Goal: Information Seeking & Learning: Learn about a topic

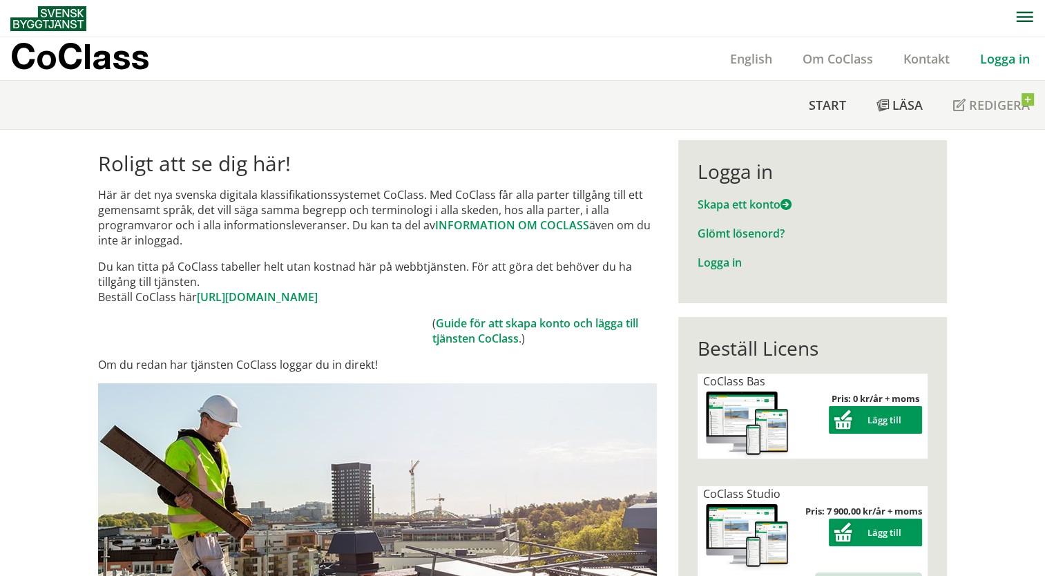
click at [997, 64] on link "Logga in" at bounding box center [1005, 58] width 80 height 17
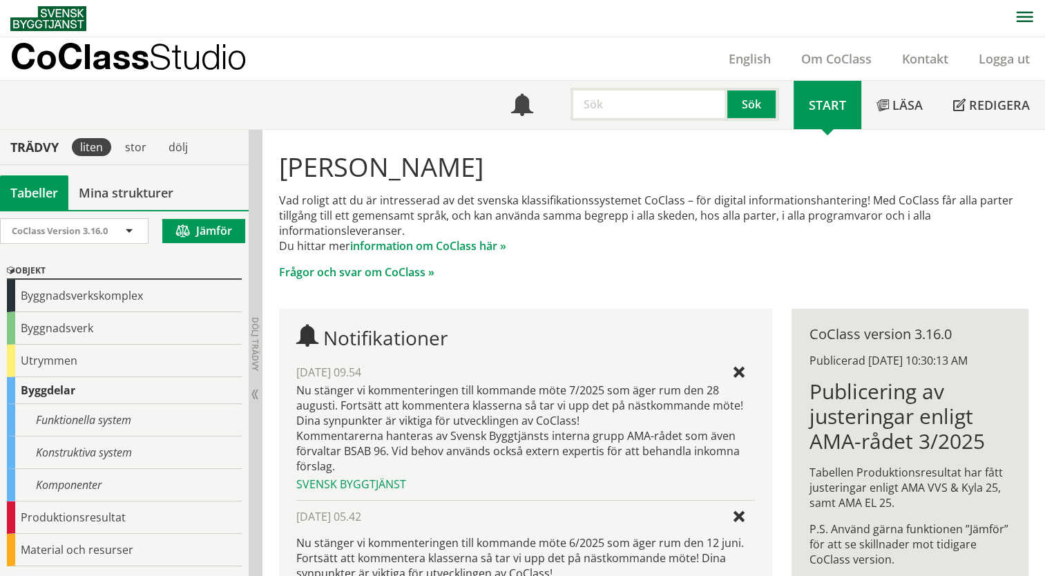
scroll to position [276, 0]
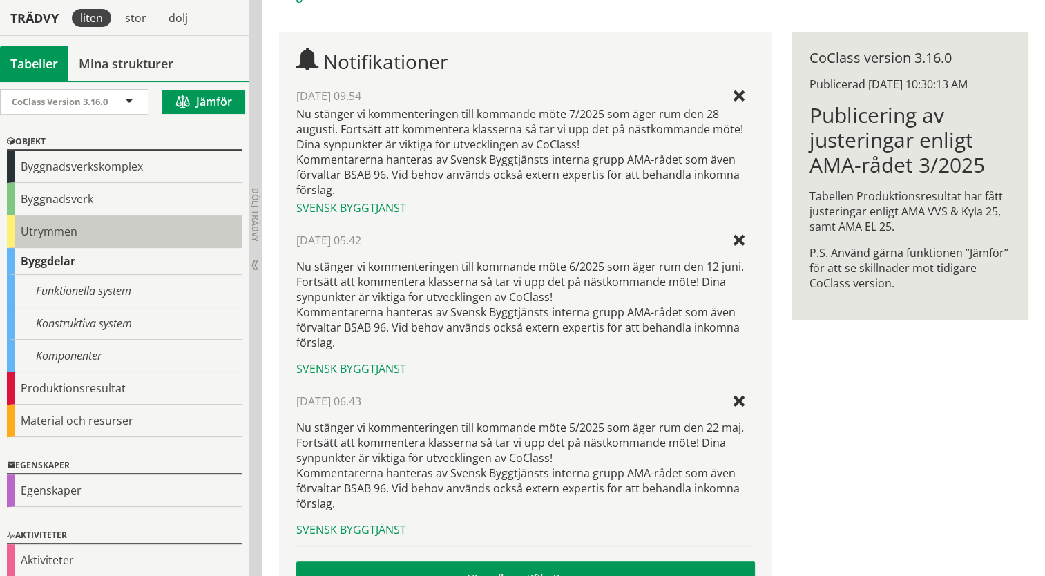
click at [15, 235] on div "Utrymmen" at bounding box center [124, 231] width 235 height 32
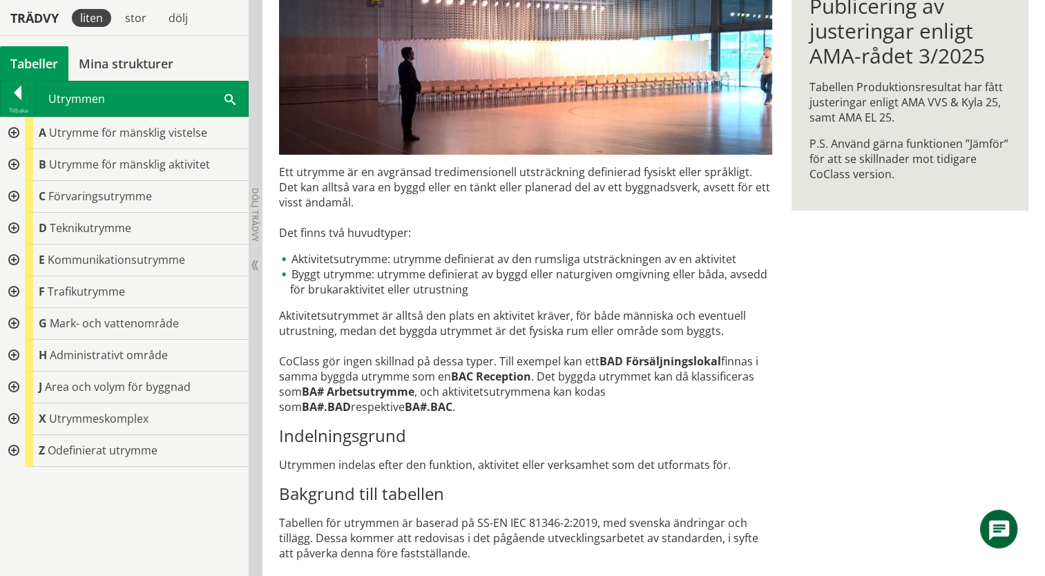
click at [12, 226] on div at bounding box center [12, 229] width 25 height 32
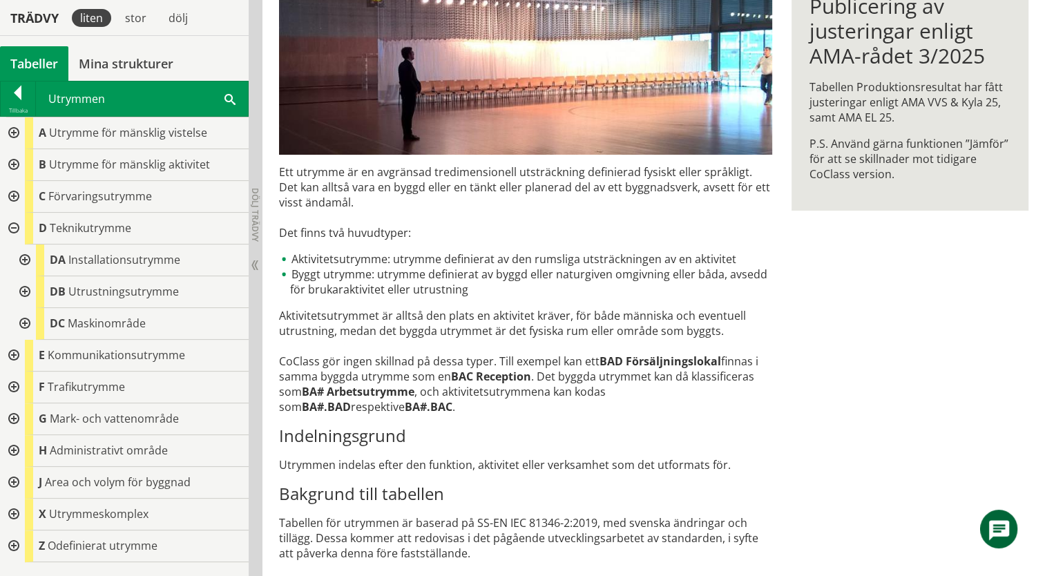
click at [23, 259] on div at bounding box center [23, 260] width 25 height 32
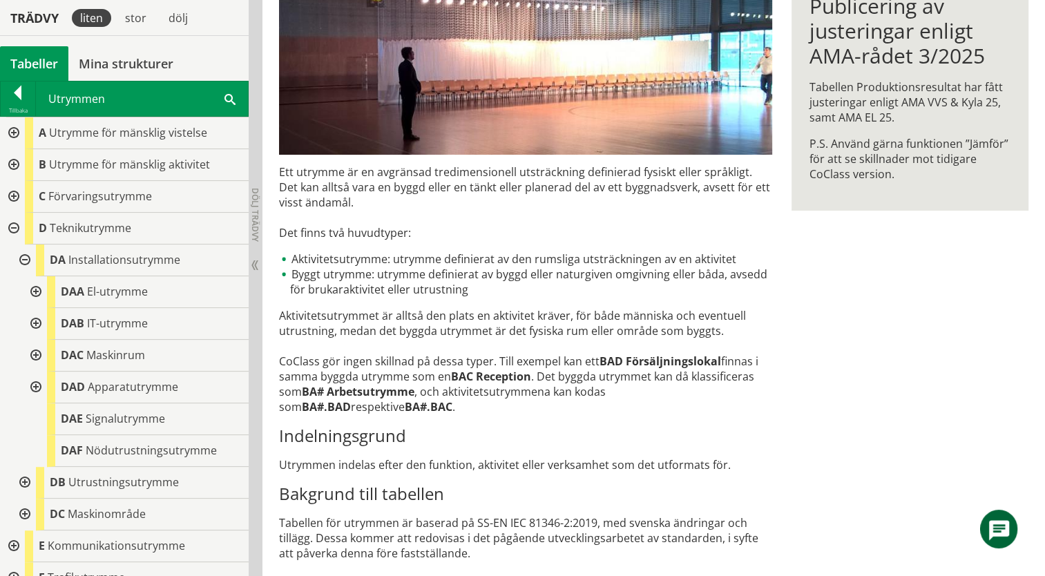
click at [36, 289] on div at bounding box center [34, 292] width 25 height 32
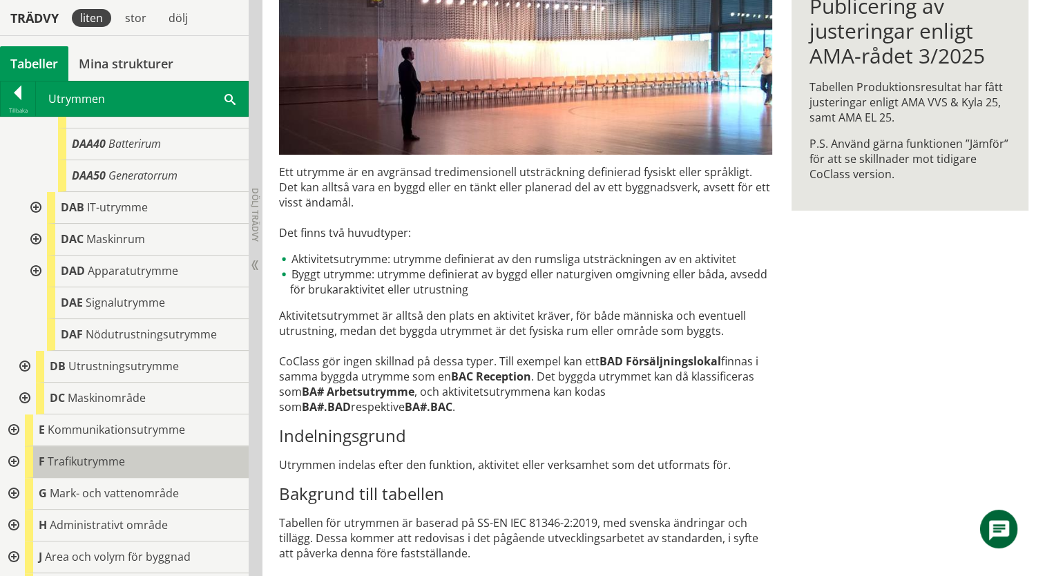
scroll to position [276, 0]
click at [39, 237] on div at bounding box center [34, 238] width 25 height 32
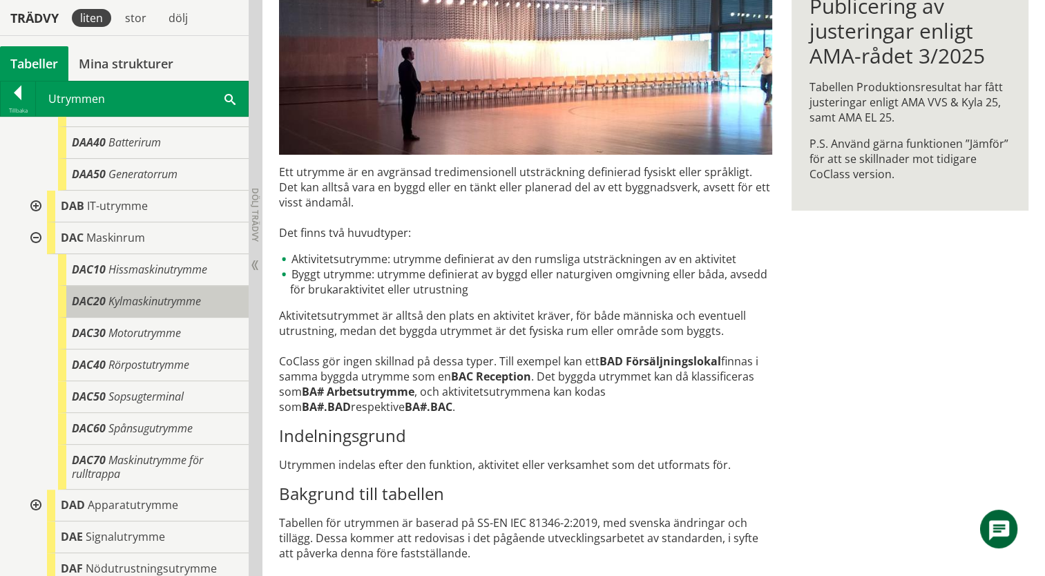
click at [180, 307] on span "Kylmaskinutrymme" at bounding box center [154, 300] width 93 height 15
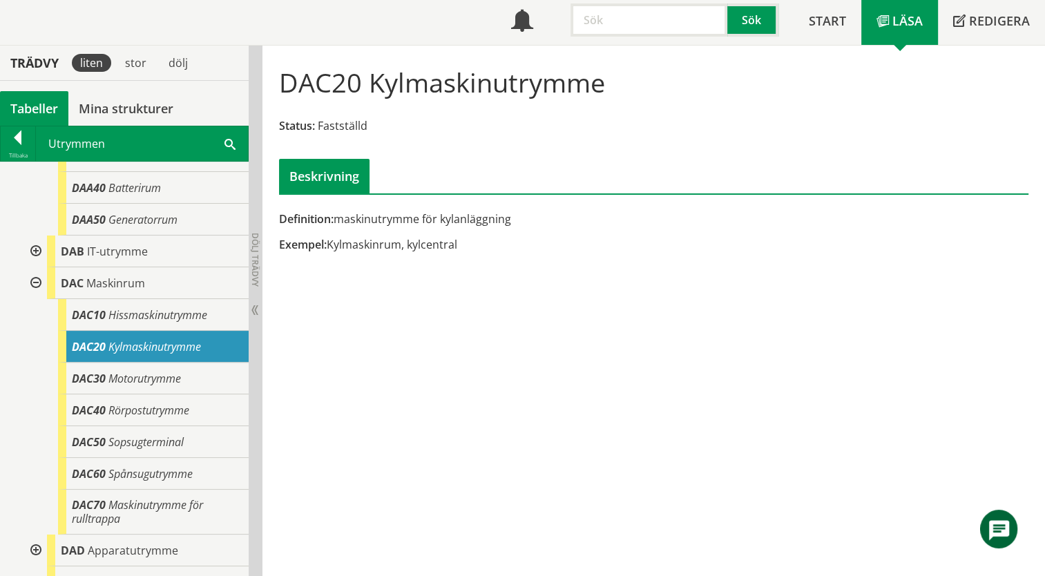
scroll to position [84, 0]
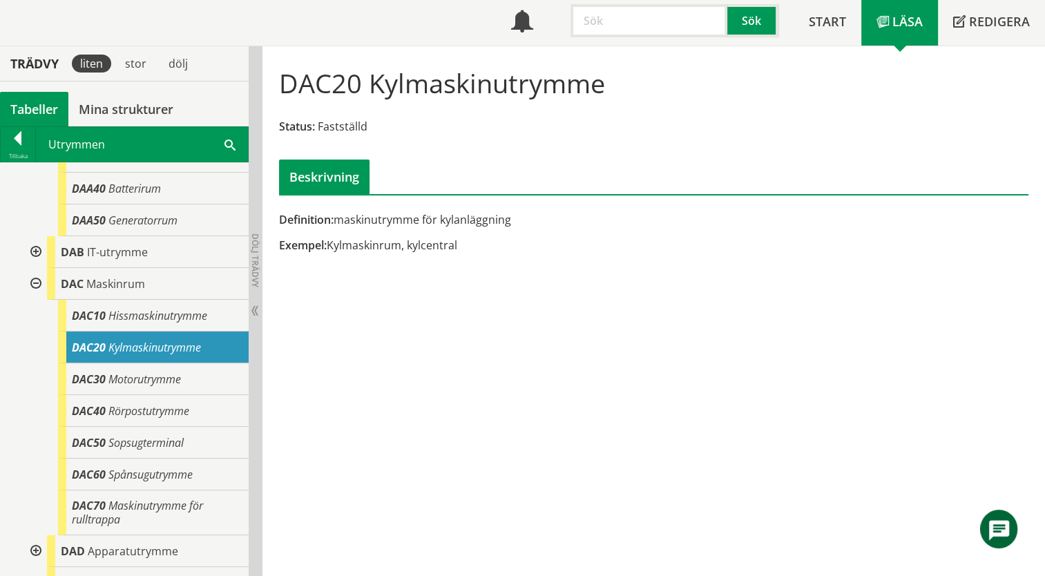
click at [626, 26] on input "text" at bounding box center [648, 20] width 157 height 33
paste input "kylmaskinrum eller teknikutrymme."
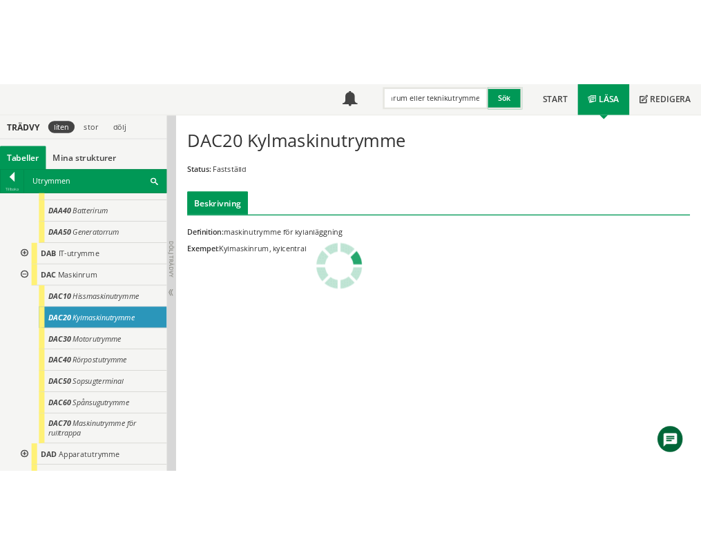
scroll to position [0, 0]
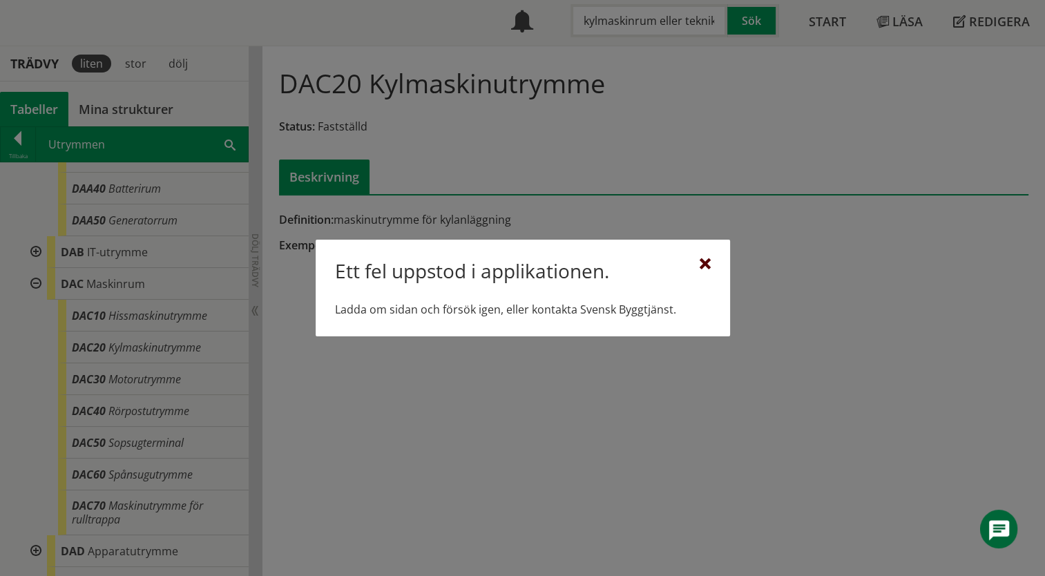
click at [702, 264] on div at bounding box center [704, 264] width 11 height 11
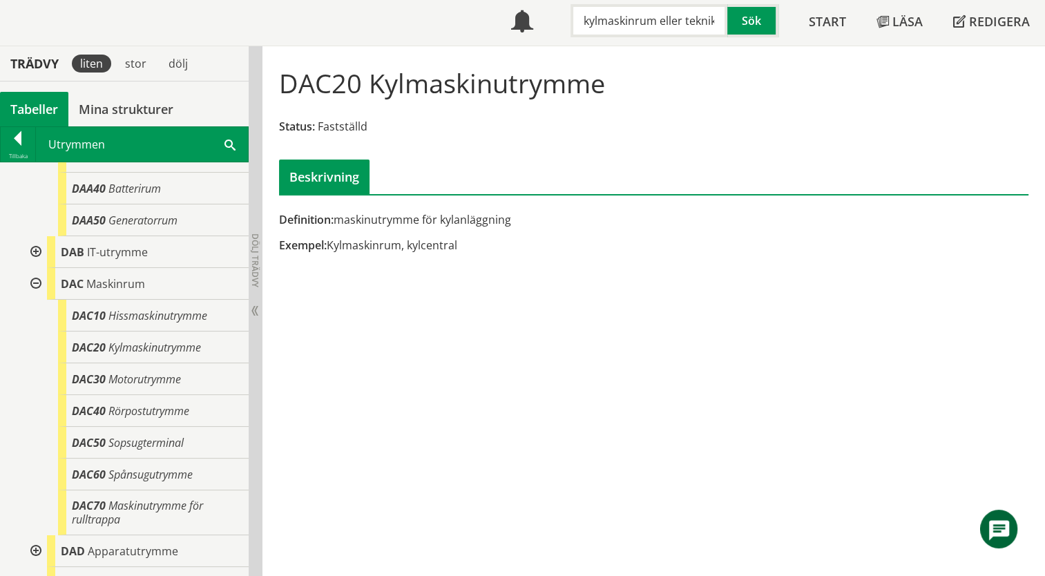
drag, startPoint x: 364, startPoint y: 87, endPoint x: 285, endPoint y: 83, distance: 78.8
click at [285, 83] on h1 "DAC20 Kylmaskinutrymme" at bounding box center [442, 83] width 326 height 30
click at [437, 216] on div "Definition: maskinutrymme för kylanläggning" at bounding box center [526, 219] width 494 height 15
drag, startPoint x: 338, startPoint y: 216, endPoint x: 458, endPoint y: 233, distance: 122.1
click at [458, 233] on div "Definition: maskinutrymme för kylanläggning Exempel: Kylmaskinrum, kylcentral" at bounding box center [525, 237] width 512 height 51
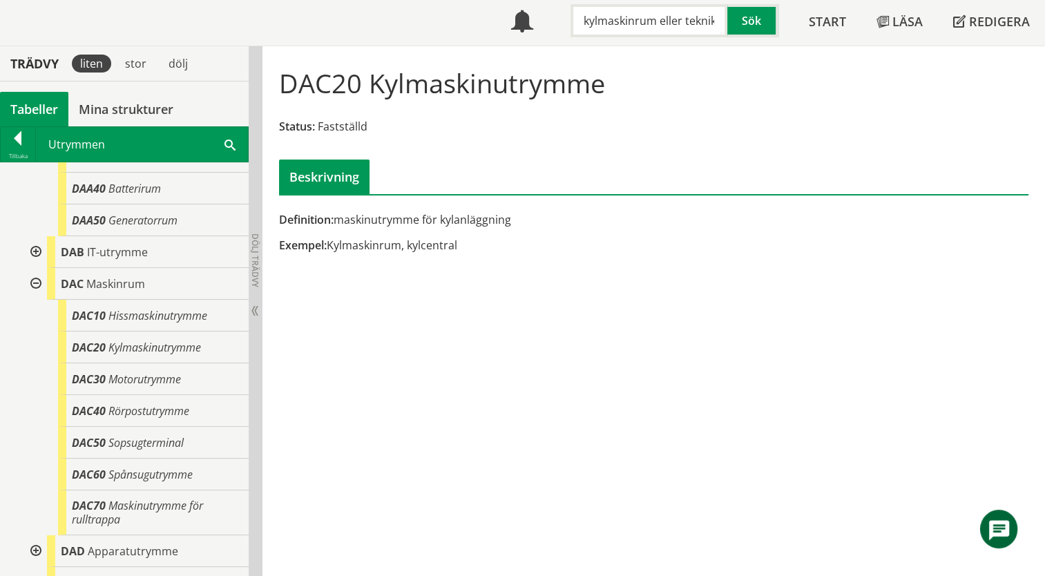
click at [461, 251] on div "Definition: maskinutrymme för kylanläggning Exempel: Kylmaskinrum, kylcentral" at bounding box center [525, 237] width 512 height 51
drag, startPoint x: 435, startPoint y: 245, endPoint x: 388, endPoint y: 239, distance: 47.4
click at [388, 239] on div "Exempel: Kylmaskinrum, kylcentral" at bounding box center [526, 245] width 494 height 15
drag, startPoint x: 516, startPoint y: 220, endPoint x: 409, endPoint y: 213, distance: 107.2
click at [409, 213] on div "Definition: maskinutrymme för kylanläggning" at bounding box center [526, 219] width 494 height 15
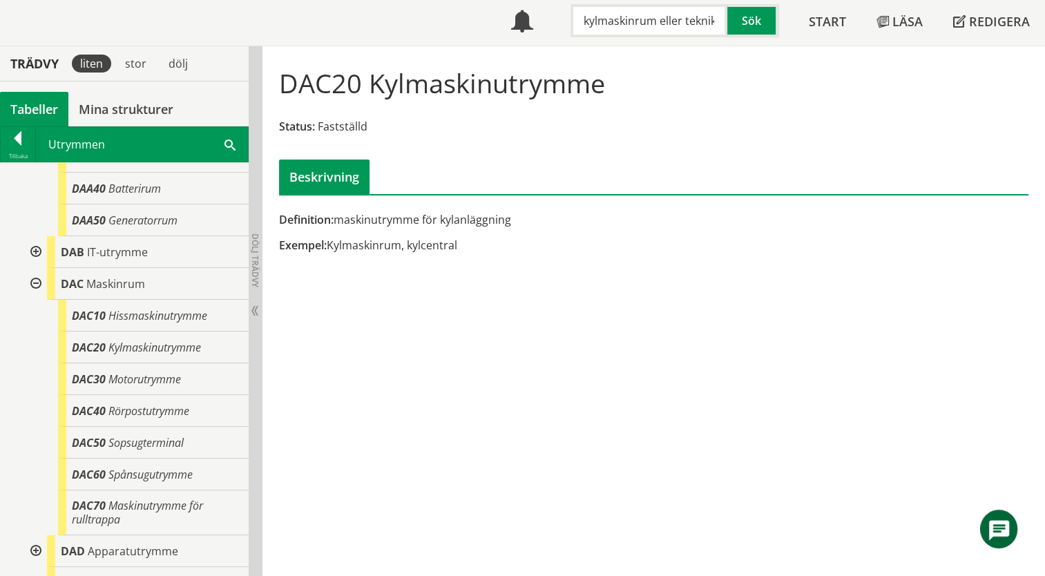
click at [429, 286] on div "DAC20 Kylmaskinutrymme Status: Fastställd Beskrivning Definition: maskinutrymme…" at bounding box center [653, 311] width 782 height 530
click at [348, 222] on div "Definition: maskinutrymme för kylanläggning" at bounding box center [526, 219] width 494 height 15
click at [128, 186] on span "Batterirum" at bounding box center [134, 188] width 52 height 15
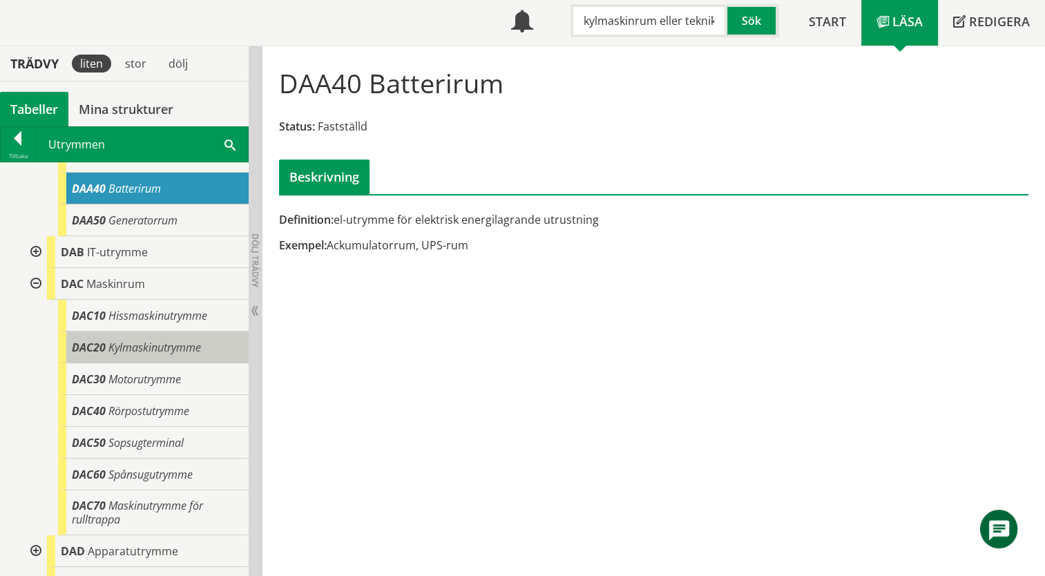
click at [105, 351] on div "DAC20 Kylmaskinutrymme" at bounding box center [153, 347] width 191 height 32
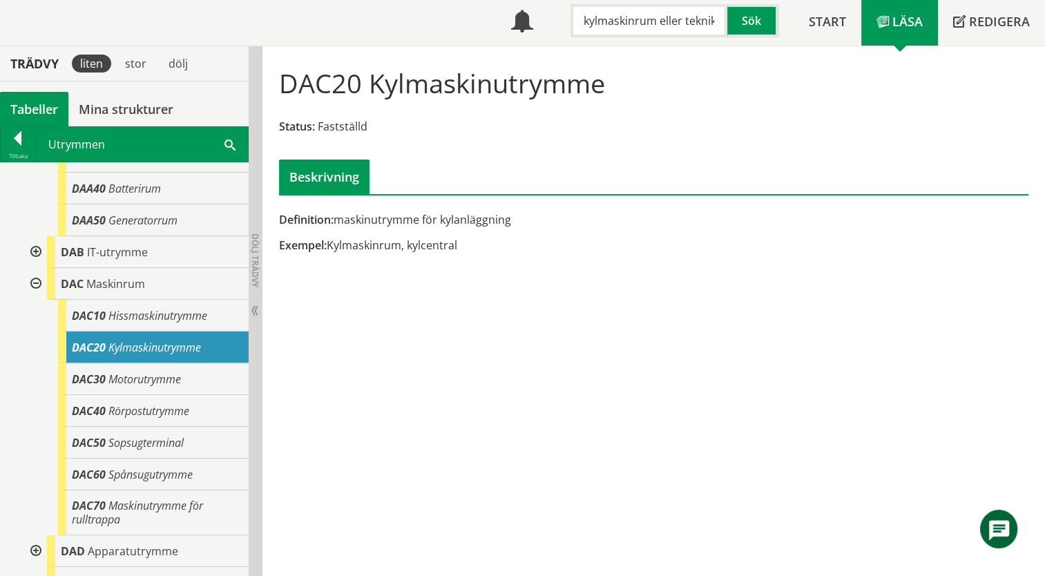
drag, startPoint x: 610, startPoint y: 87, endPoint x: 385, endPoint y: 79, distance: 225.9
click at [385, 79] on div "DAC20 Kylmaskinutrymme Status: Fastställd Beskrivning" at bounding box center [653, 125] width 769 height 137
drag, startPoint x: 347, startPoint y: 219, endPoint x: 427, endPoint y: 226, distance: 80.5
click at [427, 226] on div "Definition: maskinutrymme för kylanläggning Exempel: Kylmaskinrum, kylcentral" at bounding box center [525, 237] width 512 height 51
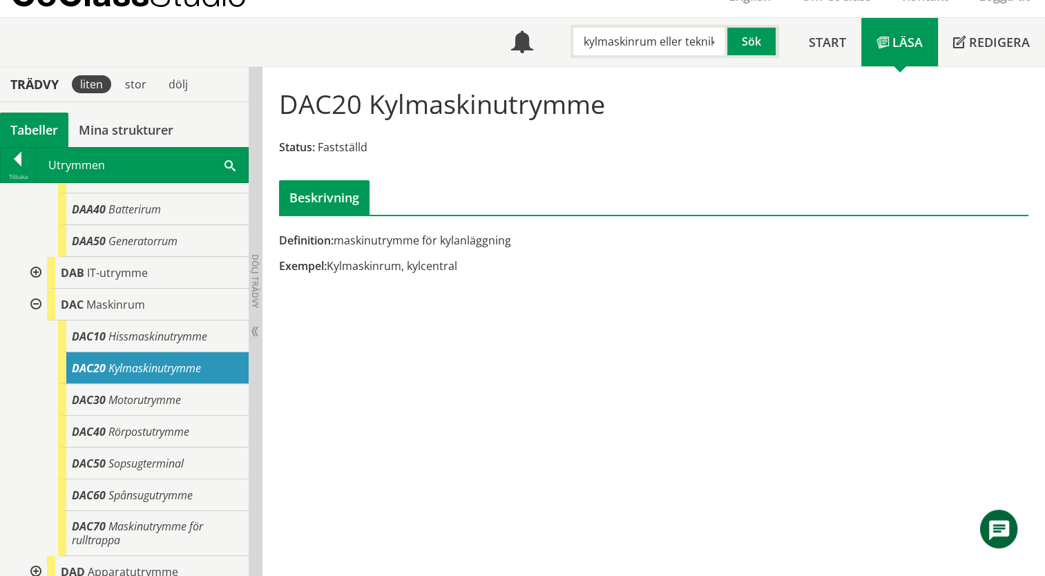
drag, startPoint x: 715, startPoint y: 41, endPoint x: 550, endPoint y: 37, distance: 164.4
click at [550, 37] on div "kylmaskinrum eller teknikutrymme. Sök" at bounding box center [670, 38] width 245 height 40
drag, startPoint x: 627, startPoint y: 40, endPoint x: 494, endPoint y: 29, distance: 133.0
click at [496, 29] on div "Meny utrymme. Sök" at bounding box center [645, 42] width 298 height 48
paste input "avspollningtvätt"
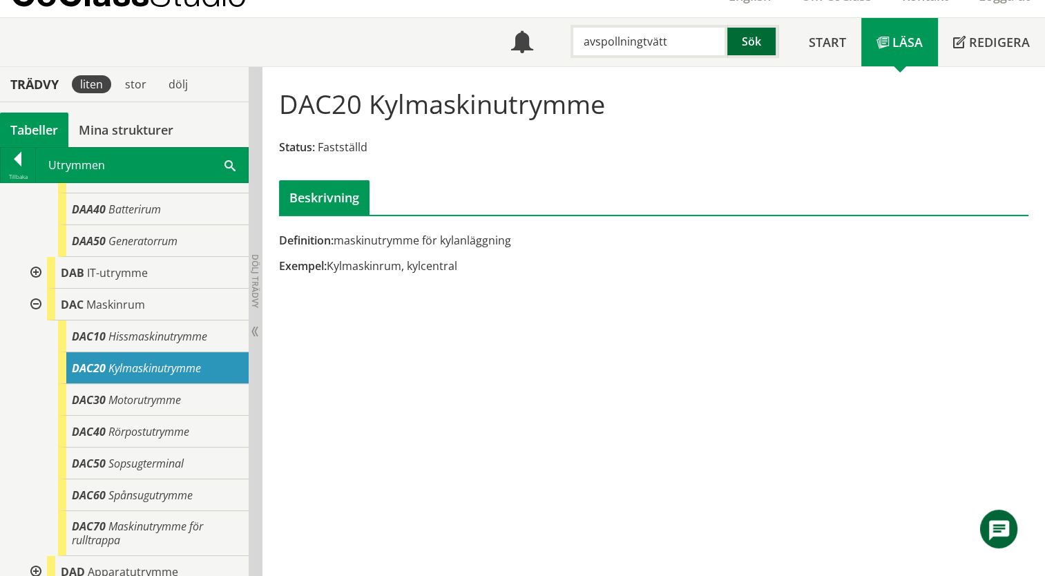
click at [760, 47] on button "Sök" at bounding box center [752, 41] width 51 height 33
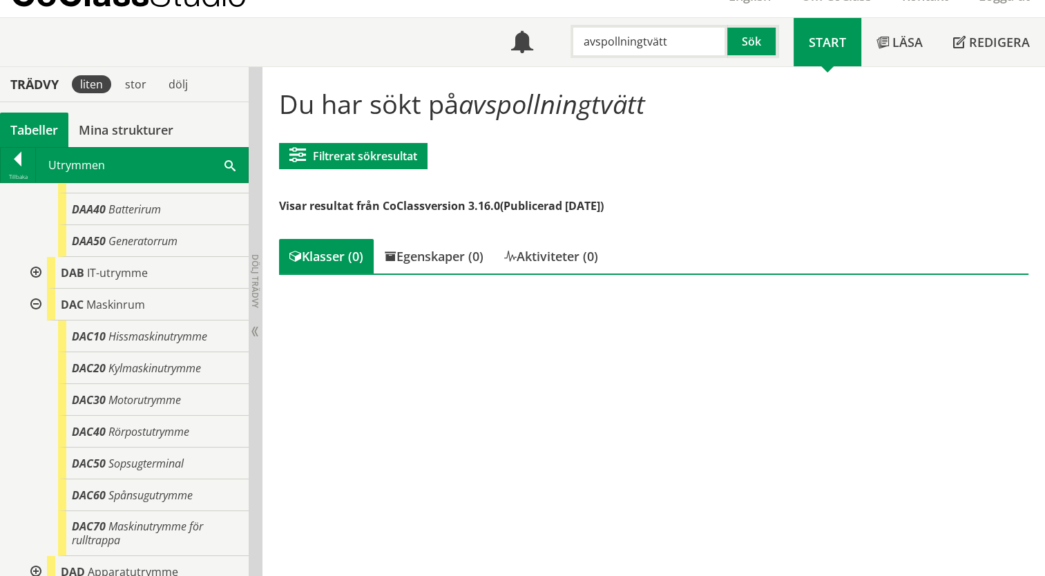
click at [681, 39] on input "avspollningtvätt" at bounding box center [648, 41] width 157 height 33
drag, startPoint x: 675, startPoint y: 44, endPoint x: 641, endPoint y: 41, distance: 34.7
click at [641, 41] on input "avspollningtvätt" at bounding box center [648, 41] width 157 height 33
click at [755, 45] on button "Sök" at bounding box center [752, 41] width 51 height 33
drag, startPoint x: 660, startPoint y: 39, endPoint x: 552, endPoint y: 46, distance: 107.9
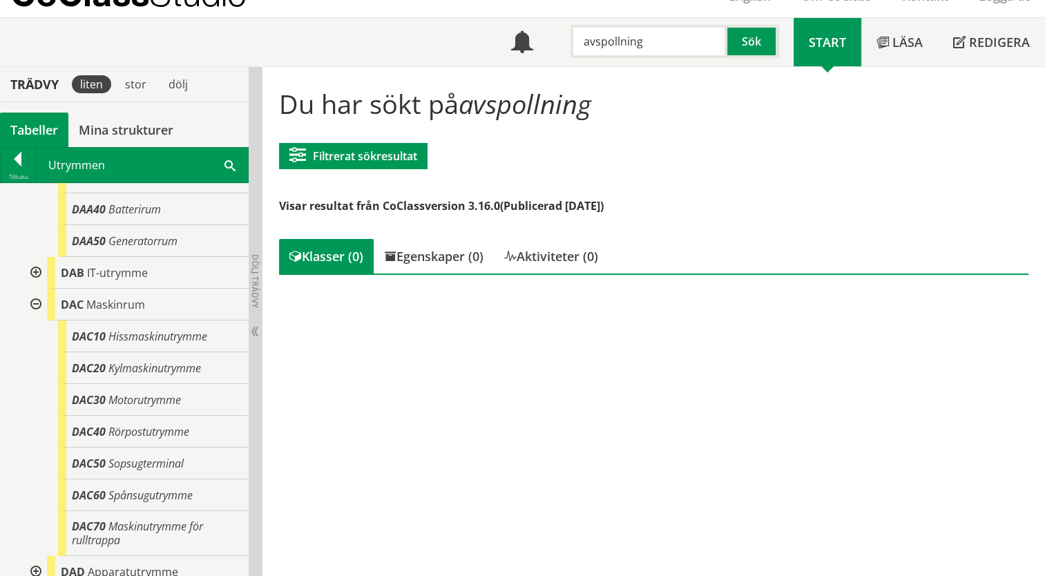
click at [552, 46] on div "avspollning Sök" at bounding box center [670, 38] width 245 height 40
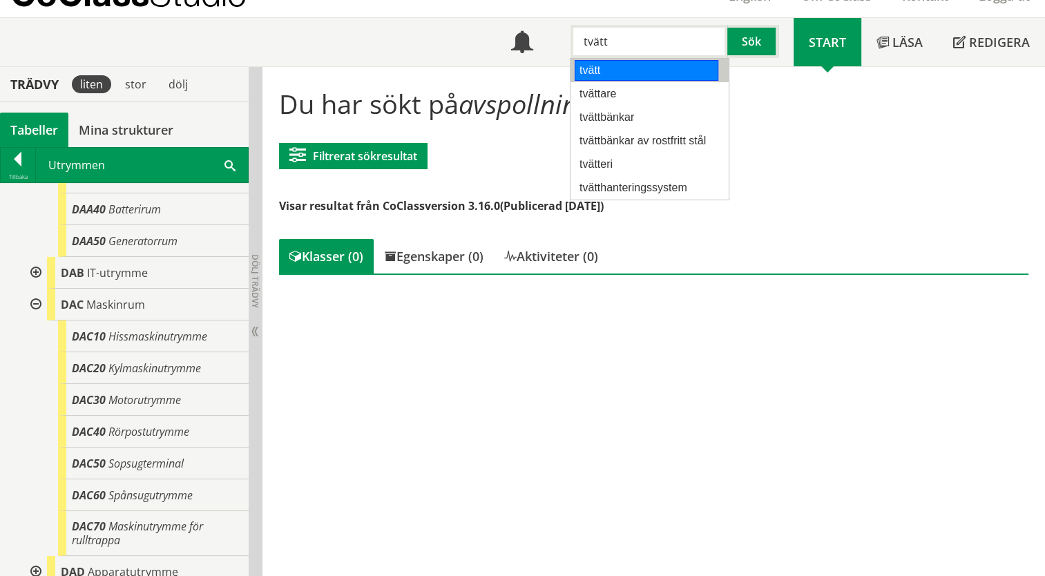
click at [591, 73] on div "tvätt" at bounding box center [646, 70] width 144 height 21
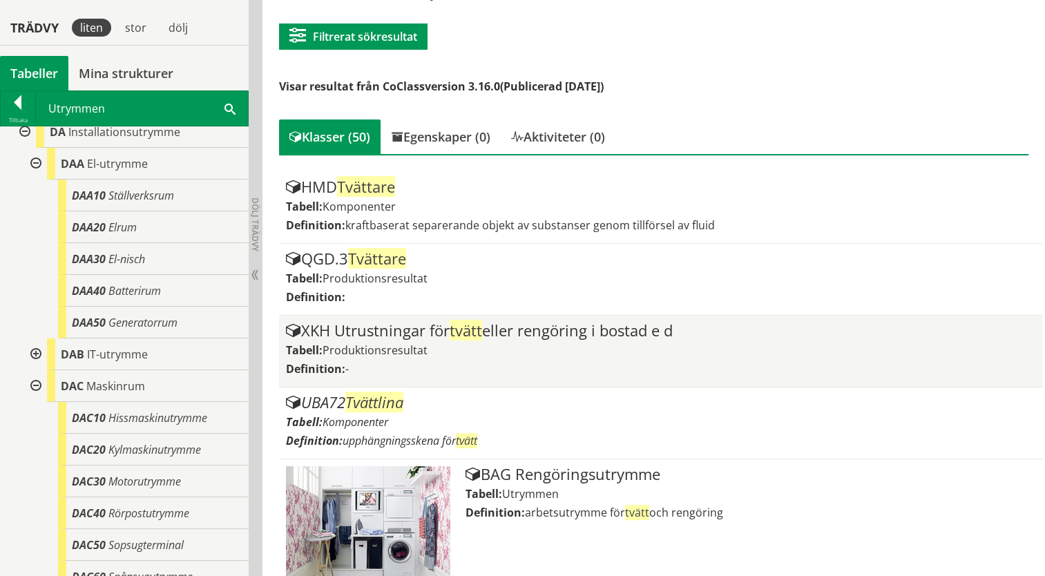
scroll to position [251, 0]
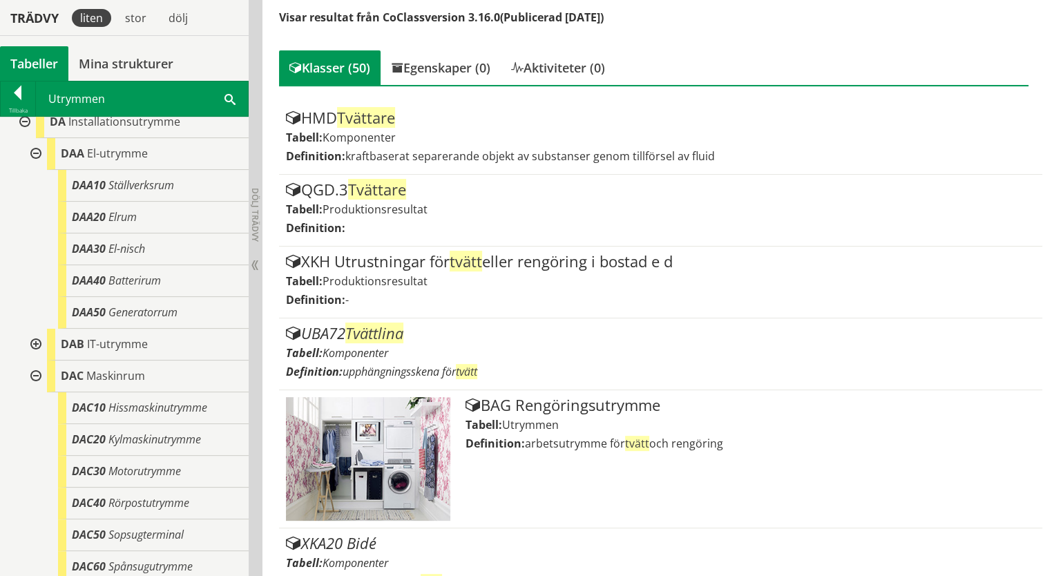
click at [28, 123] on div at bounding box center [23, 122] width 25 height 32
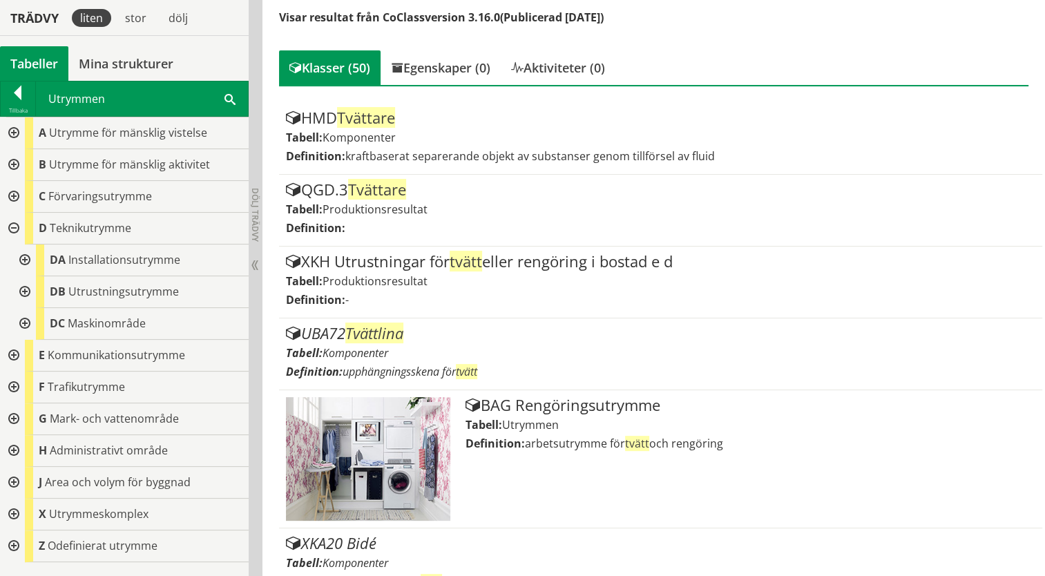
scroll to position [0, 0]
click at [11, 223] on div at bounding box center [12, 229] width 25 height 32
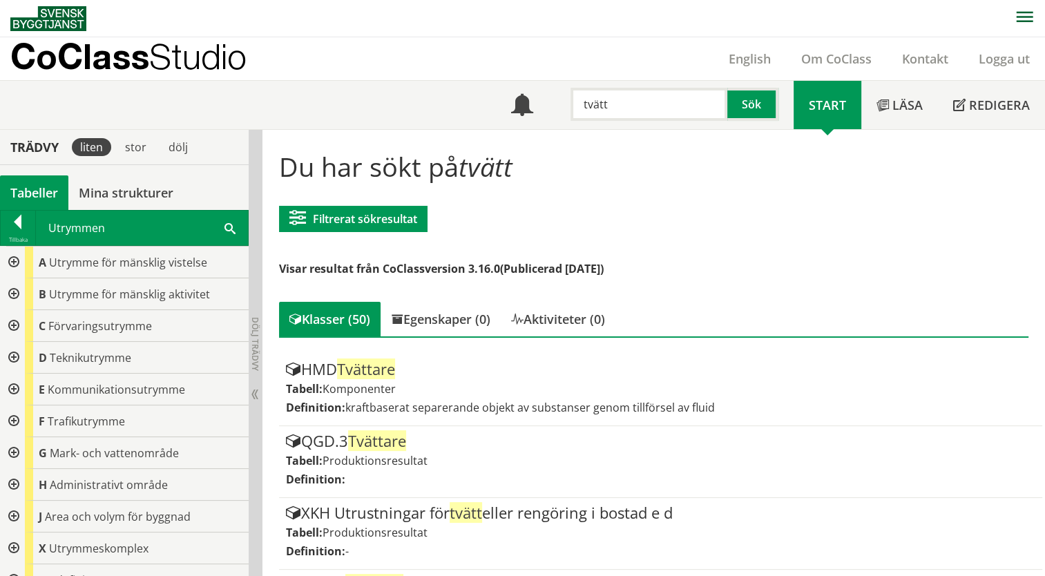
click at [634, 110] on input "tvätt" at bounding box center [648, 104] width 157 height 33
type input "tvätt utrymmen"
click at [761, 103] on button "Sök" at bounding box center [752, 104] width 51 height 33
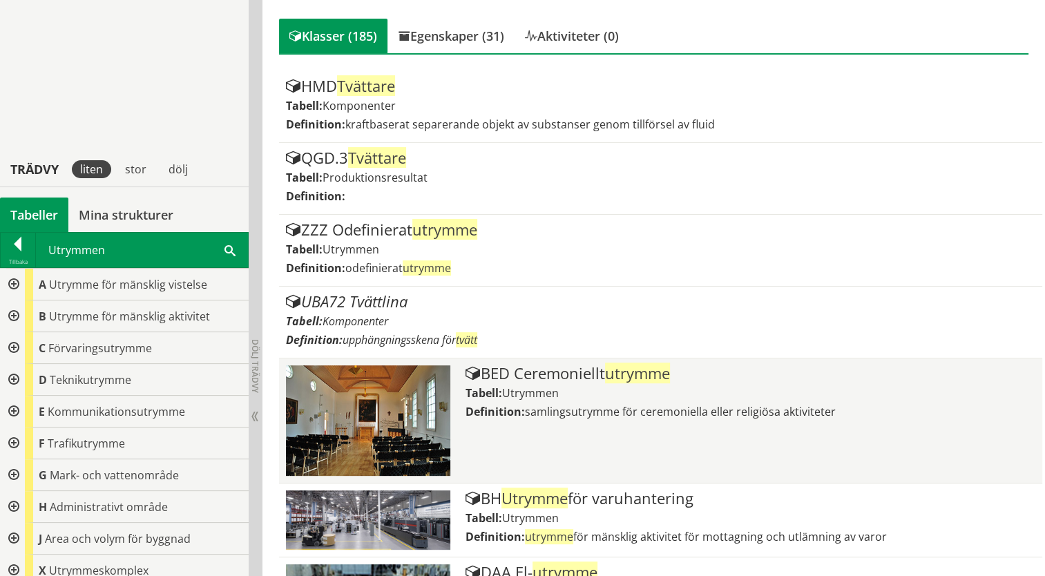
scroll to position [235, 0]
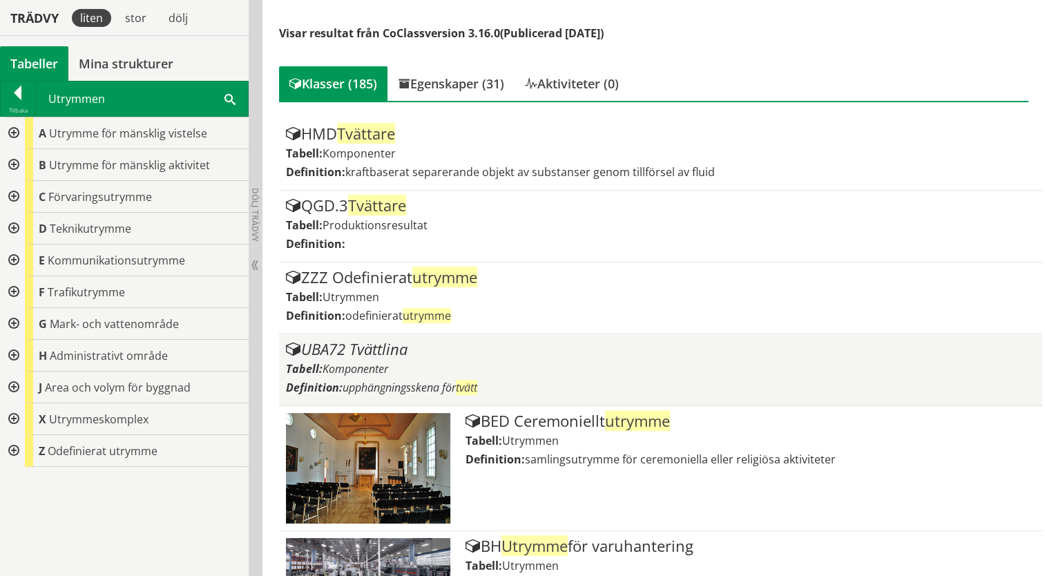
click at [374, 341] on div "UBA72 Tvättlina" at bounding box center [661, 349] width 750 height 17
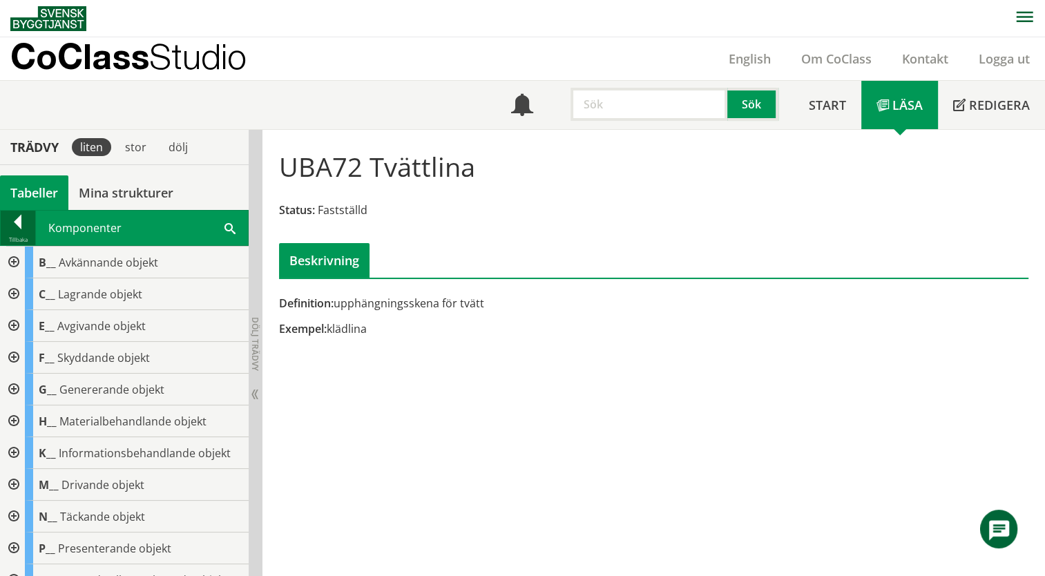
click at [11, 223] on div at bounding box center [18, 224] width 35 height 19
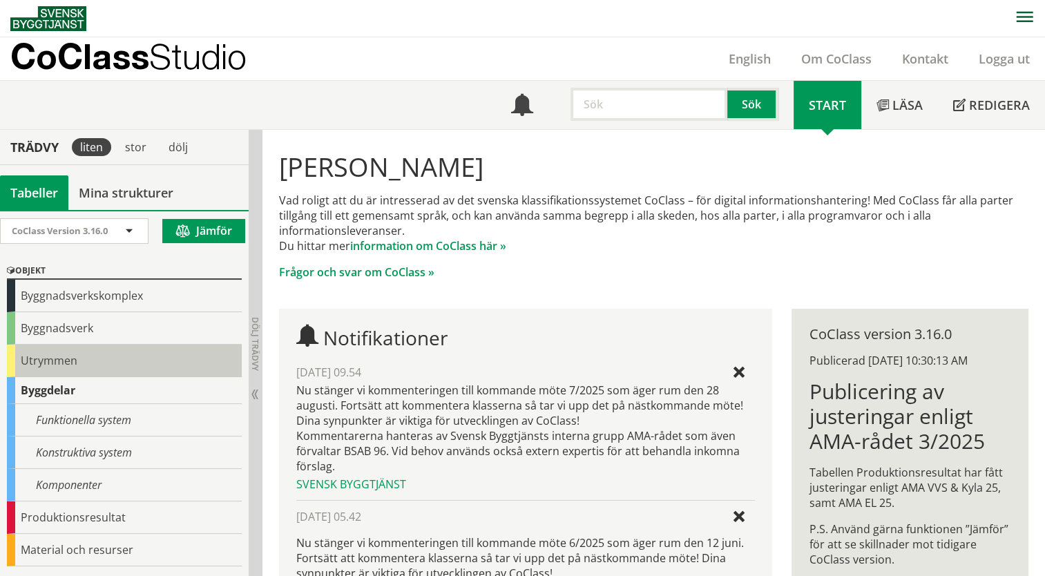
click at [30, 360] on div "Utrymmen" at bounding box center [124, 361] width 235 height 32
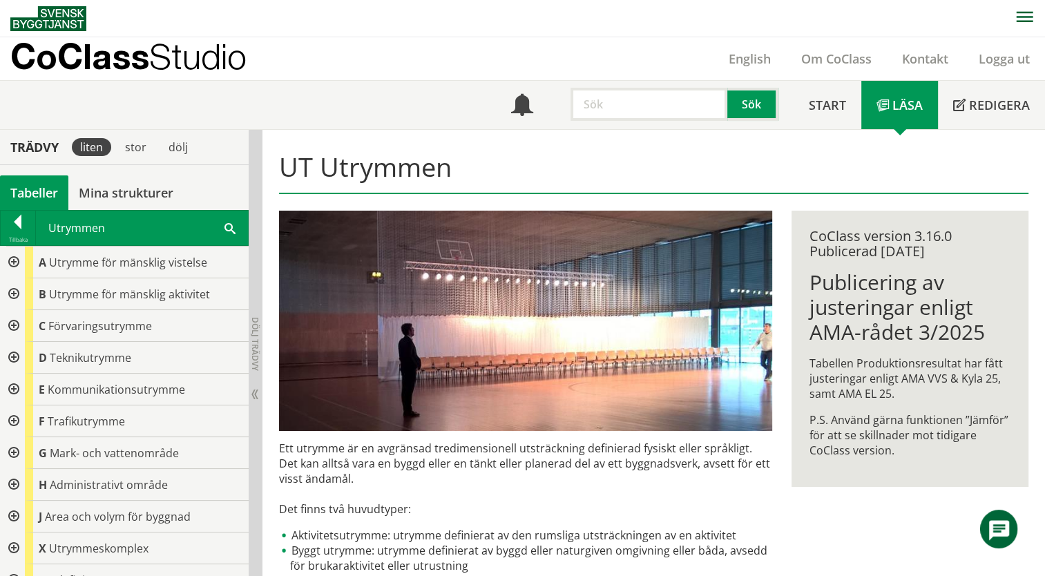
click at [229, 227] on span at bounding box center [229, 227] width 11 height 15
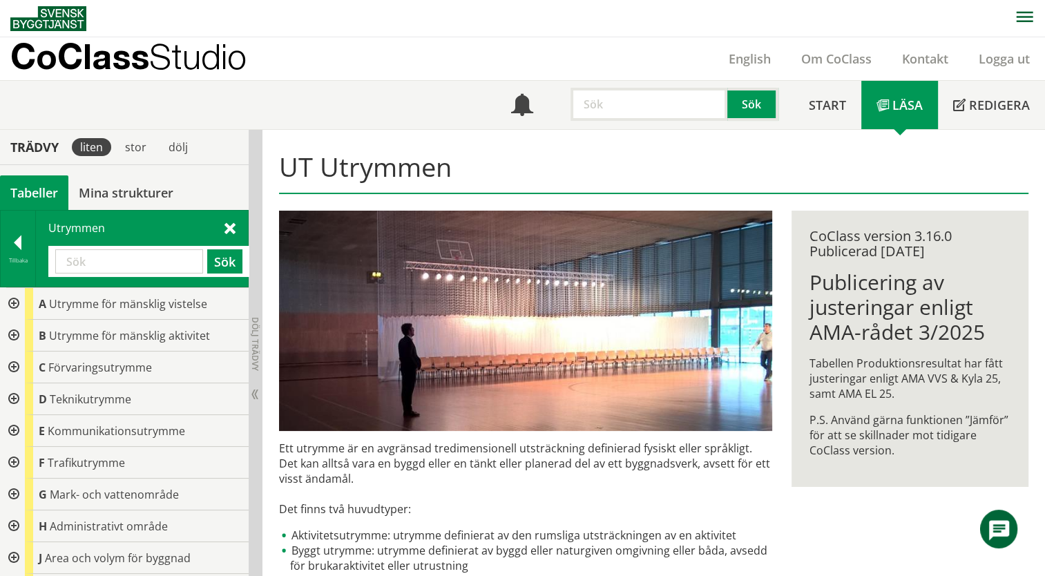
click at [113, 266] on input "text" at bounding box center [129, 261] width 148 height 24
paste input "avspollningtvätt"
click at [218, 264] on button "Sök" at bounding box center [224, 261] width 35 height 24
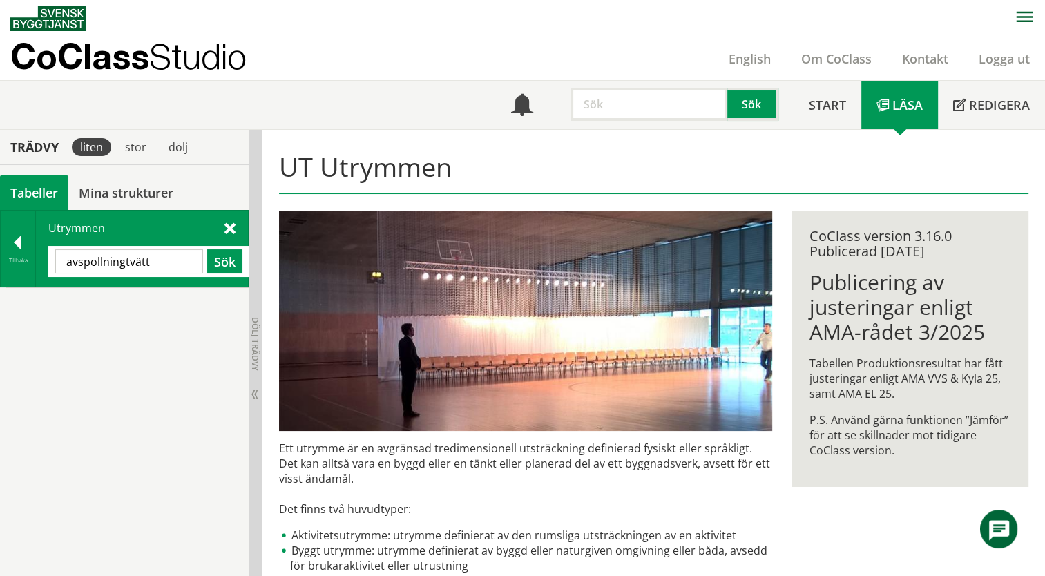
drag, startPoint x: 126, startPoint y: 264, endPoint x: 58, endPoint y: 255, distance: 68.9
click at [58, 255] on input "avspollningtvätt" at bounding box center [129, 261] width 148 height 24
click at [218, 264] on button "Sök" at bounding box center [224, 261] width 35 height 24
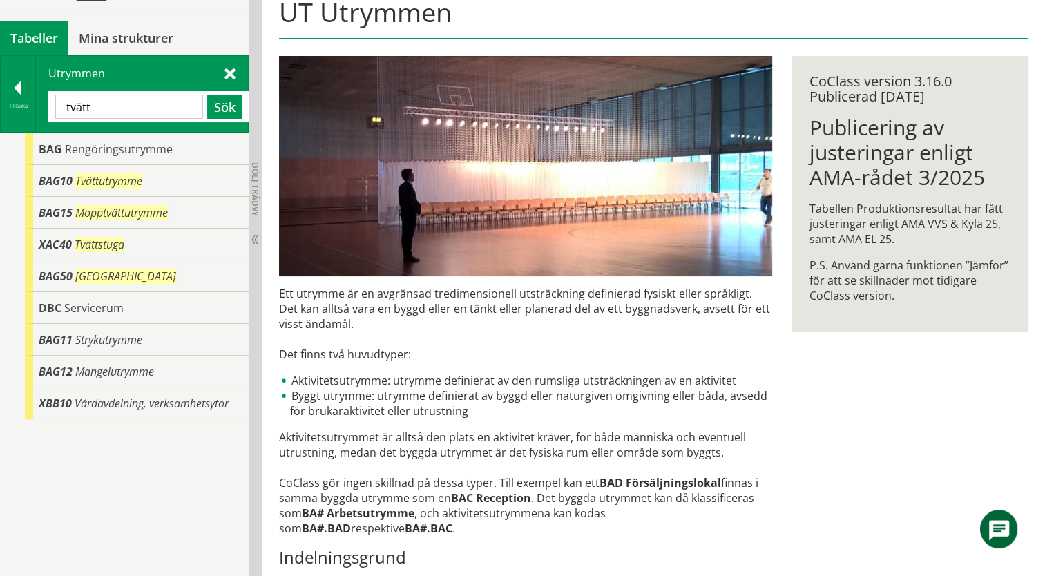
scroll to position [207, 0]
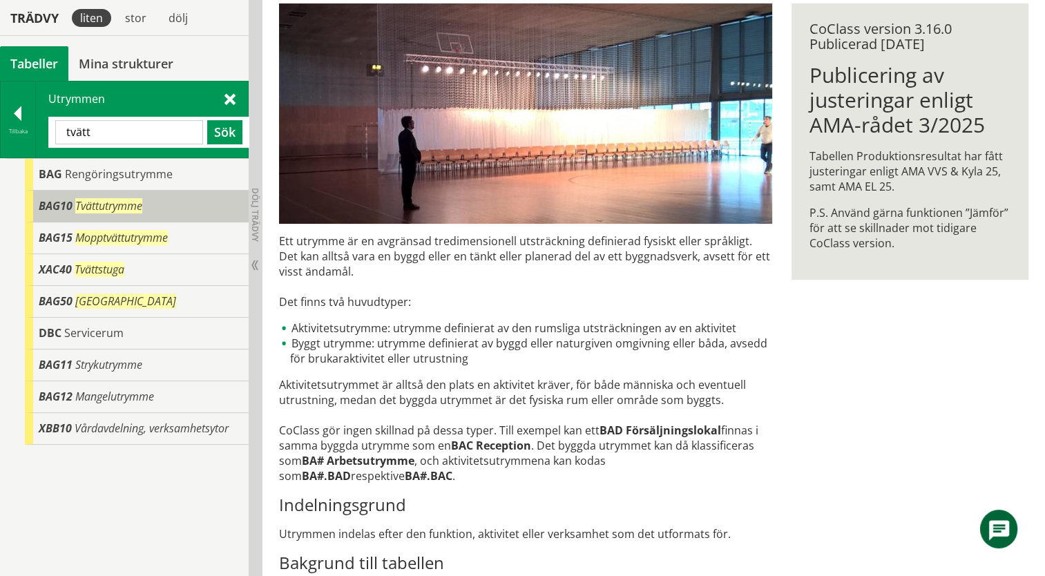
click at [110, 214] on div "BAG10 Tvättutrymme" at bounding box center [137, 207] width 224 height 32
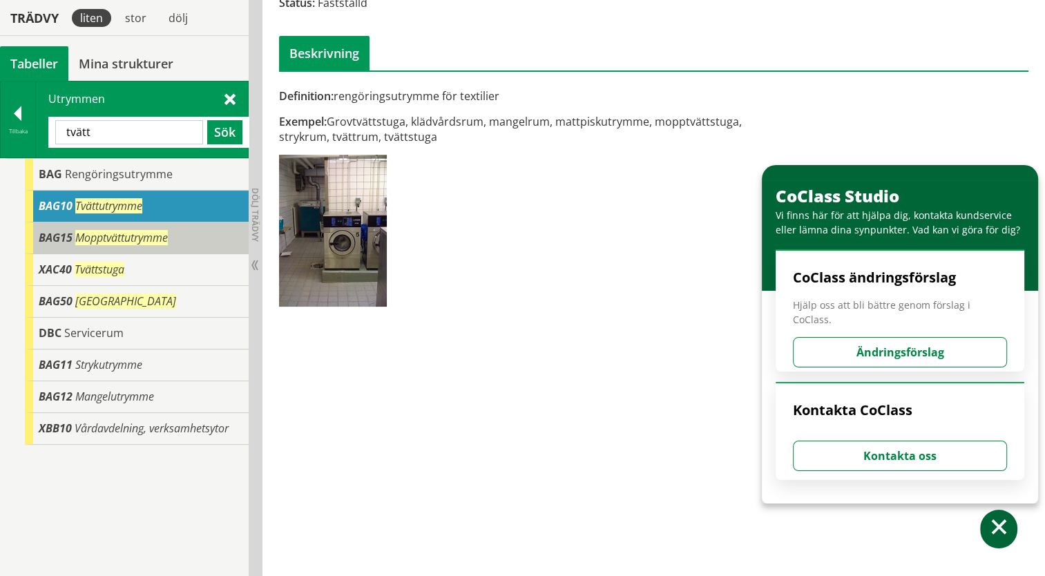
click at [107, 239] on span "Mopptvättutrymme" at bounding box center [121, 237] width 93 height 15
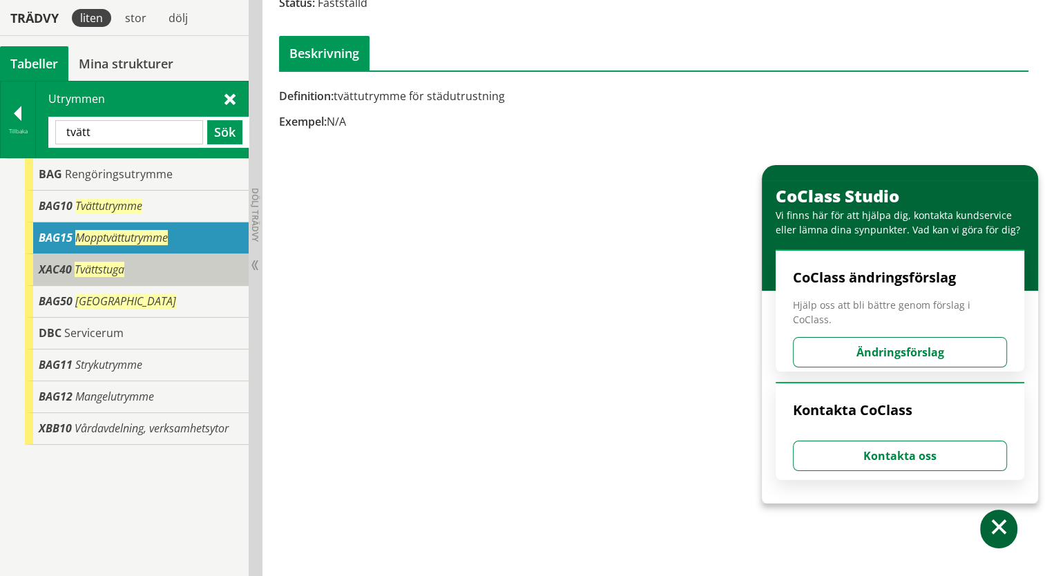
click at [113, 262] on span "Tvättstuga" at bounding box center [100, 269] width 50 height 15
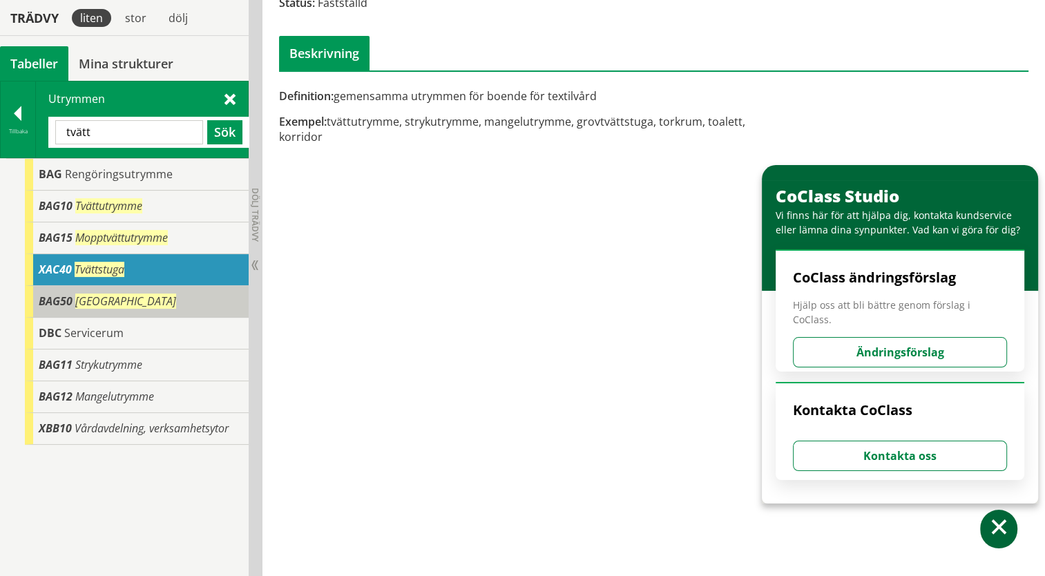
click at [160, 291] on div "BAG50 Tvätthall" at bounding box center [137, 302] width 224 height 32
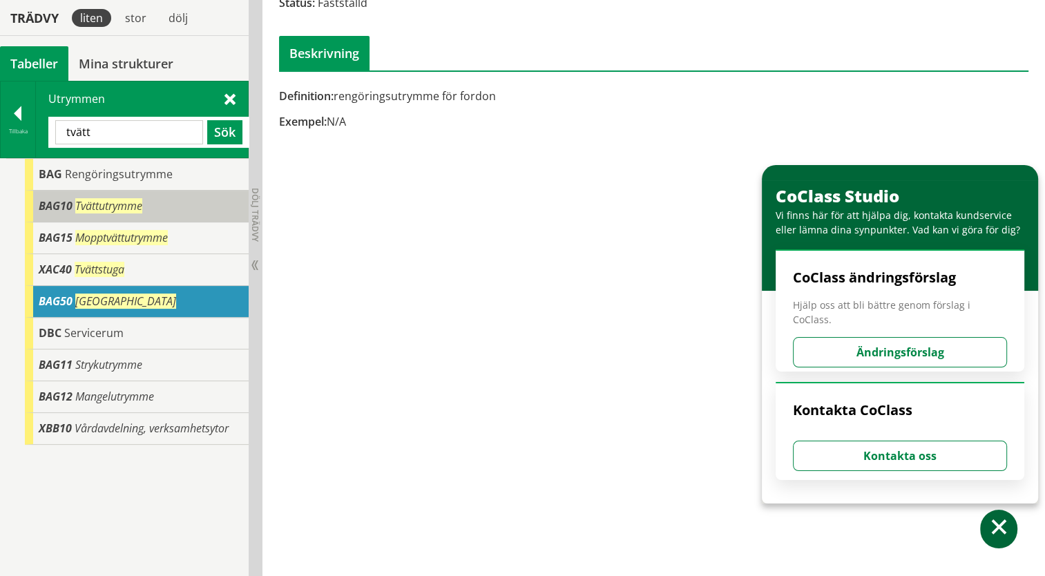
click at [162, 209] on div "BAG10 Tvättutrymme" at bounding box center [137, 207] width 224 height 32
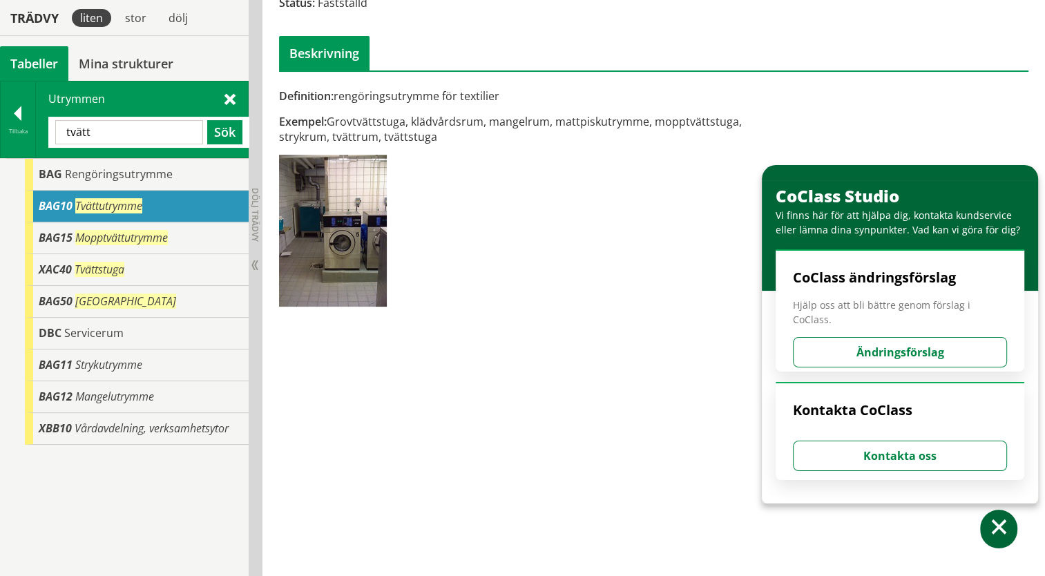
drag, startPoint x: 340, startPoint y: 95, endPoint x: 498, endPoint y: 113, distance: 158.4
click at [496, 110] on div "Definition: rengöringsutrymme för textilier Exempel: Grovtvättstuga, klädvårdsr…" at bounding box center [525, 202] width 512 height 228
click at [668, 216] on div "Definition: rengöringsutrymme för textilier Exempel: Grovtvättstuga, klädvårdsr…" at bounding box center [525, 202] width 512 height 228
click at [996, 531] on span at bounding box center [999, 529] width 20 height 20
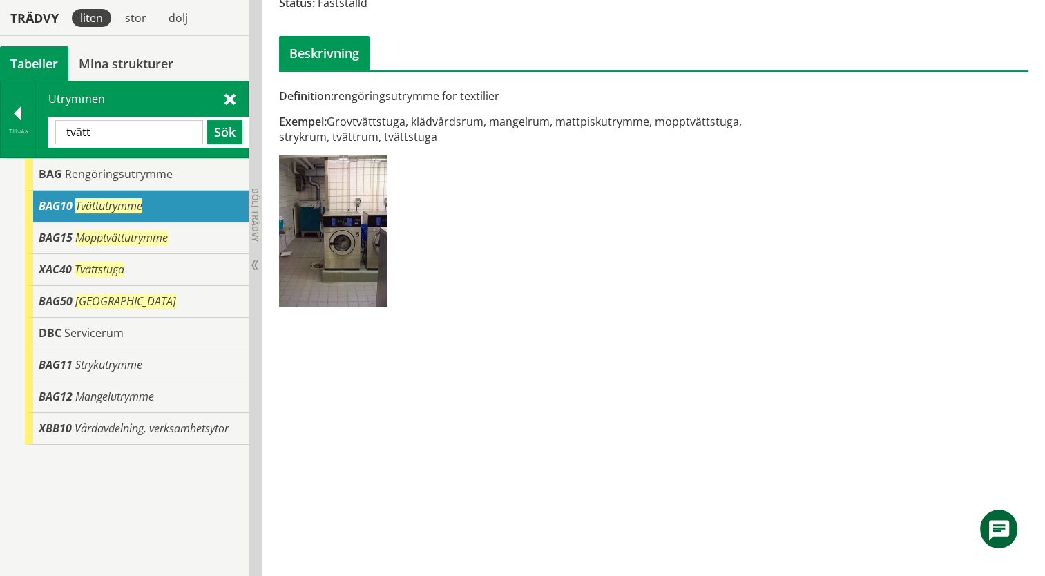
click at [428, 91] on div "Definition: rengöringsutrymme för textilier" at bounding box center [526, 95] width 494 height 15
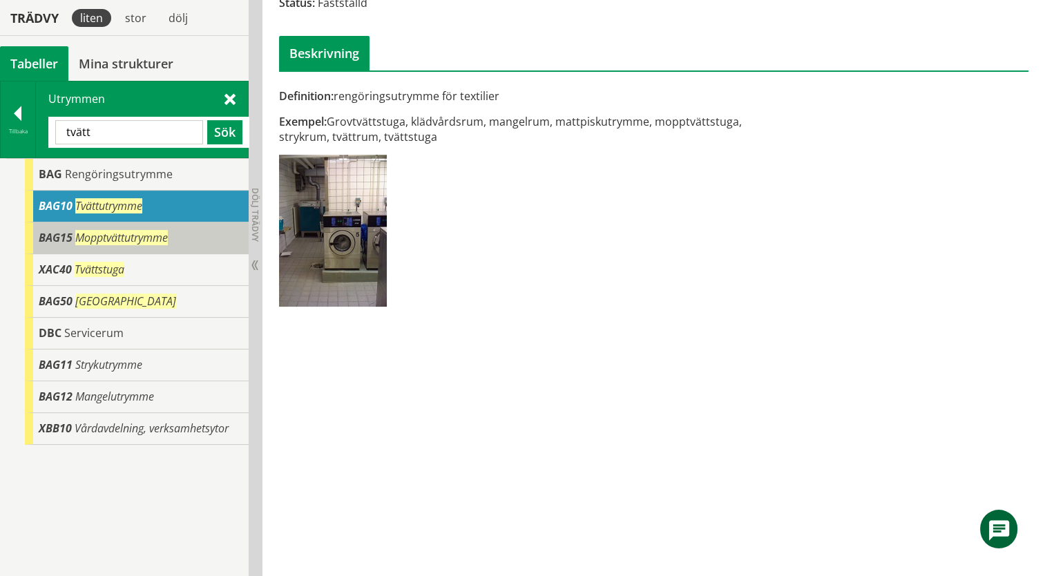
click at [160, 245] on div "BAG15 Mopptvättutrymme" at bounding box center [137, 238] width 224 height 32
click at [59, 233] on span "BAG15" at bounding box center [56, 237] width 34 height 15
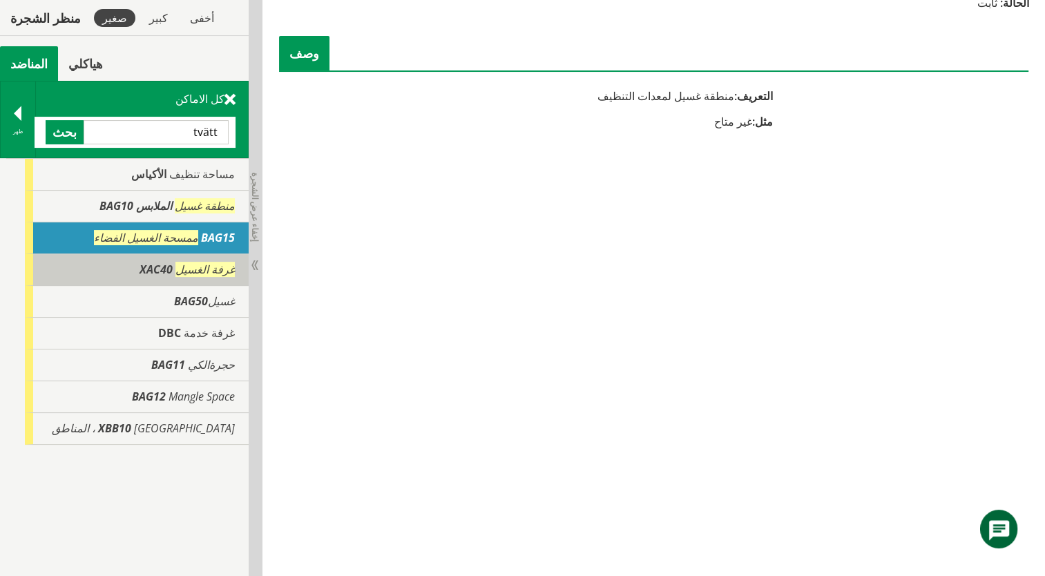
click at [193, 266] on span "غرفة الغسيل" at bounding box center [204, 269] width 59 height 15
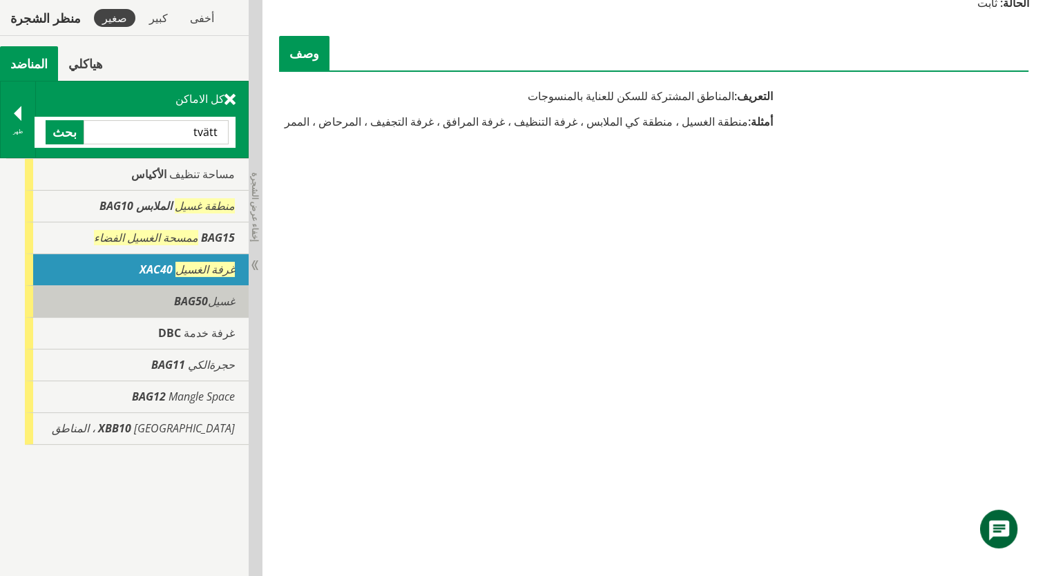
click at [194, 302] on span "BAG50" at bounding box center [191, 300] width 34 height 15
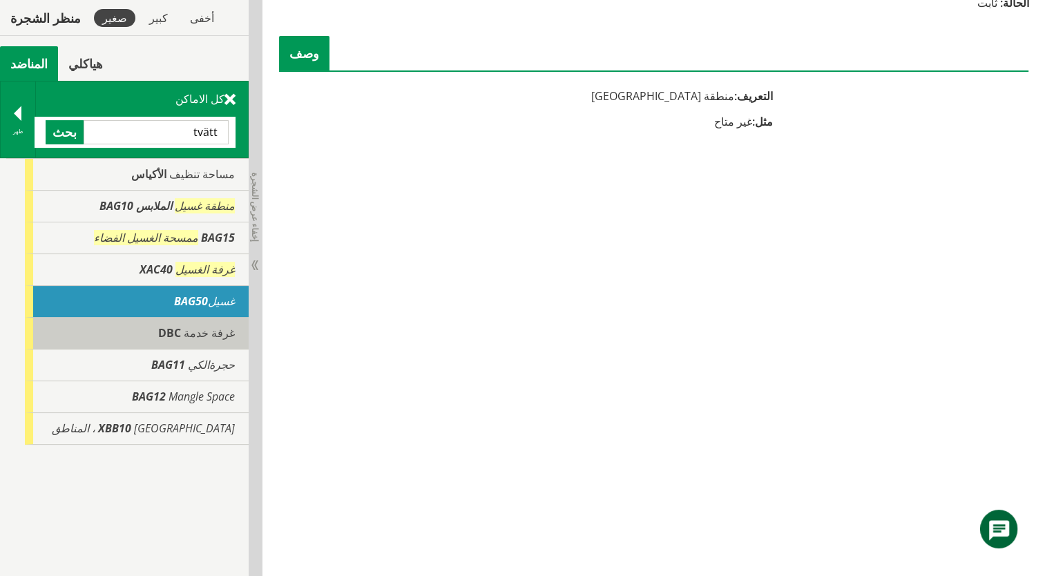
click at [181, 332] on span "DBC" at bounding box center [169, 332] width 23 height 15
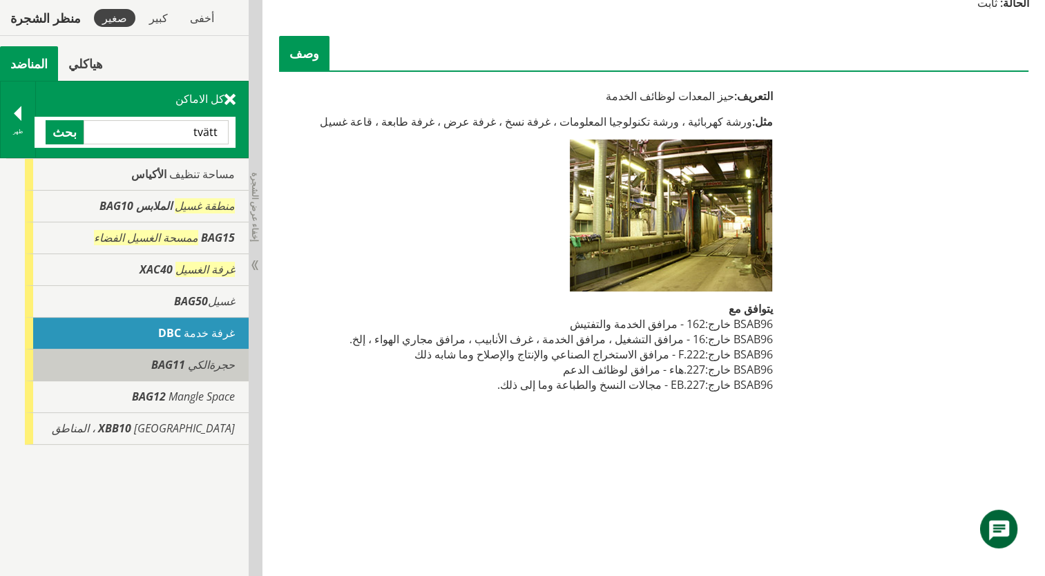
click at [220, 369] on font "حجرة الكي BAG11" at bounding box center [193, 364] width 84 height 15
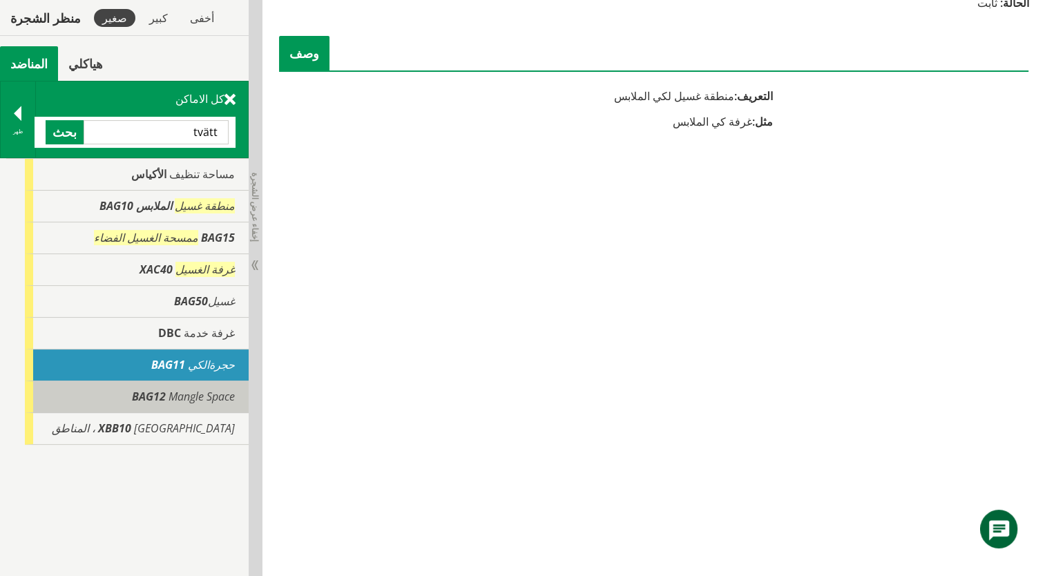
click at [220, 396] on span "Mangle Space" at bounding box center [201, 396] width 66 height 15
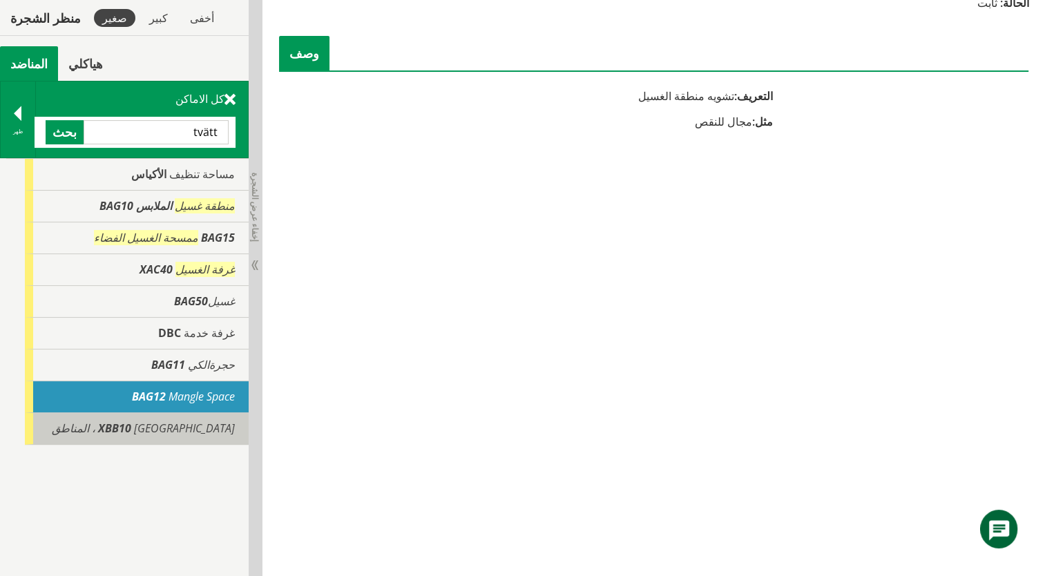
click at [131, 428] on span "XBB10" at bounding box center [114, 428] width 33 height 15
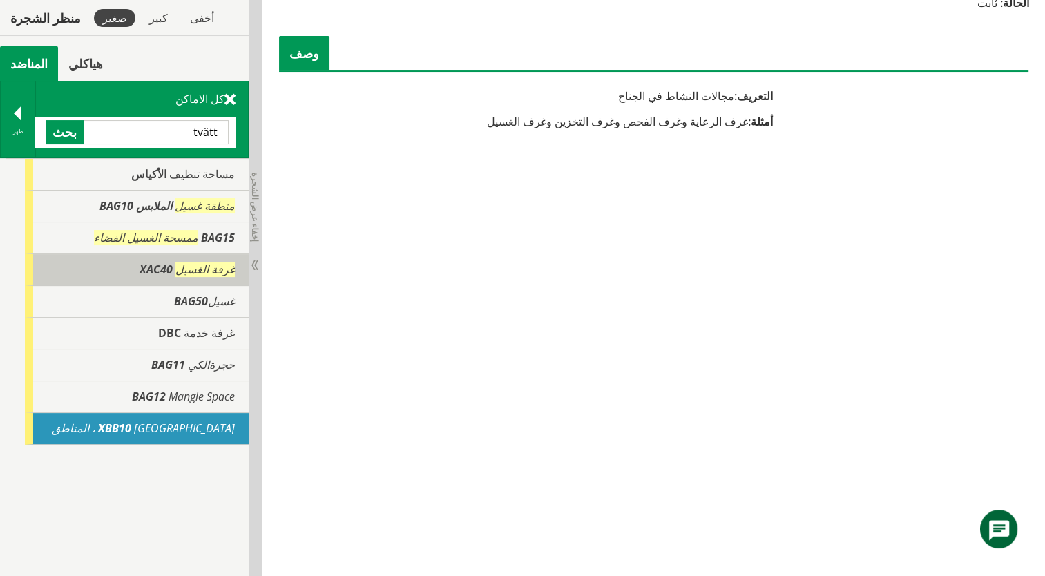
click at [224, 271] on span "غرفة الغسيل" at bounding box center [204, 269] width 59 height 15
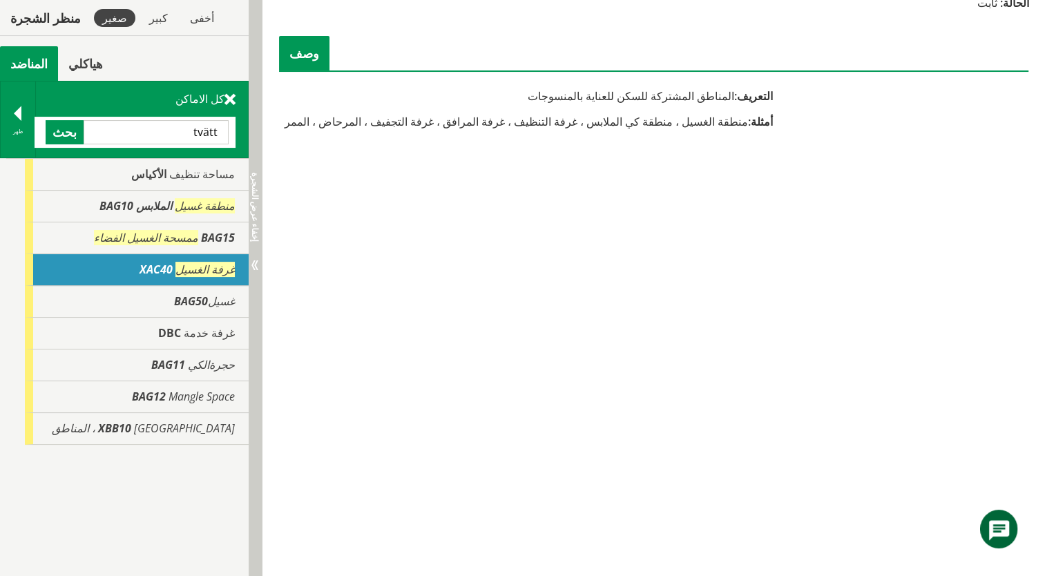
click at [255, 266] on span "إخفاء عرض الشجرة Visa trädvy" at bounding box center [254, 265] width 11 height 11
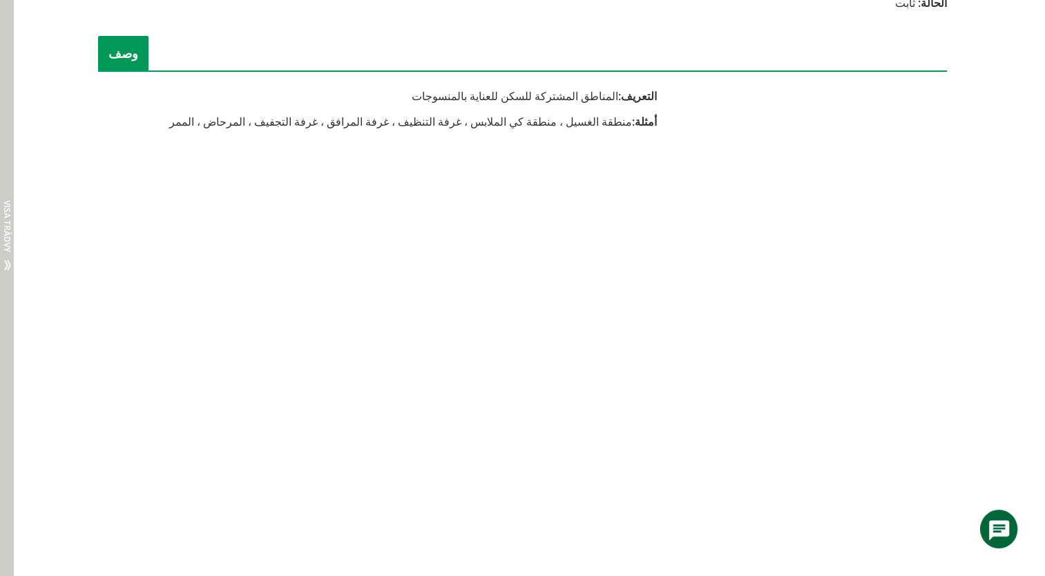
click at [8, 260] on span "إخفاء عرض الشجرة Visa trädvy" at bounding box center [8, 265] width 11 height 11
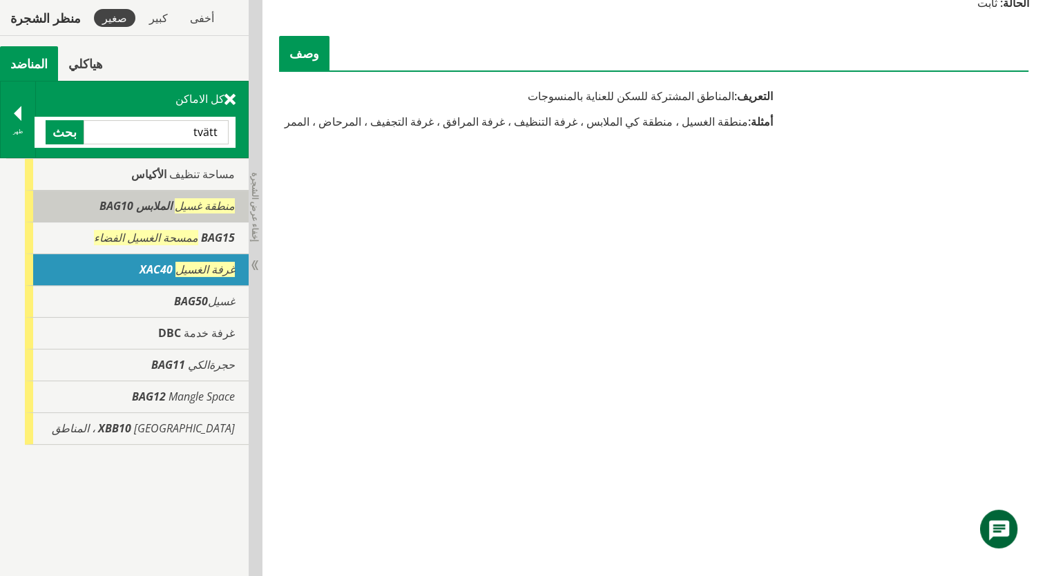
click at [99, 203] on span "الملابس BAG10" at bounding box center [135, 205] width 73 height 15
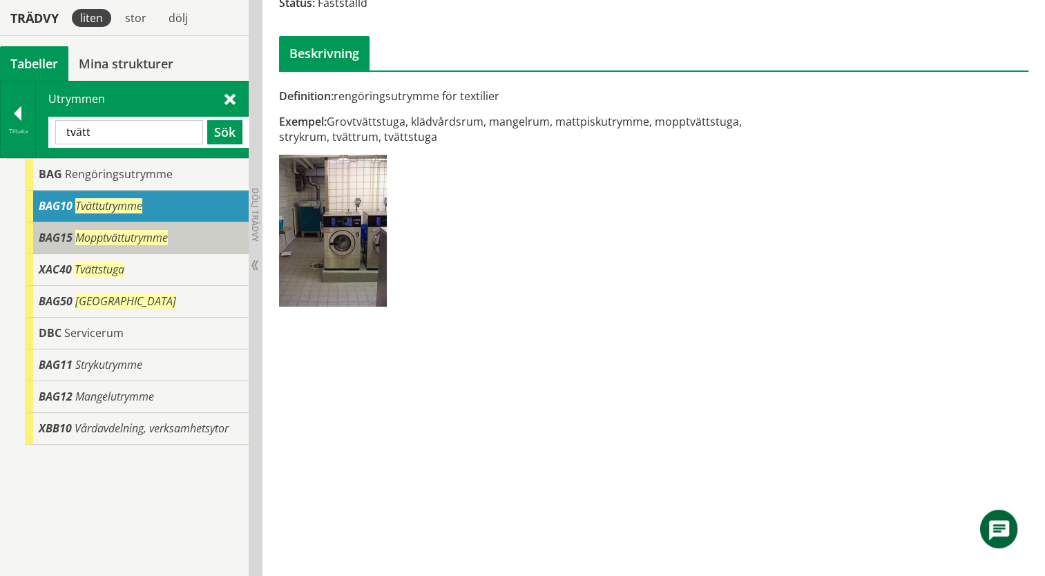
click at [143, 234] on span "Mopptvättutrymme" at bounding box center [121, 237] width 93 height 15
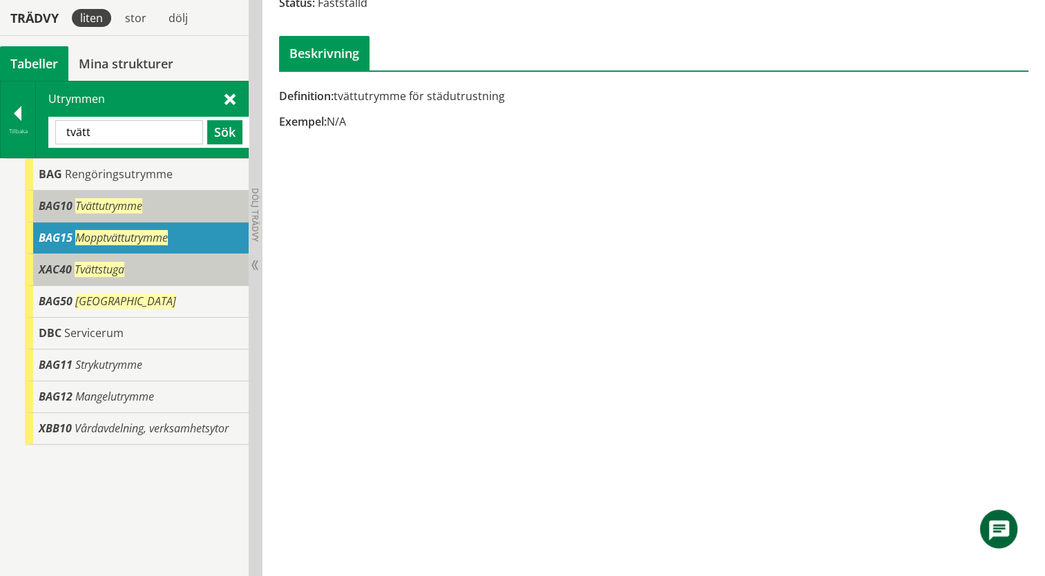
click at [143, 264] on div "XAC40 Tvättstuga" at bounding box center [137, 270] width 224 height 32
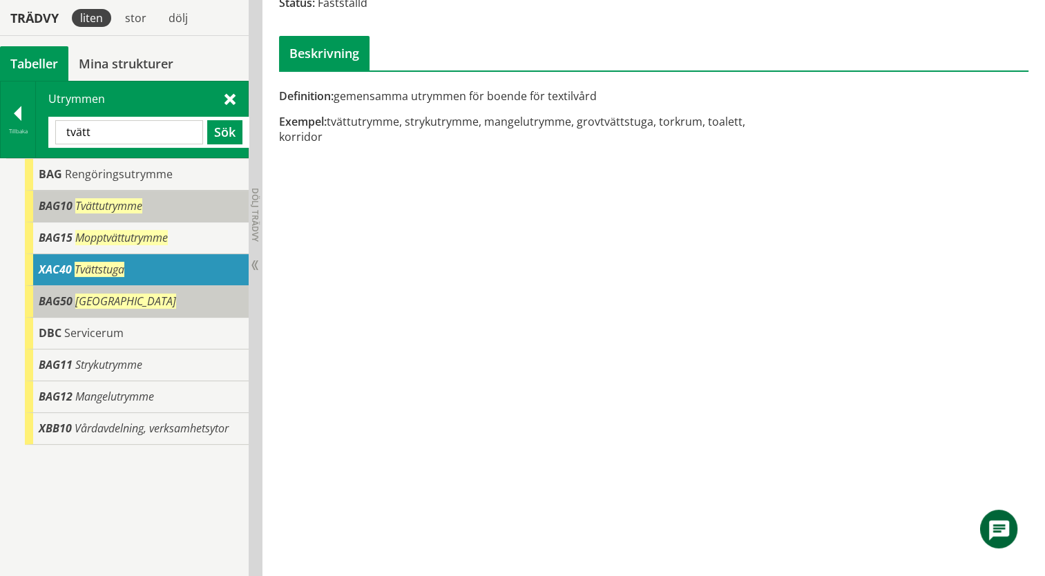
click at [148, 296] on div "BAG50 Tvätthall" at bounding box center [137, 302] width 224 height 32
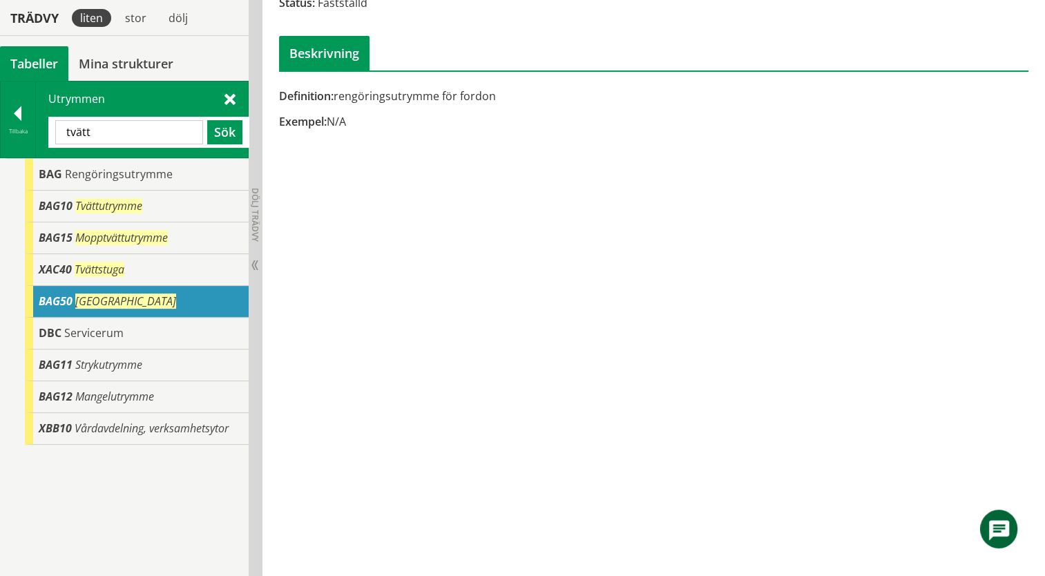
click at [64, 131] on input "tvätt" at bounding box center [129, 132] width 148 height 24
drag, startPoint x: 91, startPoint y: 131, endPoint x: 56, endPoint y: 131, distance: 35.2
click at [56, 131] on input "tvätt" at bounding box center [129, 132] width 148 height 24
paste input "avspollning"
drag, startPoint x: 153, startPoint y: 131, endPoint x: 124, endPoint y: 134, distance: 29.1
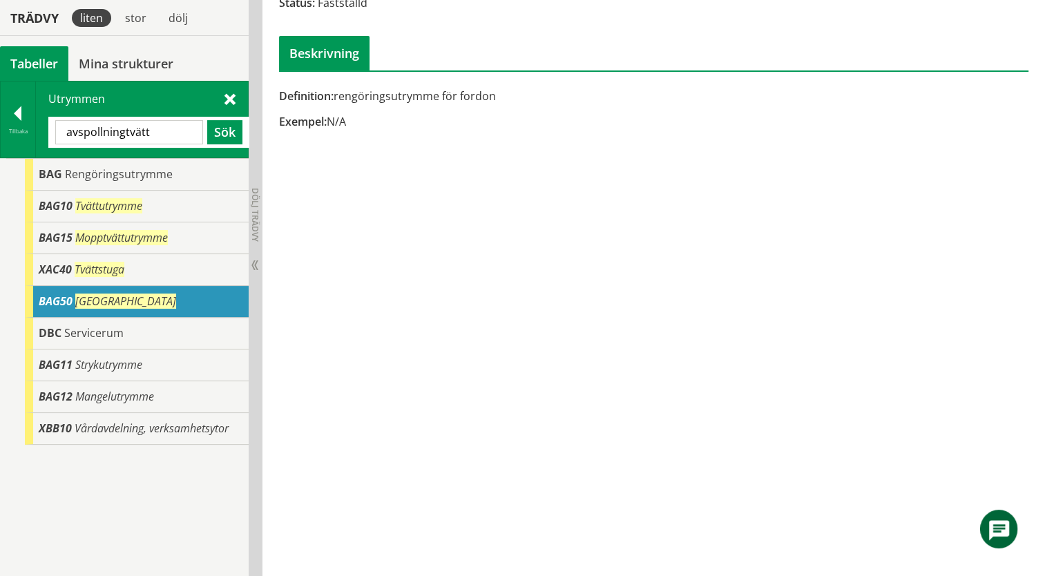
click at [124, 134] on input "avspollningtvätt" at bounding box center [129, 132] width 148 height 24
click at [218, 135] on button "Sök" at bounding box center [224, 132] width 35 height 24
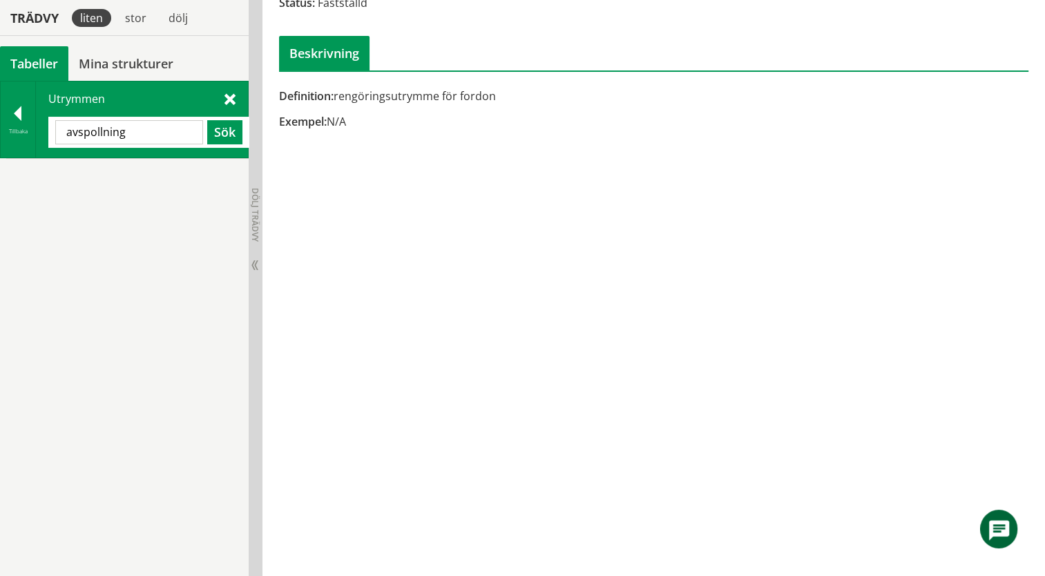
click at [144, 128] on input "avspollning" at bounding box center [129, 132] width 148 height 24
drag, startPoint x: 77, startPoint y: 132, endPoint x: 48, endPoint y: 132, distance: 29.7
click at [48, 132] on div "avspollning Sök" at bounding box center [148, 132] width 201 height 31
click at [229, 133] on button "Sök" at bounding box center [224, 132] width 35 height 24
drag, startPoint x: 139, startPoint y: 130, endPoint x: 39, endPoint y: 130, distance: 100.1
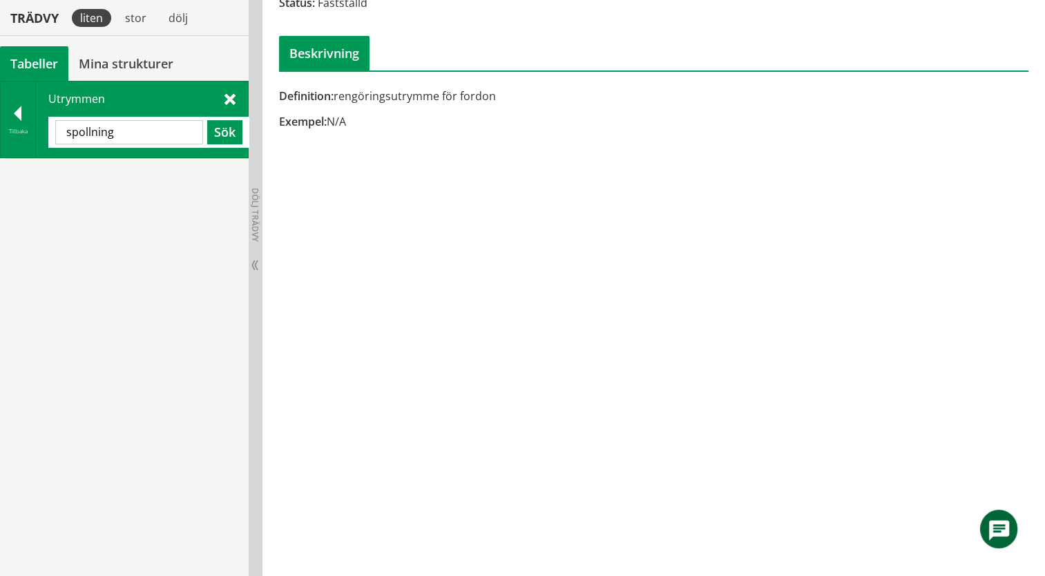
click at [39, 130] on div "Utrymmen spollning Sök" at bounding box center [142, 119] width 212 height 76
paste input "avspollningtvätt"
click at [211, 139] on button "Sök" at bounding box center [224, 132] width 35 height 24
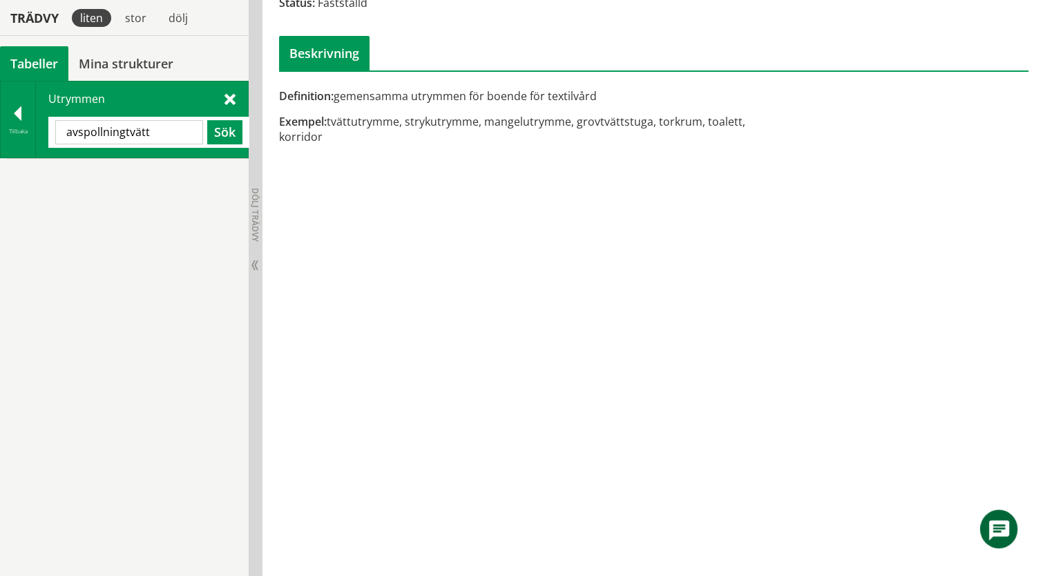
click at [187, 133] on input "avspollningtvätt" at bounding box center [129, 132] width 148 height 24
type input "a"
type input "kordor"
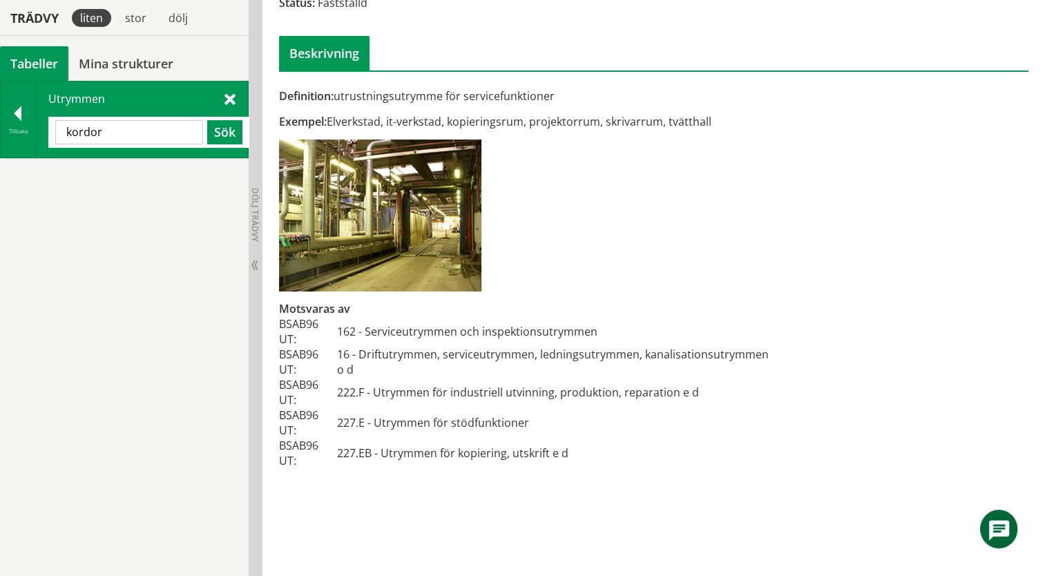
drag, startPoint x: 156, startPoint y: 128, endPoint x: 40, endPoint y: 126, distance: 116.0
click at [40, 126] on div "Utrymmen [GEOGRAPHIC_DATA] Sök" at bounding box center [142, 119] width 212 height 76
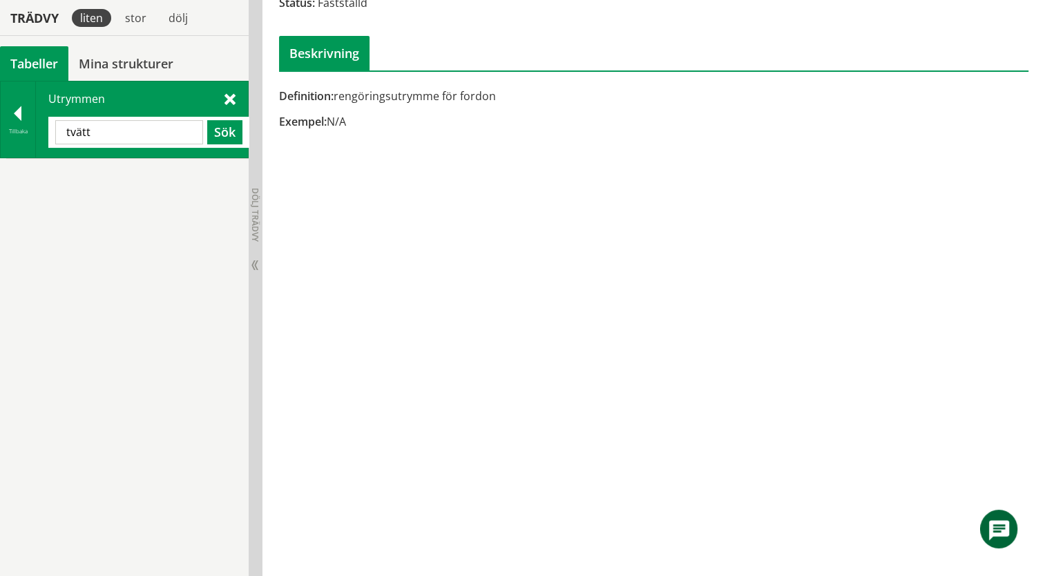
type input "tvätt"
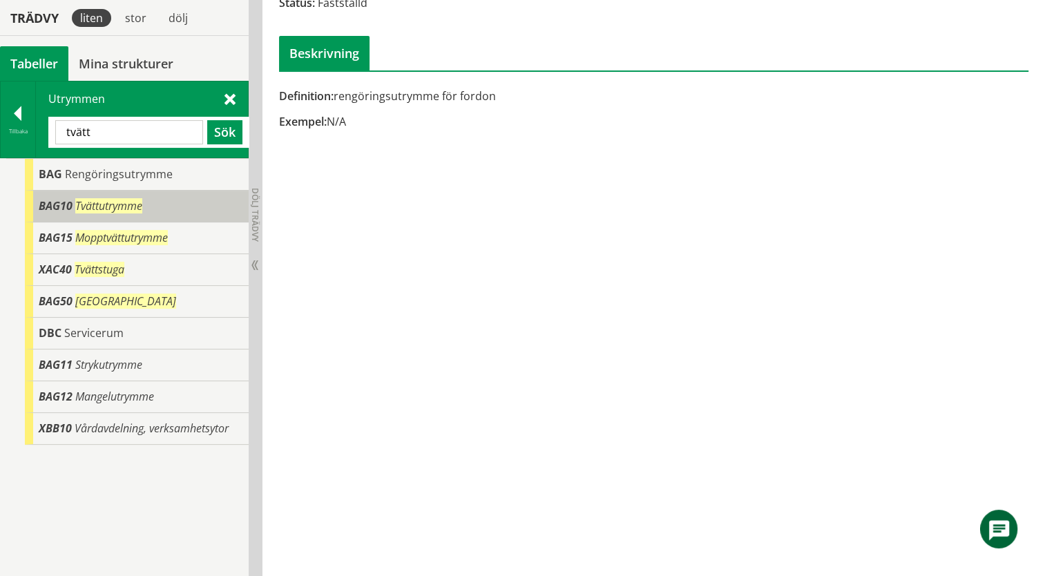
click at [47, 203] on span "BAG10" at bounding box center [56, 205] width 34 height 15
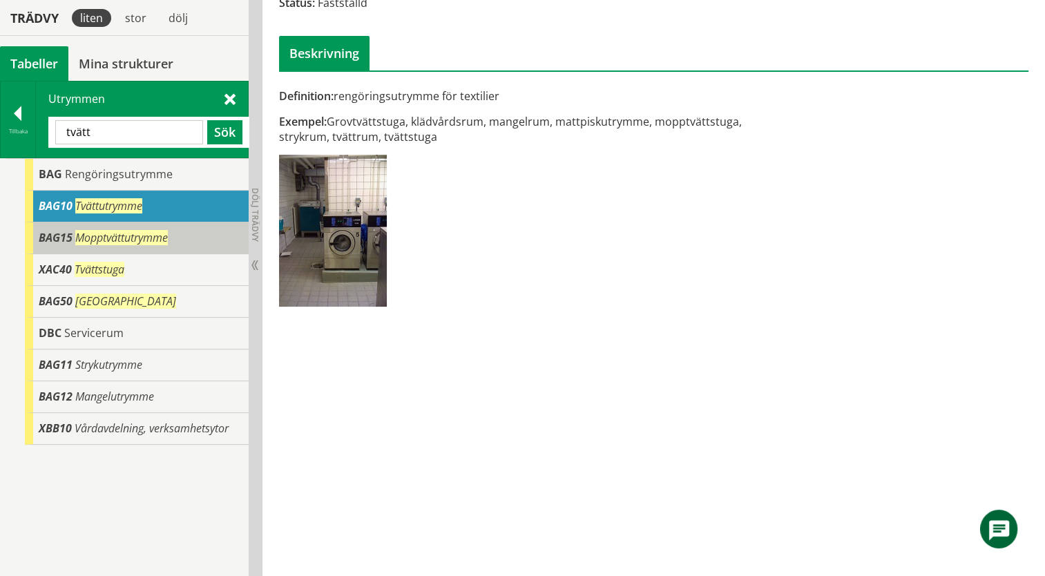
click at [56, 240] on span "BAG15" at bounding box center [56, 237] width 34 height 15
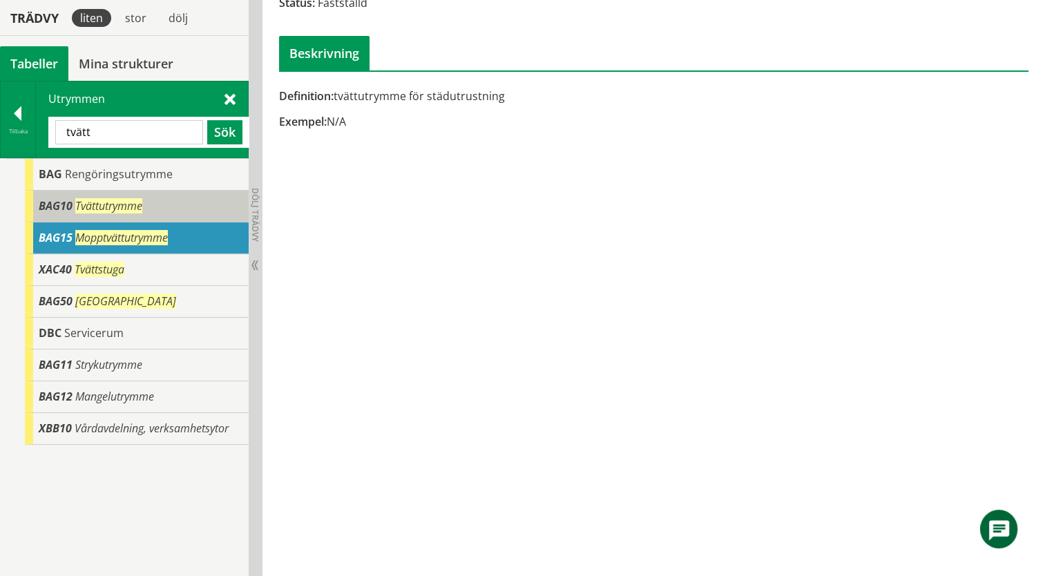
click at [155, 218] on div "BAG10 Tvättutrymme" at bounding box center [137, 207] width 224 height 32
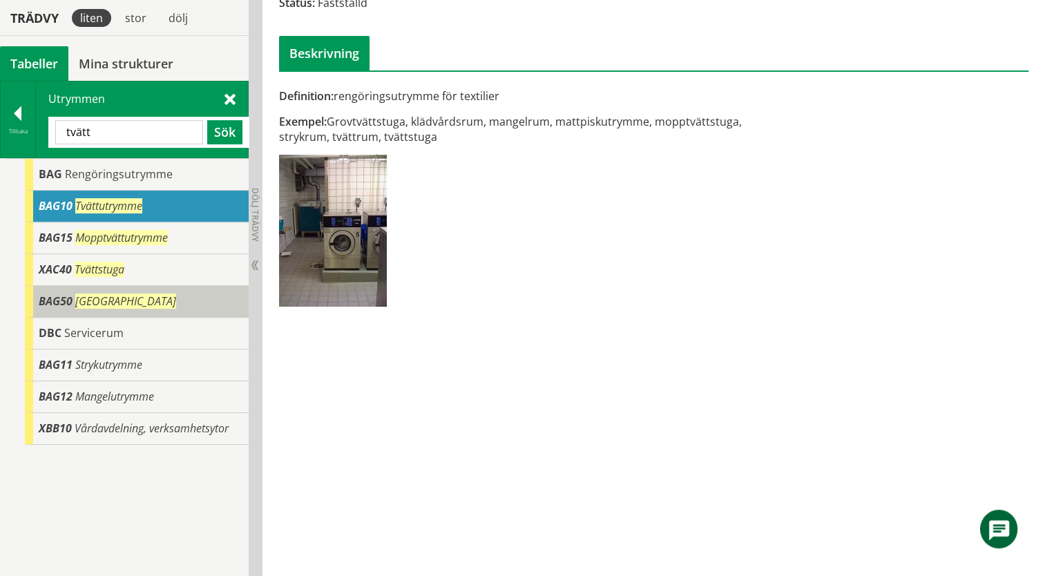
click at [110, 290] on div "BAG50 Tvätthall" at bounding box center [137, 302] width 224 height 32
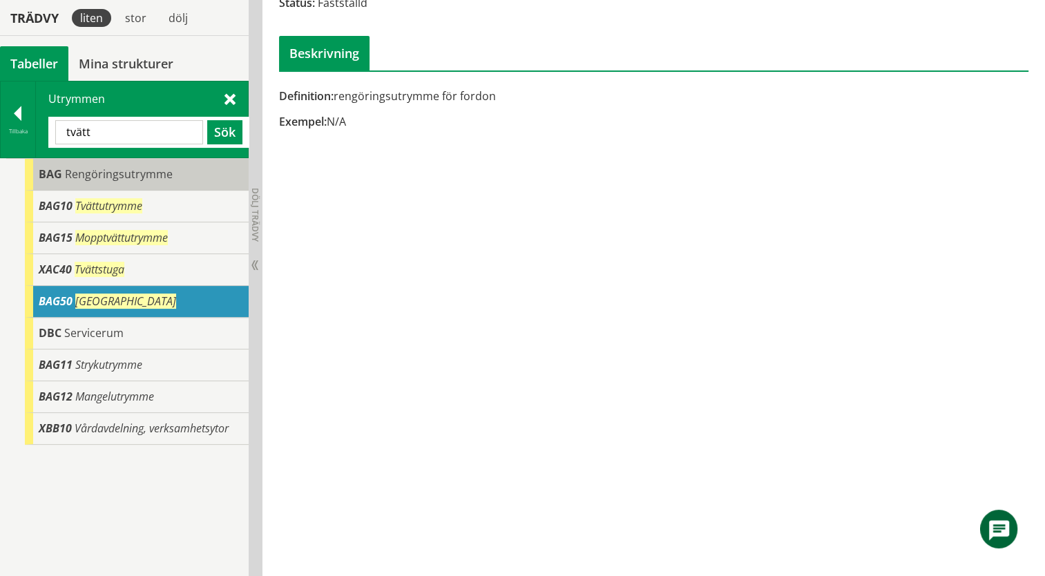
click at [89, 178] on span "Rengöringsutrymme" at bounding box center [119, 173] width 108 height 15
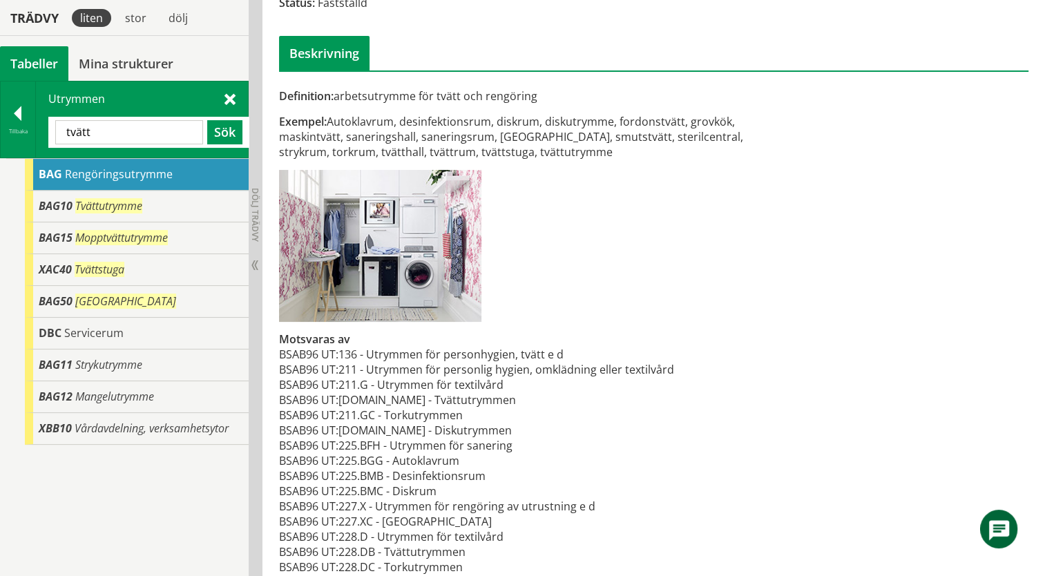
click at [140, 176] on span "Rengöringsutrymme" at bounding box center [119, 173] width 108 height 15
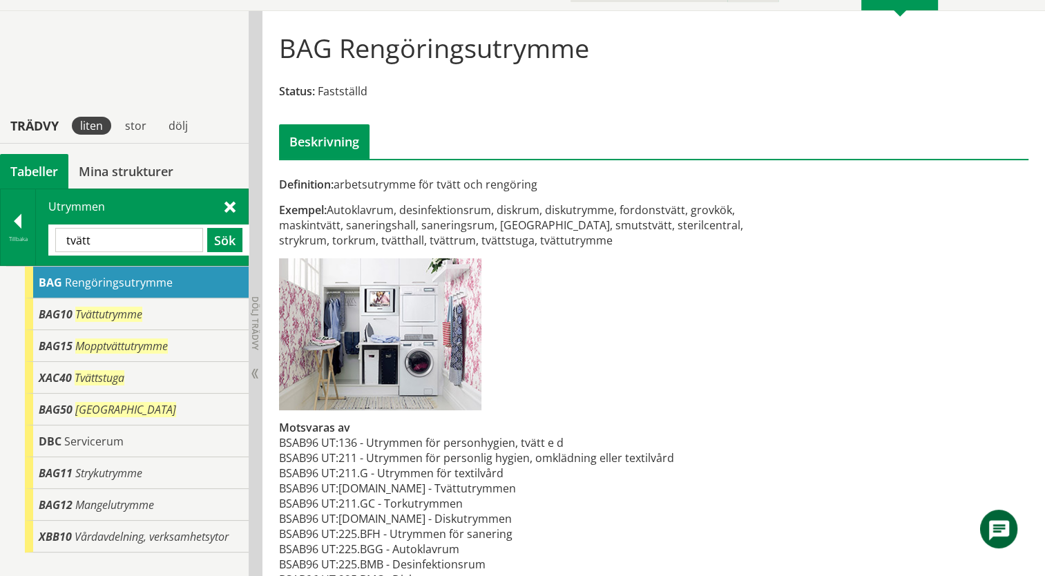
scroll to position [226, 0]
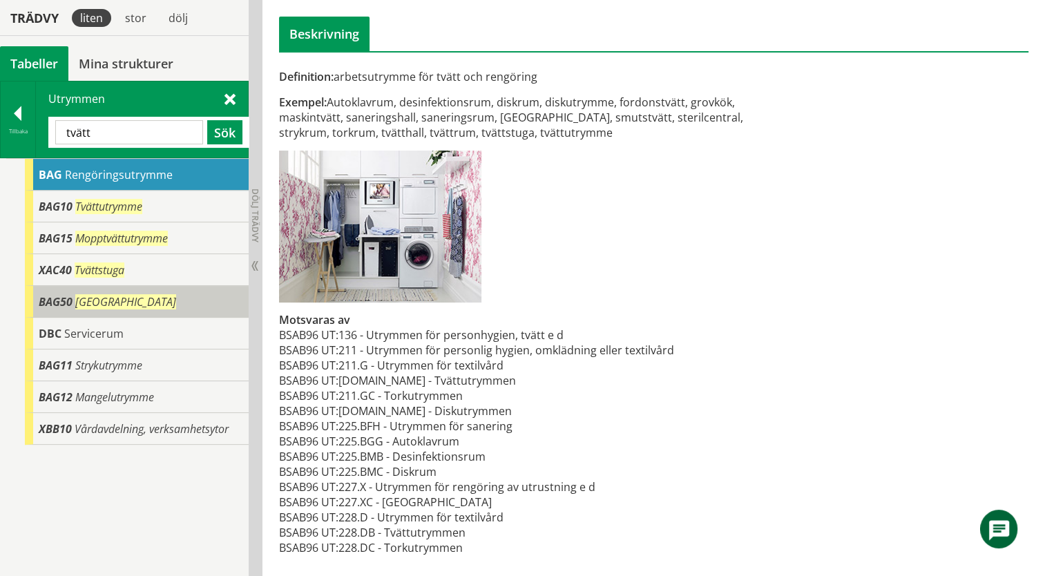
click at [62, 298] on span "BAG50" at bounding box center [56, 301] width 34 height 15
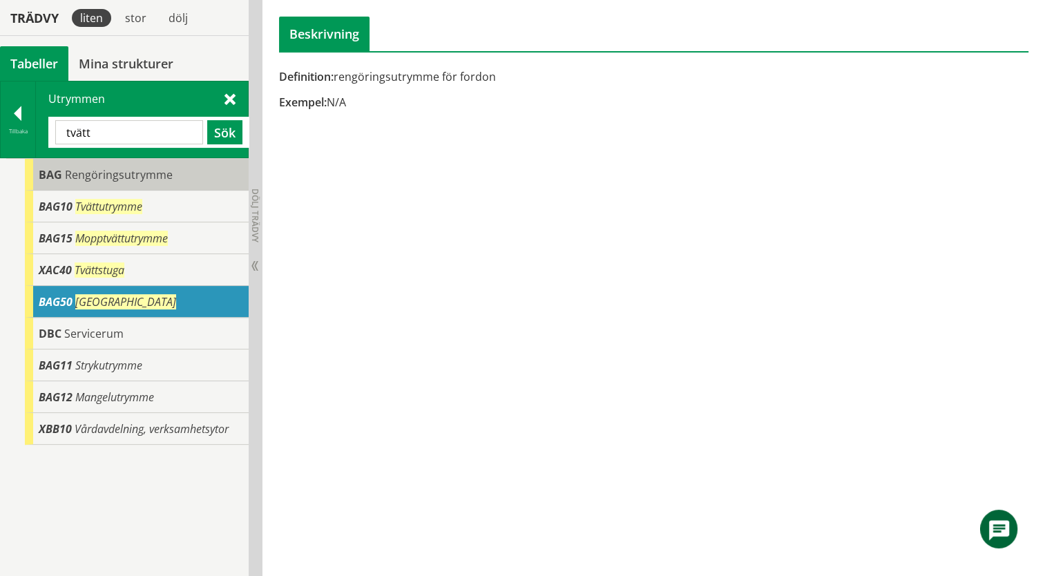
click at [85, 175] on span "Rengöringsutrymme" at bounding box center [119, 174] width 108 height 15
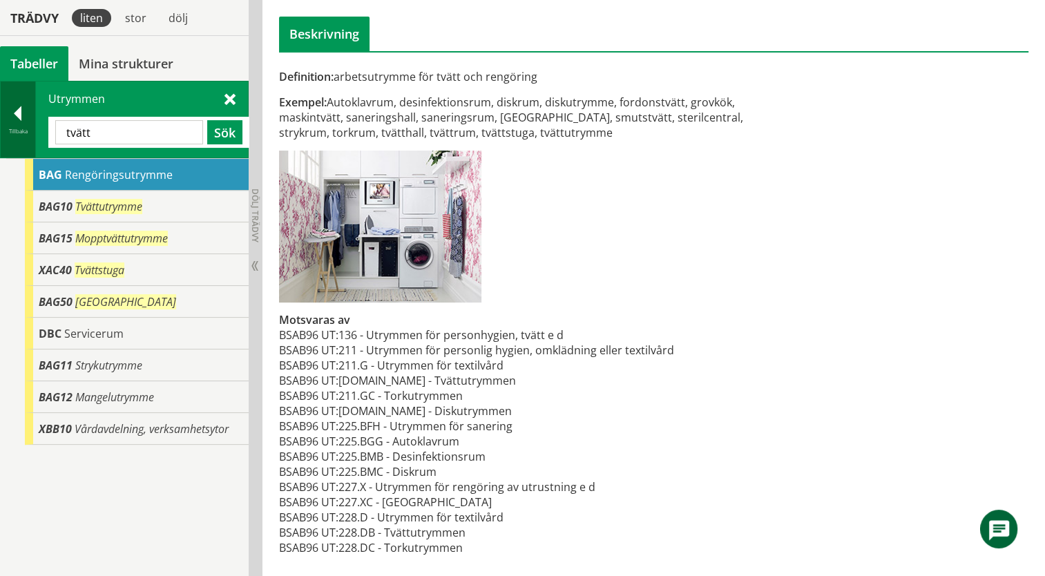
click at [20, 119] on div at bounding box center [18, 115] width 35 height 19
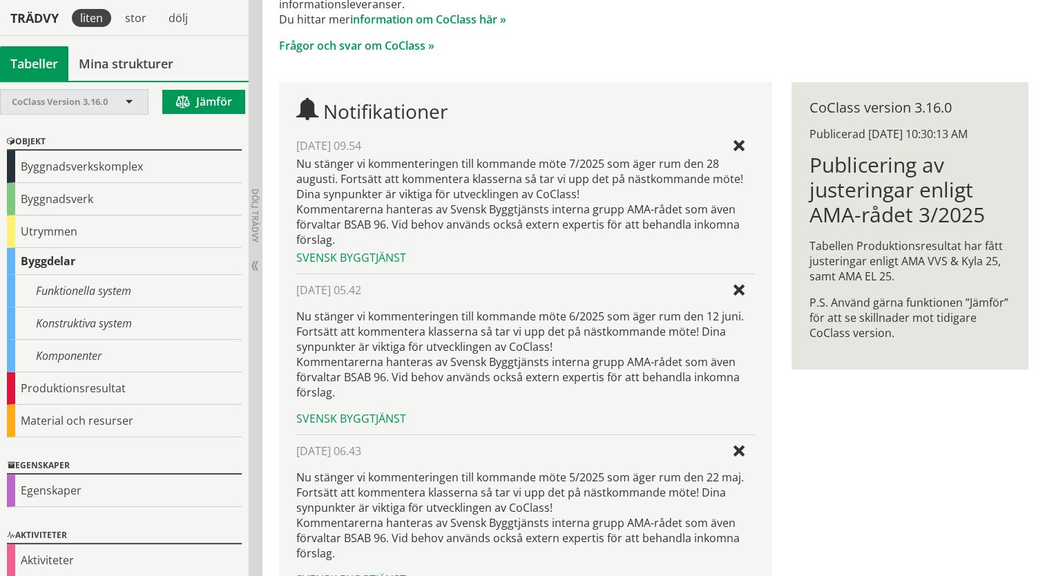
click at [75, 99] on span "CoClass Version 3.16.0" at bounding box center [60, 101] width 96 height 12
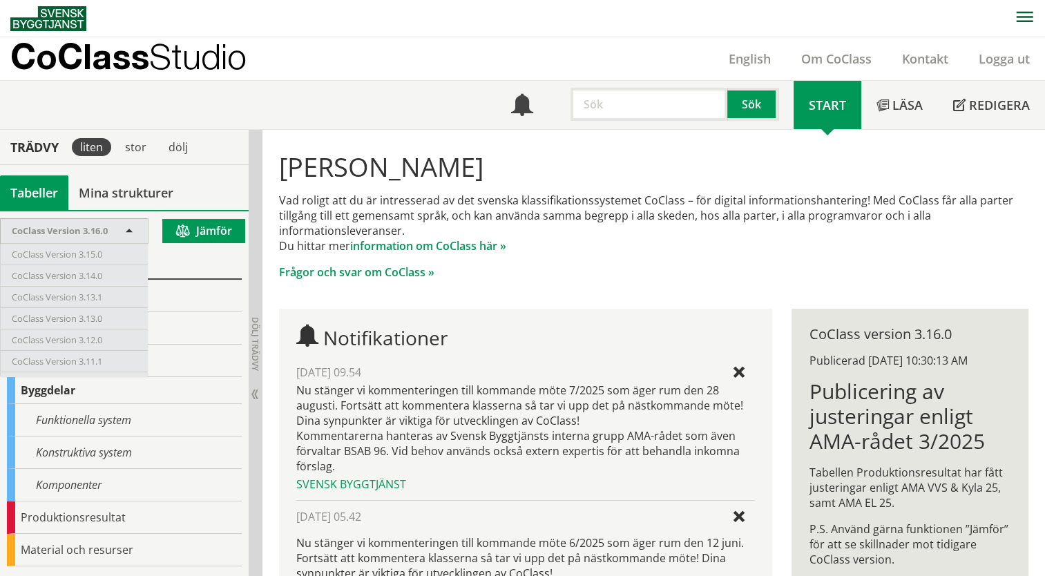
click at [545, 270] on p "Frågor och svar om CoClass »" at bounding box center [654, 271] width 750 height 15
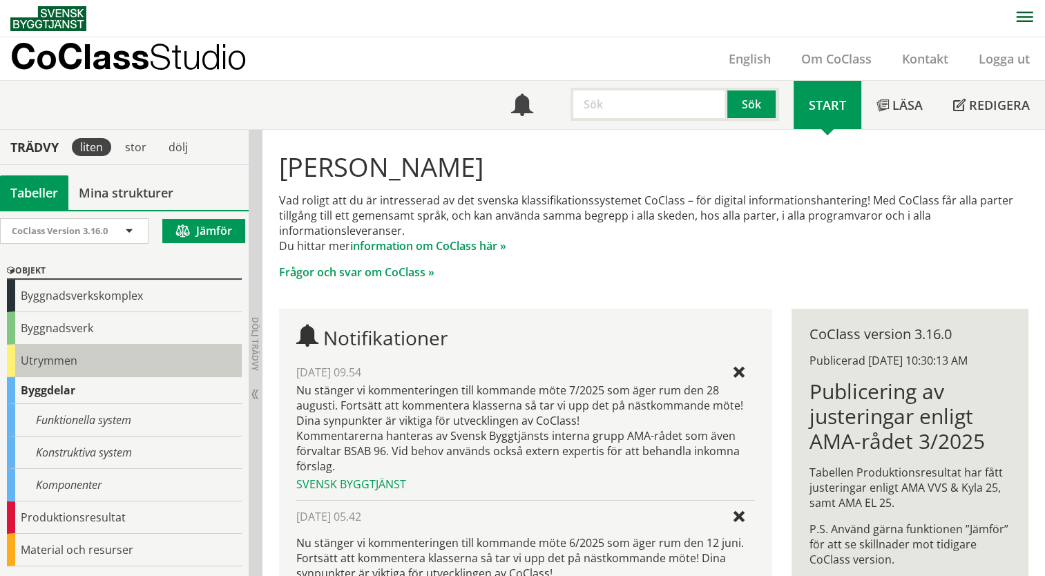
click at [28, 358] on div "Utrymmen" at bounding box center [124, 361] width 235 height 32
click at [38, 355] on div "Utrymmen" at bounding box center [124, 361] width 235 height 32
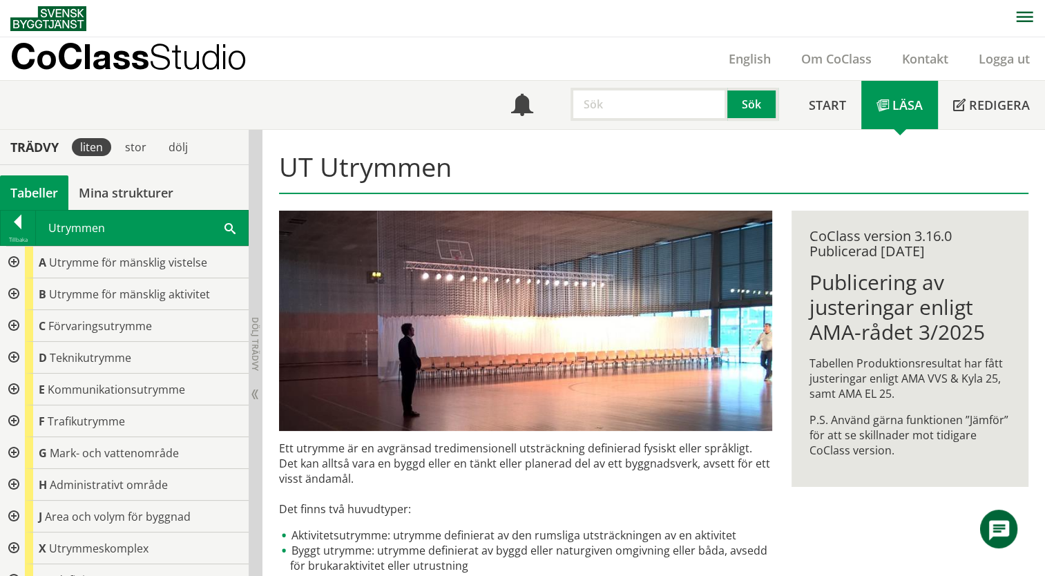
click at [237, 224] on div "Utrymmen Sök" at bounding box center [142, 228] width 212 height 35
click at [226, 232] on span at bounding box center [229, 227] width 11 height 15
click at [228, 222] on span at bounding box center [229, 227] width 11 height 15
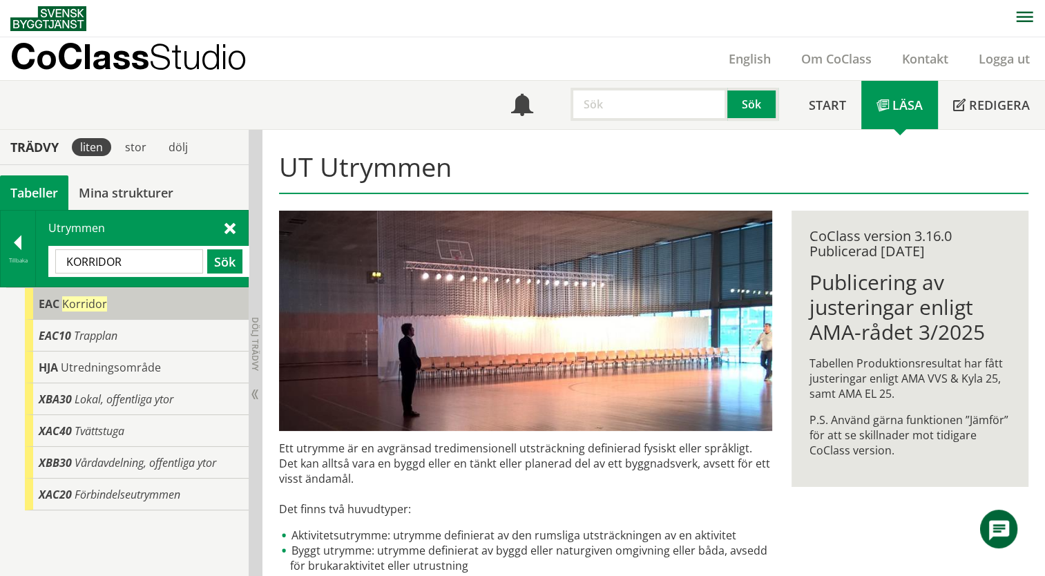
click at [45, 305] on span "EAC" at bounding box center [49, 303] width 21 height 15
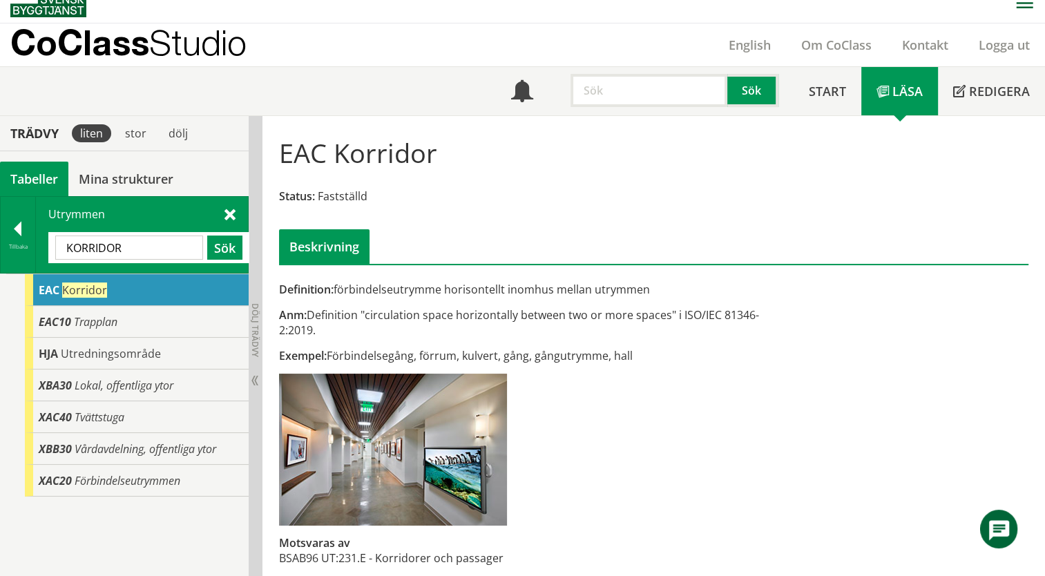
scroll to position [25, 0]
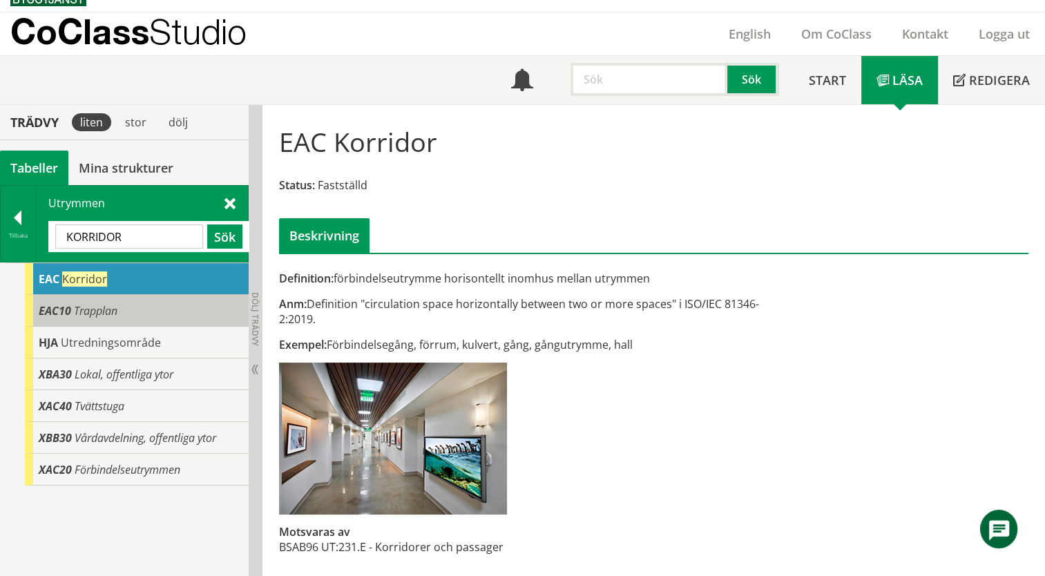
click at [41, 310] on span "EAC10" at bounding box center [55, 310] width 32 height 15
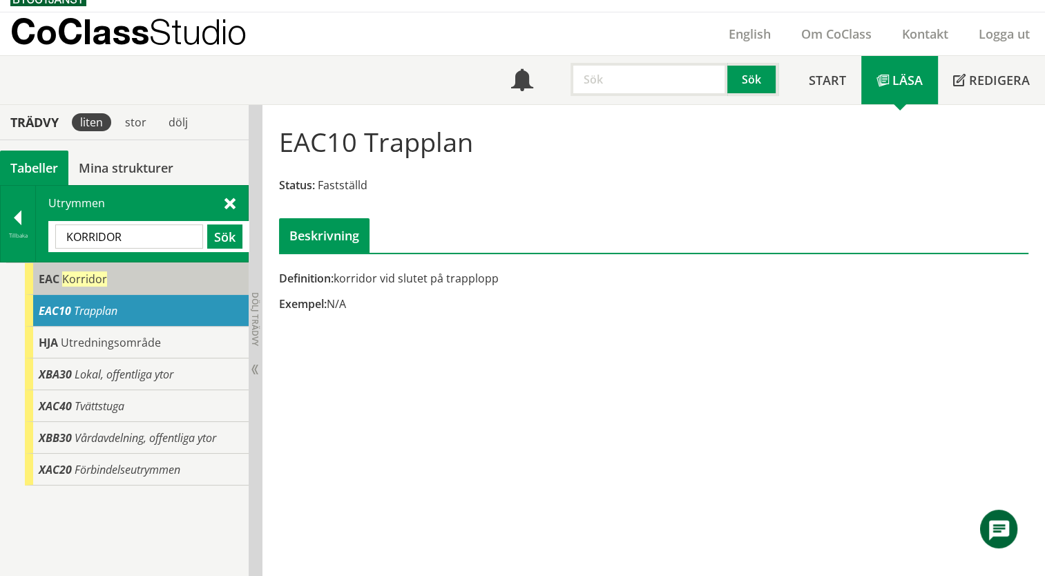
click at [47, 278] on span "EAC" at bounding box center [49, 278] width 21 height 15
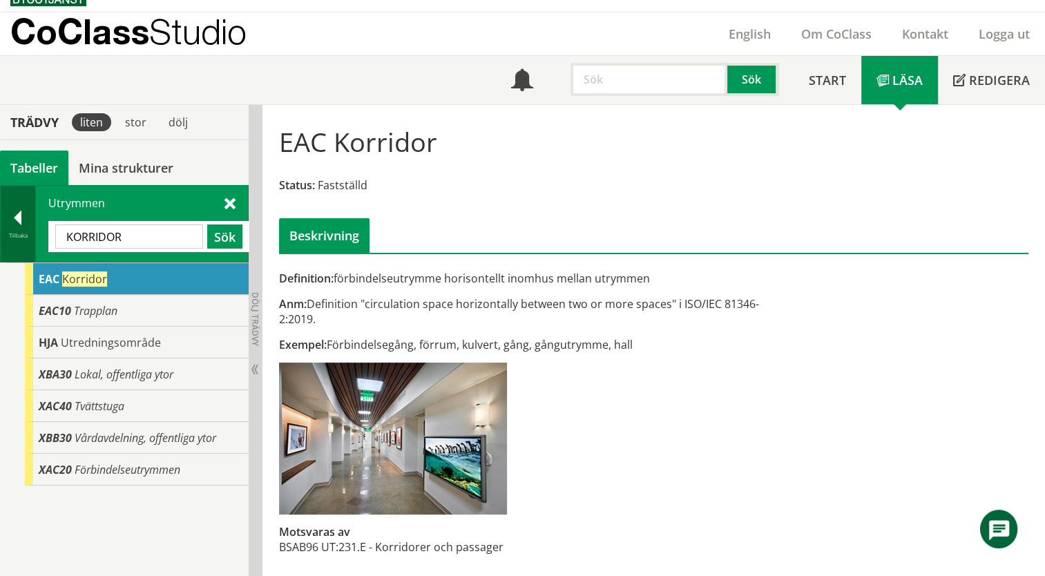
drag, startPoint x: 152, startPoint y: 236, endPoint x: 30, endPoint y: 233, distance: 121.6
click at [30, 233] on div "Tillbaka Utrymmen KORRIDOR Sök" at bounding box center [124, 223] width 249 height 77
paste input "för ambulanspersonal som behöver göra rent utrustning, fylla på utrustning mm"
type input "för ambulanspersonal som behöver göra rent utrustning, fylla på utrustning mm"
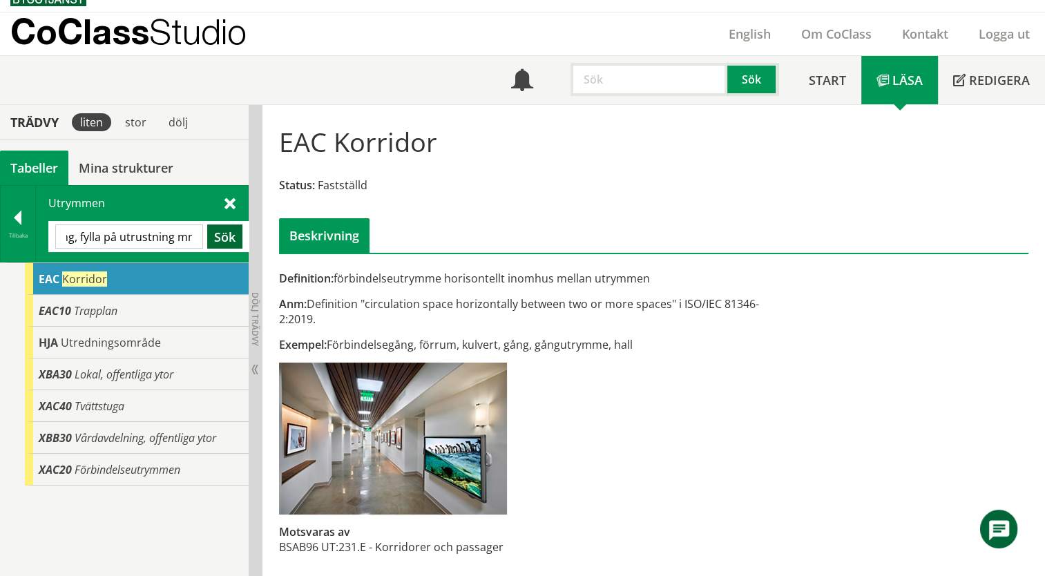
scroll to position [0, 0]
click at [222, 234] on button "Sök" at bounding box center [224, 236] width 35 height 24
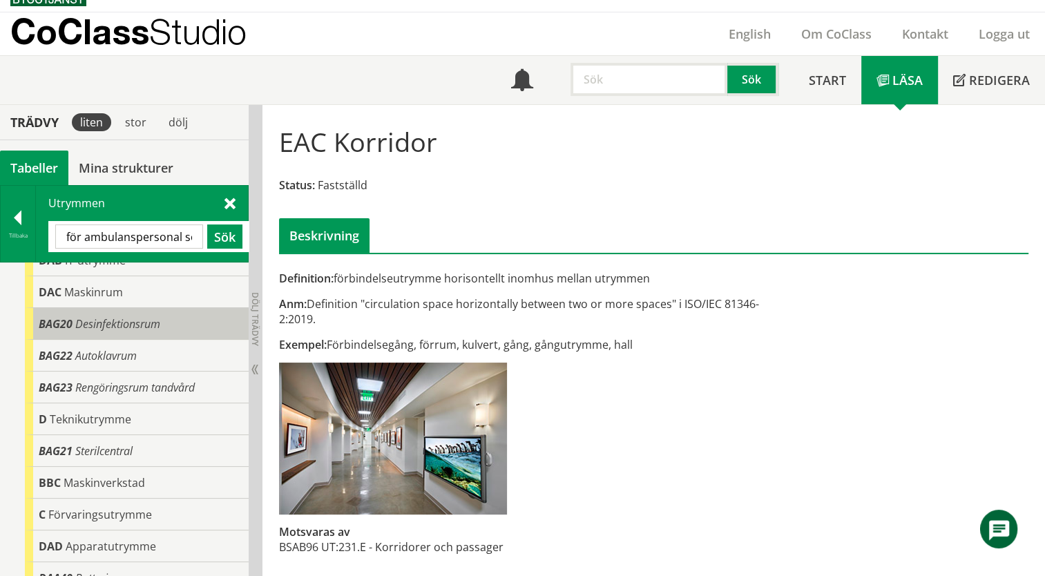
scroll to position [69, 0]
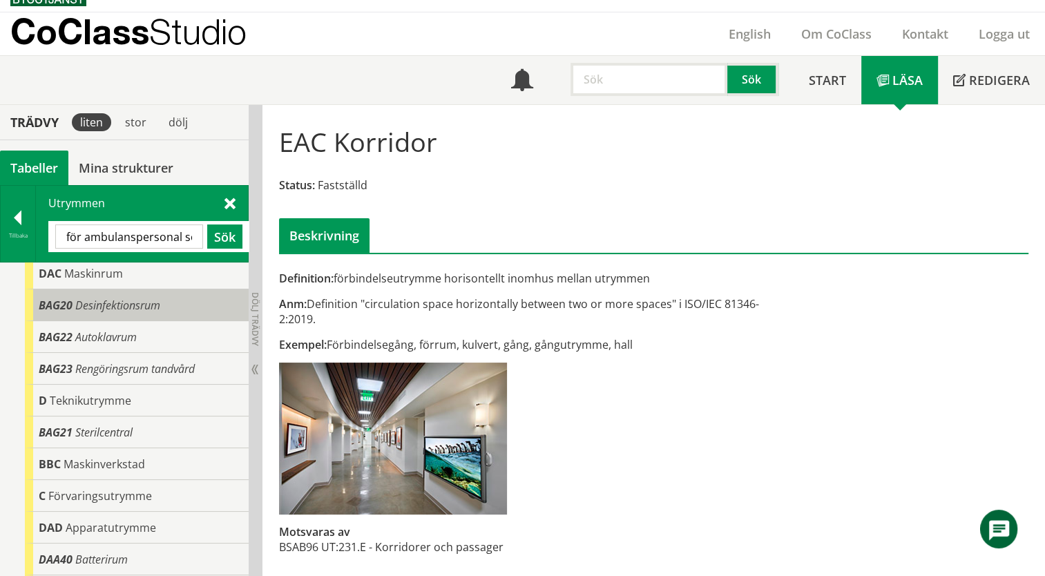
click at [147, 302] on span "Desinfektionsrum" at bounding box center [117, 305] width 85 height 15
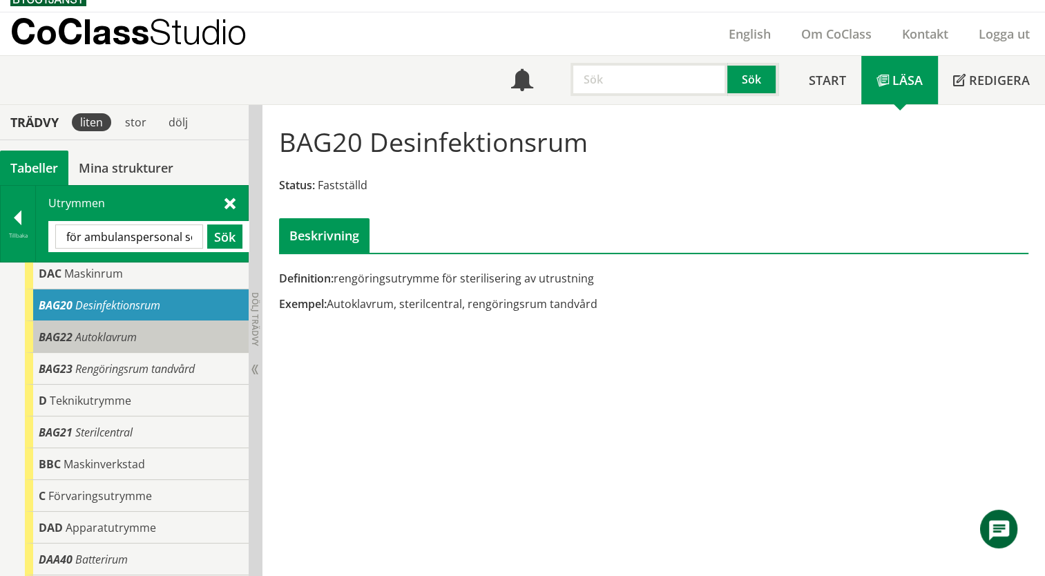
click at [137, 334] on span "Autoklavrum" at bounding box center [105, 336] width 61 height 15
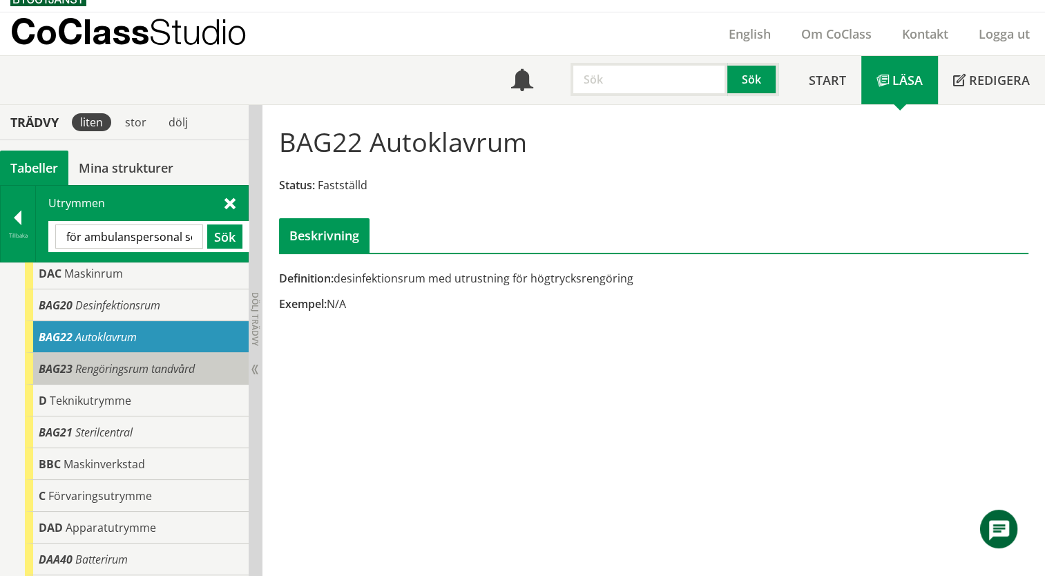
click at [143, 365] on span "Rengöringsrum tandvård" at bounding box center [134, 368] width 119 height 15
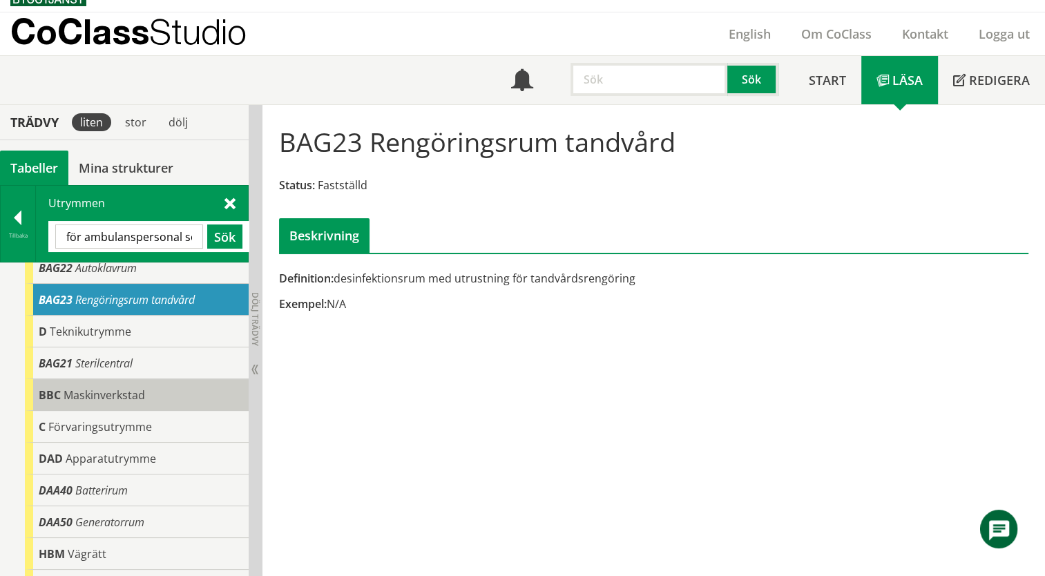
scroll to position [69, 0]
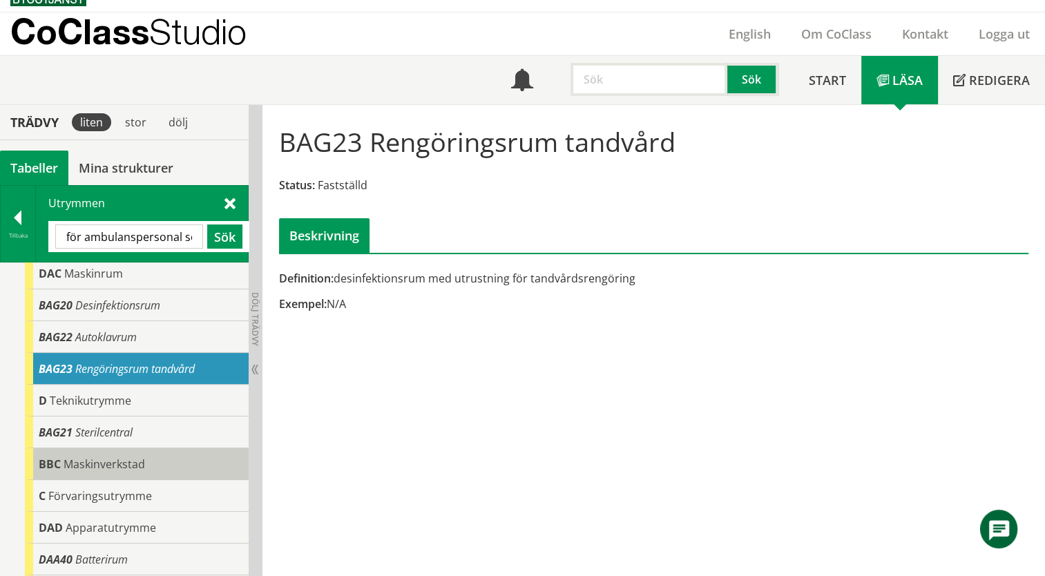
click at [157, 465] on div "BBC Maskinverkstad" at bounding box center [137, 464] width 224 height 32
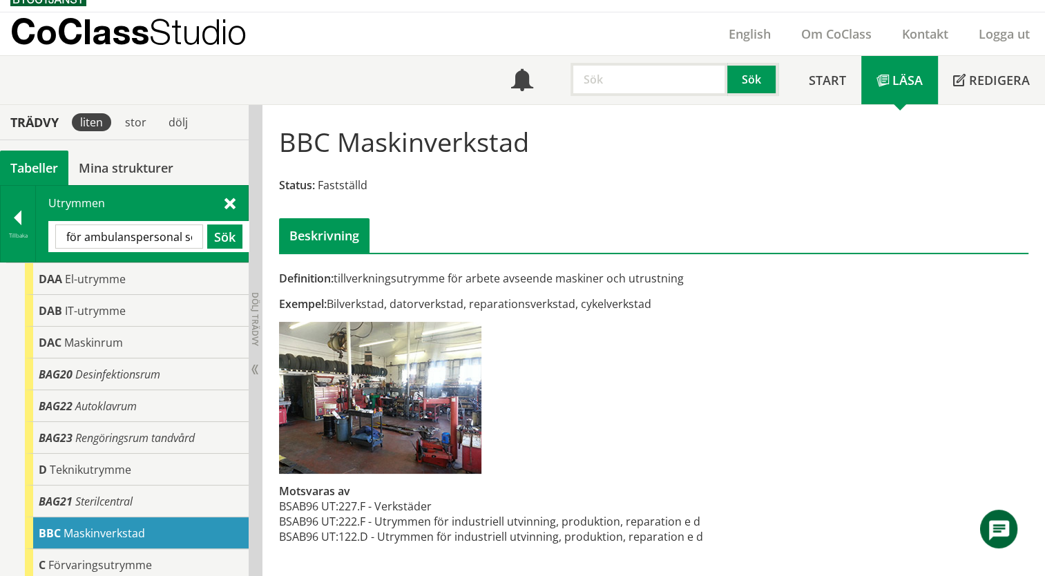
click at [155, 240] on input "för ambulanspersonal som behöver göra rent utrustning, fylla på utrustning mm" at bounding box center [129, 236] width 148 height 24
drag, startPoint x: 160, startPoint y: 238, endPoint x: 211, endPoint y: 239, distance: 50.4
click at [211, 239] on div "för ambulanspersonal som behöver göra rent utrustning, fylla på utrustning mm S…" at bounding box center [148, 236] width 187 height 24
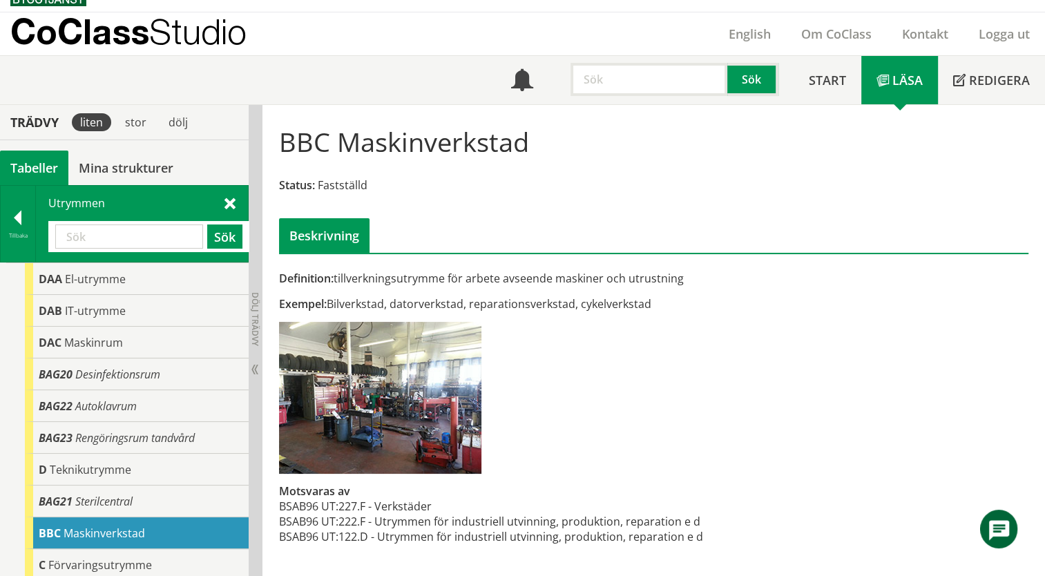
paste input "AVSVAL."
click at [235, 233] on button "Sök" at bounding box center [224, 236] width 35 height 24
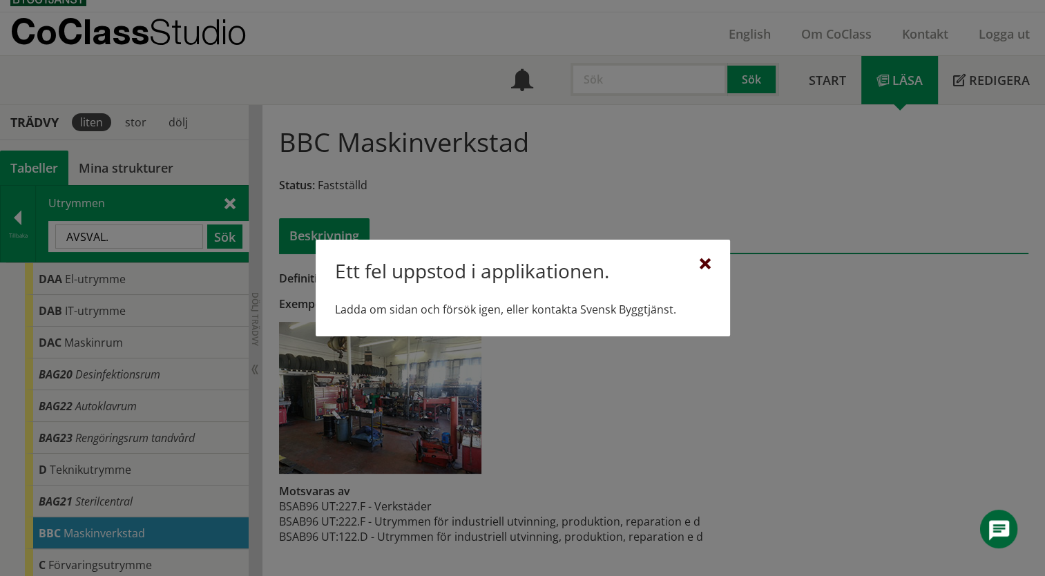
click at [708, 264] on div at bounding box center [704, 264] width 11 height 11
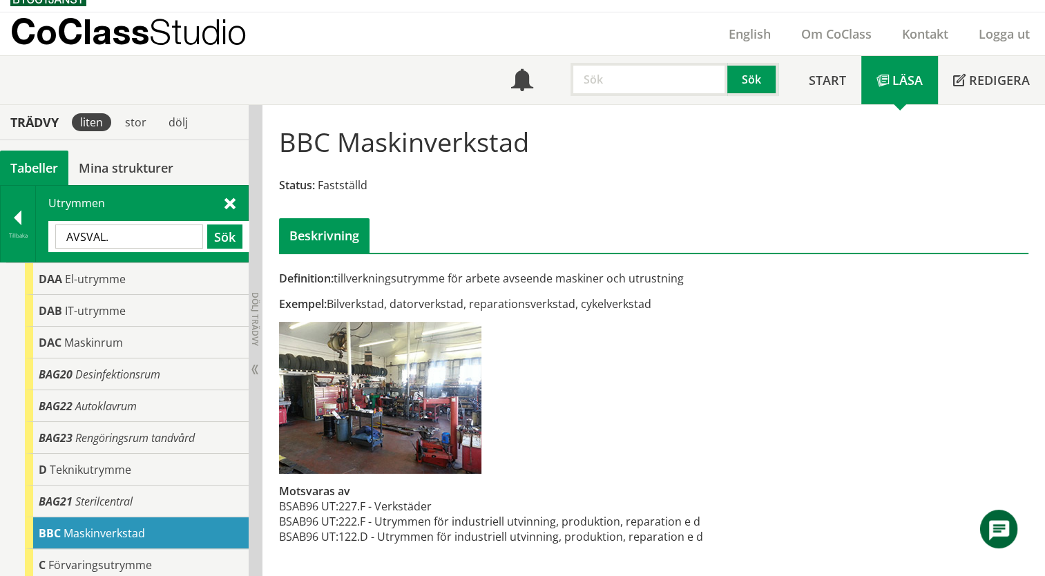
click at [119, 240] on input "AVSVAL." at bounding box center [129, 236] width 148 height 24
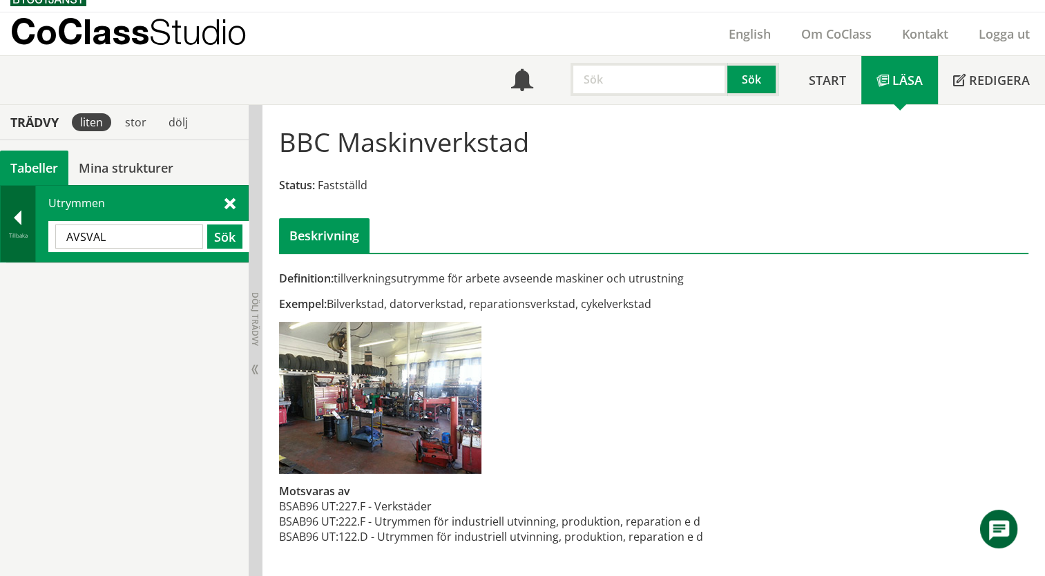
drag, startPoint x: 117, startPoint y: 240, endPoint x: 31, endPoint y: 235, distance: 86.4
click at [31, 235] on div "Tillbaka Utrymmen AVSVAL Sök" at bounding box center [124, 223] width 249 height 77
type input "avsval"
click at [227, 237] on button "Sök" at bounding box center [224, 236] width 35 height 24
drag, startPoint x: 117, startPoint y: 237, endPoint x: 59, endPoint y: 228, distance: 59.4
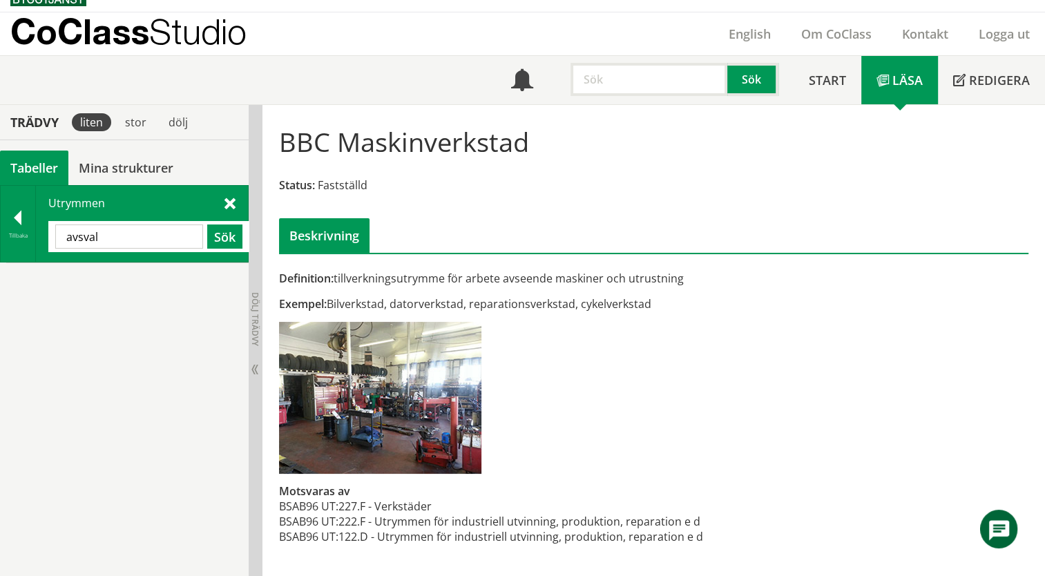
click at [59, 228] on input "avsval" at bounding box center [129, 236] width 148 height 24
paste input "avsvalning"
type input "avsvalning"
click at [215, 238] on button "Sök" at bounding box center [224, 236] width 35 height 24
click at [216, 241] on button "Sök" at bounding box center [224, 236] width 35 height 24
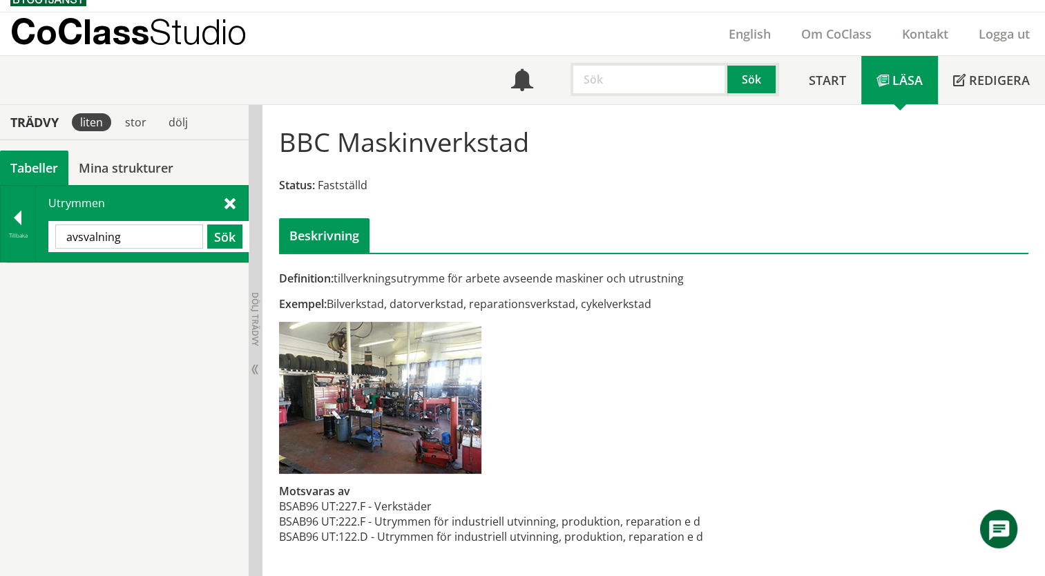
click at [136, 241] on input "avsvalning" at bounding box center [129, 236] width 148 height 24
click at [16, 220] on div at bounding box center [18, 220] width 35 height 19
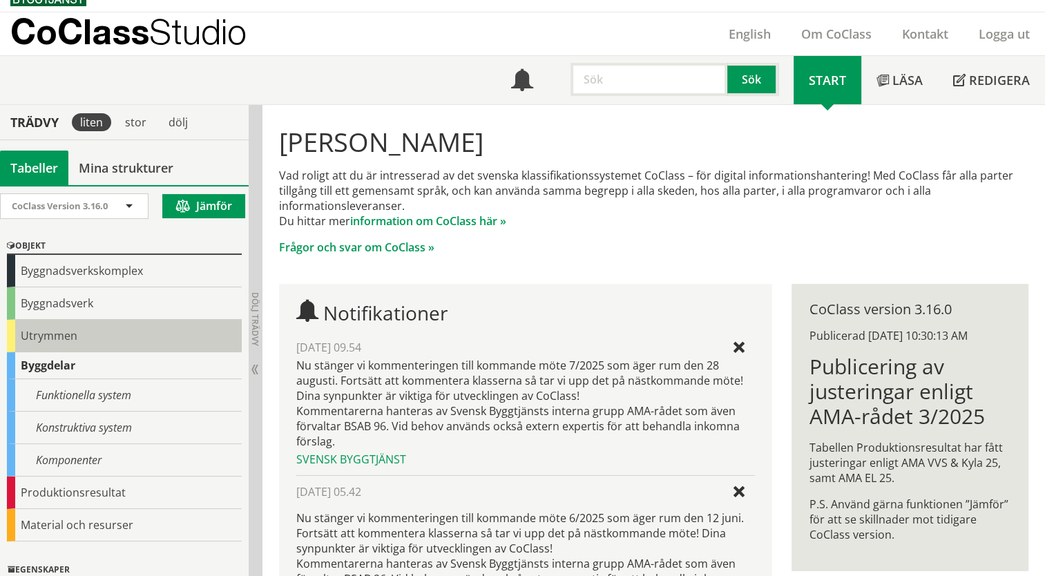
click at [50, 339] on div "Utrymmen" at bounding box center [124, 336] width 235 height 32
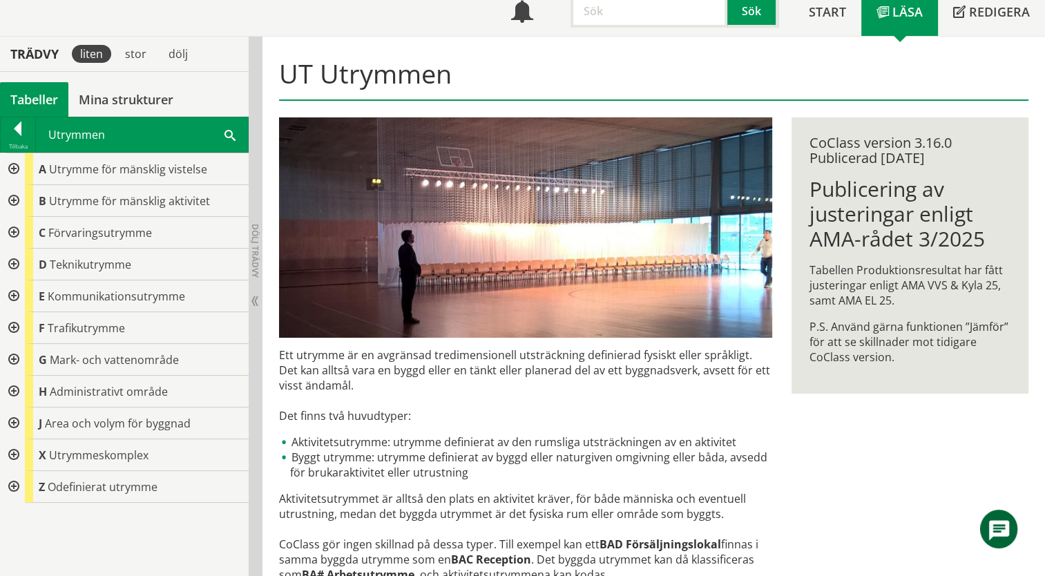
scroll to position [94, 0]
click at [225, 135] on span at bounding box center [229, 133] width 11 height 15
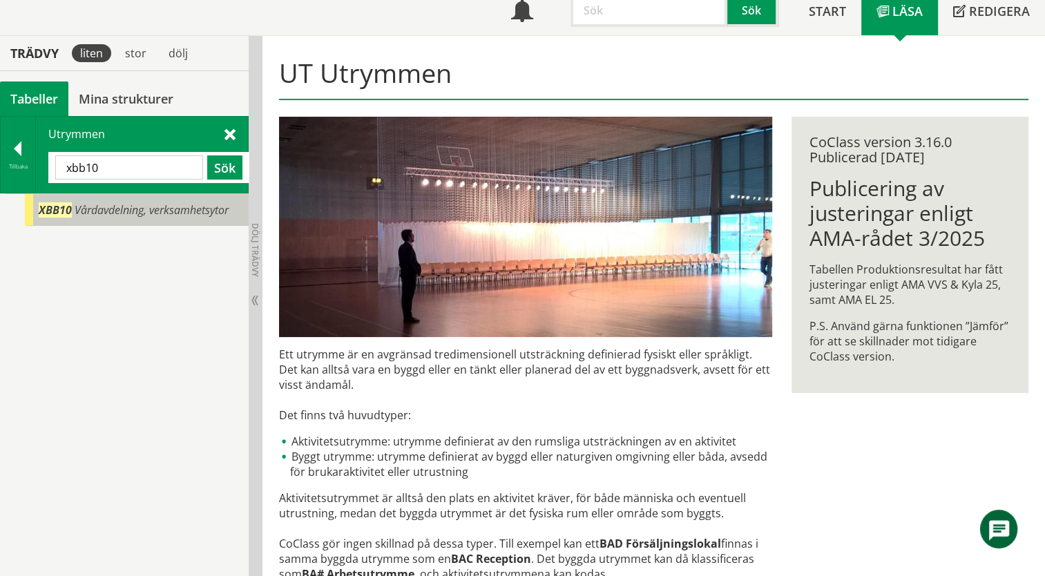
click at [203, 214] on span "Vårdavdelning, verksamhetsytor" at bounding box center [152, 209] width 154 height 15
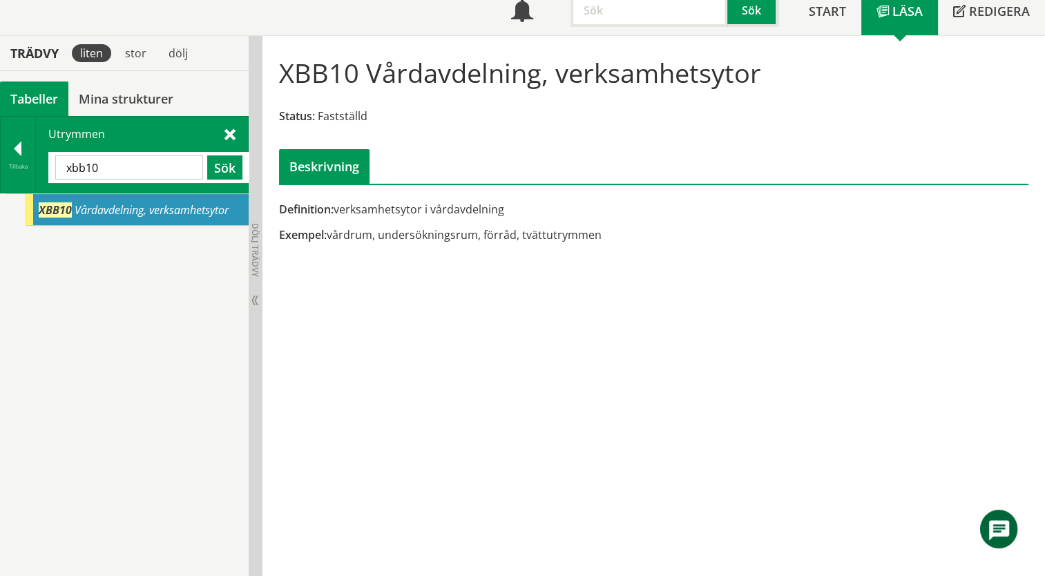
click at [113, 164] on input "xbb10" at bounding box center [129, 167] width 148 height 24
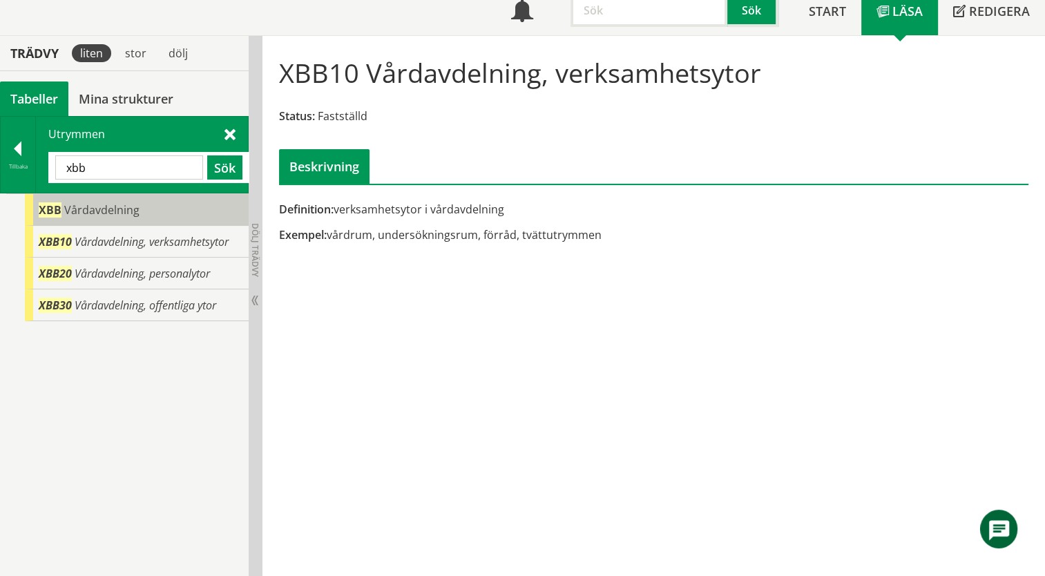
click at [81, 209] on span "Vårdavdelning" at bounding box center [101, 209] width 75 height 15
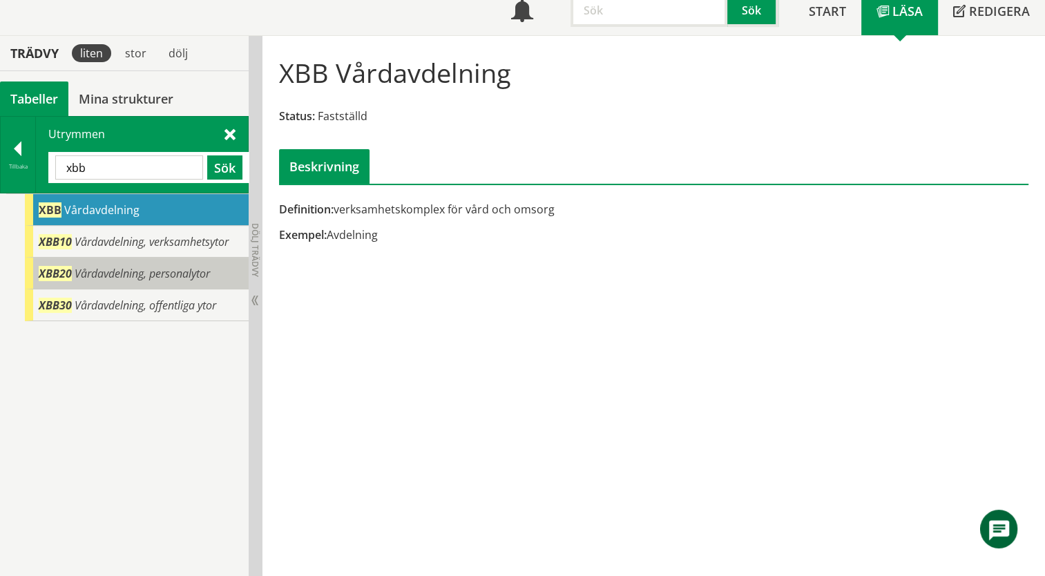
click at [80, 275] on span "Vårdavdelning, personalytor" at bounding box center [142, 273] width 135 height 15
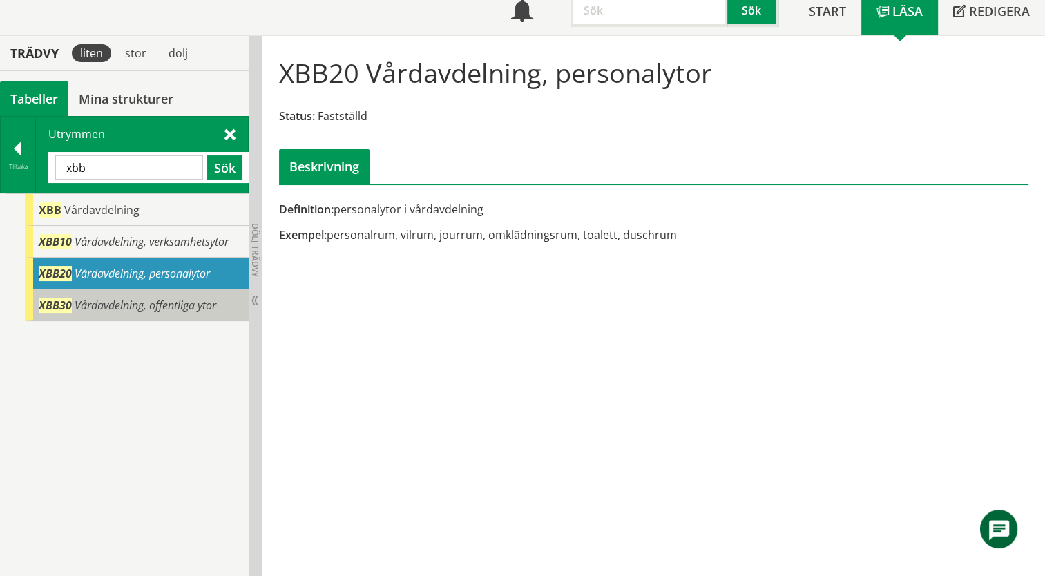
click at [83, 311] on span "Vårdavdelning, offentliga ytor" at bounding box center [146, 305] width 142 height 15
click at [101, 304] on span "Vårdavdelning, offentliga ytor" at bounding box center [146, 305] width 142 height 15
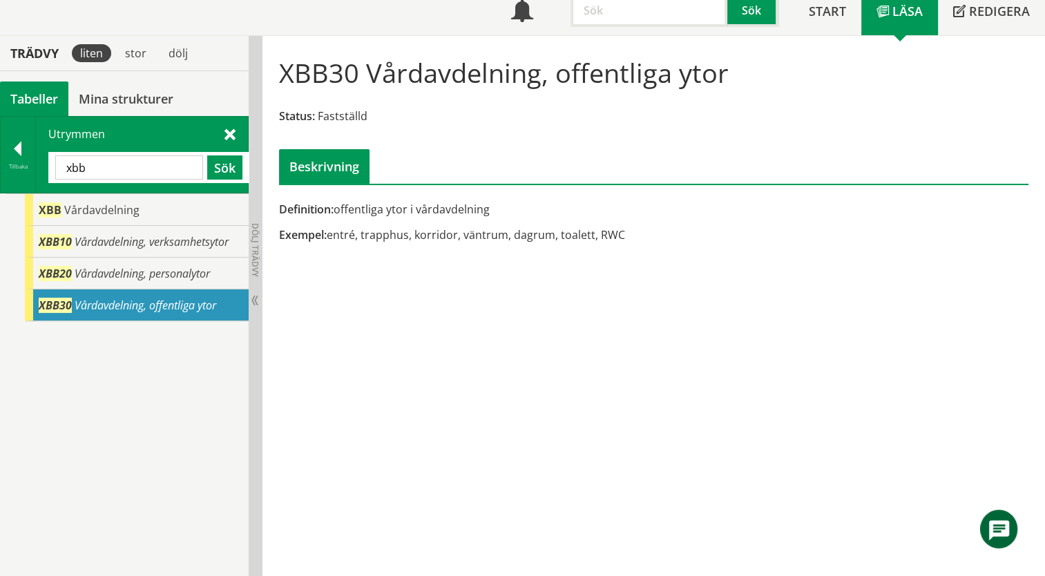
drag, startPoint x: 113, startPoint y: 167, endPoint x: 50, endPoint y: 167, distance: 63.5
click at [50, 167] on div "xbb Sök" at bounding box center [148, 167] width 201 height 31
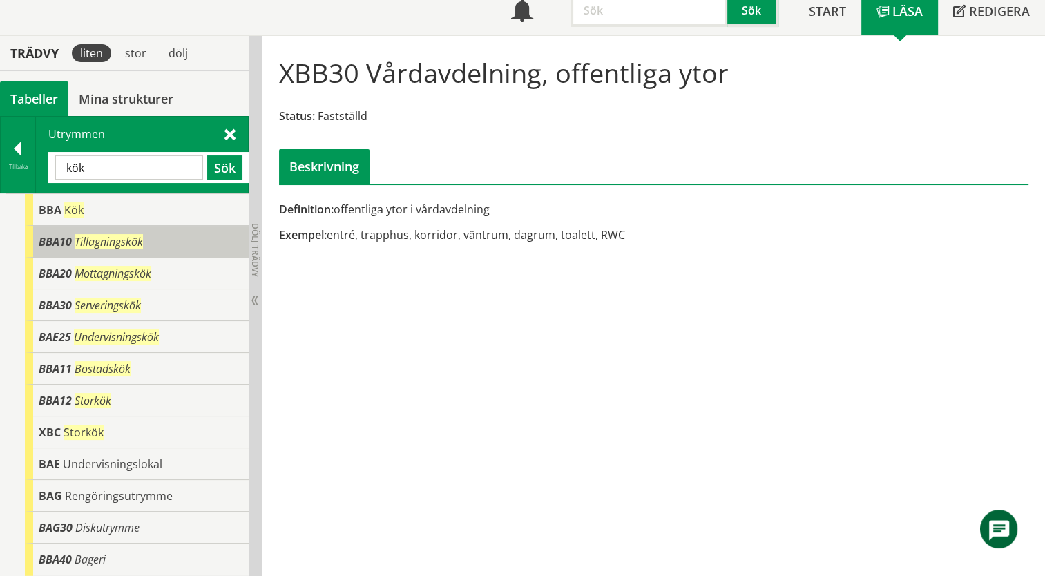
click at [52, 240] on span "BBA10" at bounding box center [55, 241] width 33 height 15
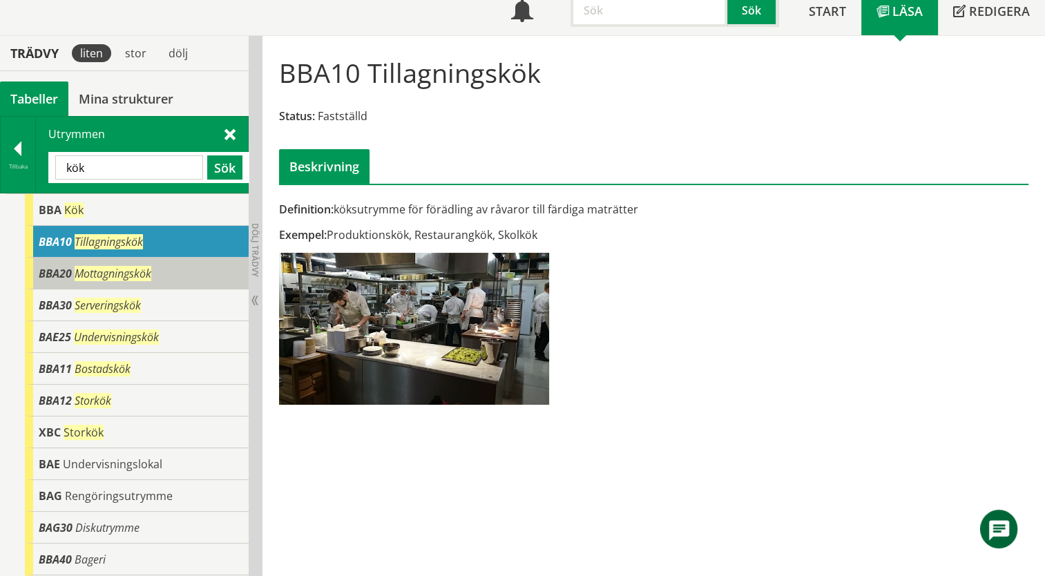
click at [53, 269] on span "BBA20" at bounding box center [55, 273] width 33 height 15
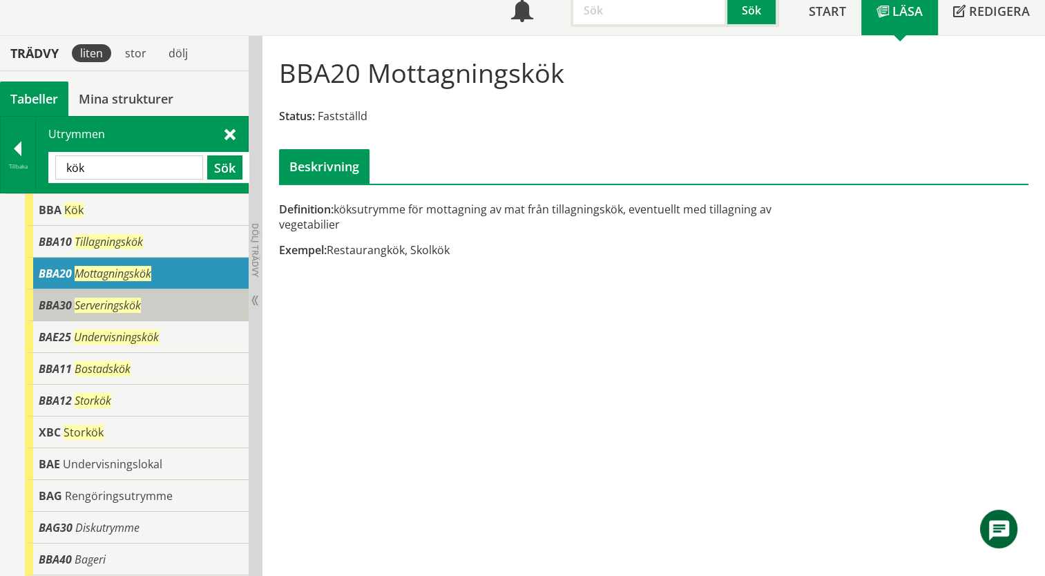
click at [69, 300] on span "BBA30" at bounding box center [55, 305] width 33 height 15
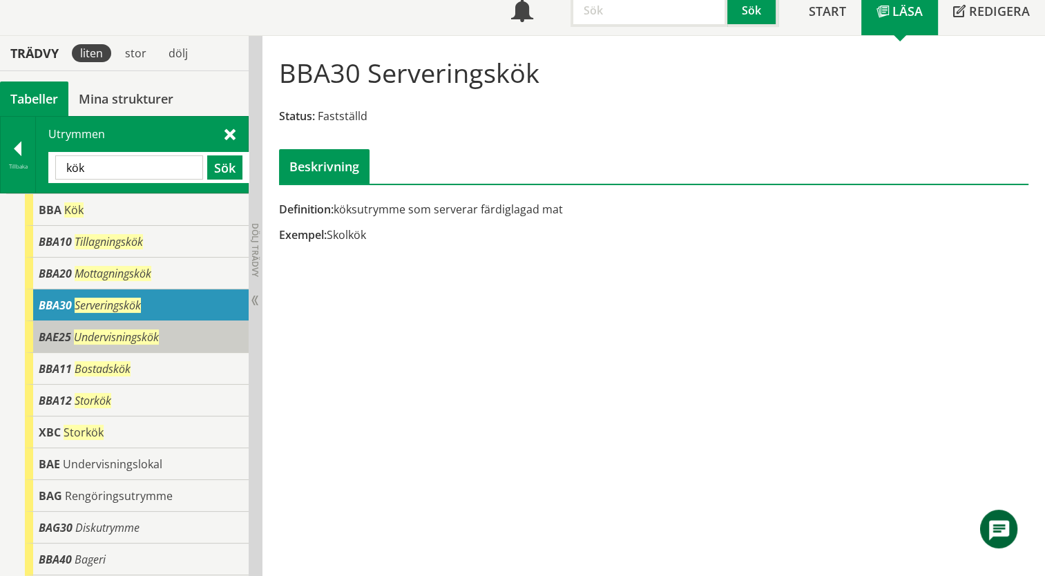
click at [80, 337] on span "Undervisningskök" at bounding box center [116, 336] width 85 height 15
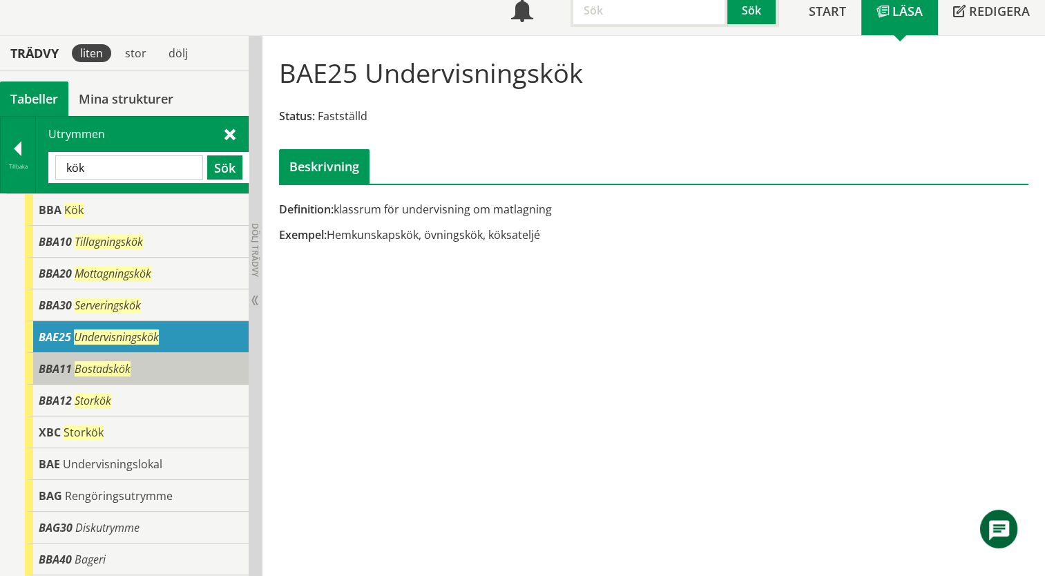
click at [75, 369] on span "Bostadskök" at bounding box center [103, 368] width 56 height 15
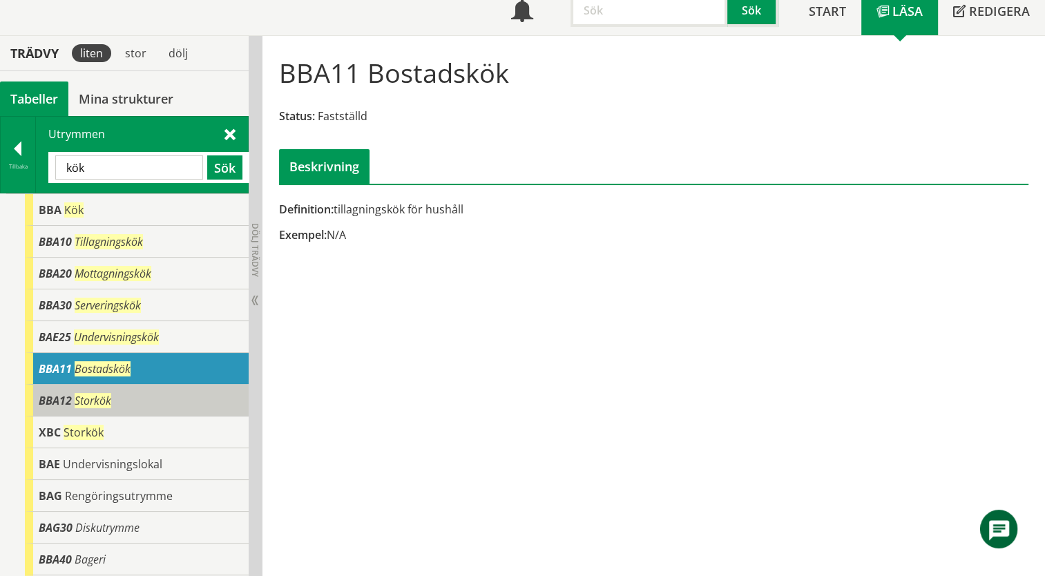
click at [72, 398] on div "BBA12 Storkök" at bounding box center [137, 401] width 224 height 32
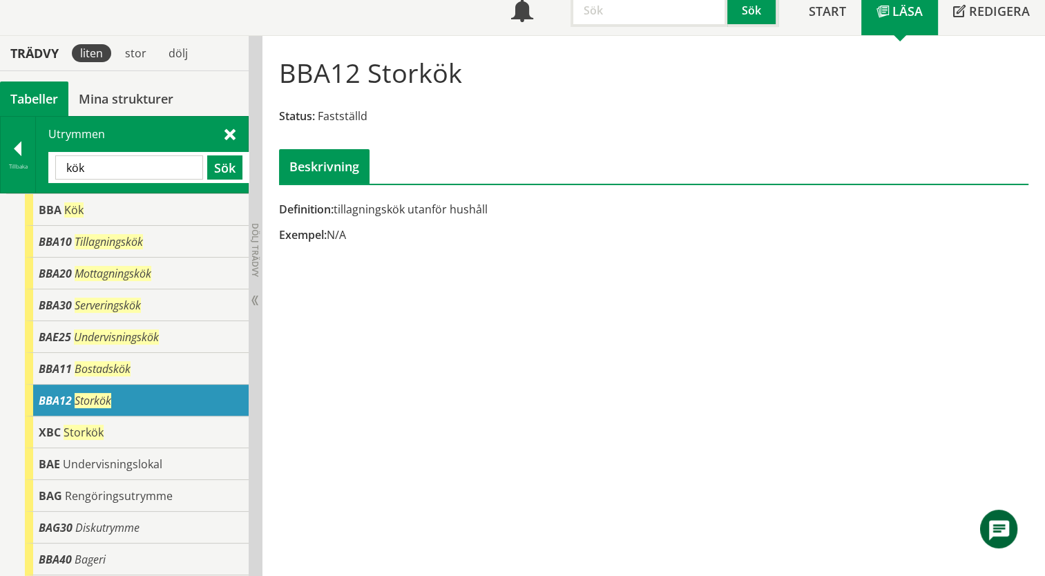
scroll to position [28, 0]
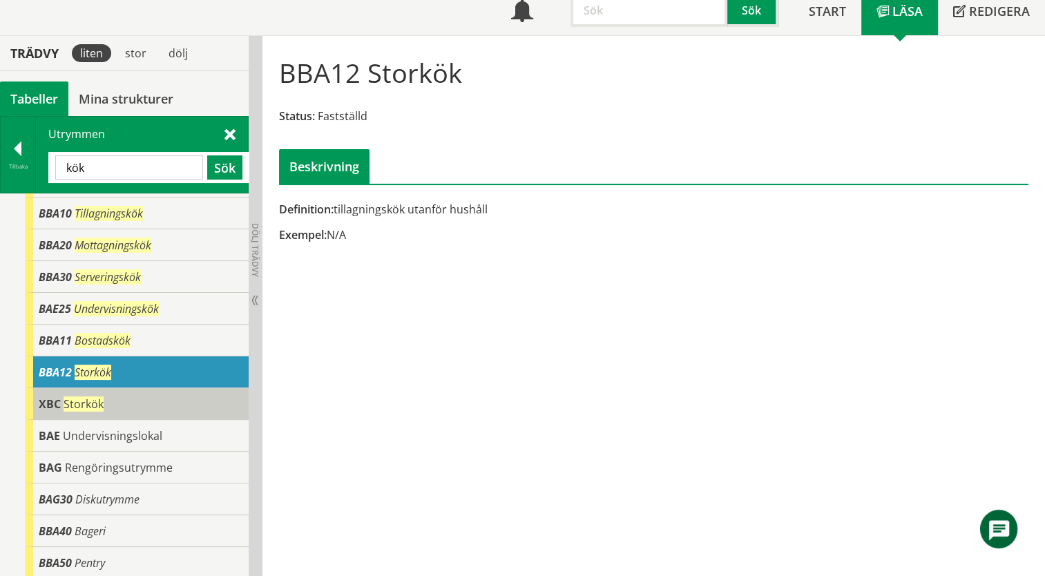
click at [83, 407] on span "Storkök" at bounding box center [84, 403] width 40 height 15
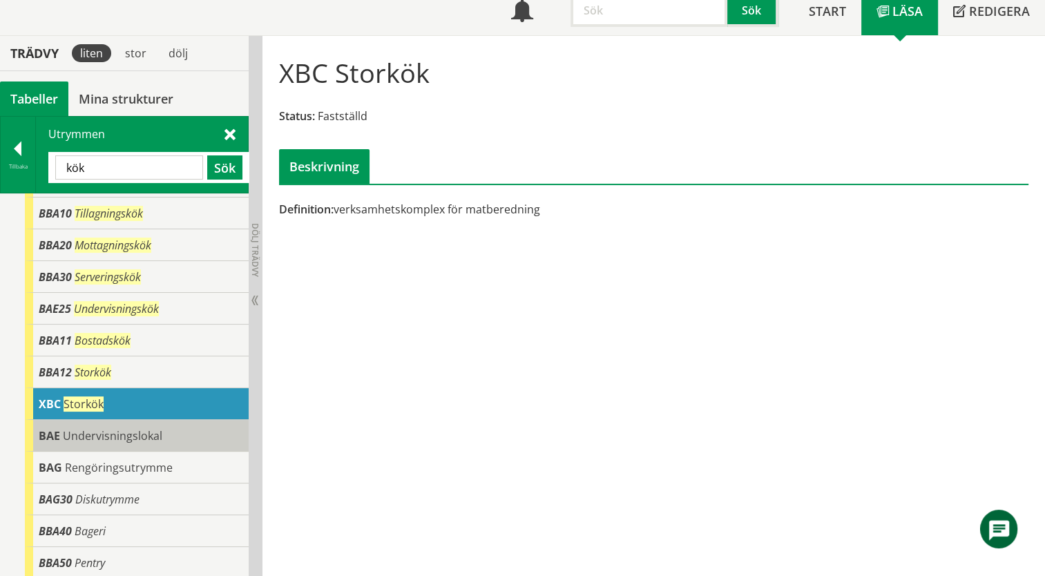
click at [82, 441] on span "Undervisningslokal" at bounding box center [112, 435] width 99 height 15
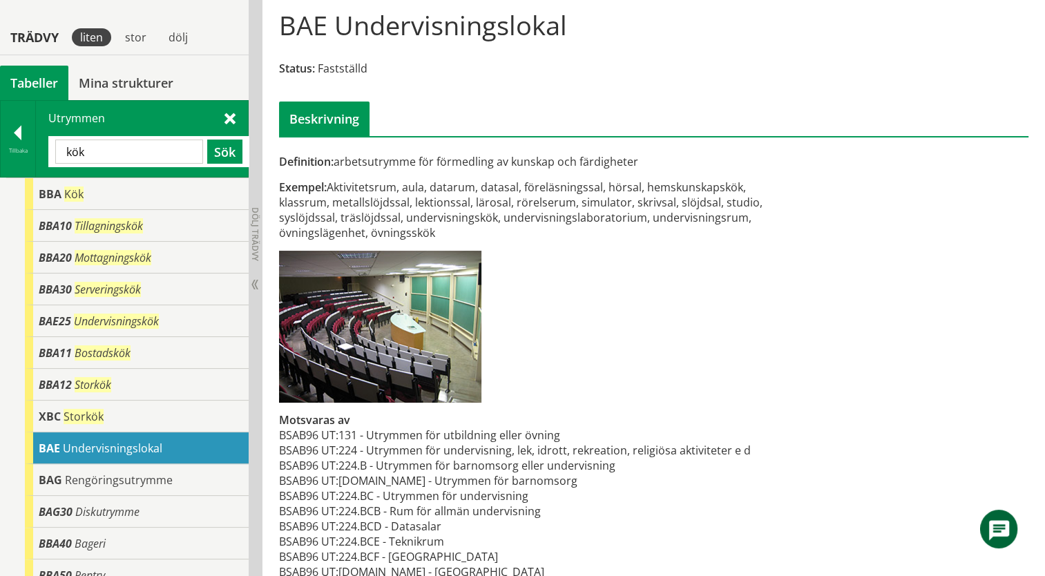
scroll to position [163, 0]
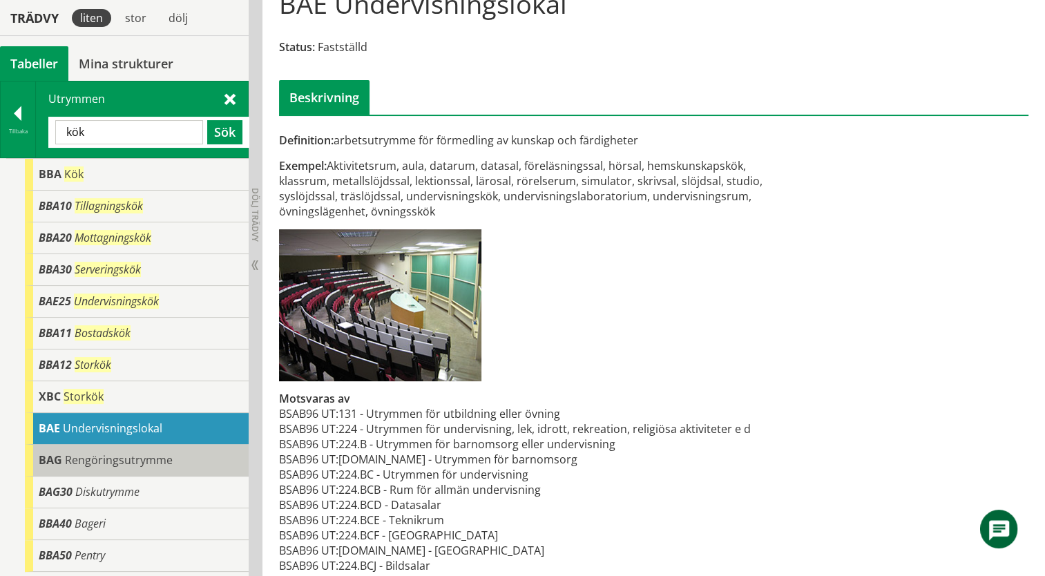
click at [79, 450] on div "BAG Rengöringsutrymme" at bounding box center [137, 461] width 224 height 32
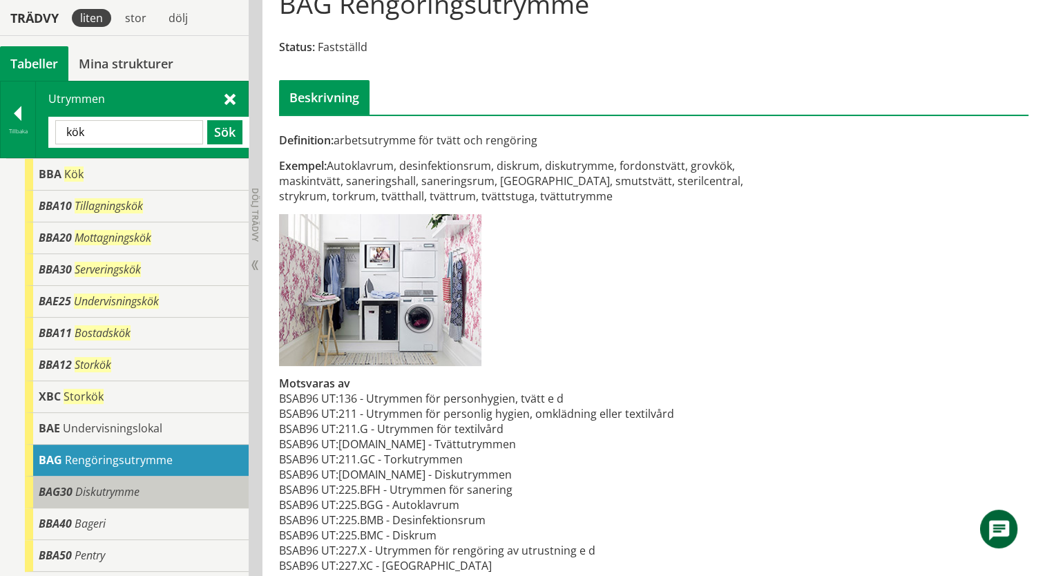
click at [88, 493] on span "Diskutrymme" at bounding box center [107, 491] width 64 height 15
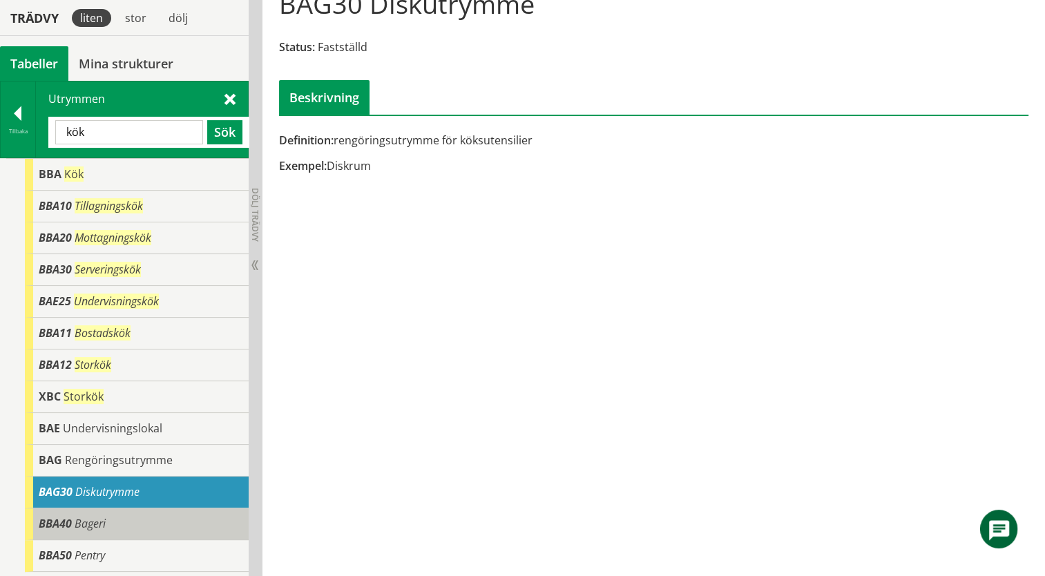
click at [155, 525] on div "BBA40 Bageri" at bounding box center [137, 524] width 224 height 32
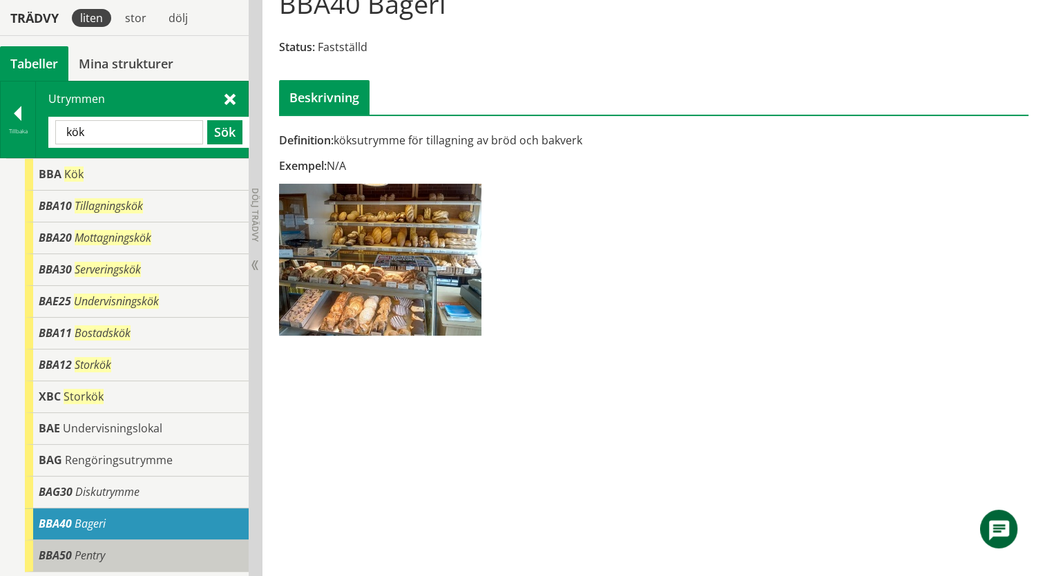
click at [135, 548] on div "BBA50 Pentry" at bounding box center [137, 556] width 224 height 32
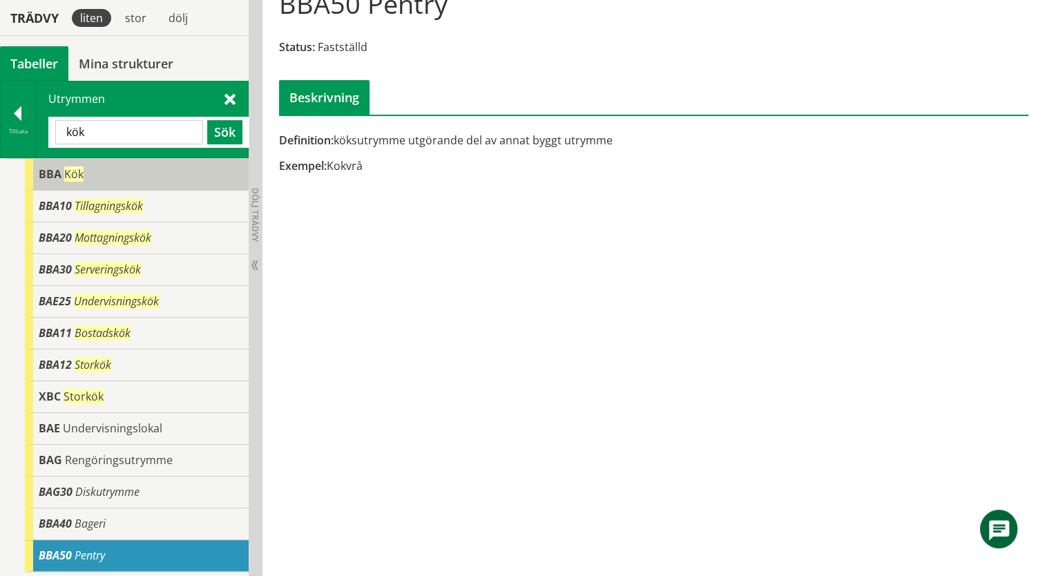
click at [52, 174] on span "BBA" at bounding box center [50, 173] width 23 height 15
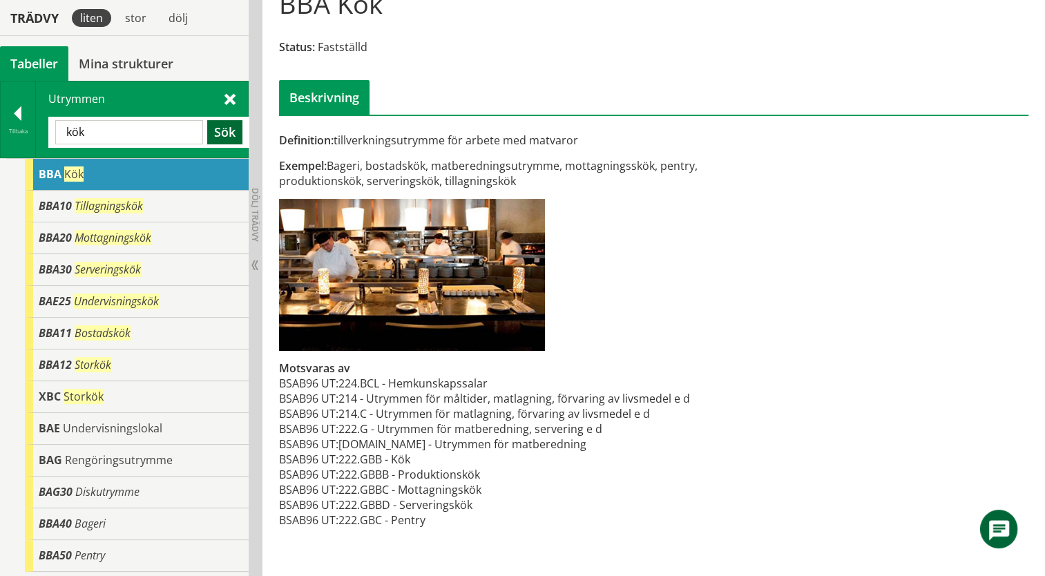
click at [224, 142] on button "Sök" at bounding box center [224, 132] width 35 height 24
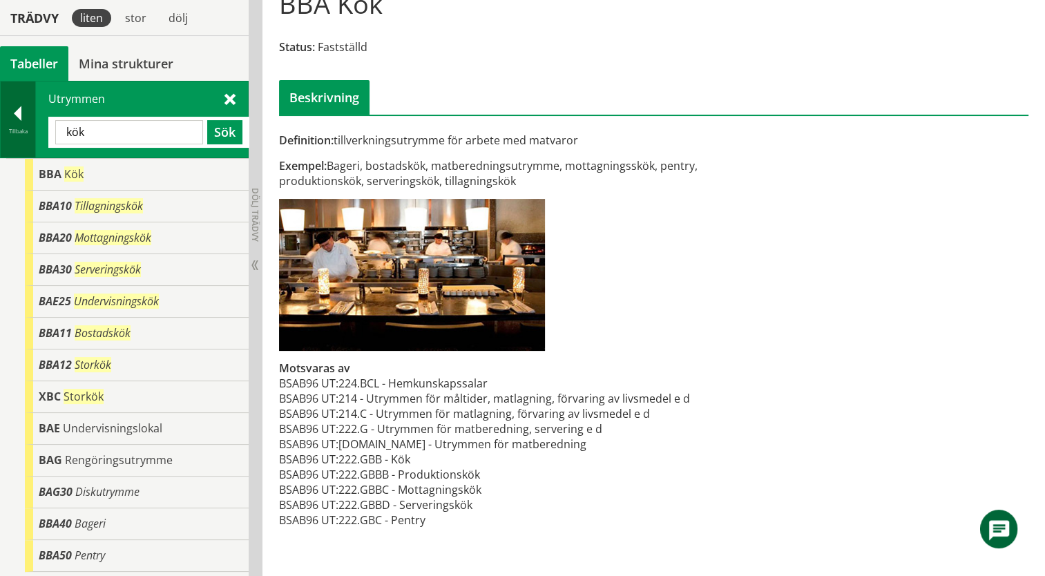
drag, startPoint x: 113, startPoint y: 132, endPoint x: 23, endPoint y: 126, distance: 90.7
click at [23, 126] on div "Tillbaka Utrymmen kök Sök" at bounding box center [124, 119] width 249 height 77
type input "bba"
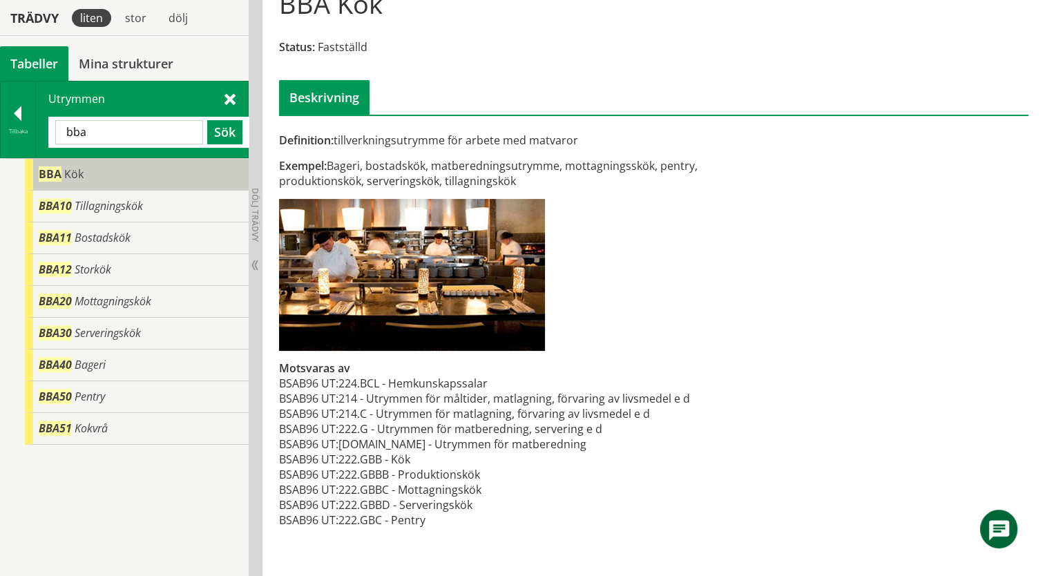
click at [66, 179] on span "Kök" at bounding box center [73, 173] width 19 height 15
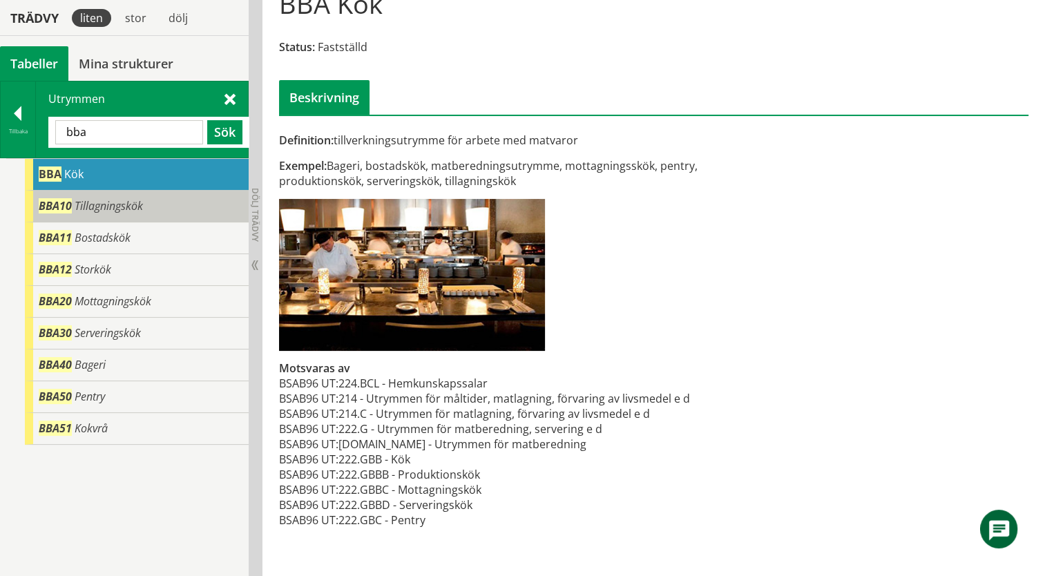
click at [50, 214] on div "BBA10 Tillagningskök" at bounding box center [137, 207] width 224 height 32
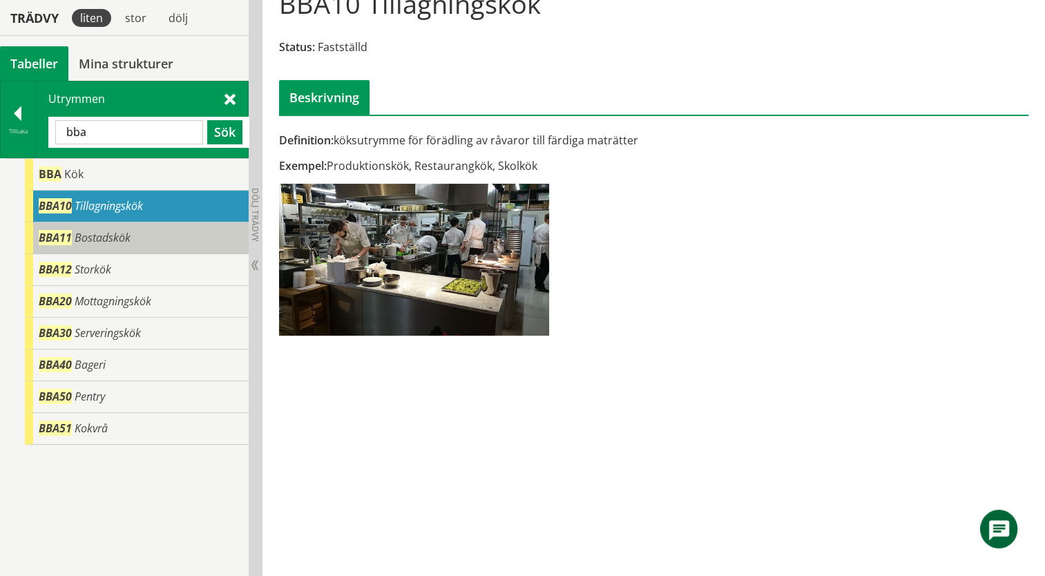
click at [57, 238] on span "BBA11" at bounding box center [55, 237] width 33 height 15
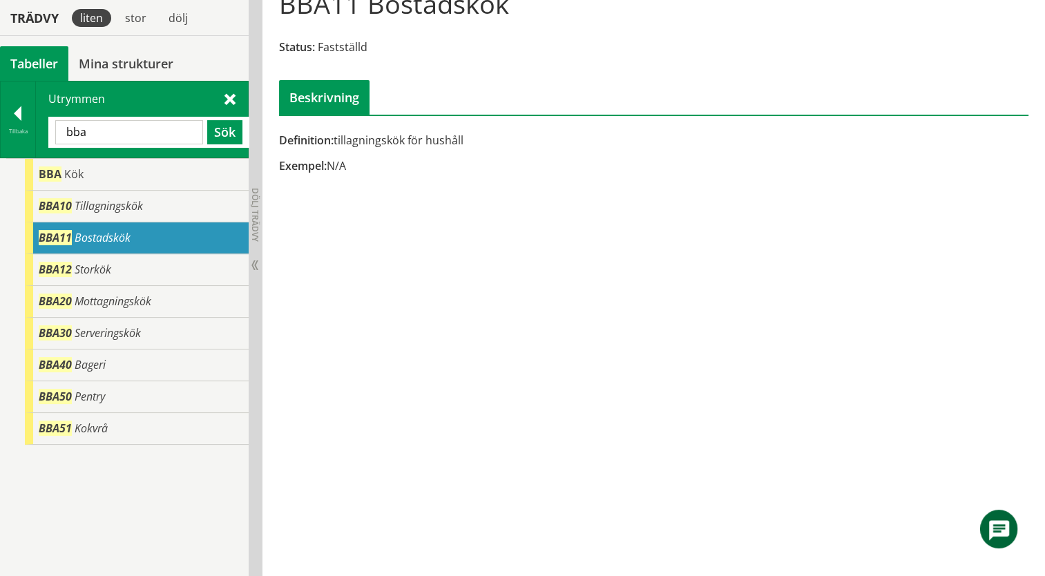
click at [19, 109] on div at bounding box center [18, 115] width 35 height 19
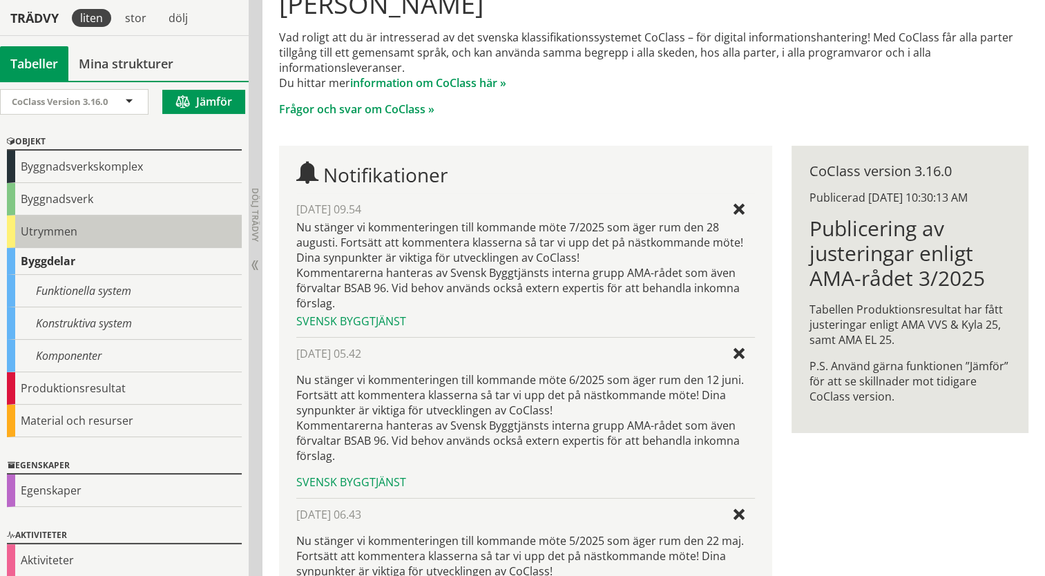
click at [24, 233] on div "Utrymmen" at bounding box center [124, 231] width 235 height 32
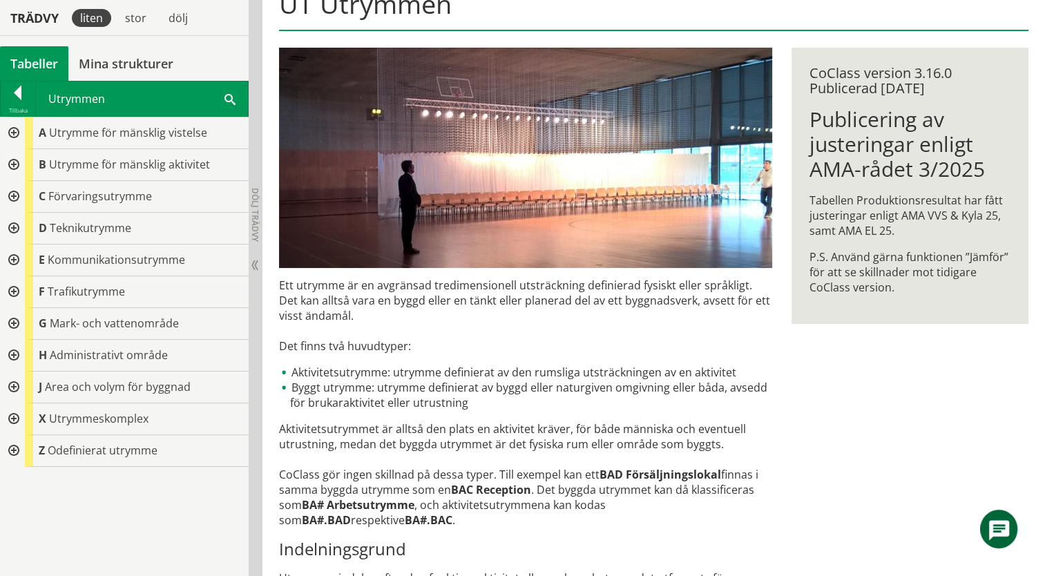
click at [19, 160] on div at bounding box center [12, 165] width 25 height 32
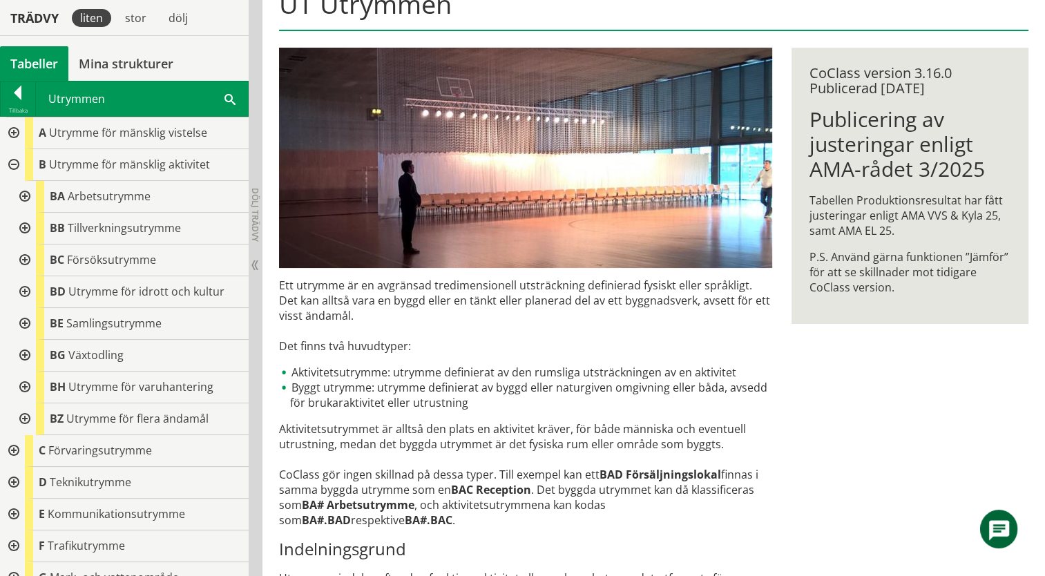
click at [26, 232] on div at bounding box center [23, 229] width 25 height 32
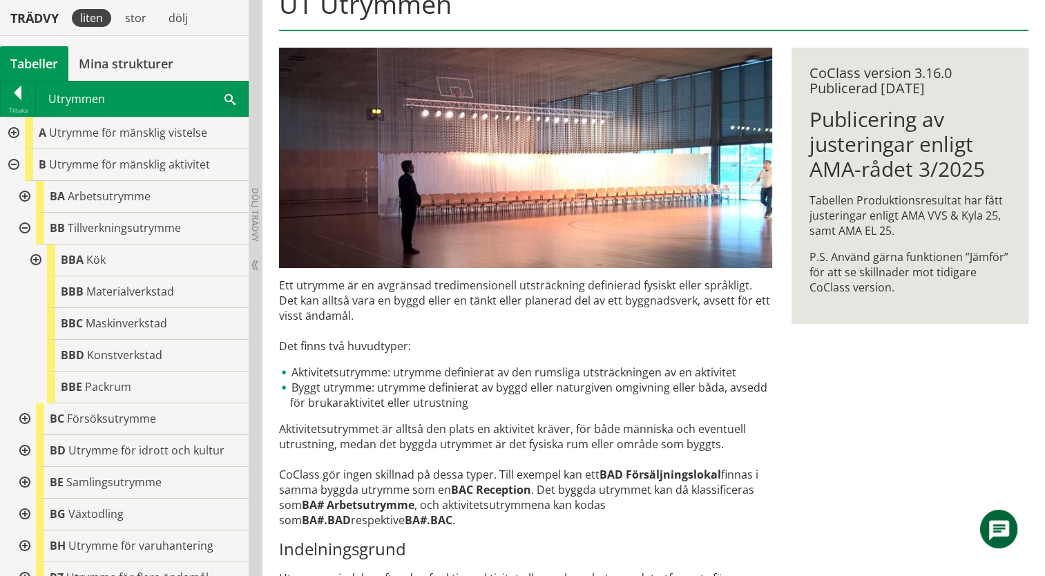
click at [36, 260] on div at bounding box center [34, 260] width 25 height 32
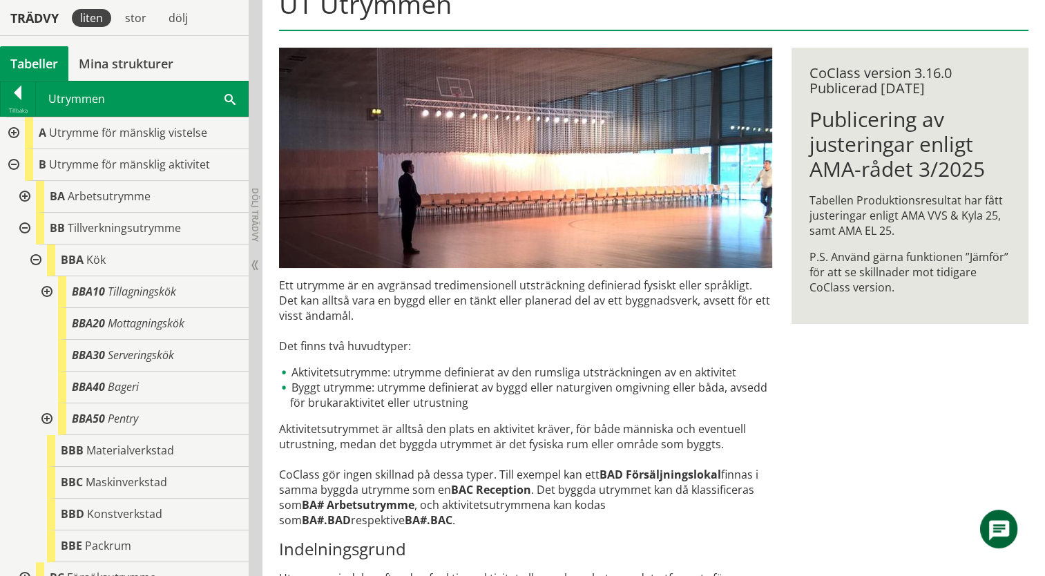
click at [48, 291] on div at bounding box center [45, 292] width 25 height 32
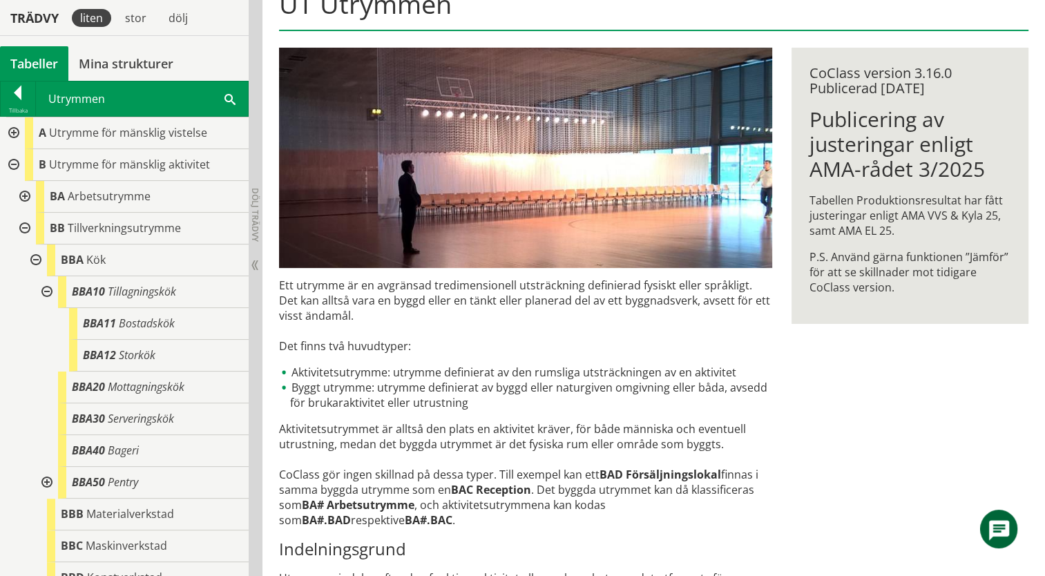
click at [47, 287] on div at bounding box center [45, 292] width 25 height 32
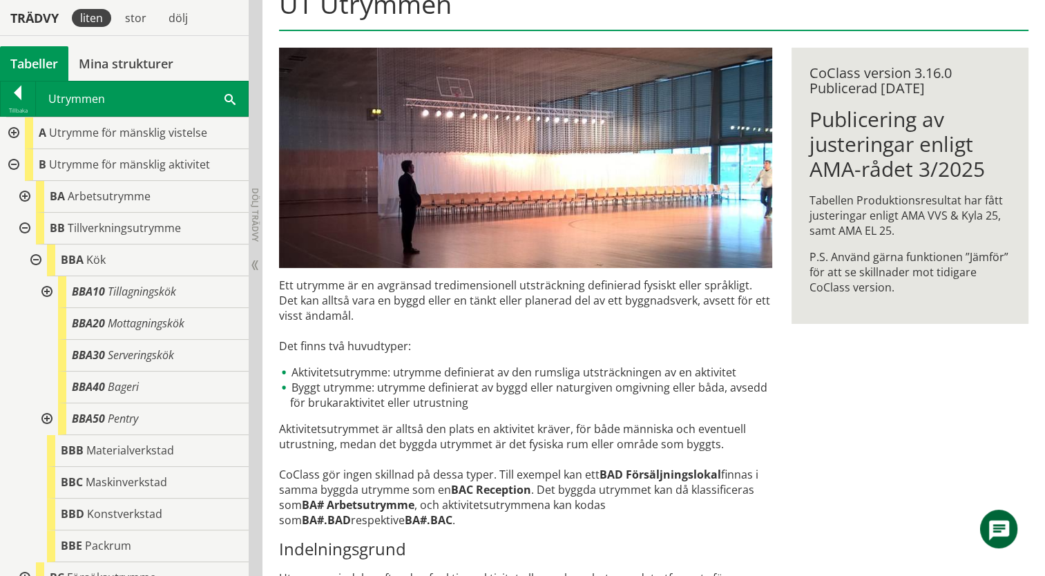
click at [44, 417] on div at bounding box center [45, 419] width 25 height 32
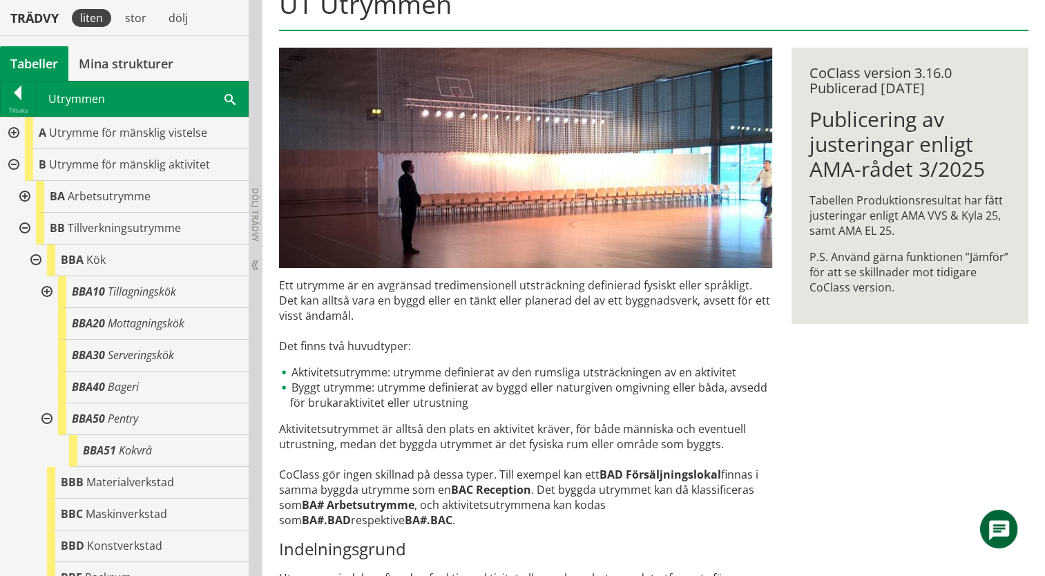
click at [44, 417] on div at bounding box center [45, 419] width 25 height 32
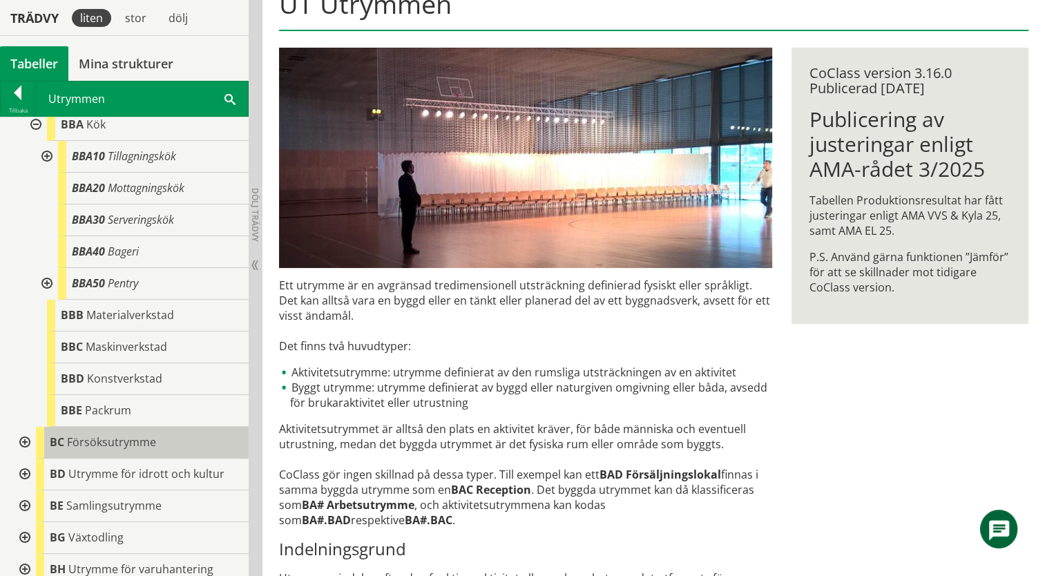
scroll to position [138, 0]
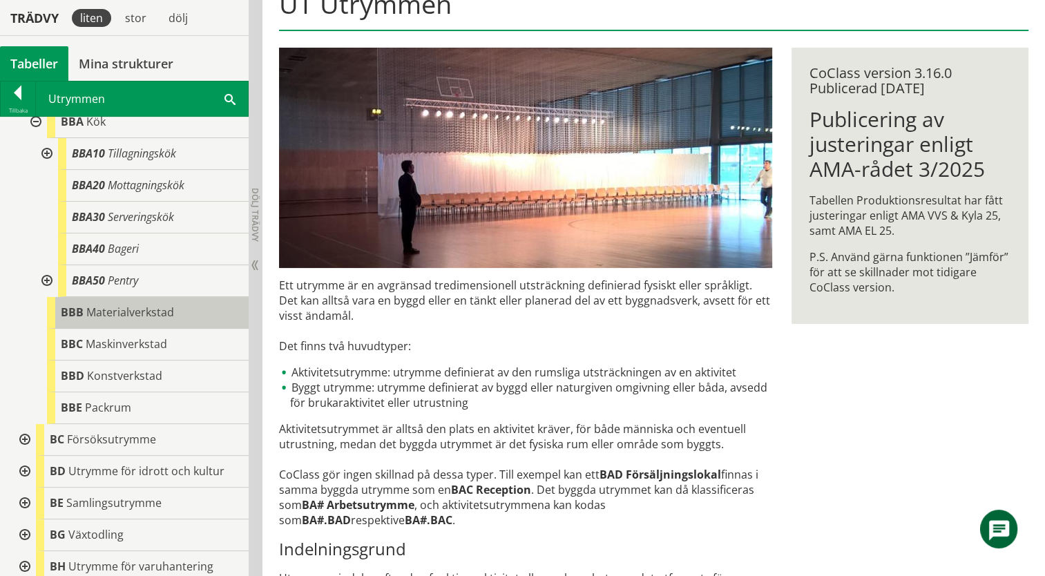
click at [155, 314] on span "Materialverkstad" at bounding box center [130, 312] width 88 height 15
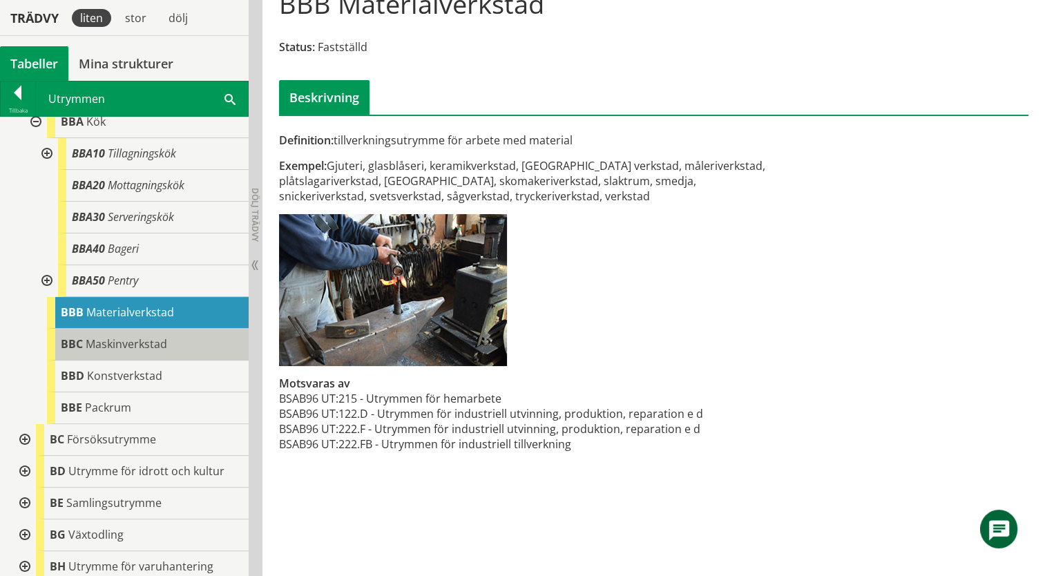
click at [160, 340] on span "Maskinverkstad" at bounding box center [126, 343] width 81 height 15
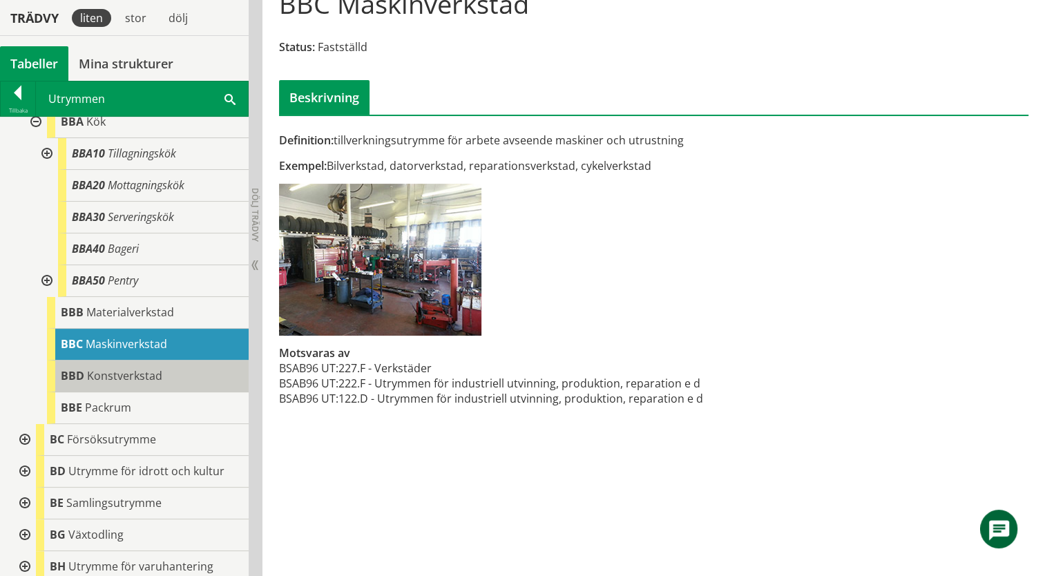
click at [145, 371] on span "Konstverkstad" at bounding box center [124, 375] width 75 height 15
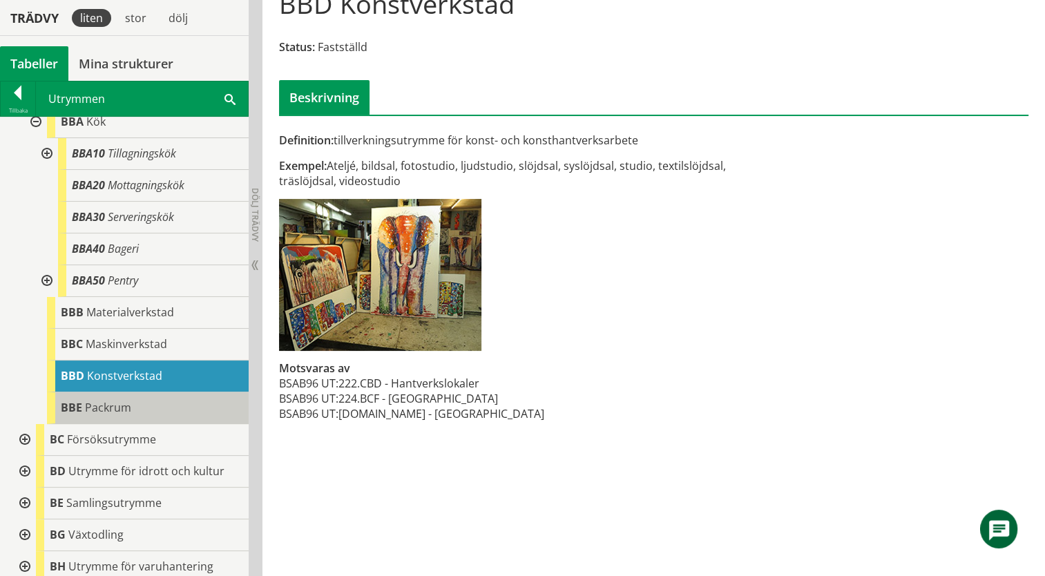
click at [124, 404] on span "Packrum" at bounding box center [108, 407] width 46 height 15
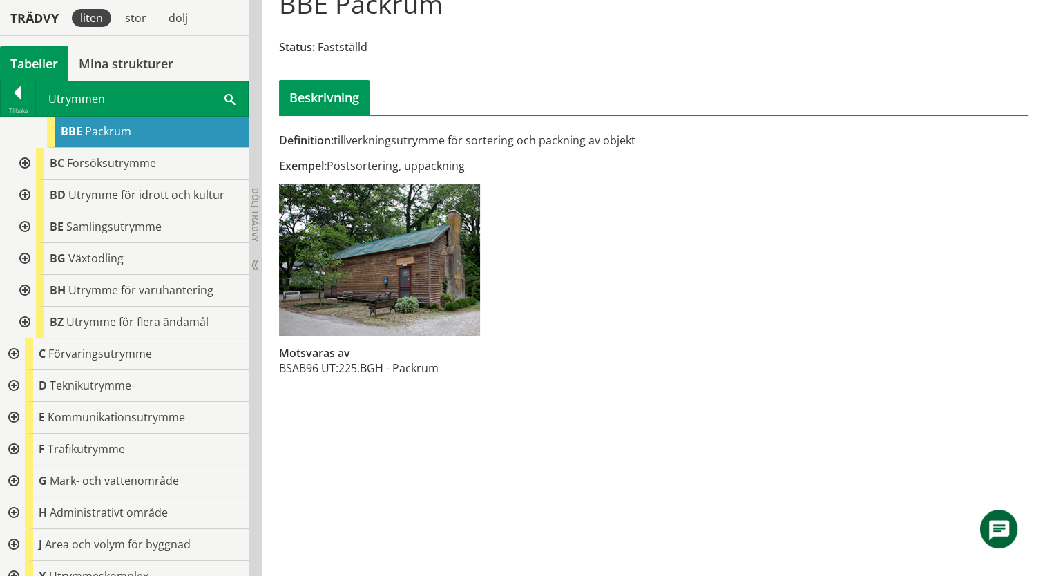
scroll to position [461, 0]
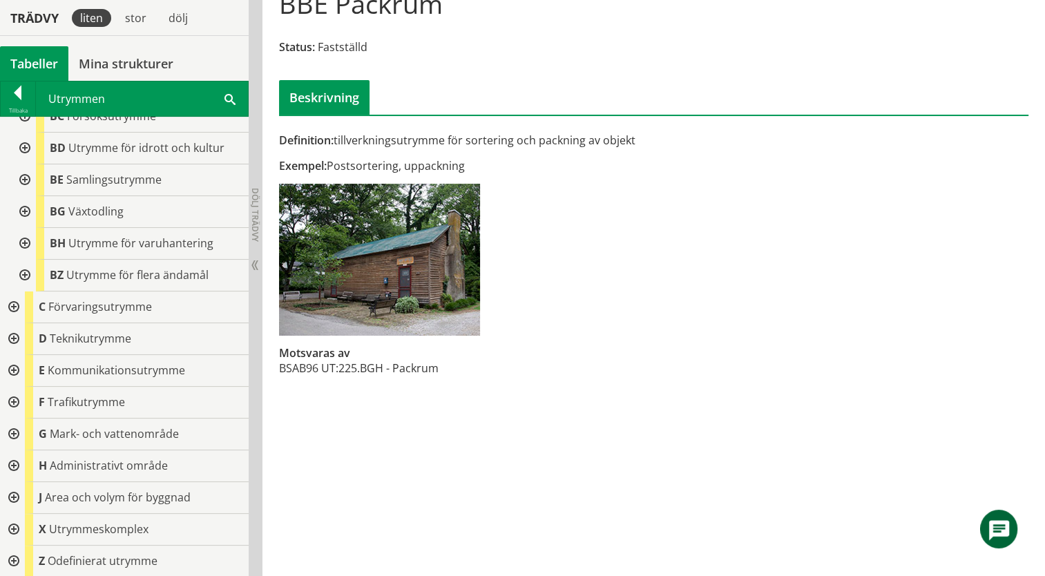
click at [20, 276] on div at bounding box center [23, 276] width 25 height 32
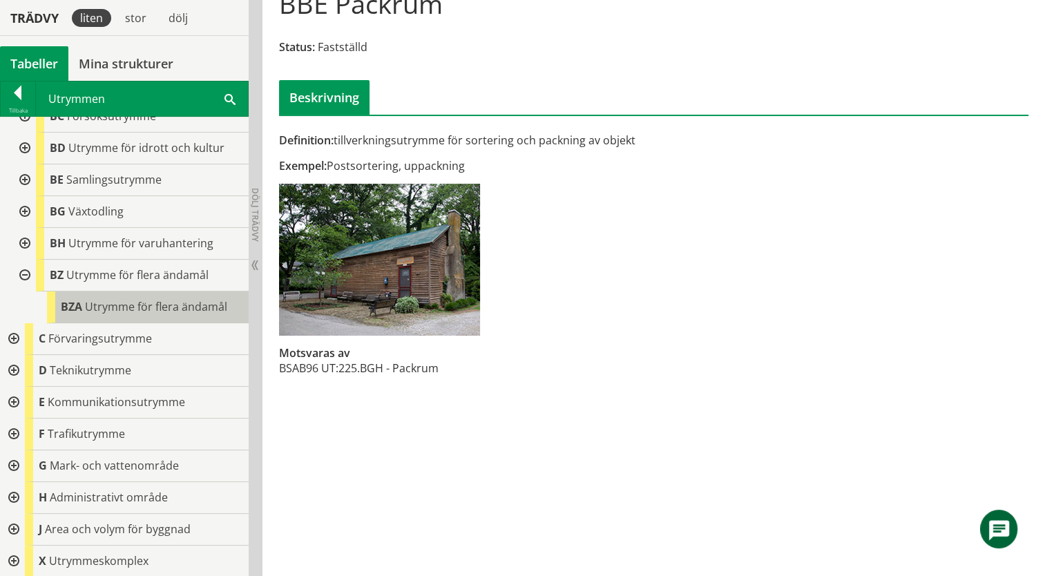
click at [88, 309] on span "Utrymme för flera ändamål" at bounding box center [156, 306] width 142 height 15
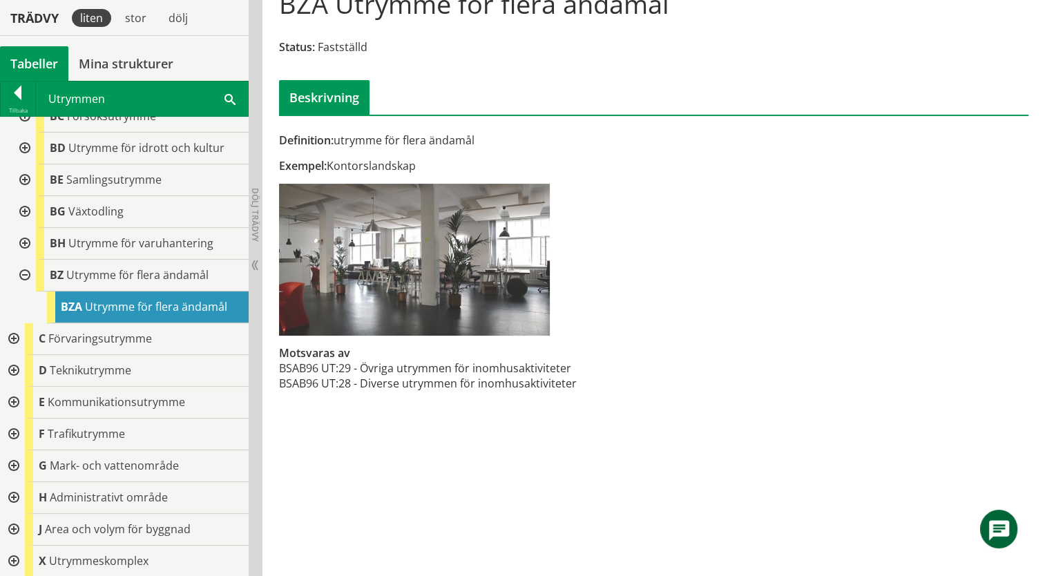
scroll to position [493, 0]
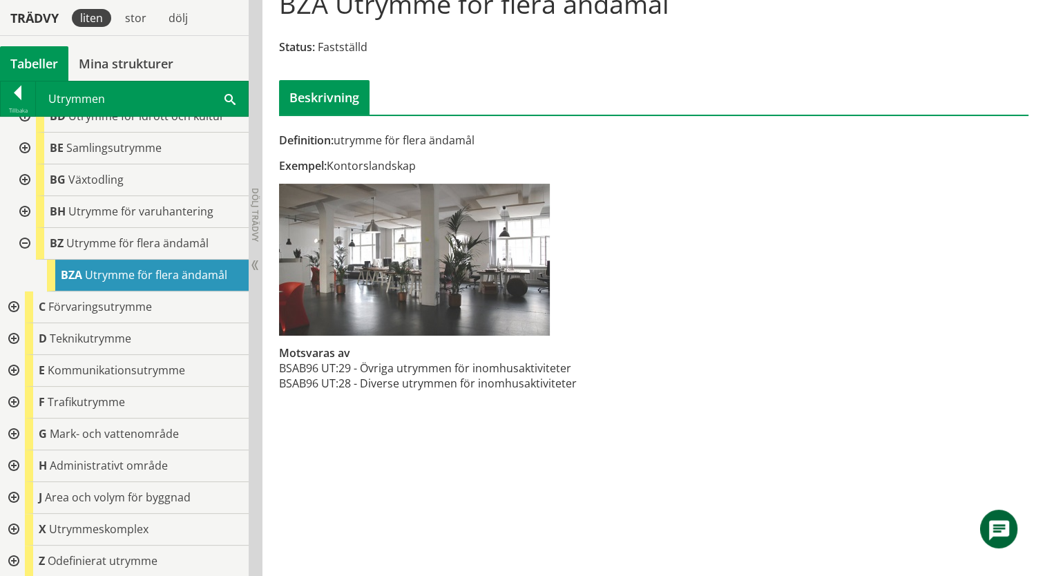
click at [14, 336] on div at bounding box center [12, 339] width 25 height 32
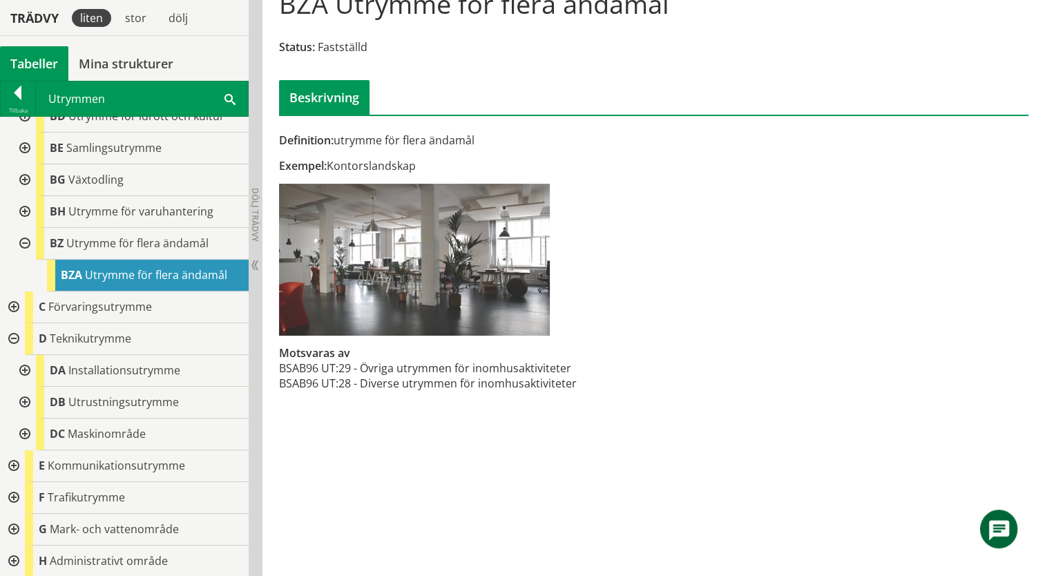
click at [23, 396] on div at bounding box center [23, 403] width 25 height 32
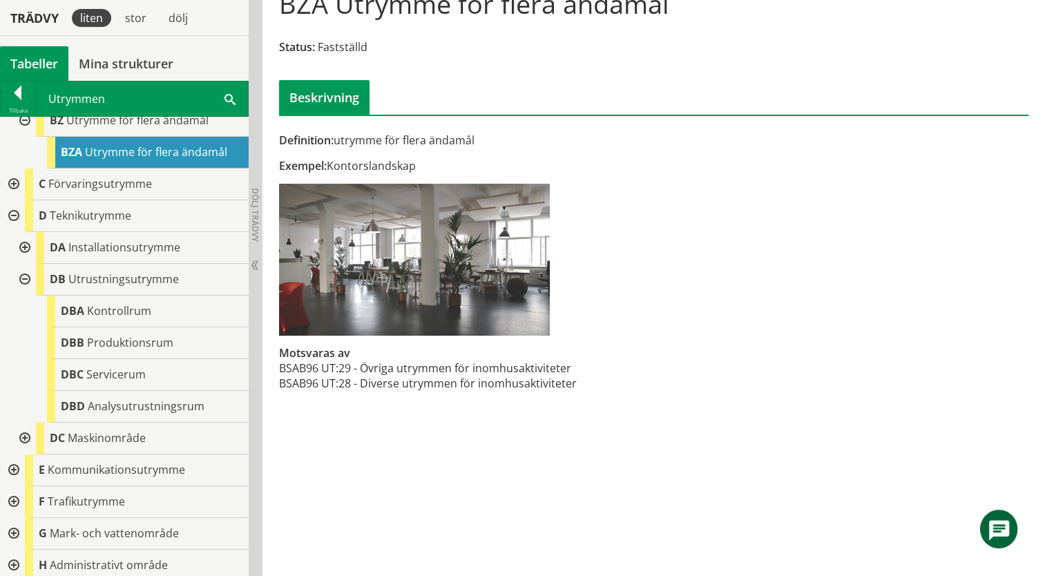
scroll to position [631, 0]
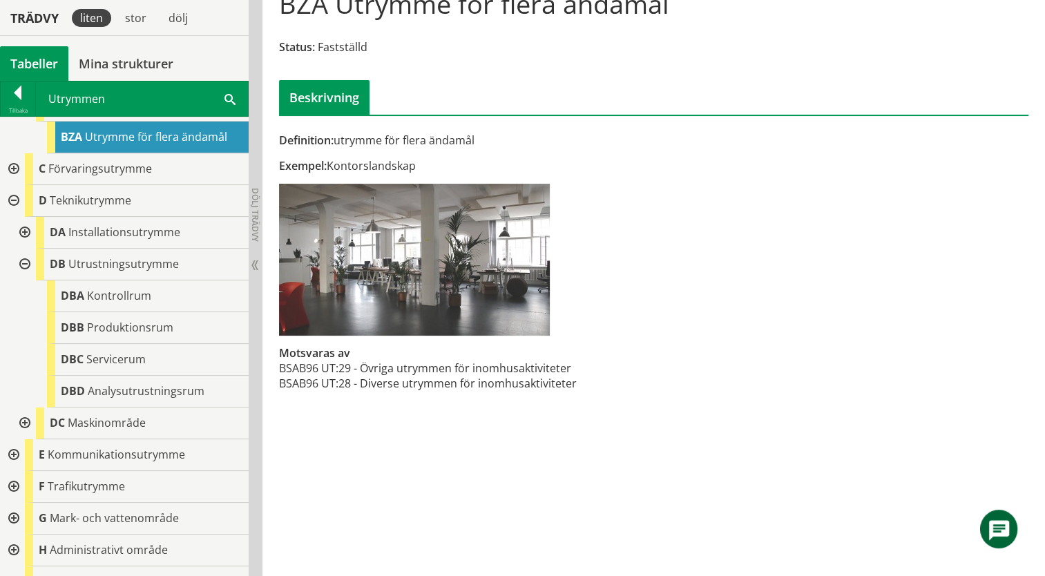
click at [21, 420] on div at bounding box center [23, 423] width 25 height 32
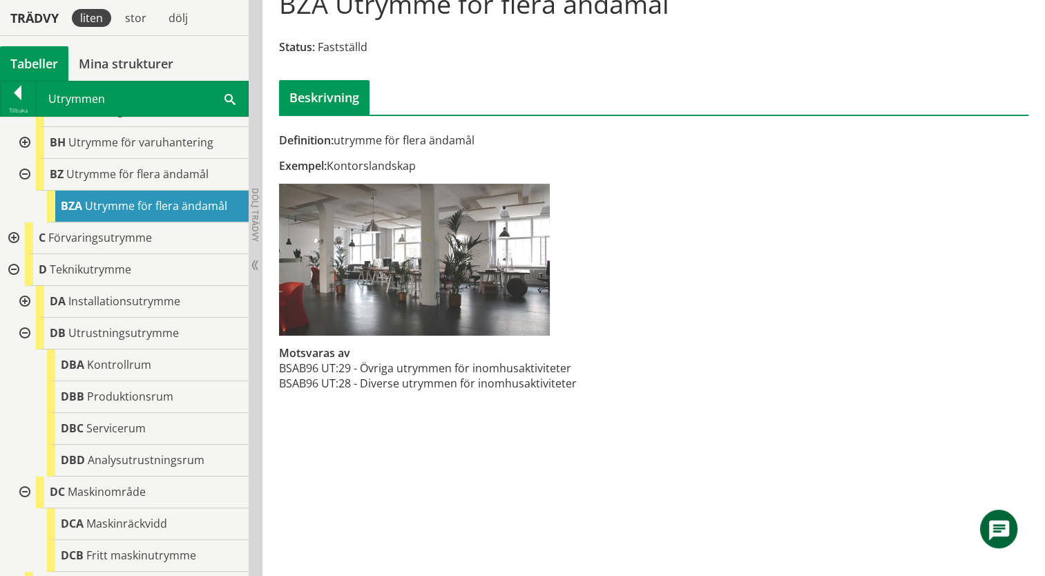
scroll to position [493, 0]
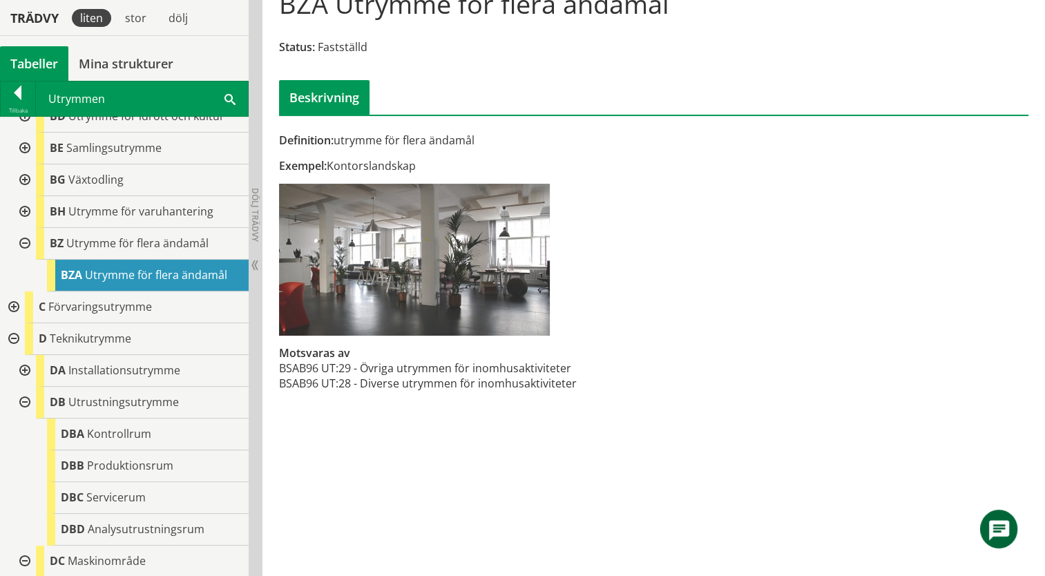
click at [26, 374] on div at bounding box center [23, 371] width 25 height 32
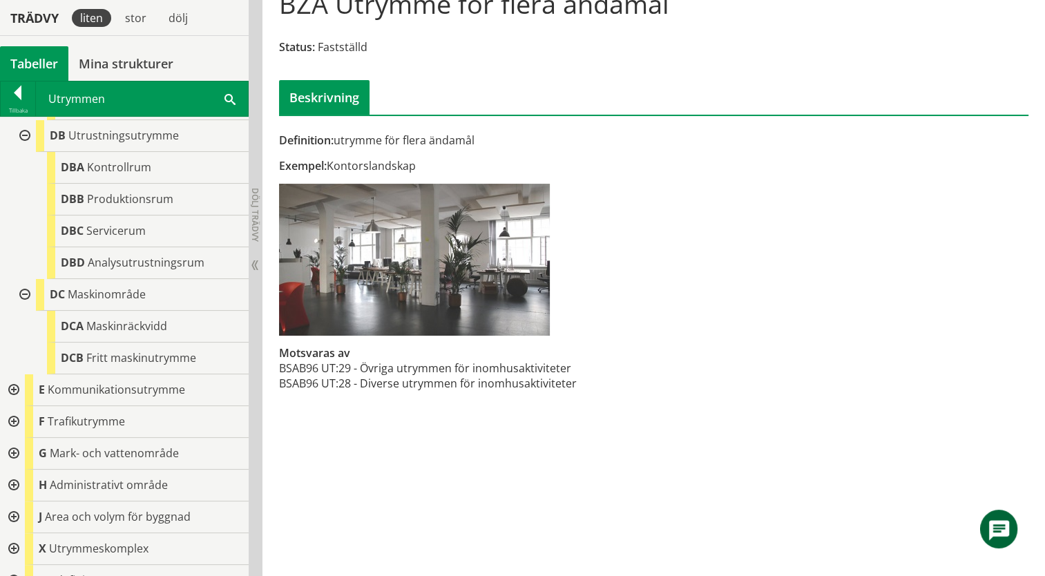
scroll to position [969, 0]
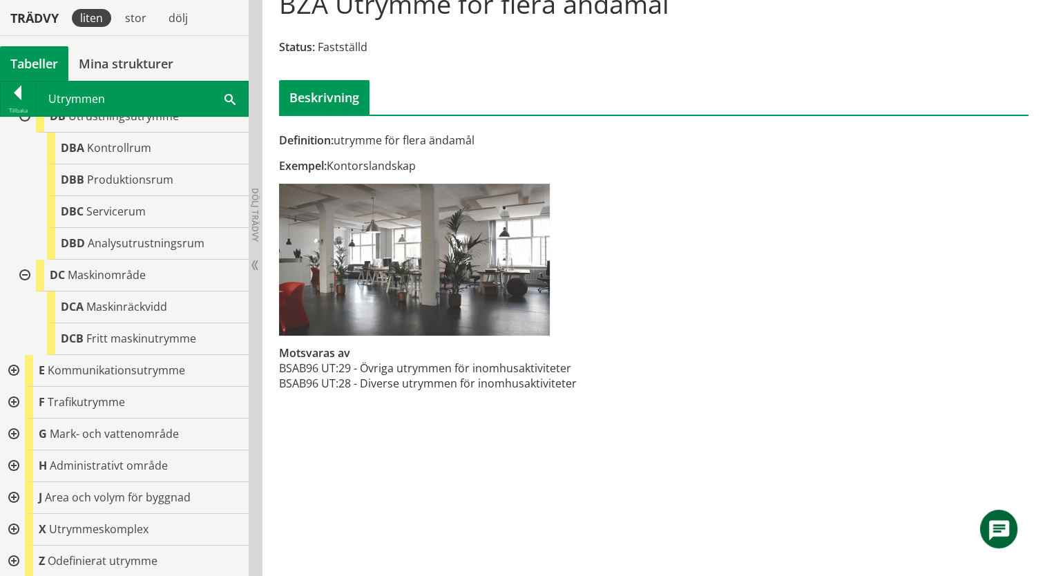
click at [229, 99] on span at bounding box center [229, 98] width 11 height 15
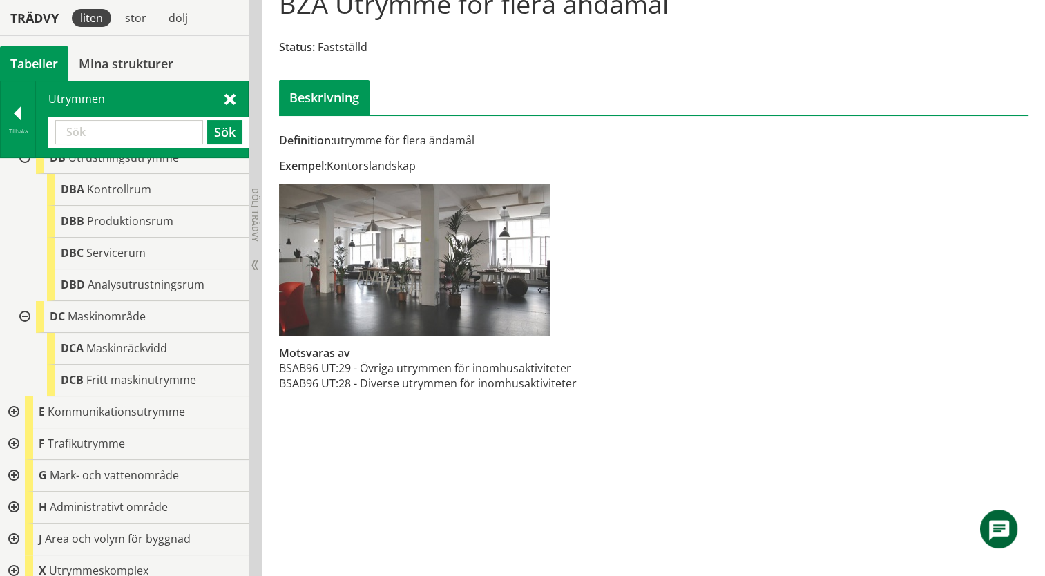
paste input "AVSVAL."
type input "A"
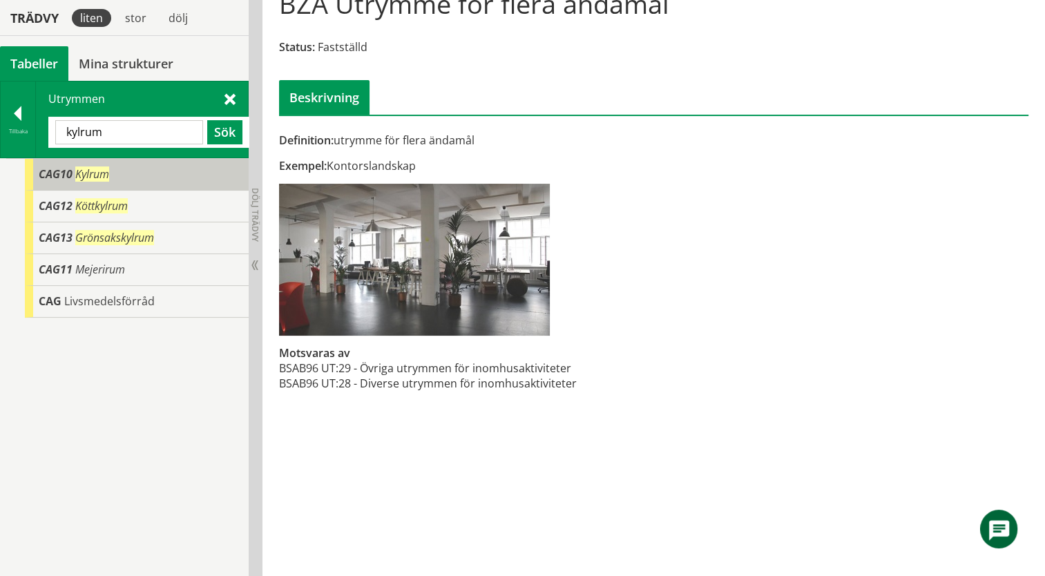
click at [50, 177] on span "CAG10" at bounding box center [56, 173] width 34 height 15
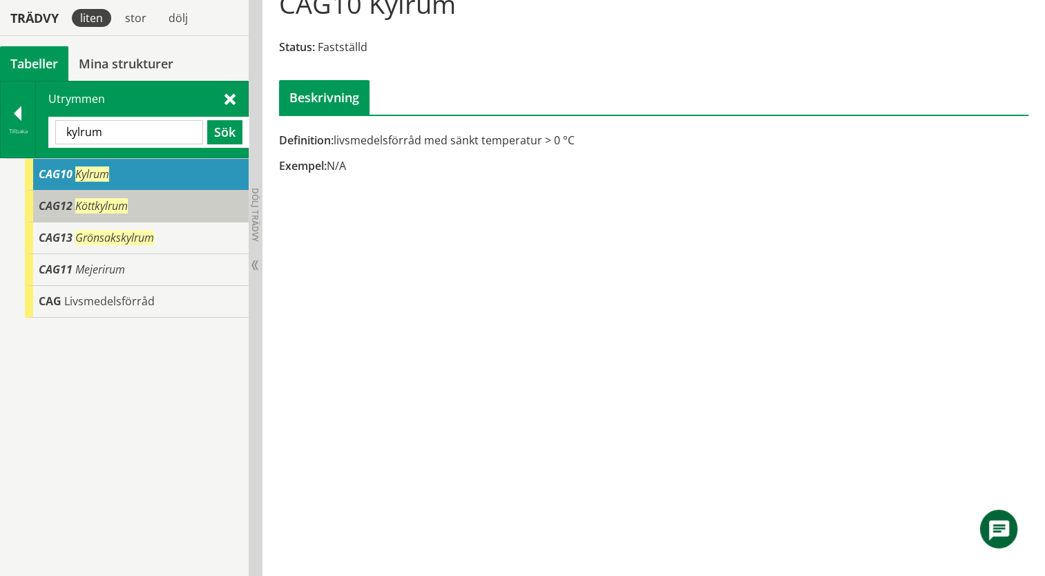
click at [52, 206] on span "CAG12" at bounding box center [56, 205] width 34 height 15
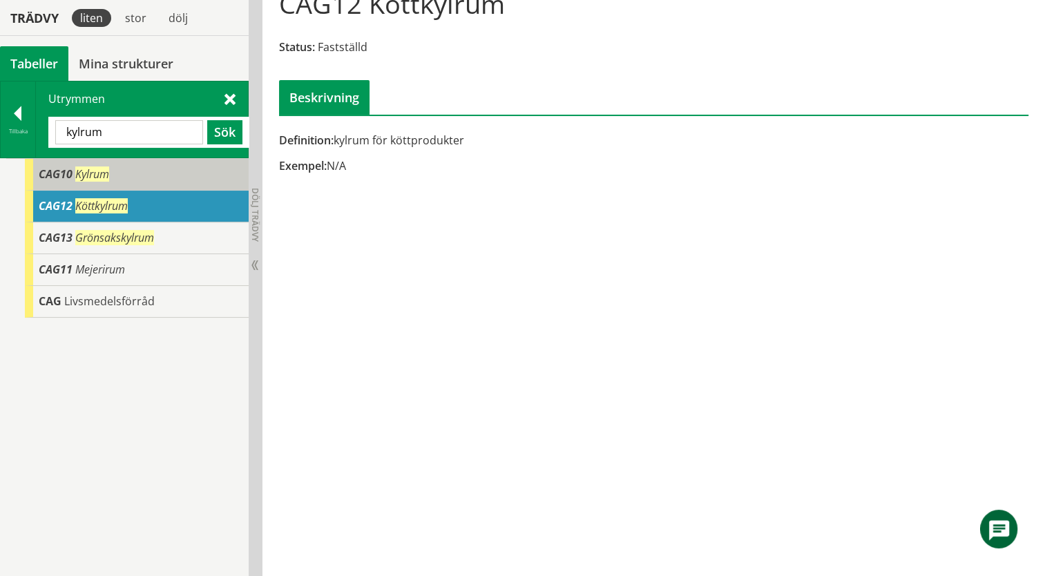
click at [55, 172] on span "CAG10" at bounding box center [56, 173] width 34 height 15
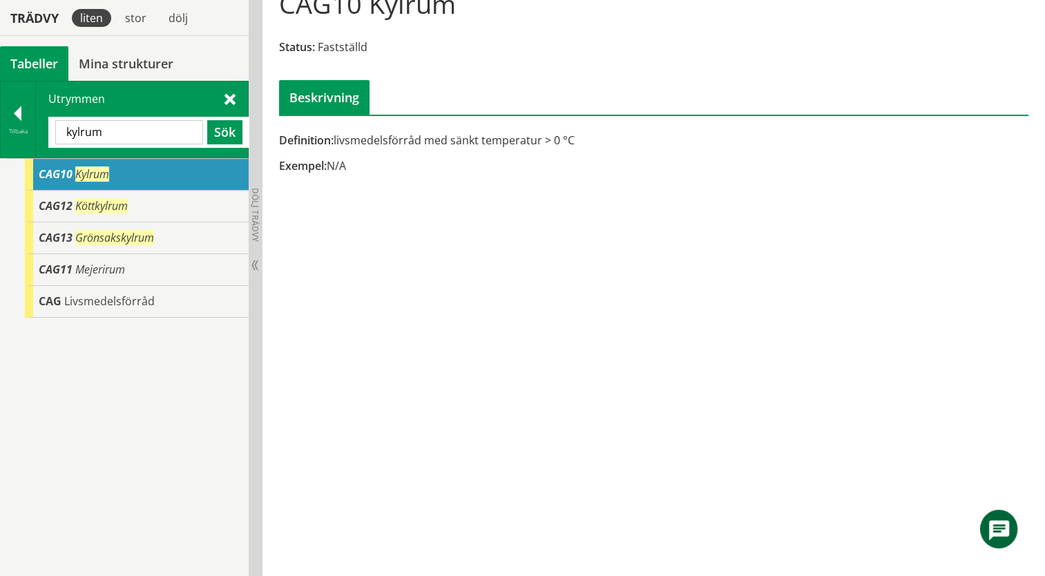
drag, startPoint x: 140, startPoint y: 137, endPoint x: 52, endPoint y: 134, distance: 87.8
click at [52, 134] on div "kylrum Sök" at bounding box center [148, 132] width 201 height 31
type input "cag"
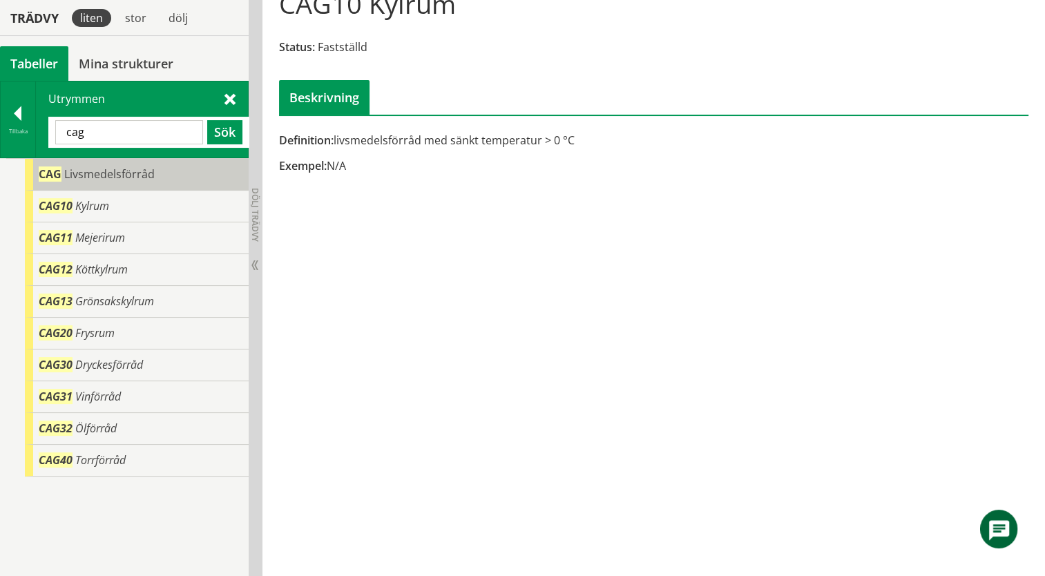
click at [50, 175] on span "CAG" at bounding box center [50, 173] width 23 height 15
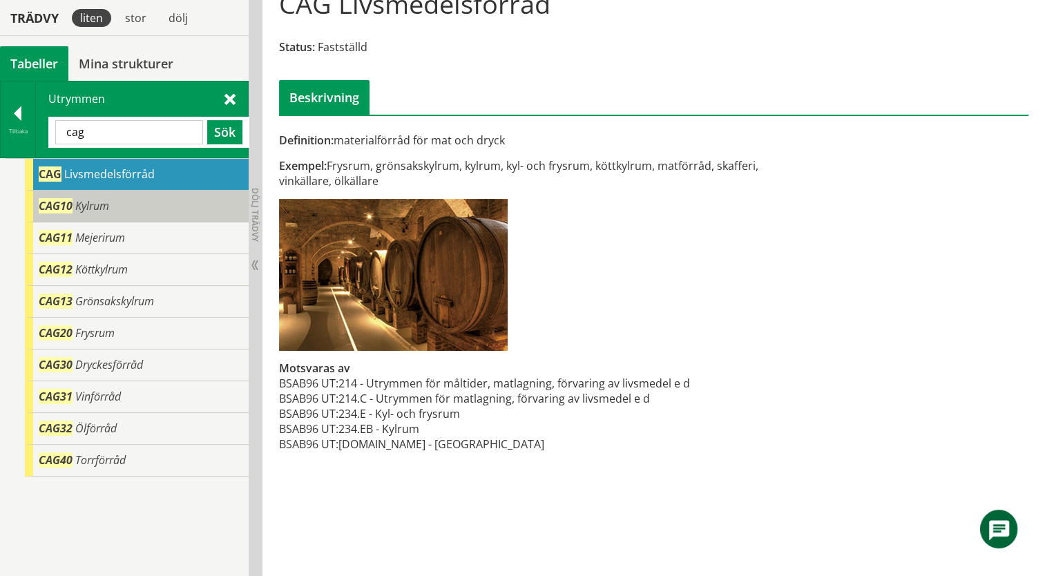
click at [78, 200] on span "Kylrum" at bounding box center [92, 205] width 34 height 15
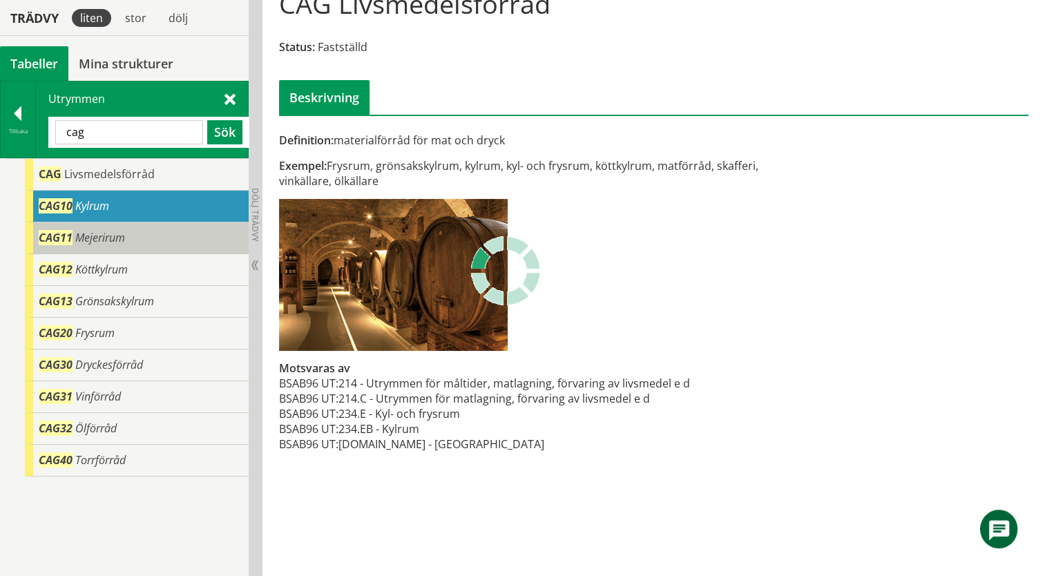
click at [94, 242] on span "Mejerirum" at bounding box center [100, 237] width 50 height 15
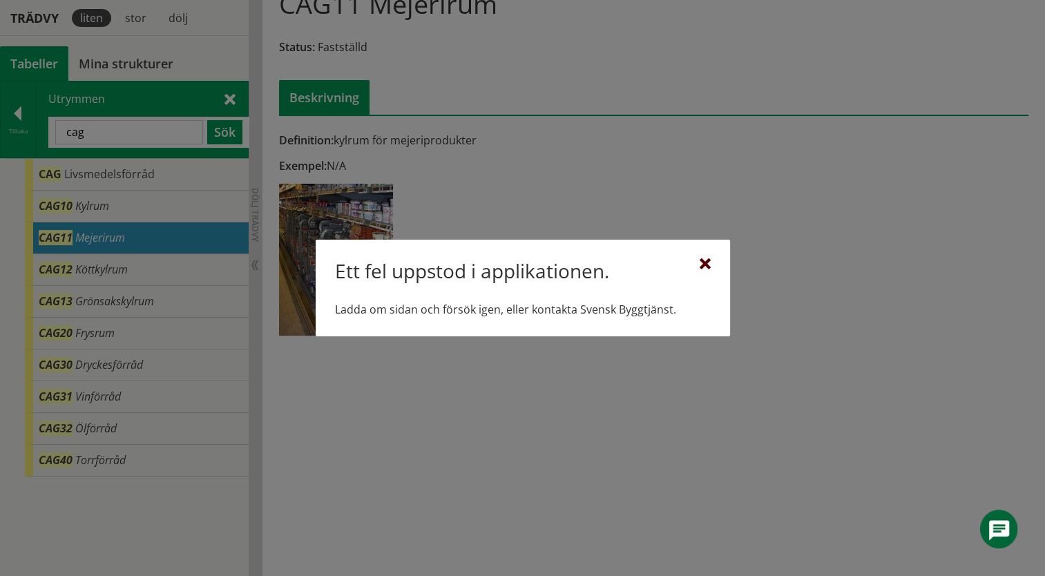
click at [707, 264] on div at bounding box center [704, 264] width 11 height 11
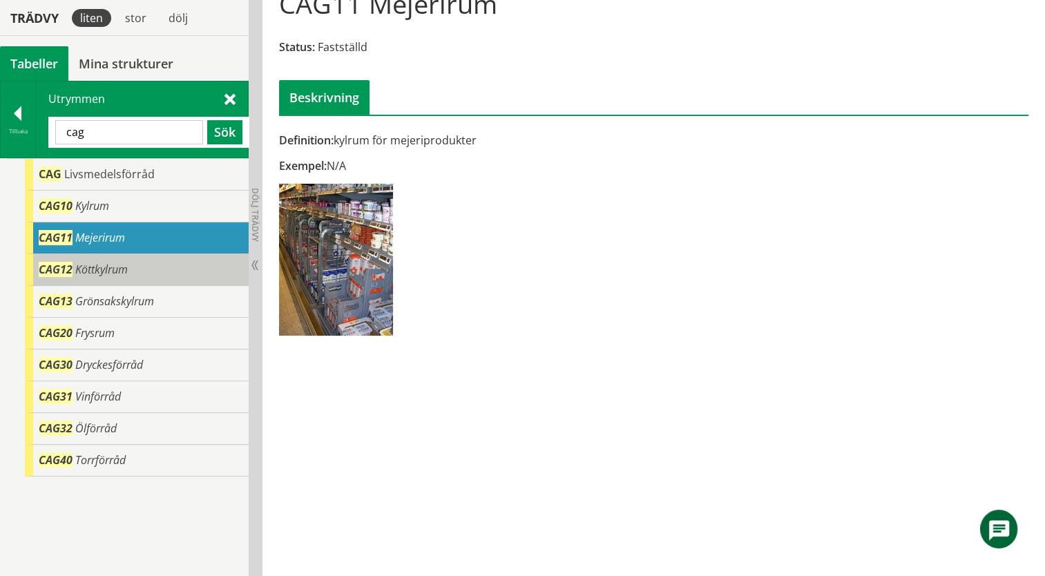
click at [155, 258] on div "CAG12 Köttkylrum" at bounding box center [137, 270] width 224 height 32
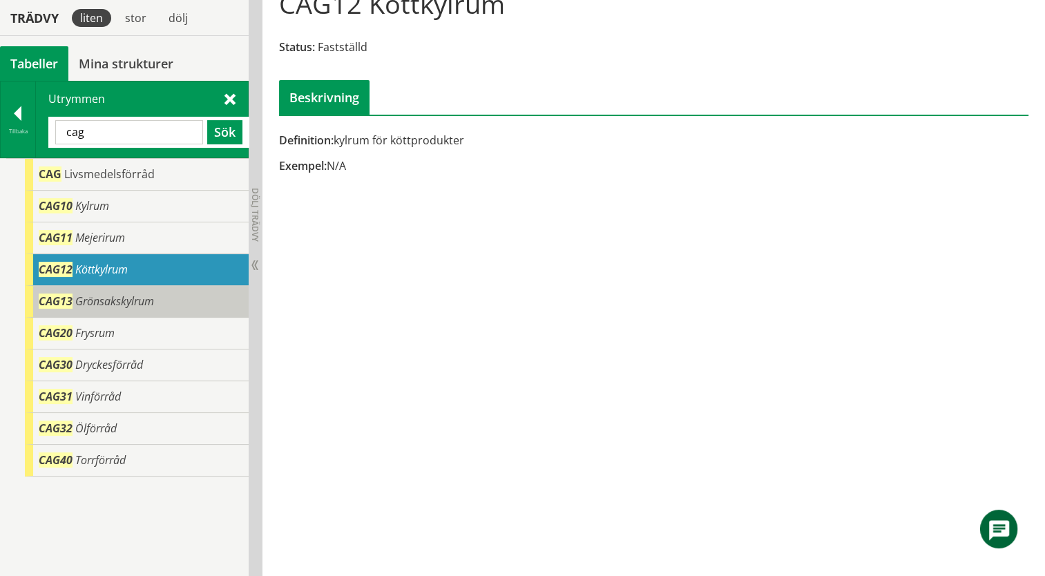
click at [141, 302] on span "Grönsakskylrum" at bounding box center [114, 300] width 79 height 15
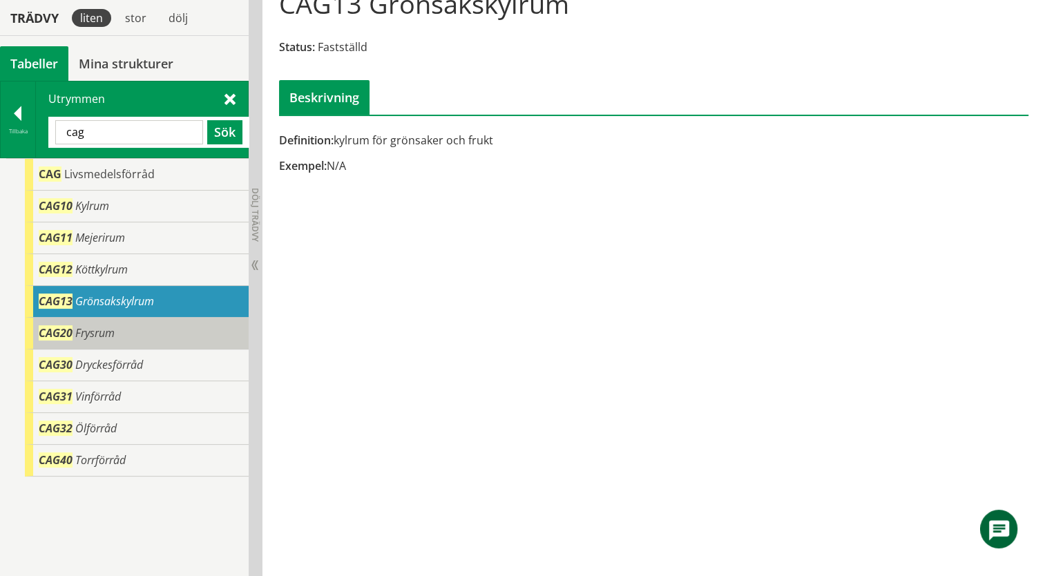
click at [160, 329] on div "CAG20 Frysrum" at bounding box center [137, 334] width 224 height 32
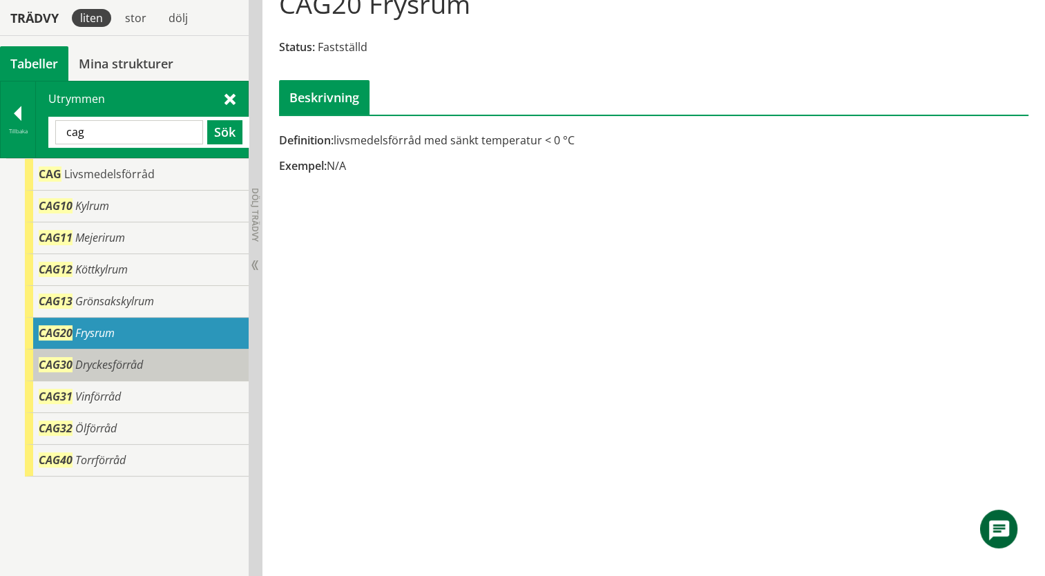
click at [161, 365] on div "CAG30 Dryckesförråd" at bounding box center [137, 365] width 224 height 32
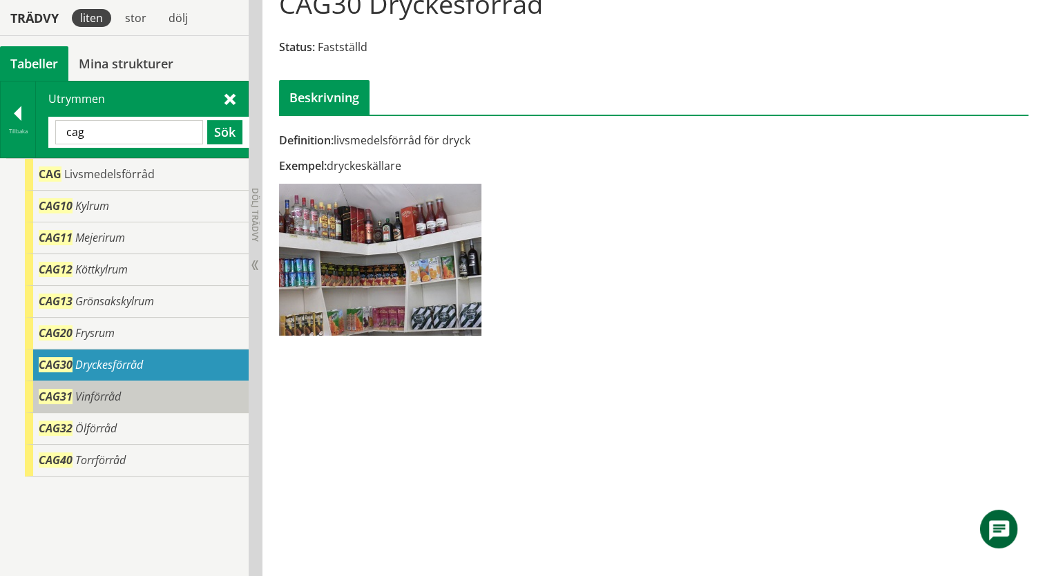
click at [155, 397] on div "CAG31 Vinförråd" at bounding box center [137, 397] width 224 height 32
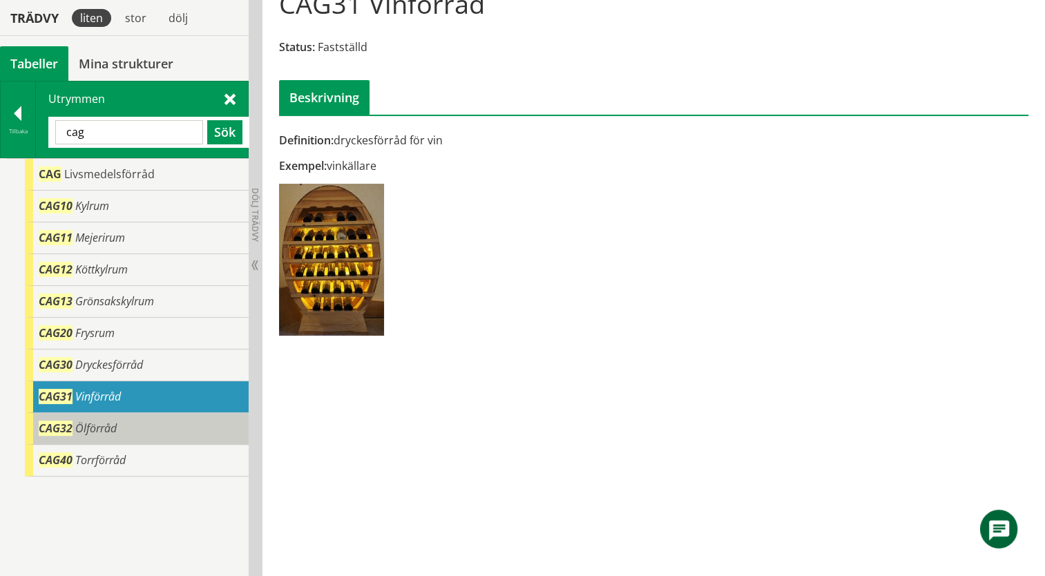
click at [148, 423] on div "CAG32 Ölförråd" at bounding box center [137, 429] width 224 height 32
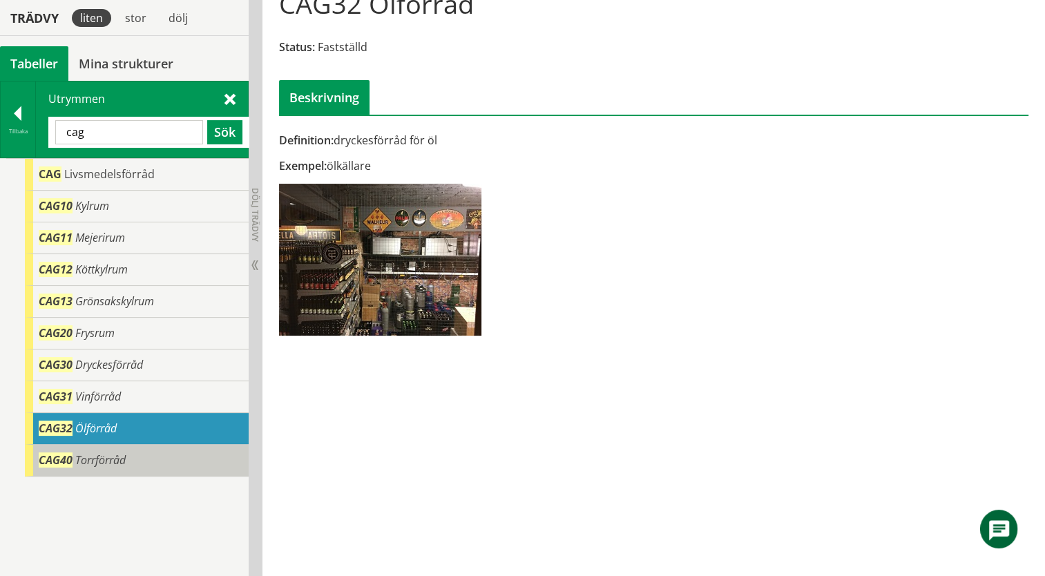
click at [151, 457] on div "CAG40 Torrförråd" at bounding box center [137, 461] width 224 height 32
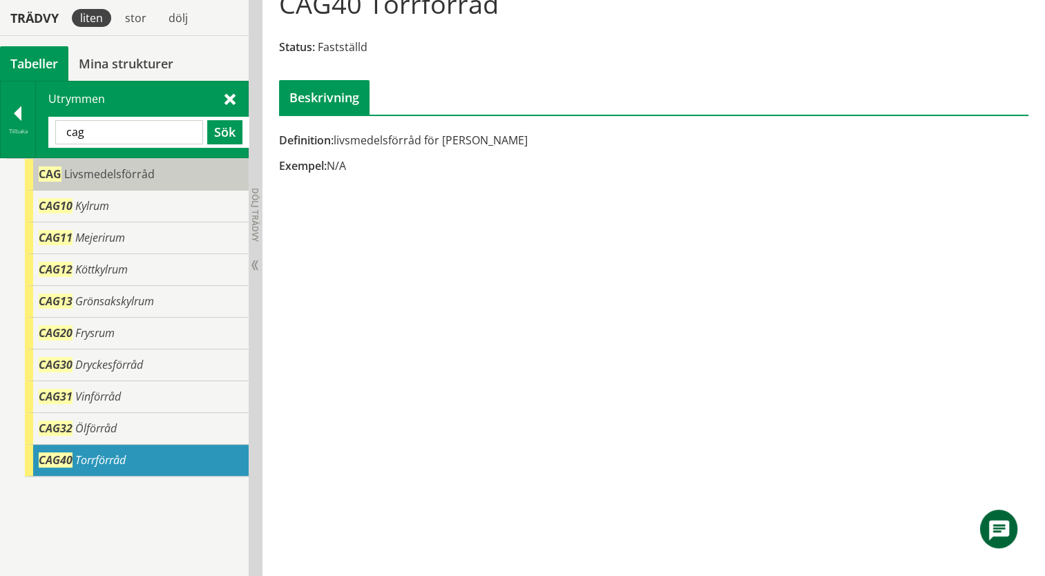
click at [95, 175] on span "Livsmedelsförråd" at bounding box center [109, 173] width 90 height 15
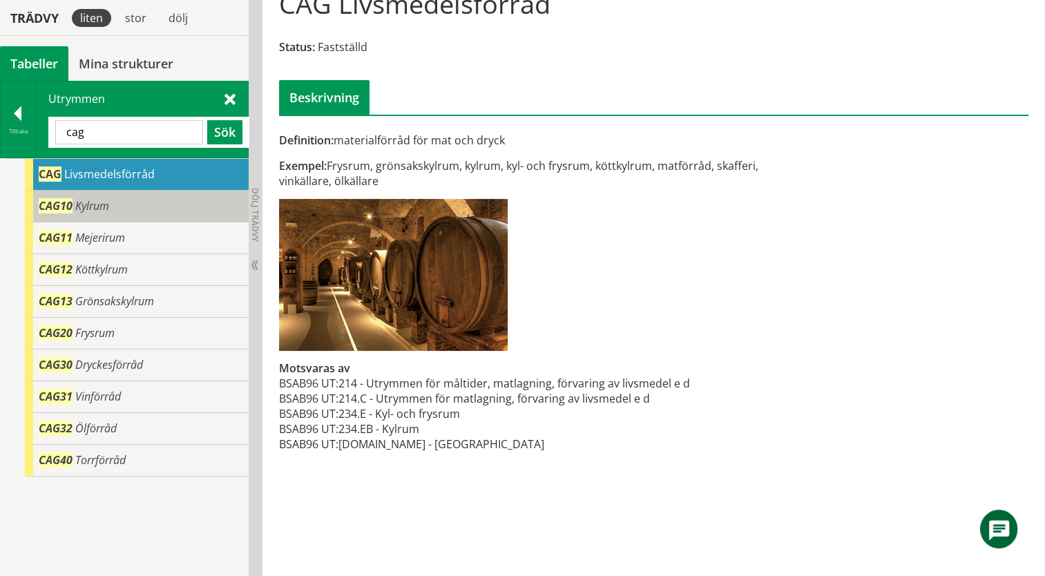
click at [106, 208] on span "Kylrum" at bounding box center [92, 205] width 34 height 15
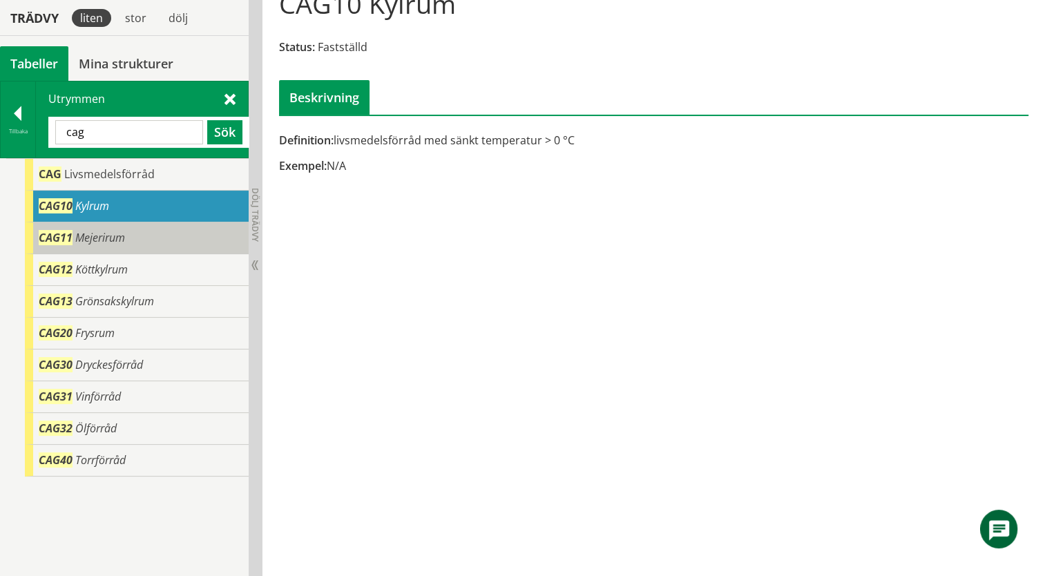
click at [106, 236] on span "Mejerirum" at bounding box center [100, 237] width 50 height 15
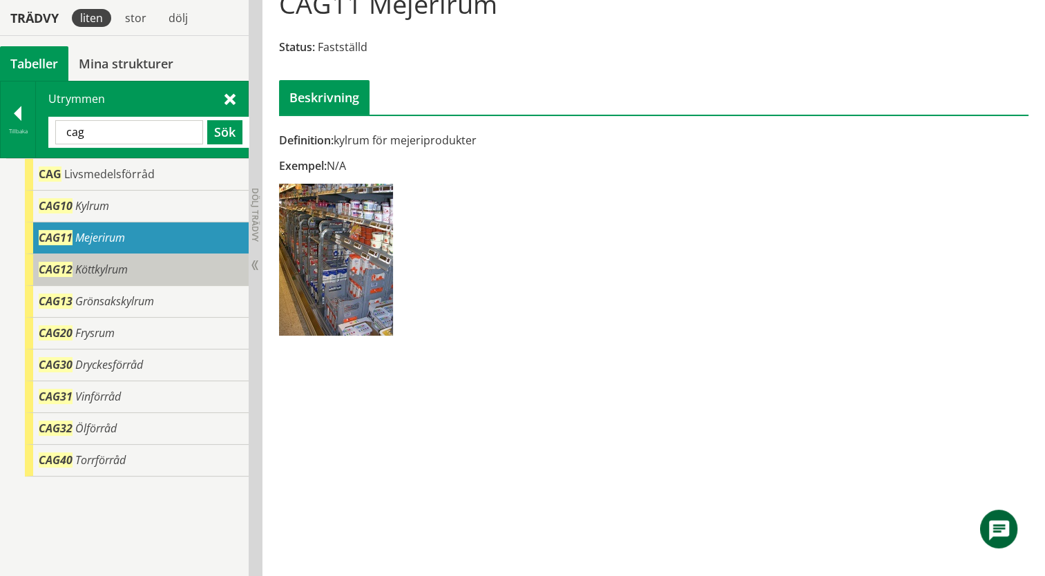
drag, startPoint x: 467, startPoint y: 340, endPoint x: 128, endPoint y: 271, distance: 345.4
click at [128, 271] on div "CAG12 Köttkylrum" at bounding box center [137, 270] width 224 height 32
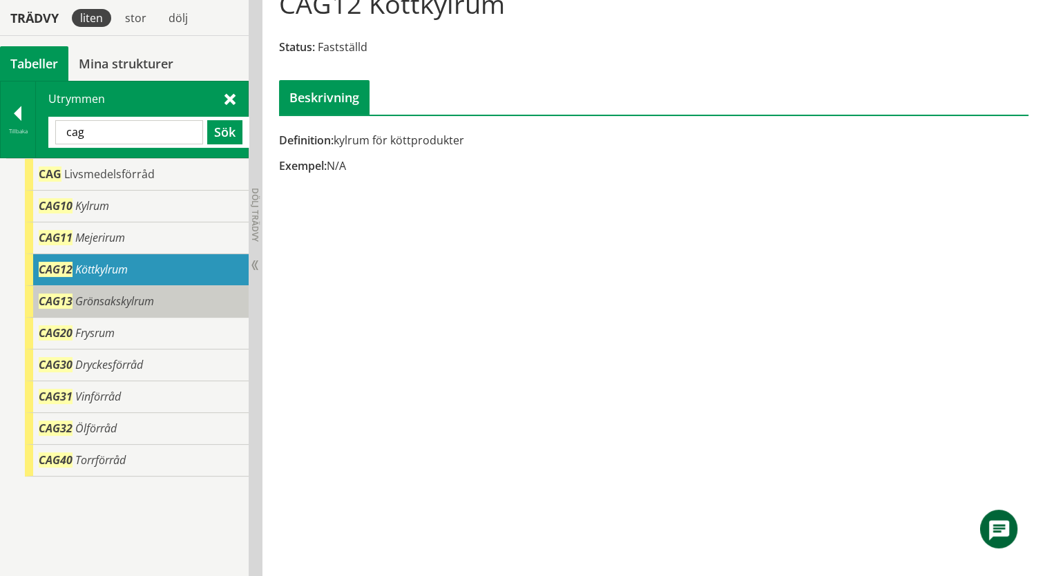
click at [123, 298] on span "Grönsakskylrum" at bounding box center [114, 300] width 79 height 15
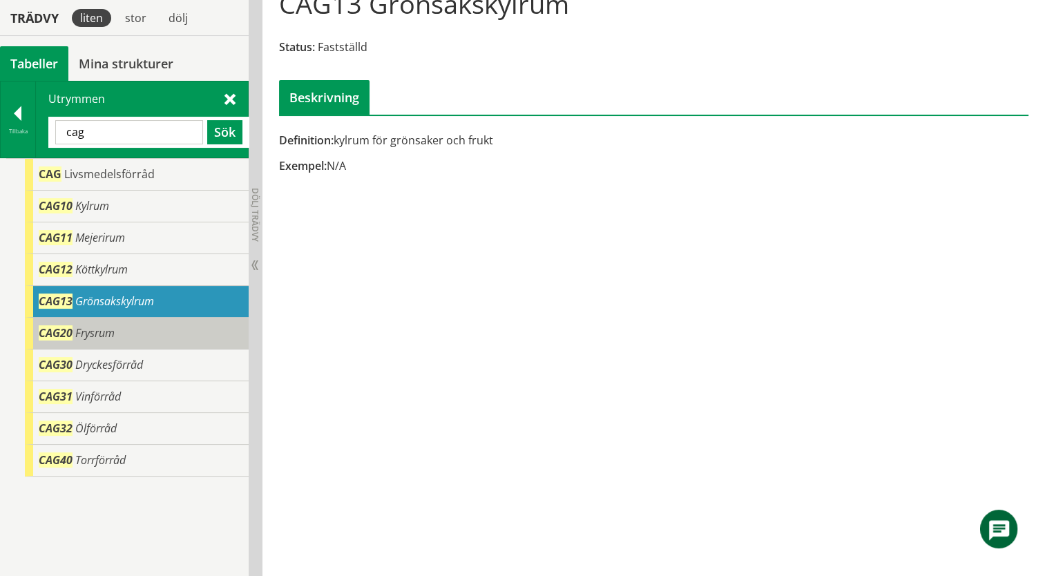
click at [189, 326] on div "CAG20 Frysrum" at bounding box center [137, 334] width 224 height 32
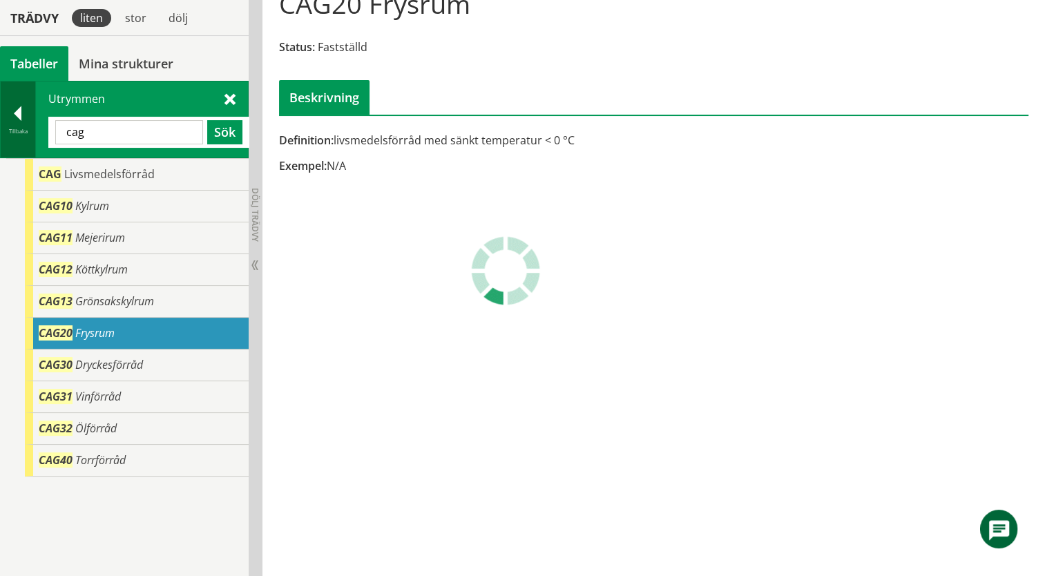
click at [17, 117] on div at bounding box center [18, 115] width 35 height 19
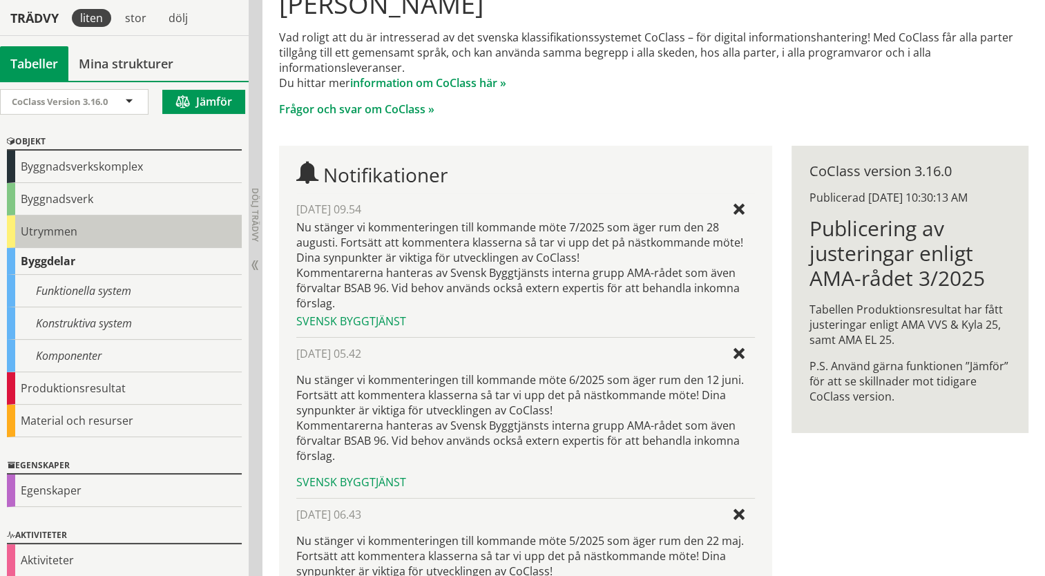
click at [15, 229] on div "Utrymmen" at bounding box center [124, 231] width 235 height 32
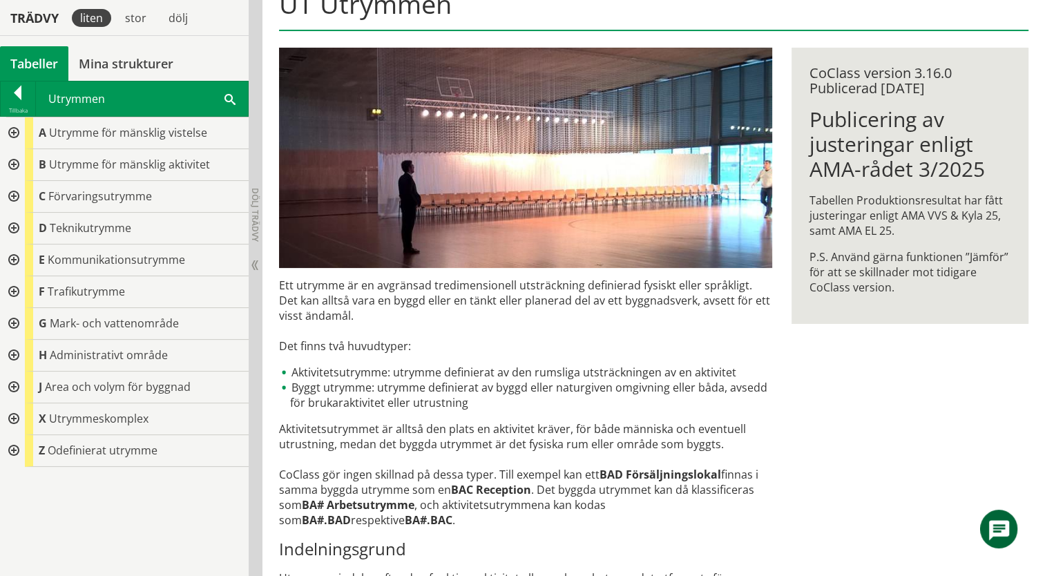
click at [8, 415] on div at bounding box center [12, 419] width 25 height 32
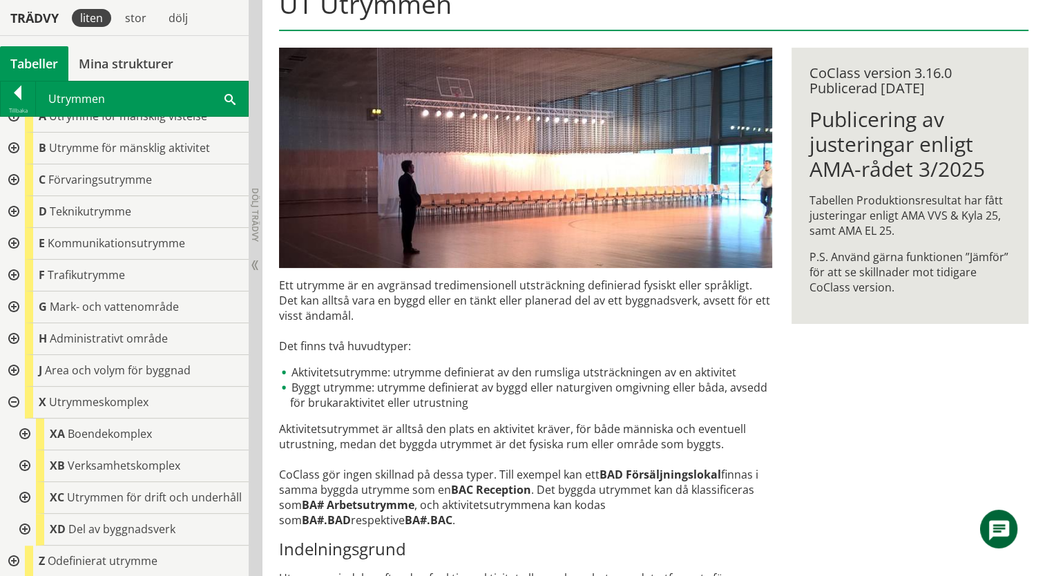
scroll to position [30, 0]
click at [25, 452] on div at bounding box center [23, 466] width 25 height 32
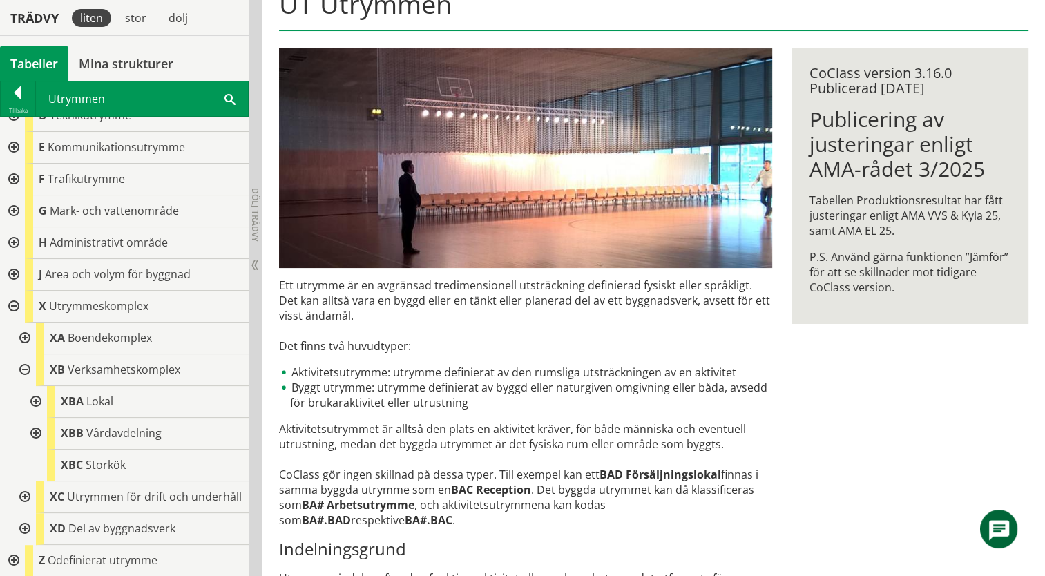
scroll to position [125, 0]
click at [74, 457] on span "XBC" at bounding box center [72, 464] width 22 height 15
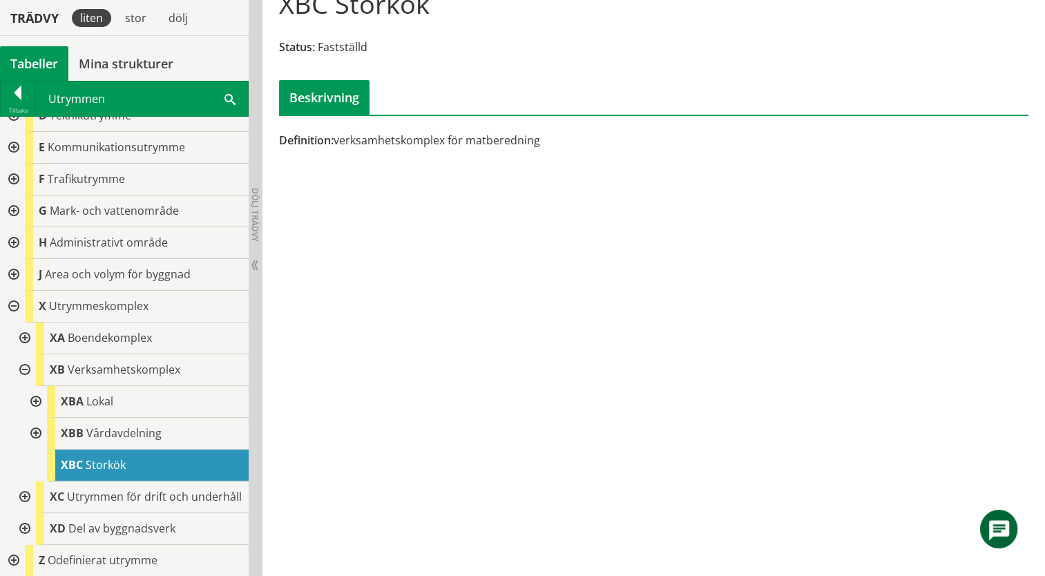
click at [94, 457] on span "Storkök" at bounding box center [106, 464] width 40 height 15
click at [139, 496] on div "XC Utrymmen för drift och underhåll" at bounding box center [142, 497] width 213 height 32
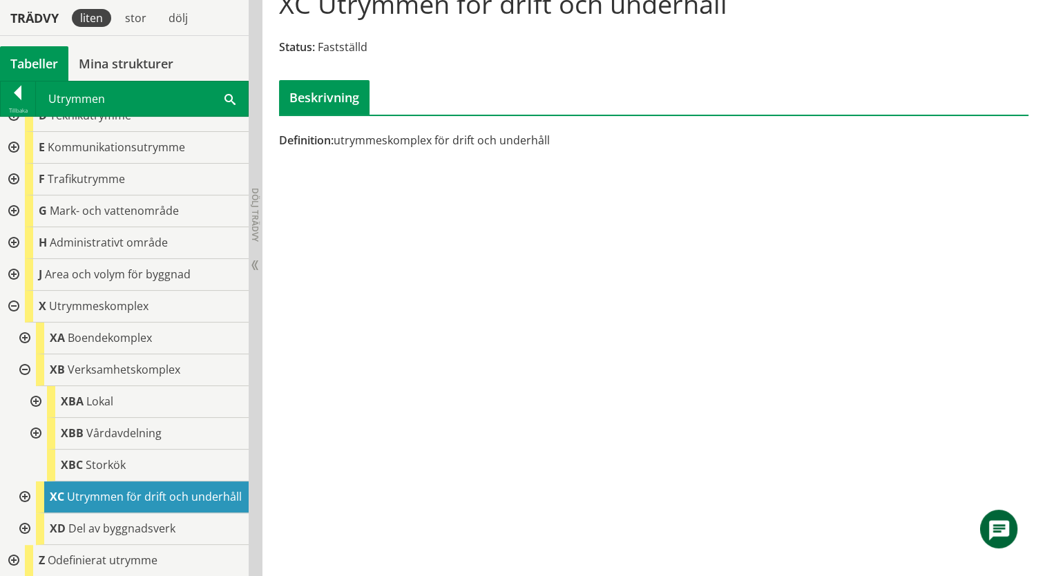
click at [25, 487] on div at bounding box center [23, 497] width 25 height 32
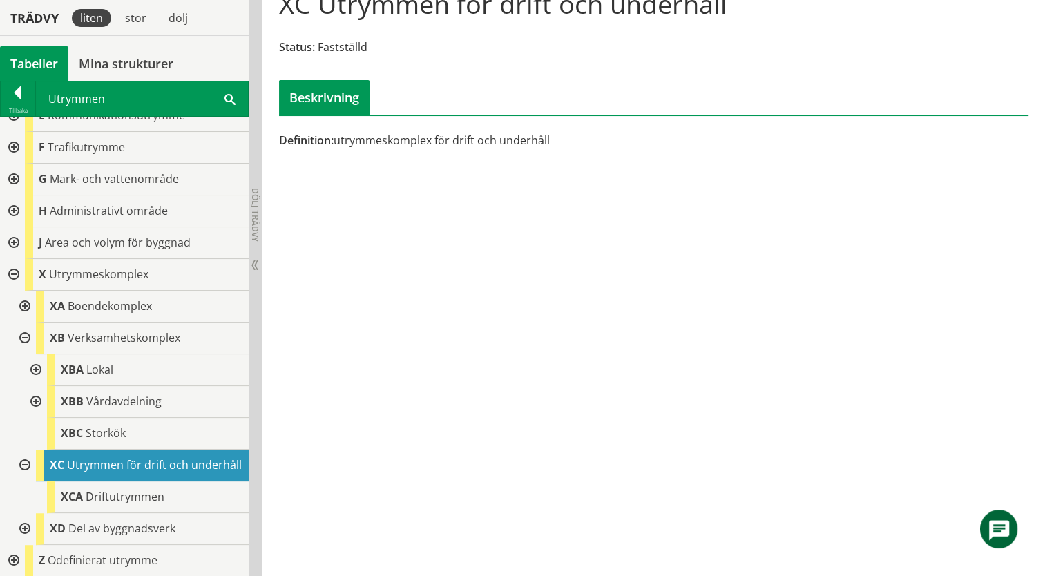
scroll to position [157, 0]
click at [72, 496] on span "XCA" at bounding box center [72, 496] width 22 height 15
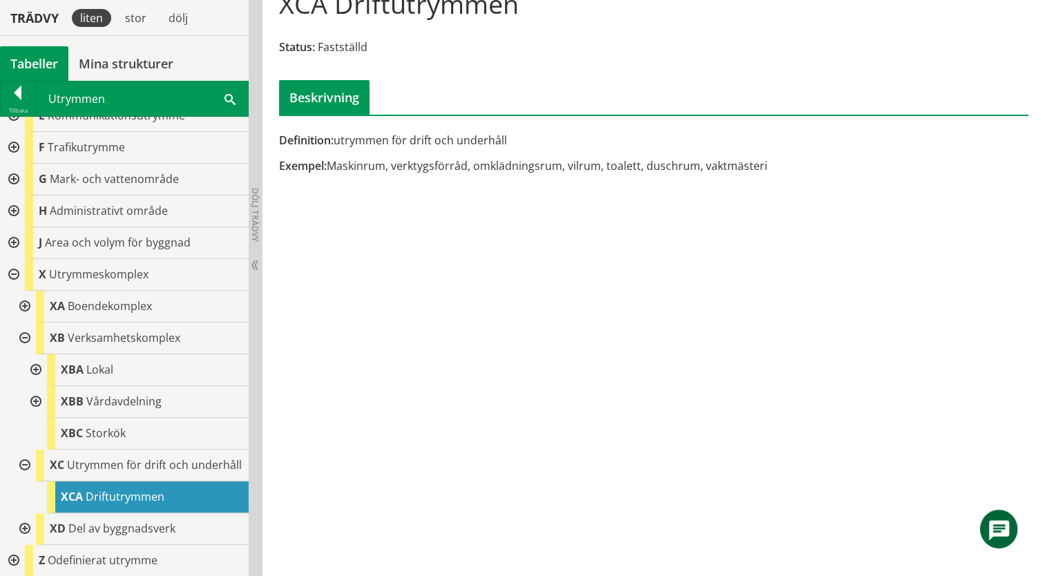
click at [22, 528] on div at bounding box center [23, 529] width 25 height 32
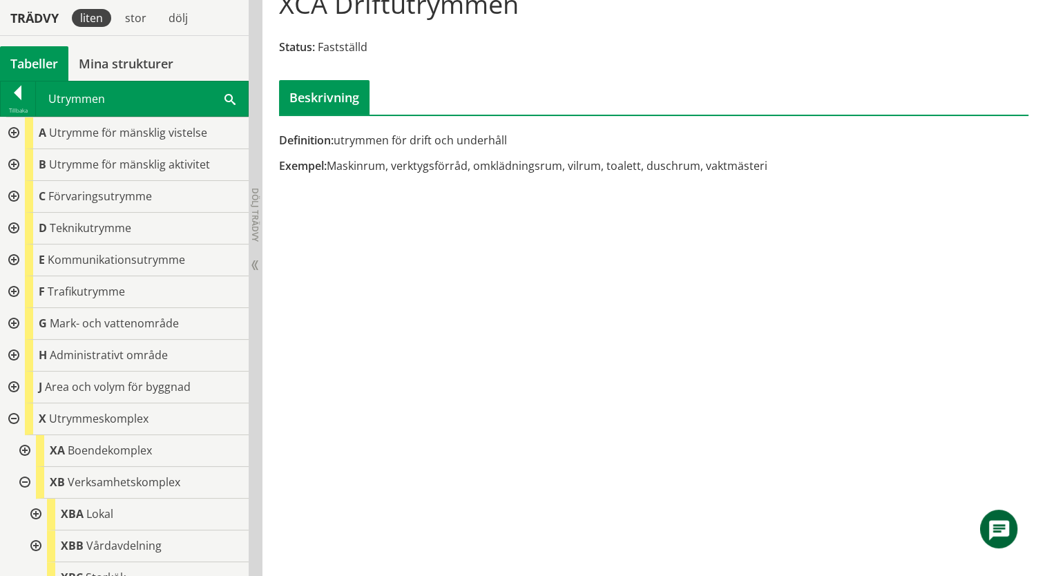
click at [8, 347] on div at bounding box center [12, 356] width 25 height 32
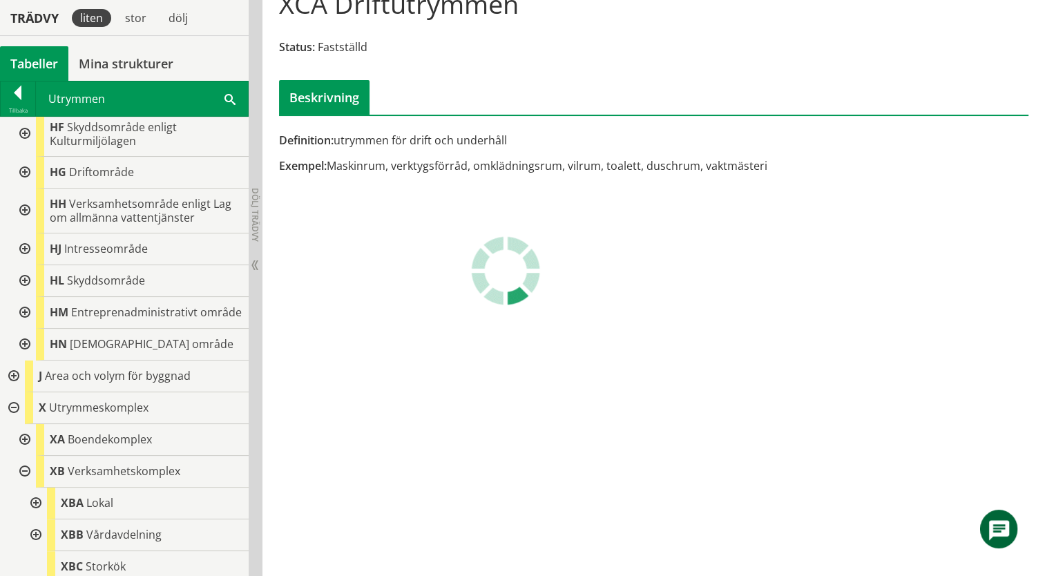
scroll to position [552, 0]
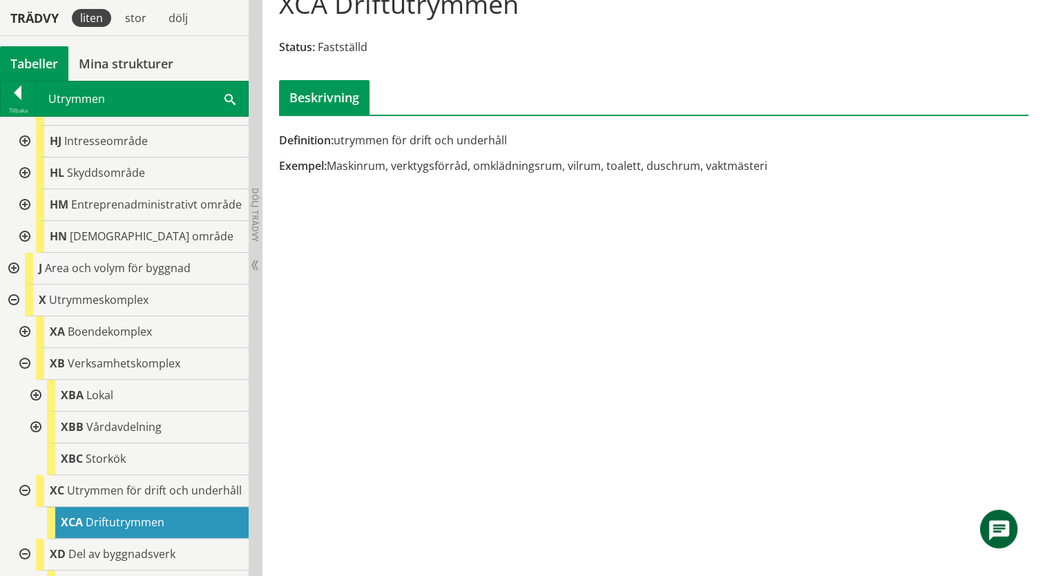
click at [13, 316] on div at bounding box center [12, 300] width 25 height 32
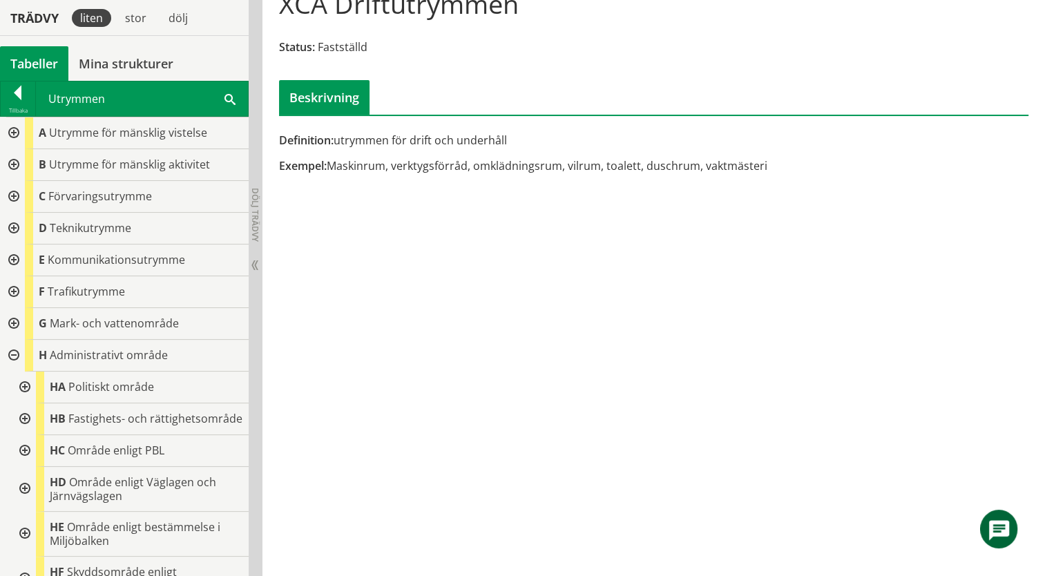
scroll to position [0, 0]
click at [15, 354] on div at bounding box center [12, 356] width 25 height 32
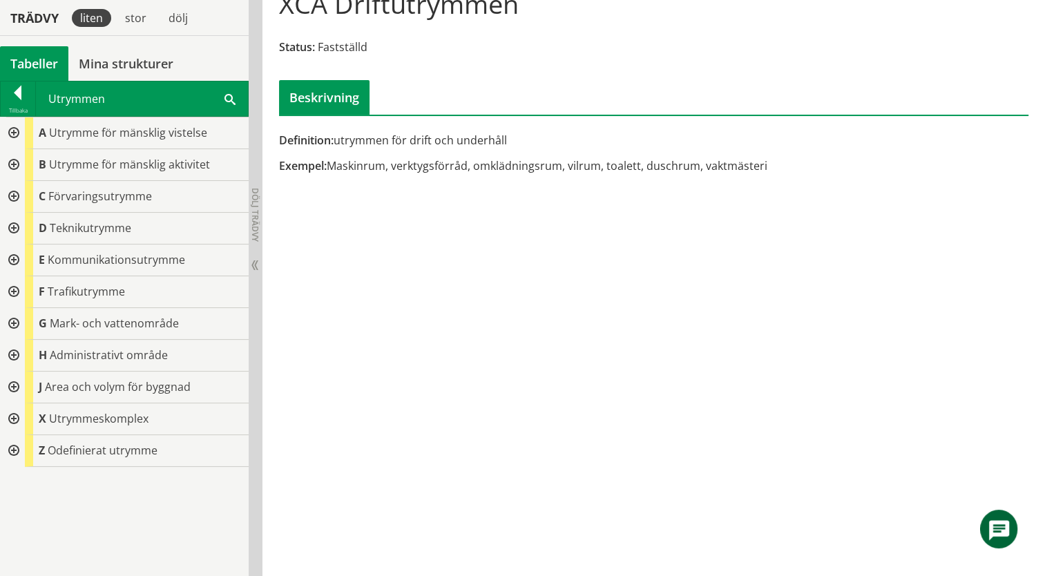
click at [13, 225] on div at bounding box center [12, 229] width 25 height 32
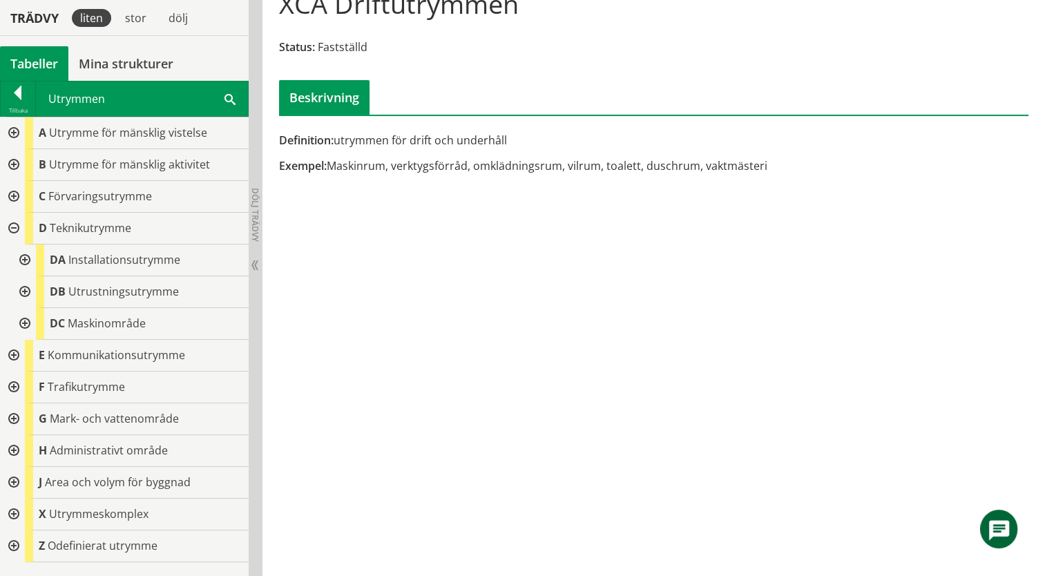
click at [14, 200] on div at bounding box center [12, 197] width 25 height 32
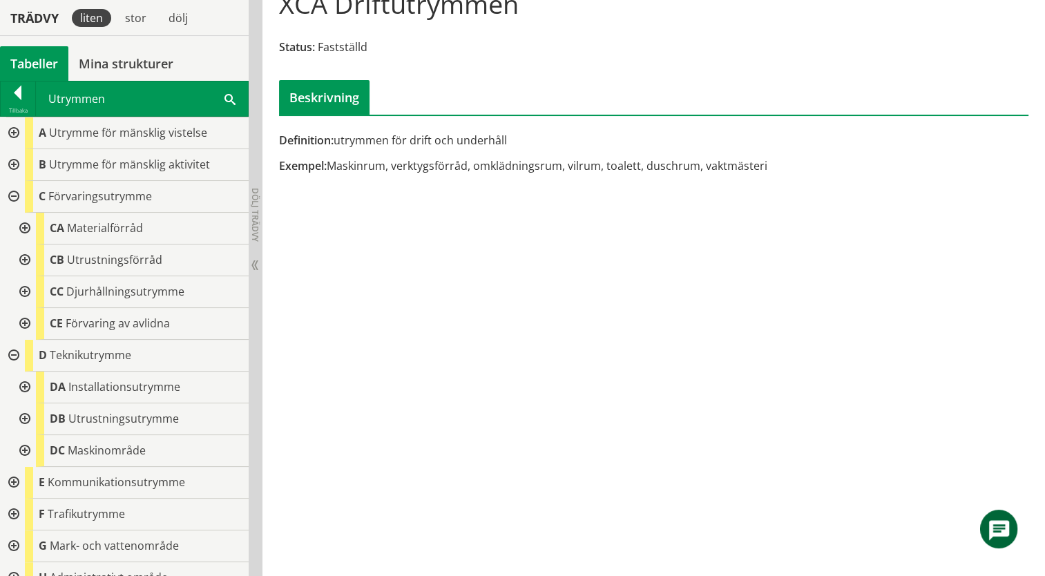
click at [6, 355] on div at bounding box center [12, 356] width 25 height 32
click at [22, 322] on div at bounding box center [23, 324] width 25 height 32
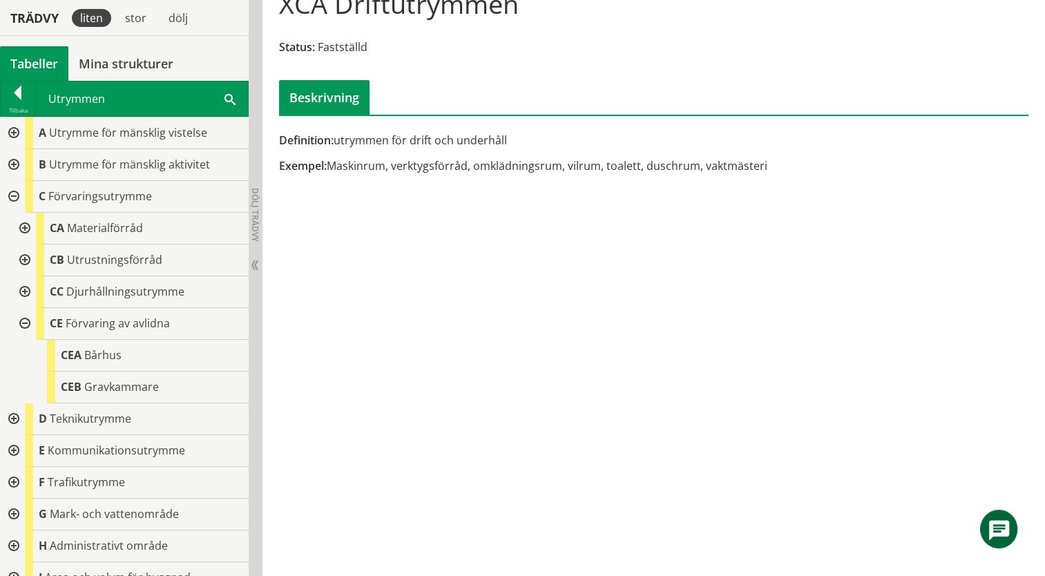
click at [22, 322] on div at bounding box center [23, 324] width 25 height 32
click at [23, 291] on div at bounding box center [23, 292] width 25 height 32
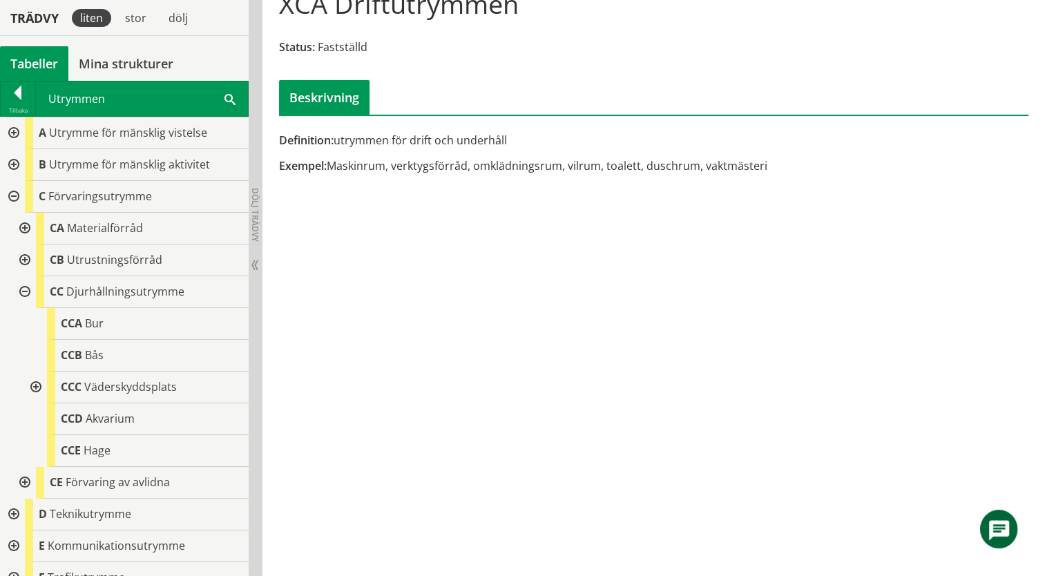
click at [22, 291] on div at bounding box center [23, 292] width 25 height 32
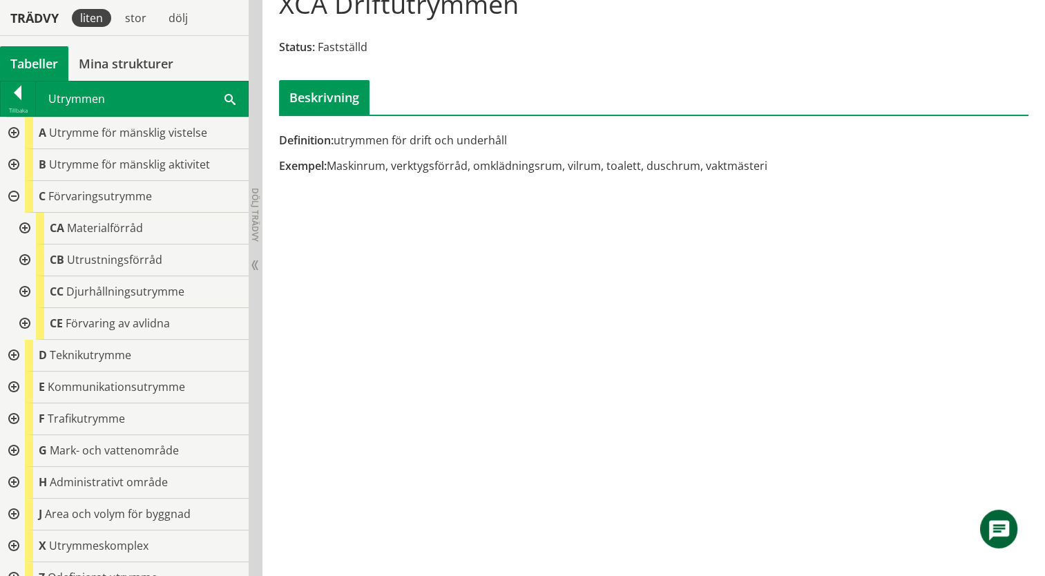
click at [23, 258] on div at bounding box center [23, 260] width 25 height 32
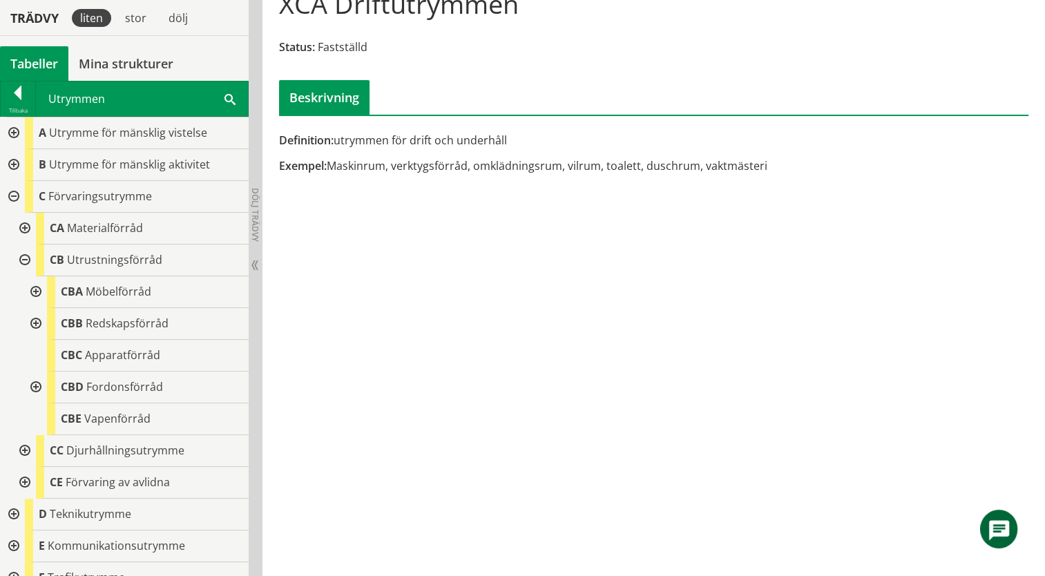
click at [23, 228] on div at bounding box center [23, 229] width 25 height 32
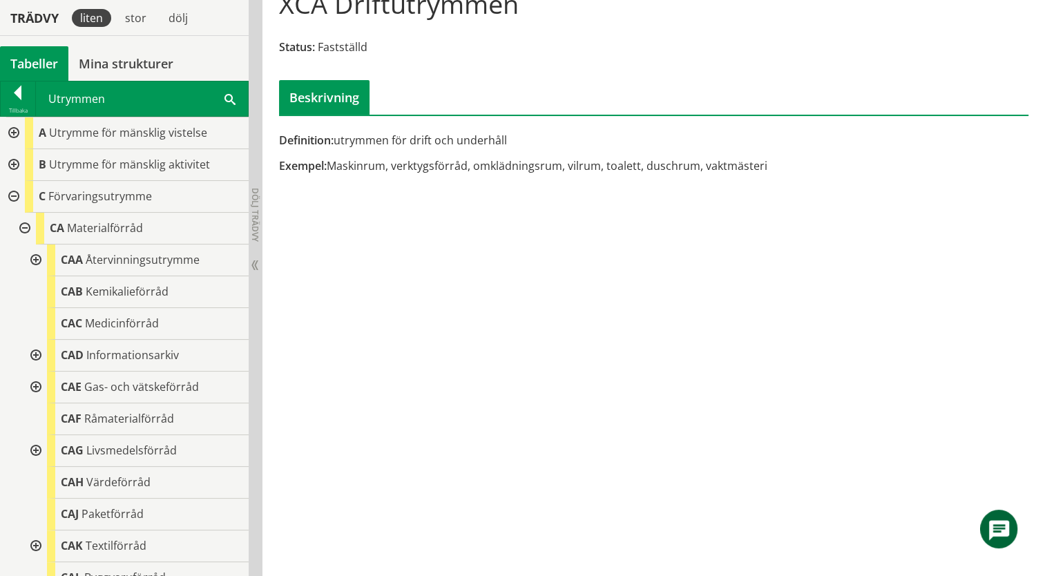
click at [37, 260] on div at bounding box center [34, 260] width 25 height 32
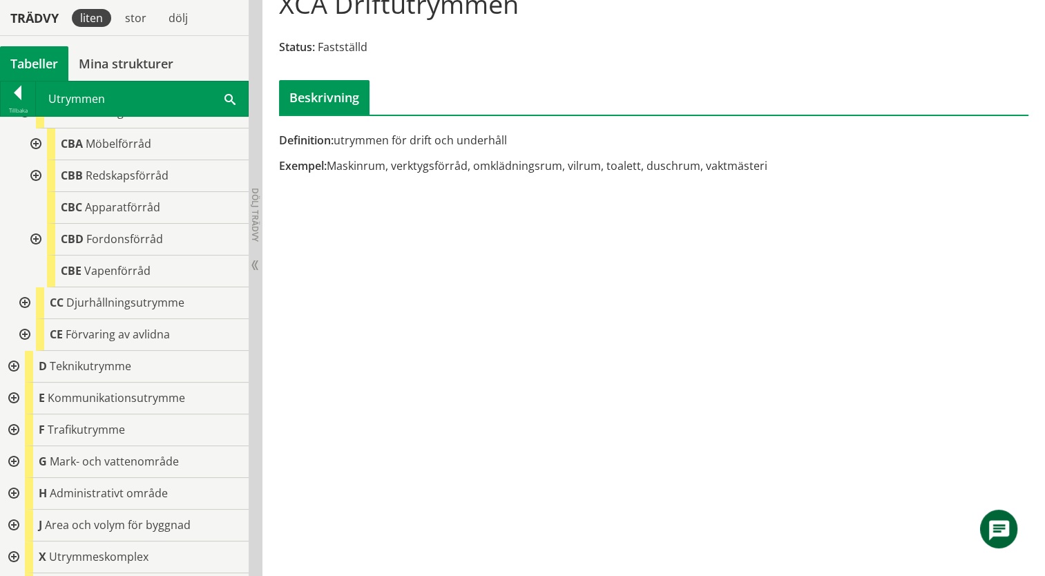
scroll to position [747, 0]
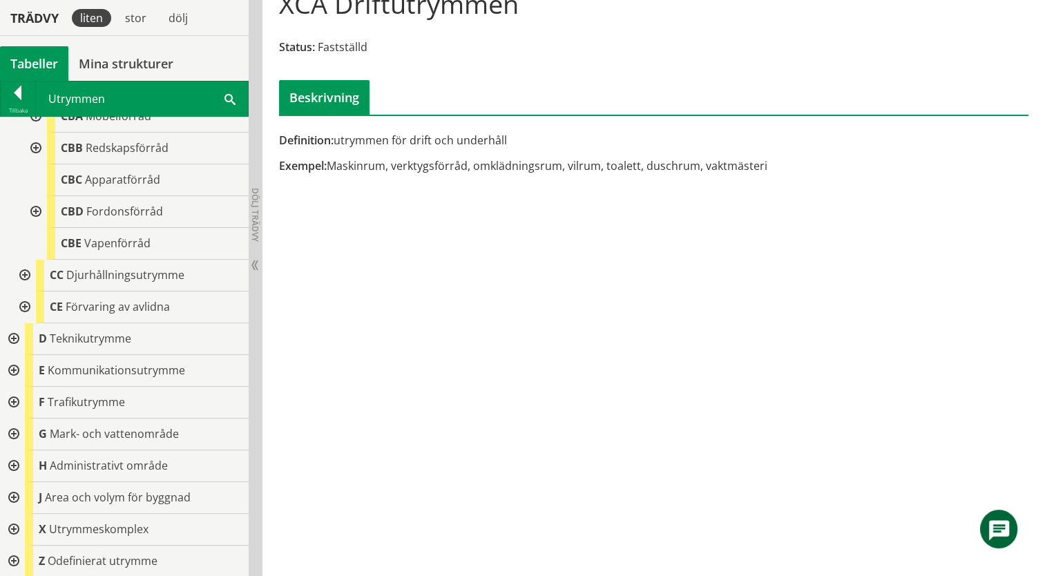
click at [12, 430] on div at bounding box center [12, 434] width 25 height 32
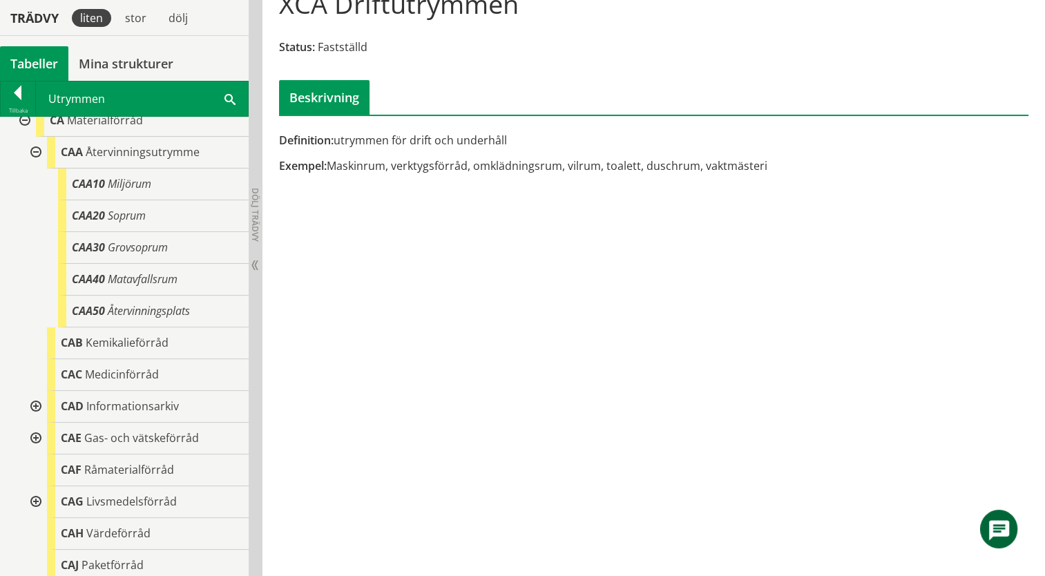
scroll to position [0, 0]
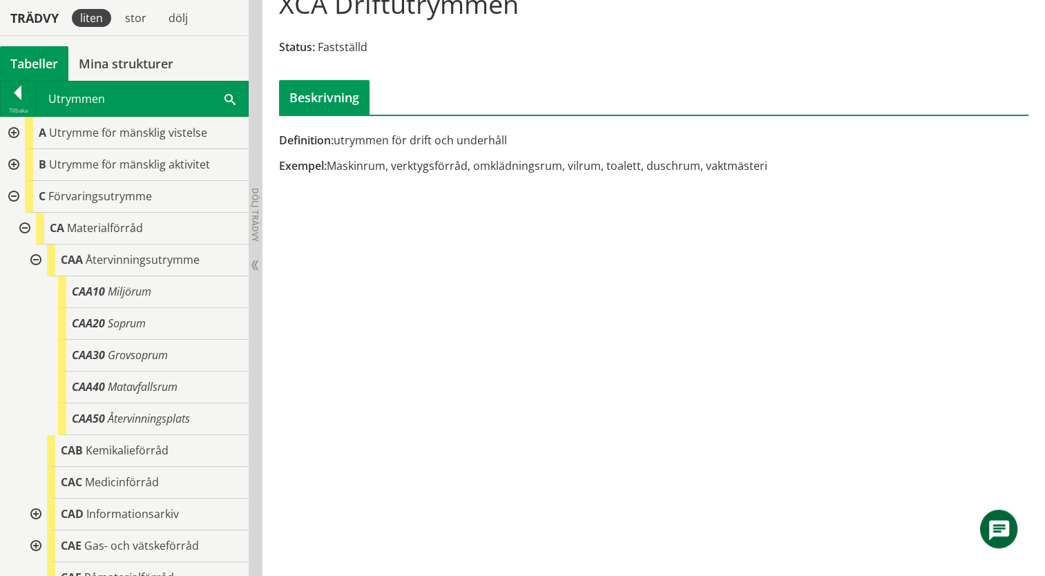
click at [227, 98] on span at bounding box center [229, 98] width 11 height 15
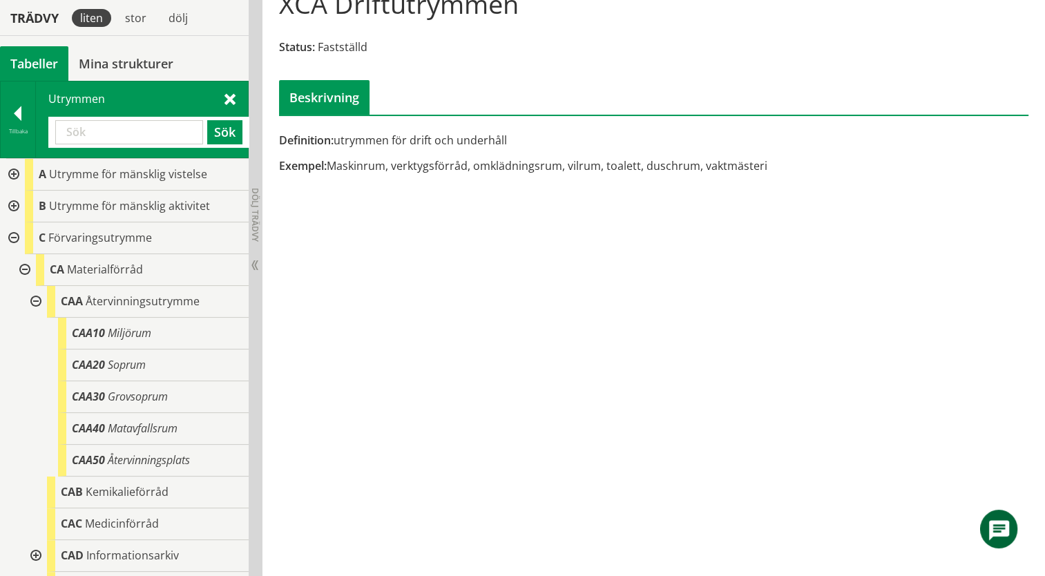
click at [108, 133] on input "text" at bounding box center [129, 132] width 148 height 24
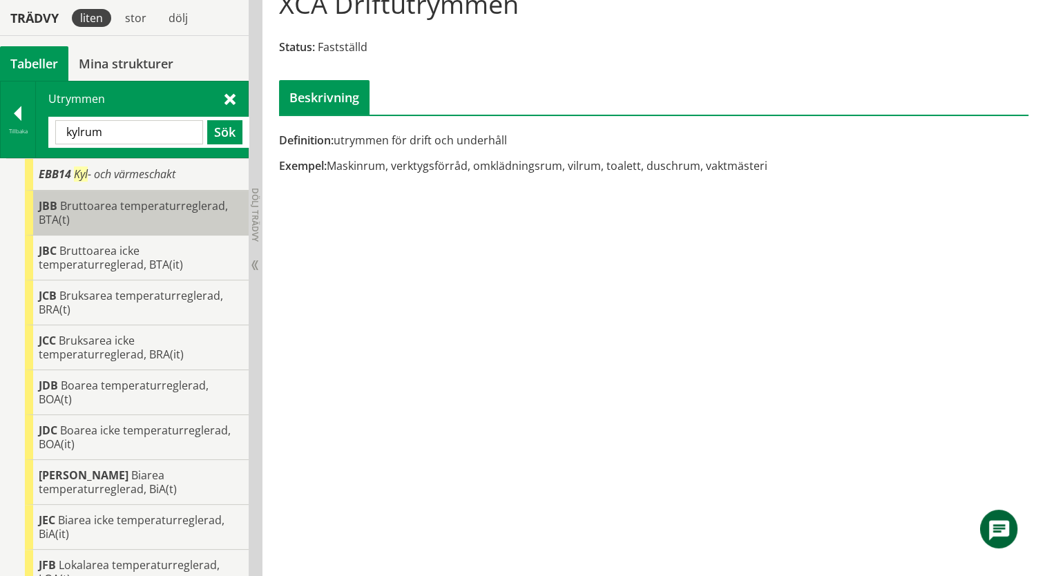
type input "kylrum"
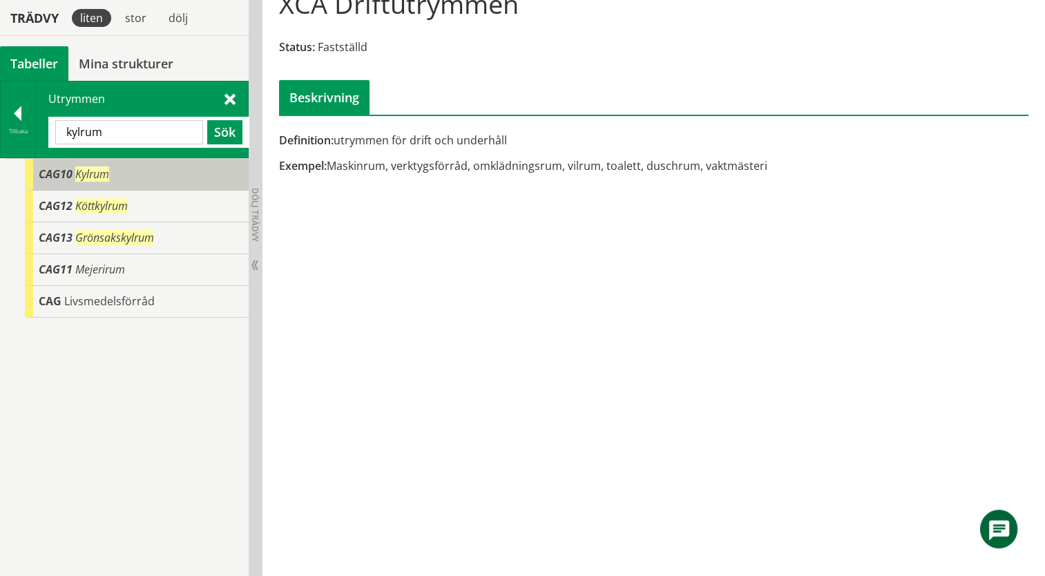
click at [48, 177] on span "CAG10" at bounding box center [56, 173] width 34 height 15
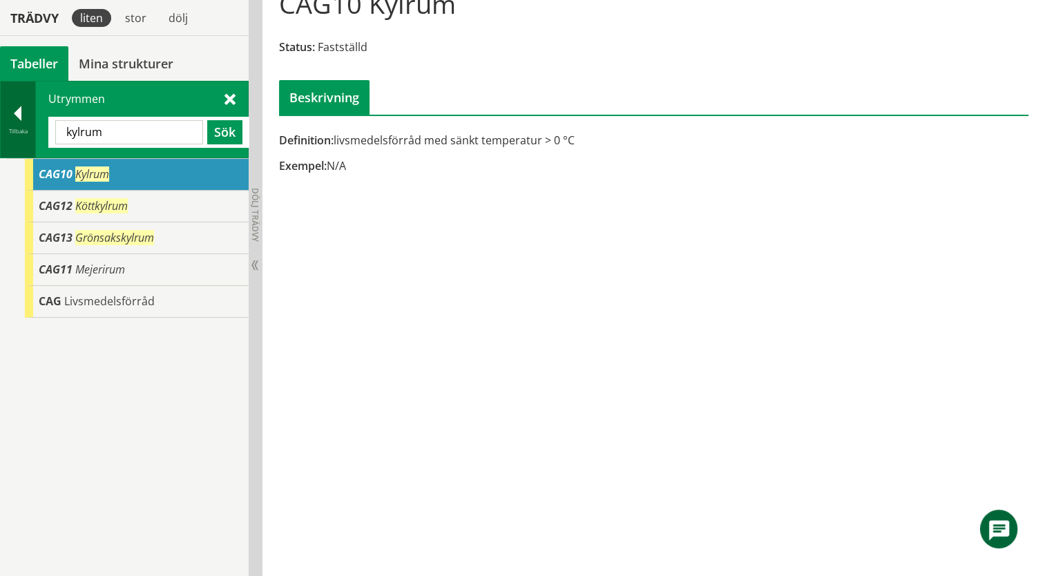
click at [26, 131] on div "Tillbaka" at bounding box center [18, 131] width 35 height 11
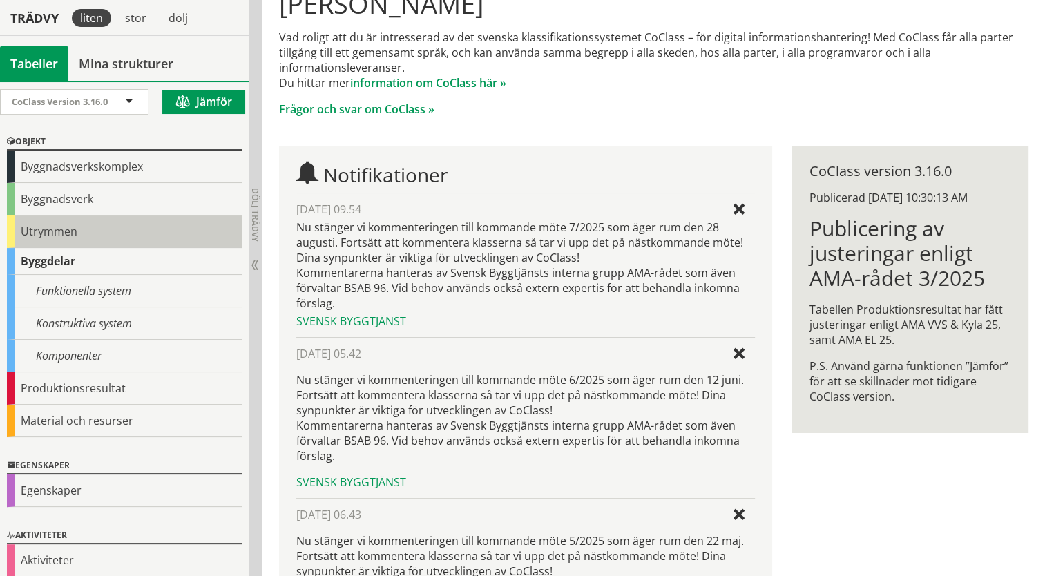
click at [46, 229] on div "Utrymmen" at bounding box center [124, 231] width 235 height 32
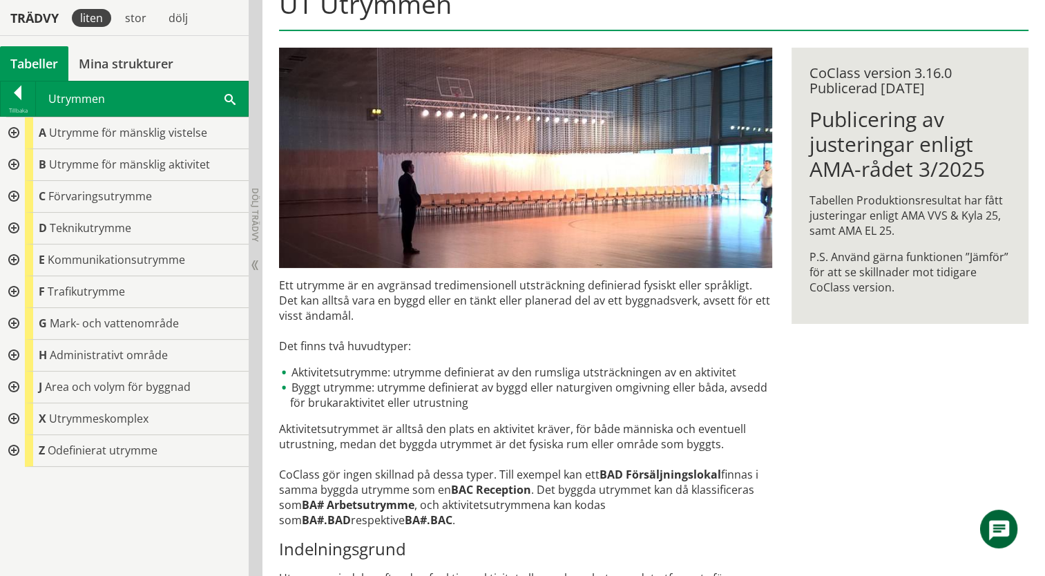
click at [17, 191] on div at bounding box center [12, 197] width 25 height 32
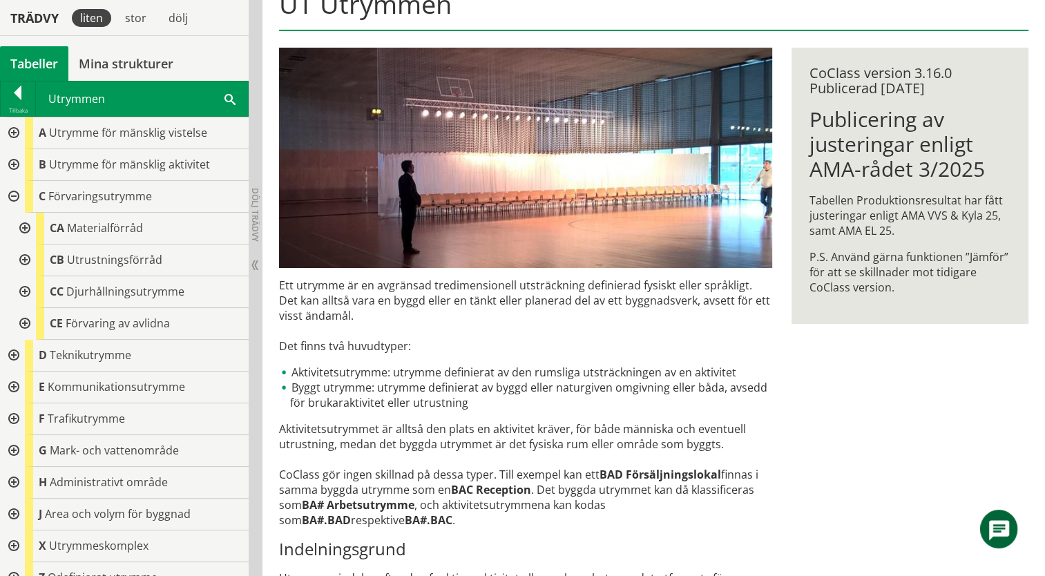
click at [24, 222] on div at bounding box center [23, 229] width 25 height 32
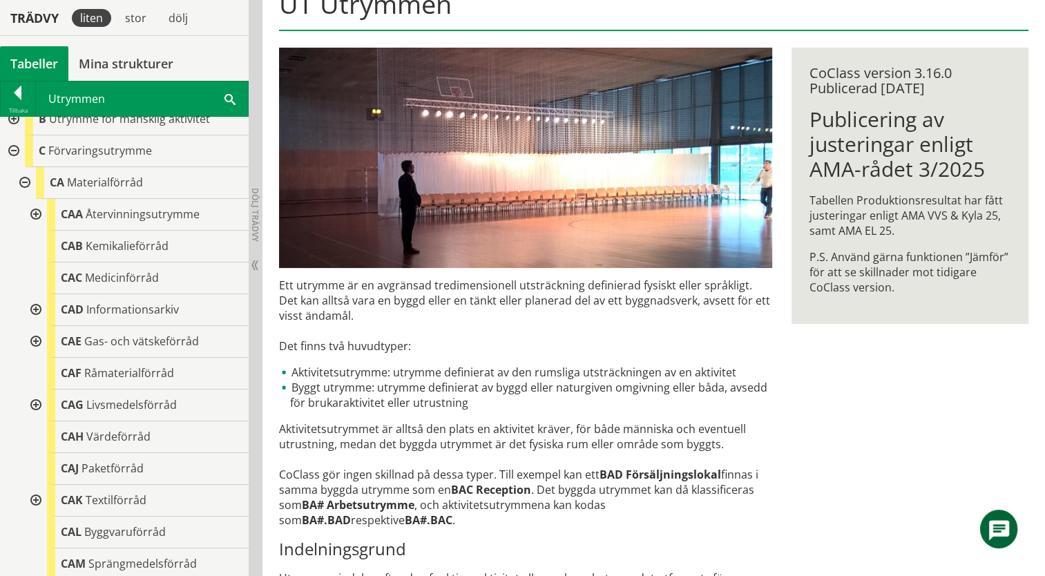
scroll to position [69, 0]
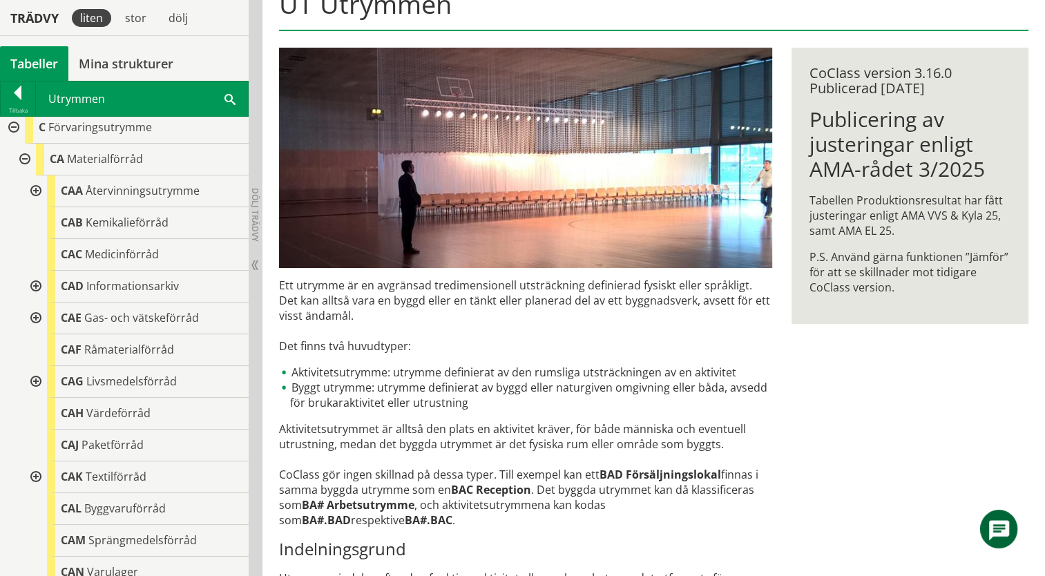
click at [26, 377] on div at bounding box center [34, 382] width 25 height 32
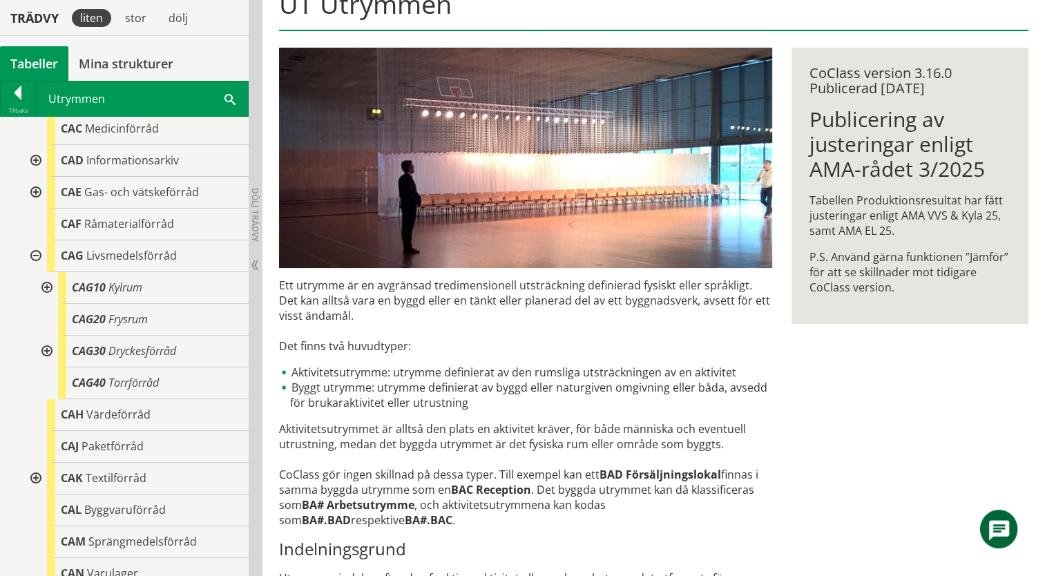
scroll to position [207, 0]
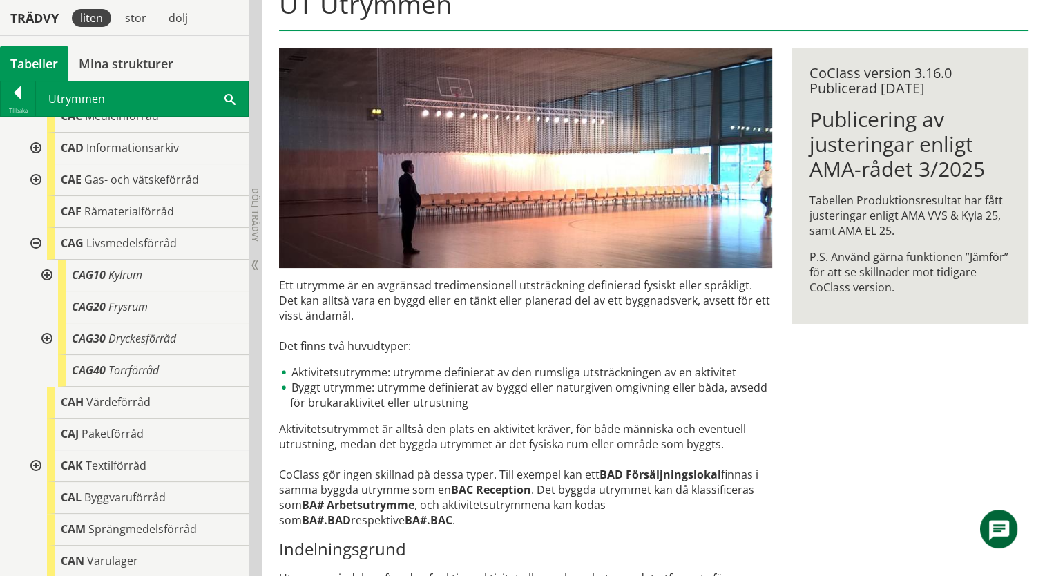
click at [48, 338] on div at bounding box center [45, 339] width 25 height 32
click at [46, 276] on div at bounding box center [45, 276] width 25 height 32
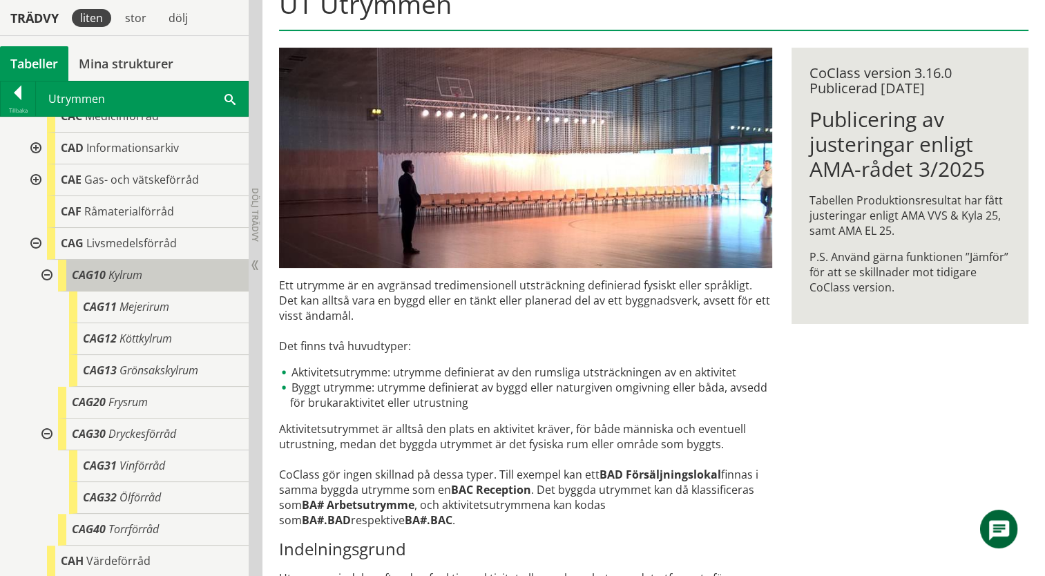
click at [119, 280] on span "Kylrum" at bounding box center [125, 274] width 34 height 15
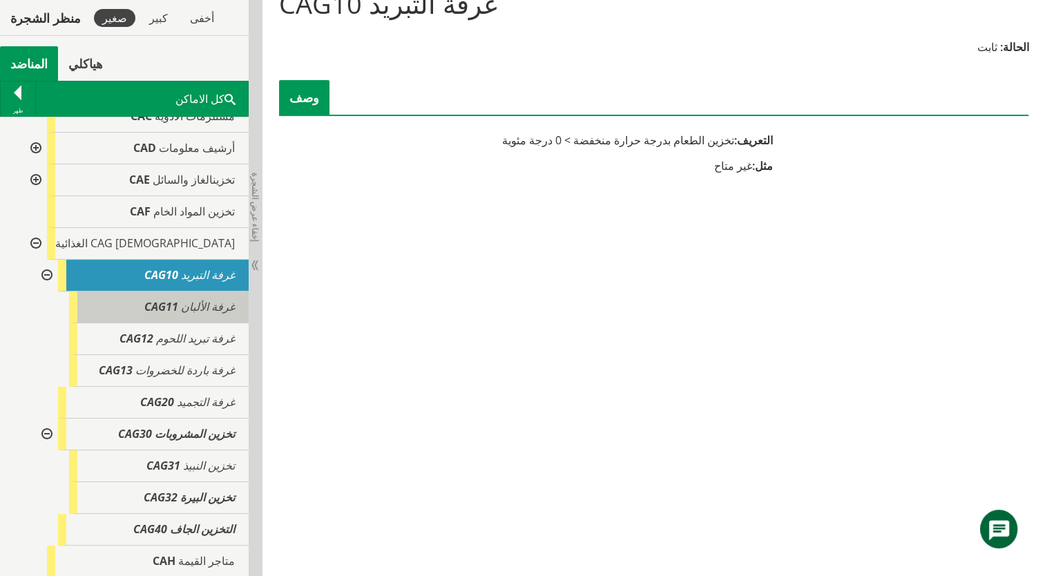
click at [181, 308] on span "غرفة الألبان" at bounding box center [208, 306] width 54 height 15
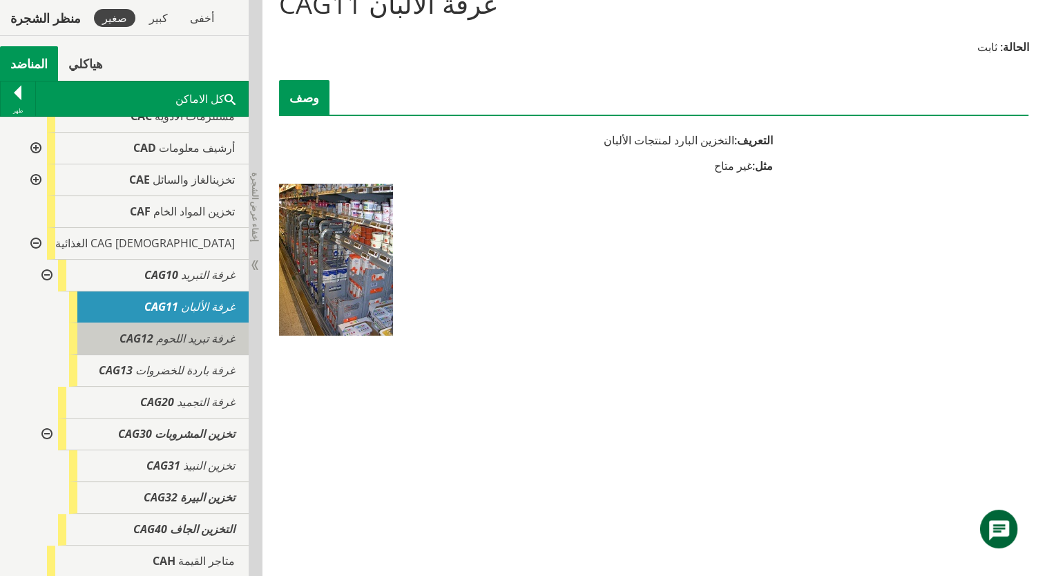
click at [174, 337] on span "غرفة تبريد اللحوم" at bounding box center [195, 338] width 79 height 15
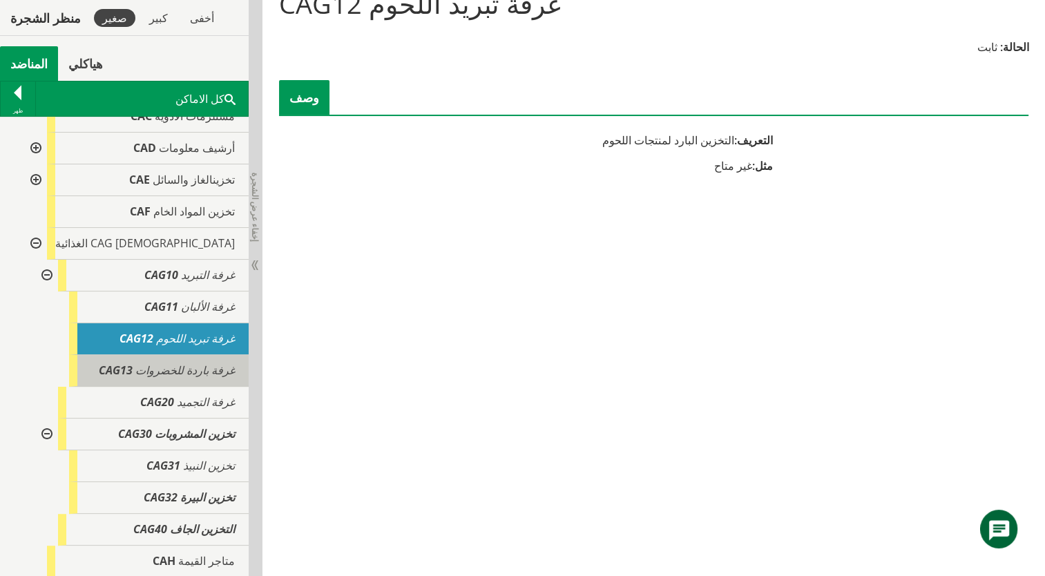
click at [194, 367] on span "غرفة باردة للخضروات" at bounding box center [184, 370] width 99 height 15
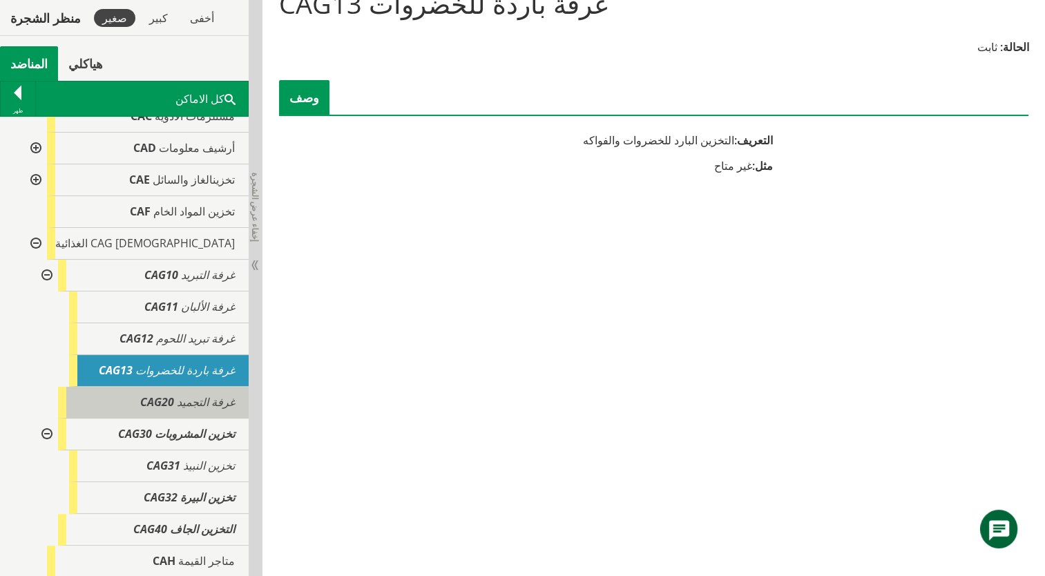
click at [192, 394] on span "غرفة التجميد" at bounding box center [206, 401] width 58 height 15
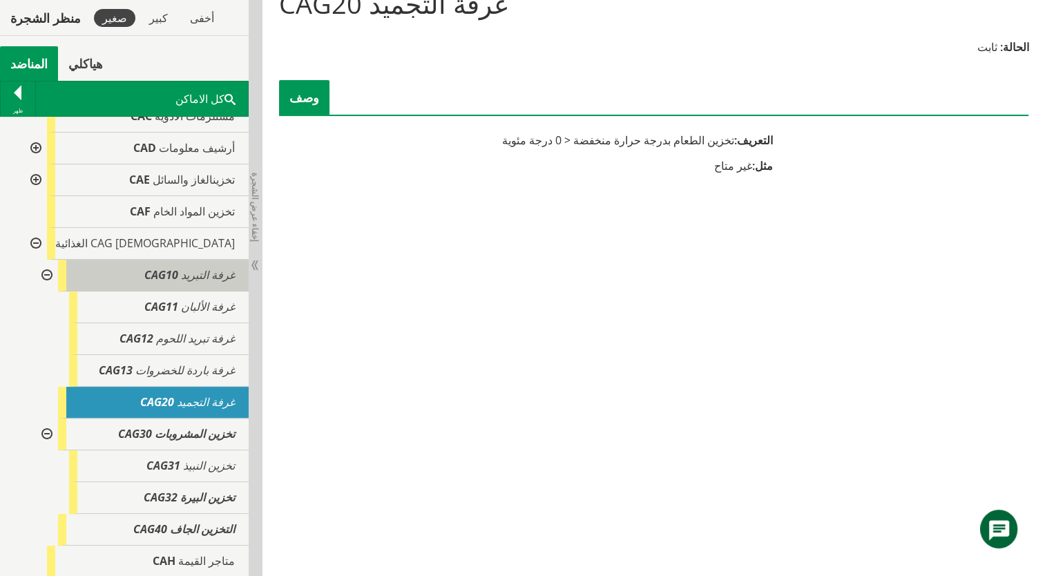
click at [164, 286] on div "غرفة التبريد CAG10" at bounding box center [153, 276] width 191 height 32
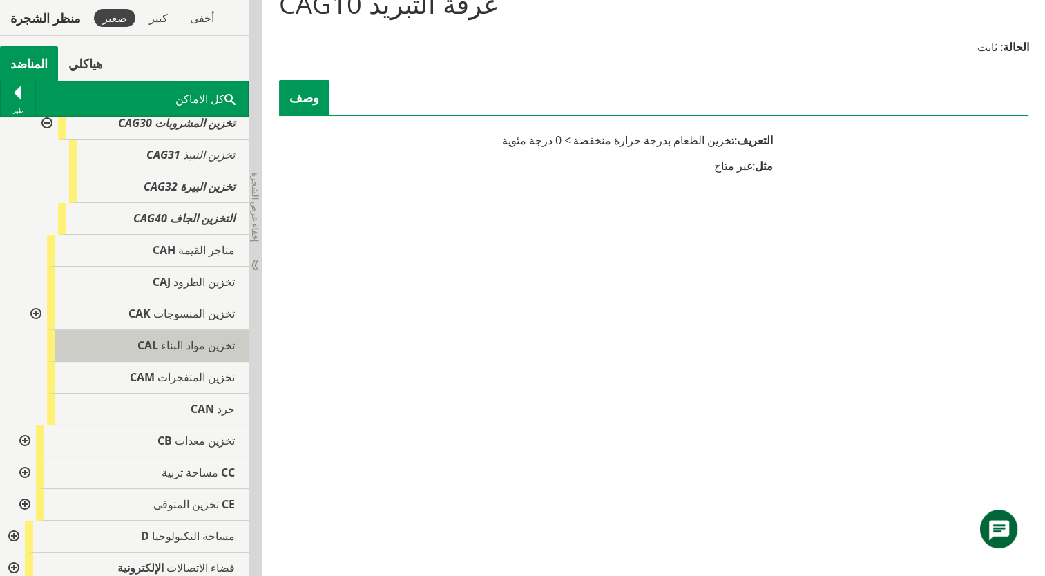
scroll to position [552, 0]
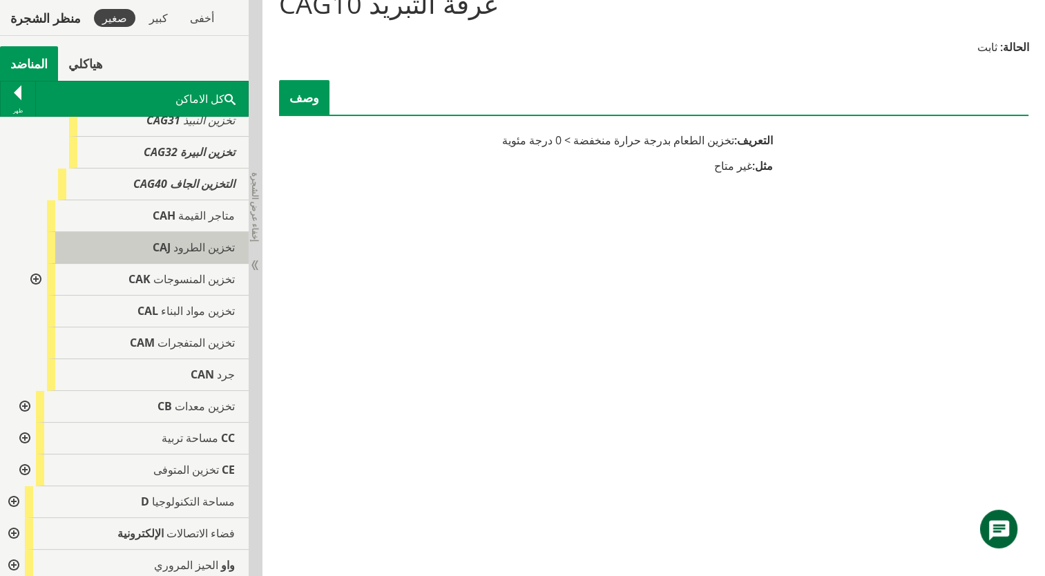
click at [198, 255] on div "تخزين الطرود CAJ" at bounding box center [148, 248] width 202 height 32
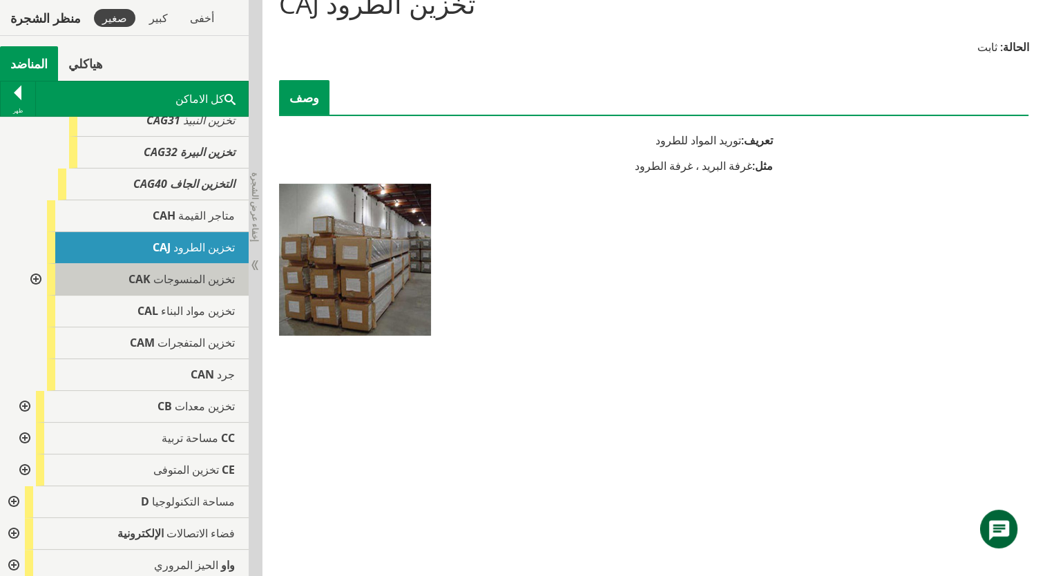
click at [193, 280] on span "تخزين المنسوجات" at bounding box center [193, 278] width 81 height 15
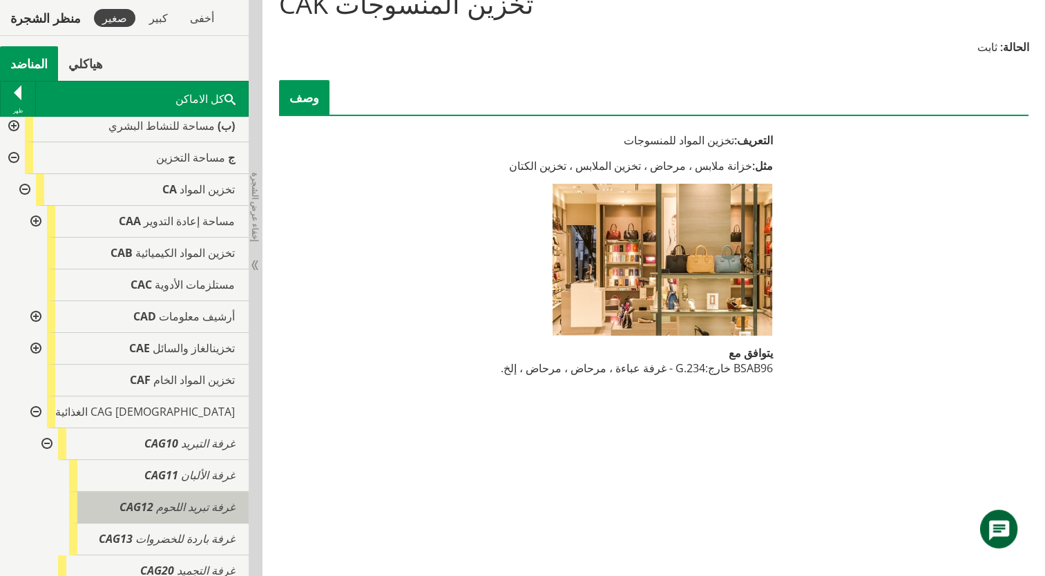
scroll to position [138, 0]
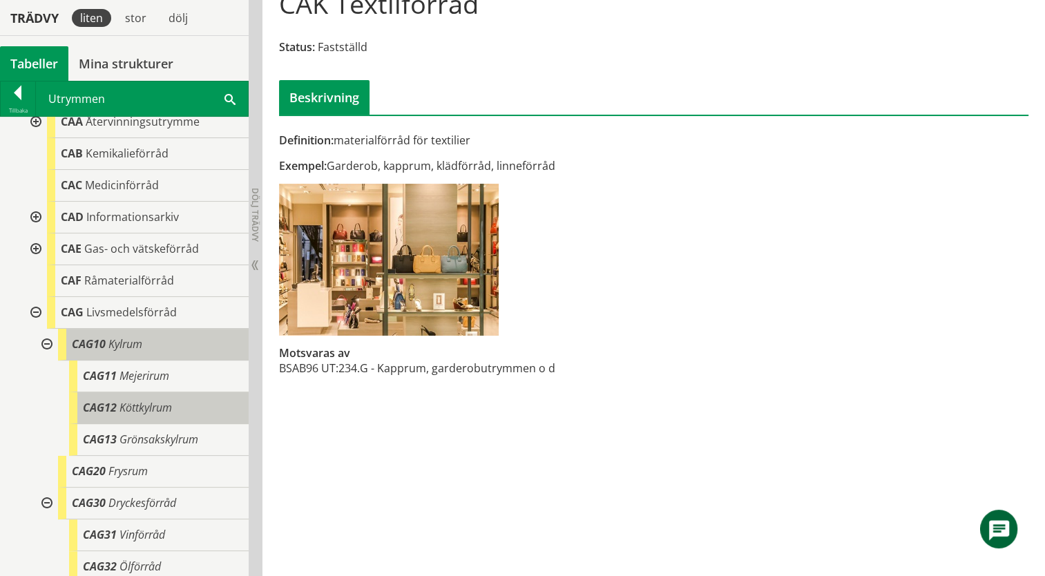
click at [108, 340] on span "Kylrum" at bounding box center [125, 343] width 34 height 15
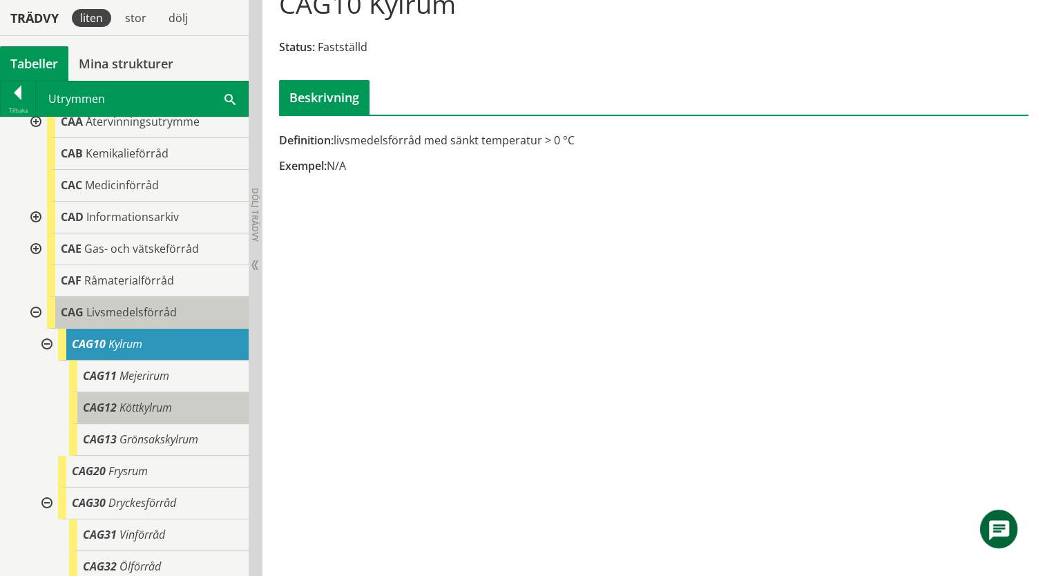
click at [108, 311] on span "Livsmedelsförråd" at bounding box center [131, 312] width 90 height 15
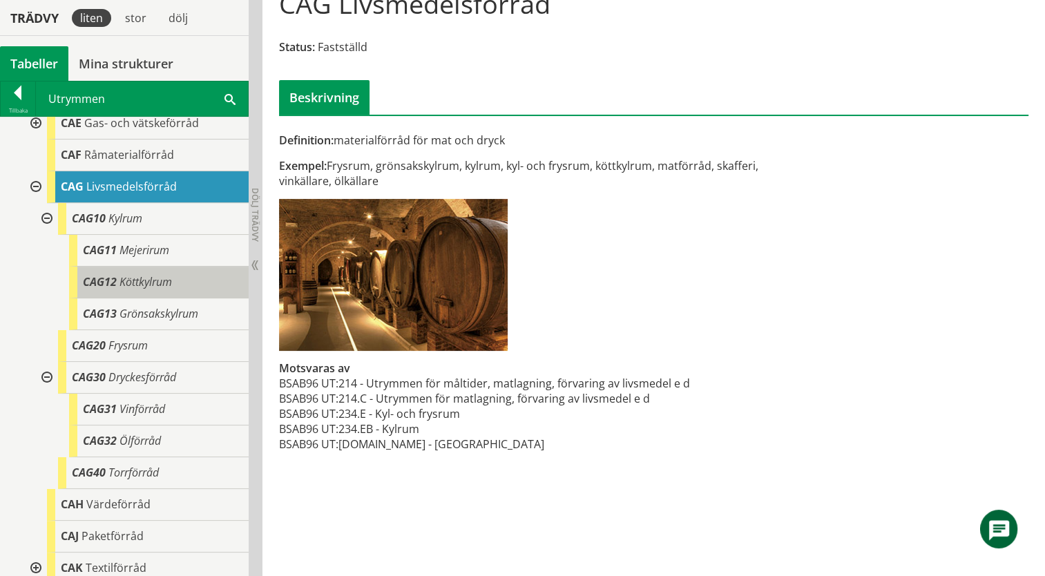
scroll to position [276, 0]
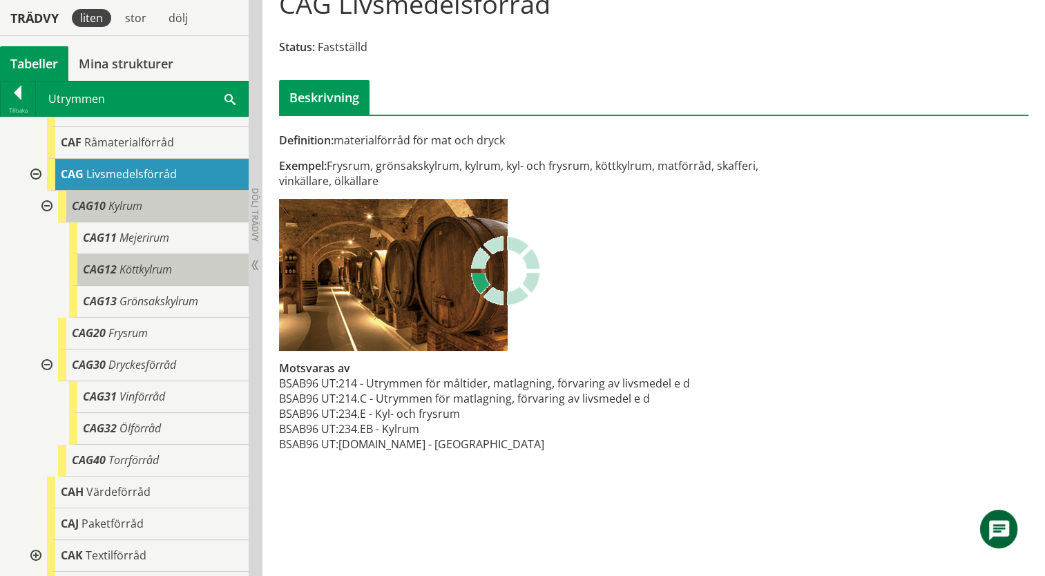
click at [139, 209] on span "Kylrum" at bounding box center [125, 205] width 34 height 15
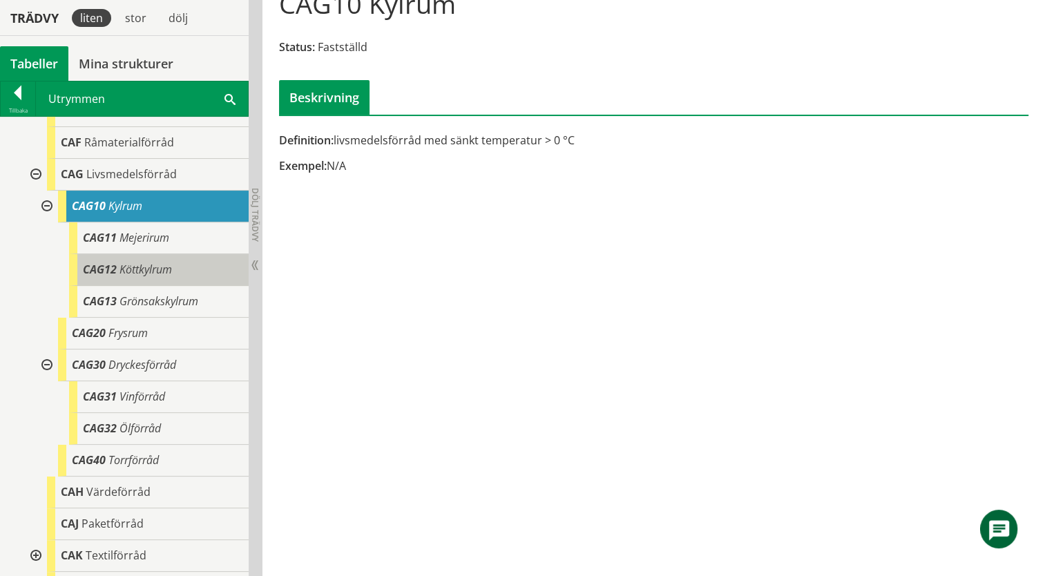
click at [229, 93] on span at bounding box center [229, 98] width 11 height 15
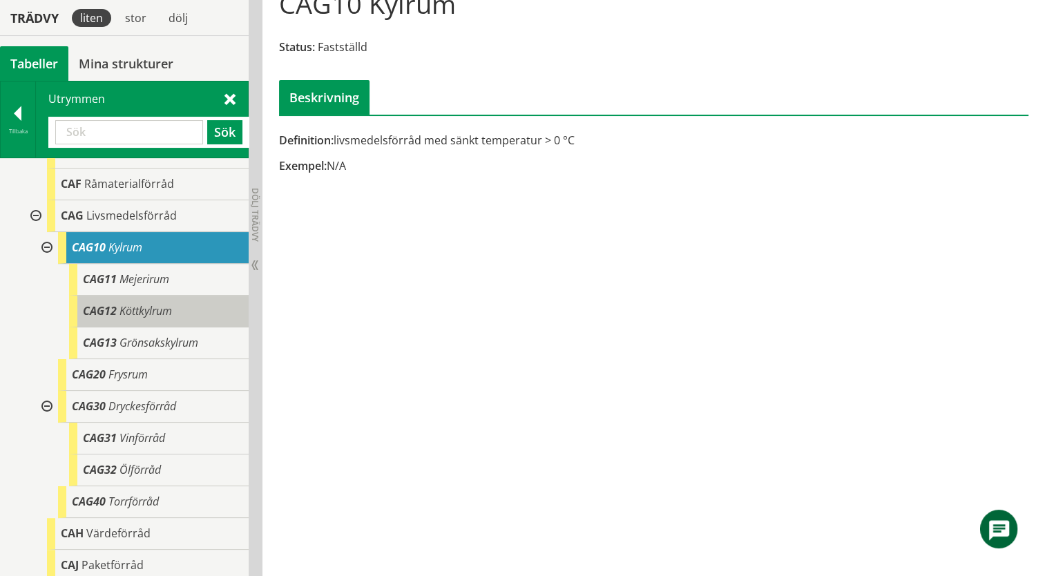
paste input "Upptiningsrum för livsmedel"
type input "Upptiningsrum för livsmedel"
click at [222, 134] on button "Sök" at bounding box center [224, 132] width 35 height 24
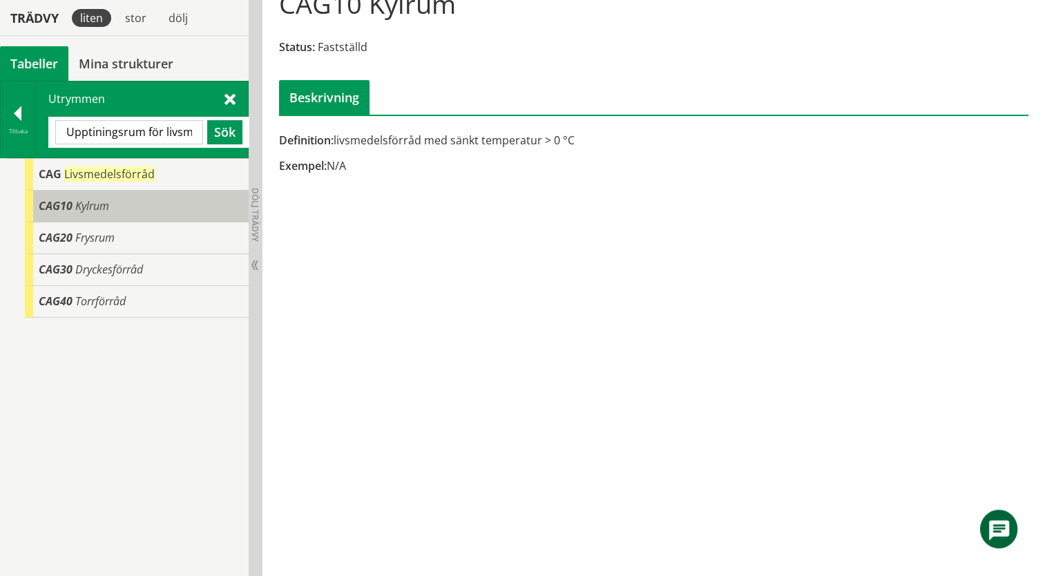
click at [136, 205] on div "CAG10 Kylrum" at bounding box center [137, 207] width 224 height 32
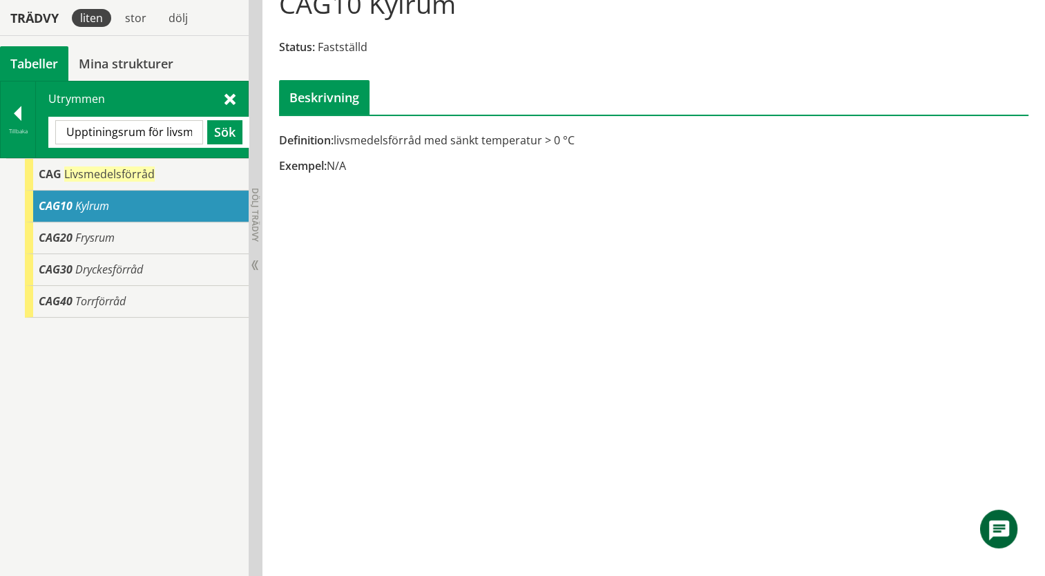
drag, startPoint x: 585, startPoint y: 139, endPoint x: 378, endPoint y: 126, distance: 207.6
click at [378, 126] on div "Definition: livsmedelsförråd med sänkt temperatur > 0 °C Exempel: N/A Kontakta …" at bounding box center [653, 80] width 769 height 206
drag, startPoint x: 573, startPoint y: 137, endPoint x: 443, endPoint y: 130, distance: 130.0
click at [470, 133] on div "Definition: livsmedelsförråd med sänkt temperatur > 0 °C" at bounding box center [526, 140] width 494 height 15
click at [66, 128] on input "Upptiningsrum för livsmedel" at bounding box center [129, 132] width 148 height 24
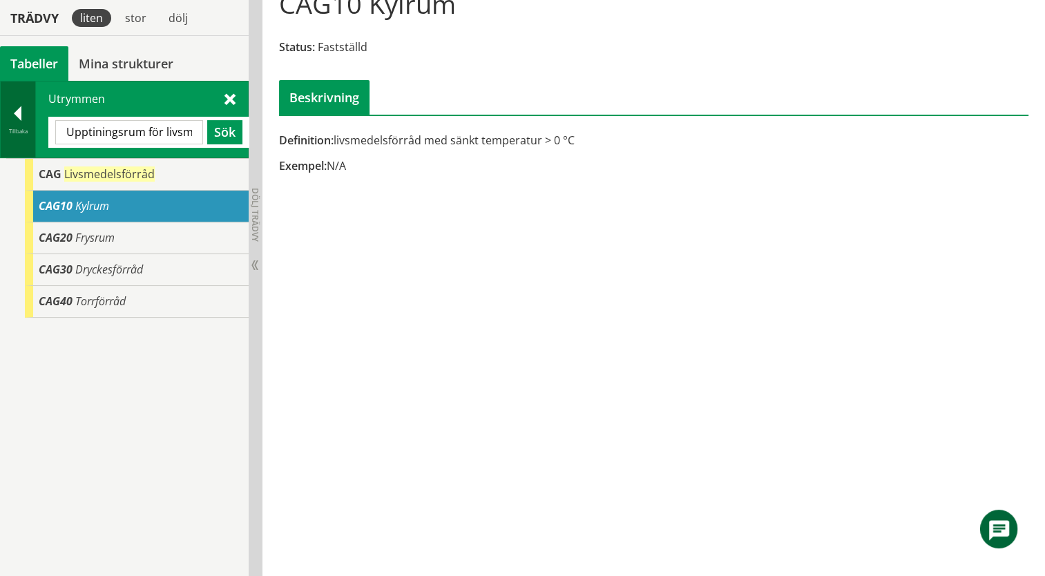
click at [6, 113] on div at bounding box center [18, 115] width 35 height 19
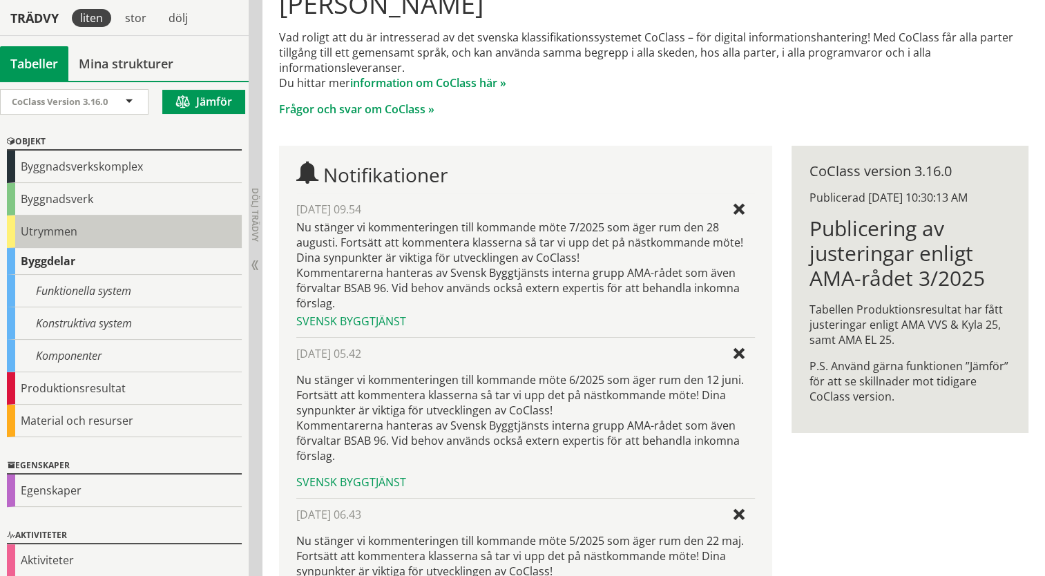
click at [12, 229] on div "Utrymmen" at bounding box center [124, 231] width 235 height 32
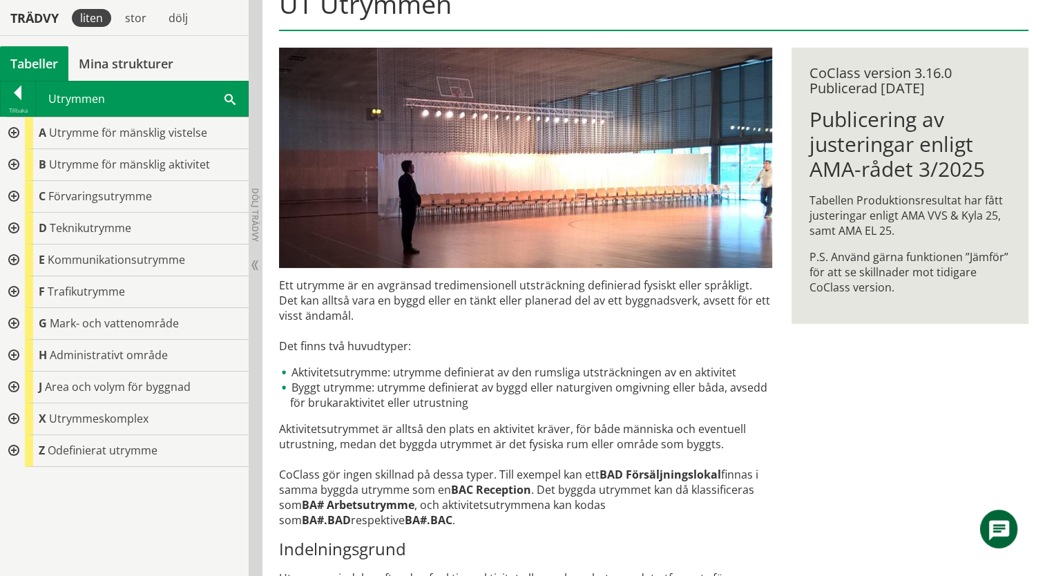
click at [12, 192] on div at bounding box center [12, 197] width 25 height 32
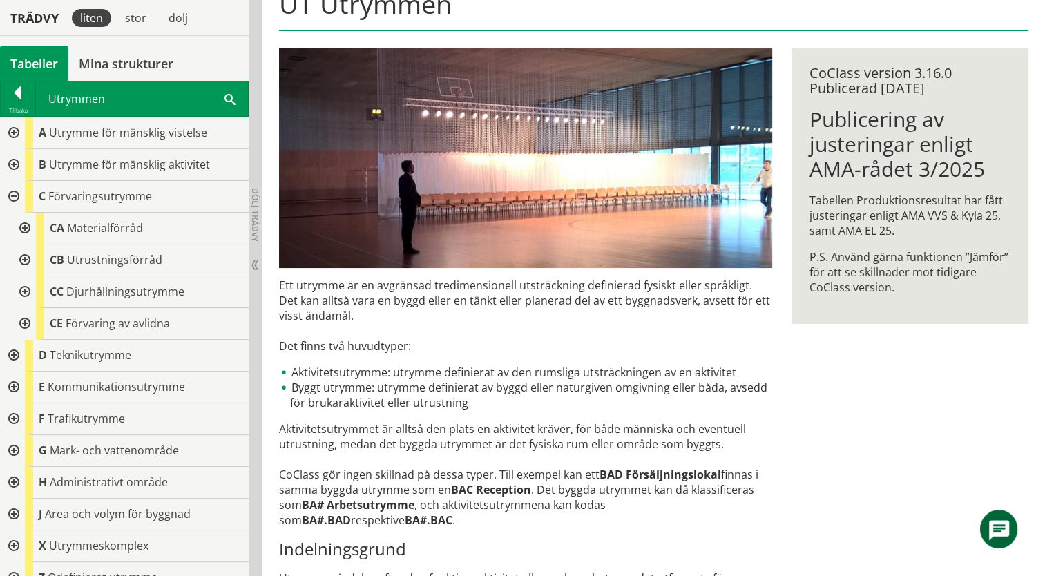
click at [28, 228] on div at bounding box center [23, 229] width 25 height 32
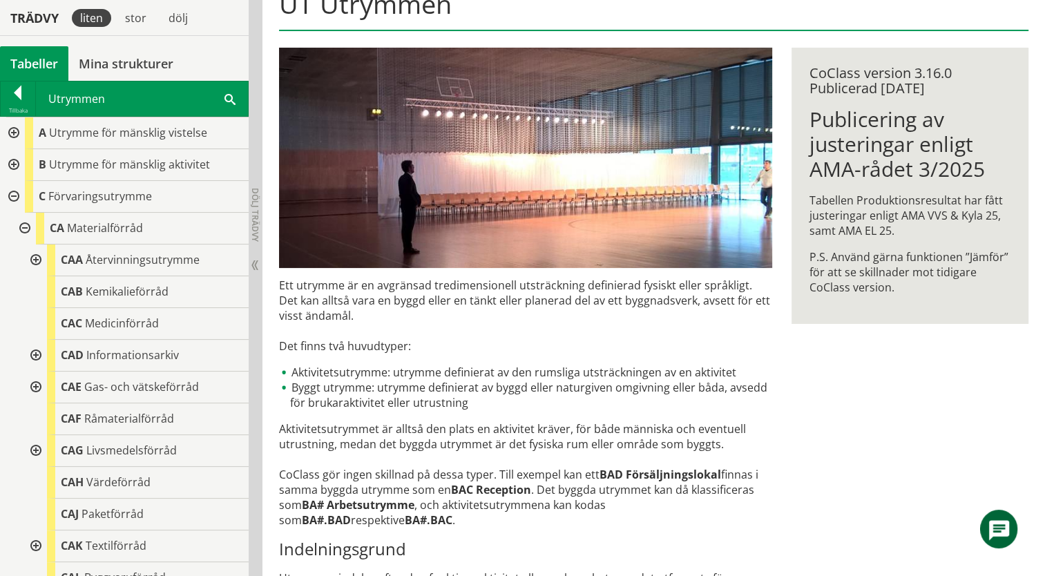
click at [37, 250] on div at bounding box center [34, 260] width 25 height 32
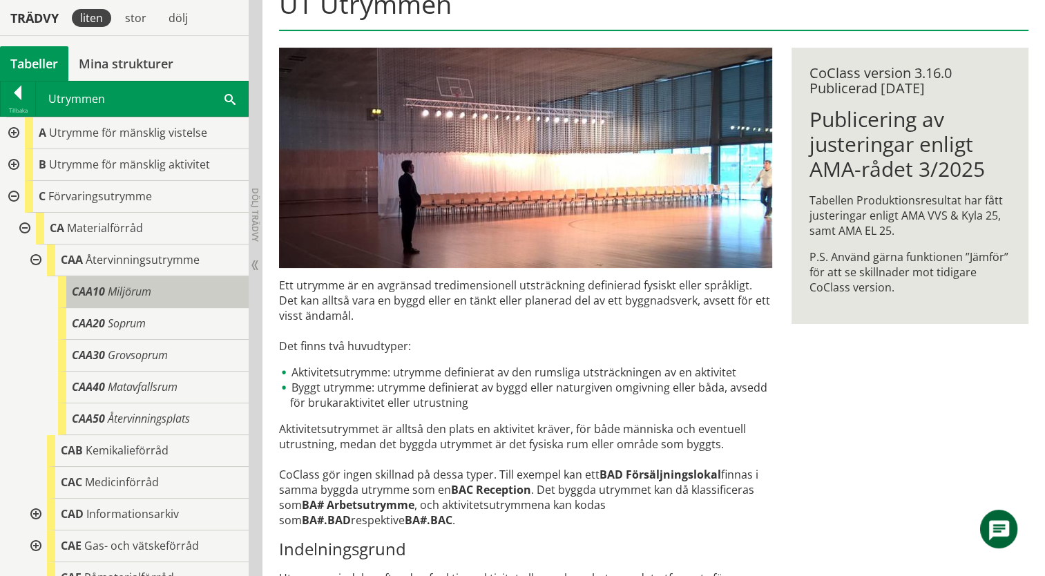
click at [91, 292] on span "CAA10" at bounding box center [88, 291] width 33 height 15
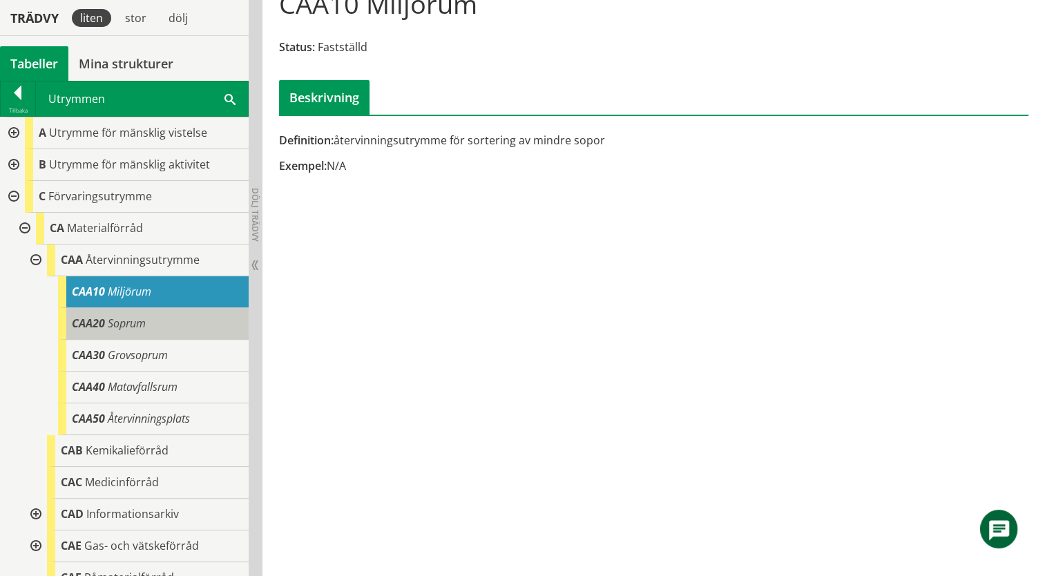
click at [204, 329] on div "CAA20 Soprum" at bounding box center [153, 324] width 191 height 32
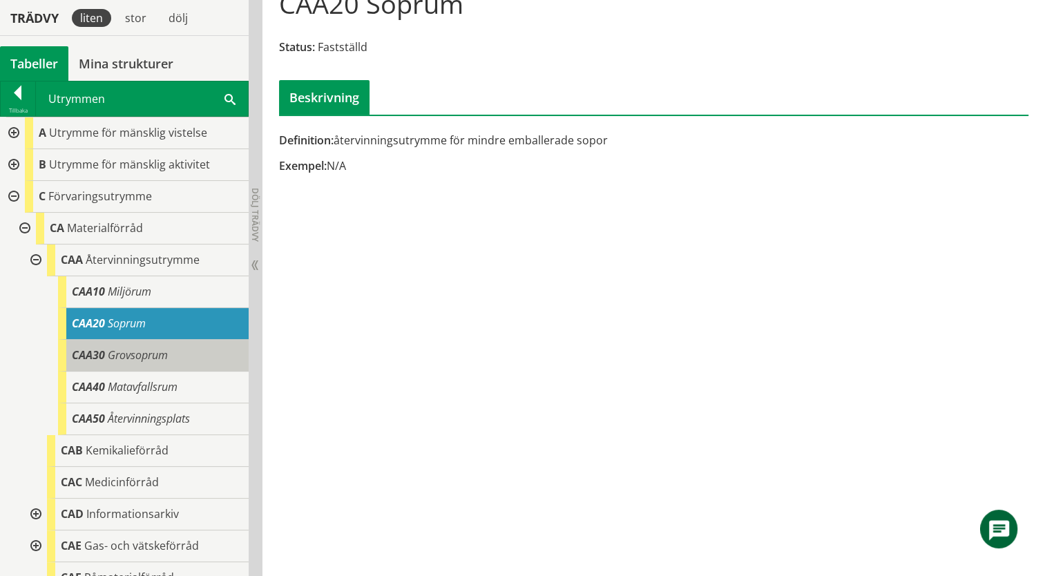
click at [193, 355] on div "CAA30 Grovsoprum" at bounding box center [153, 356] width 191 height 32
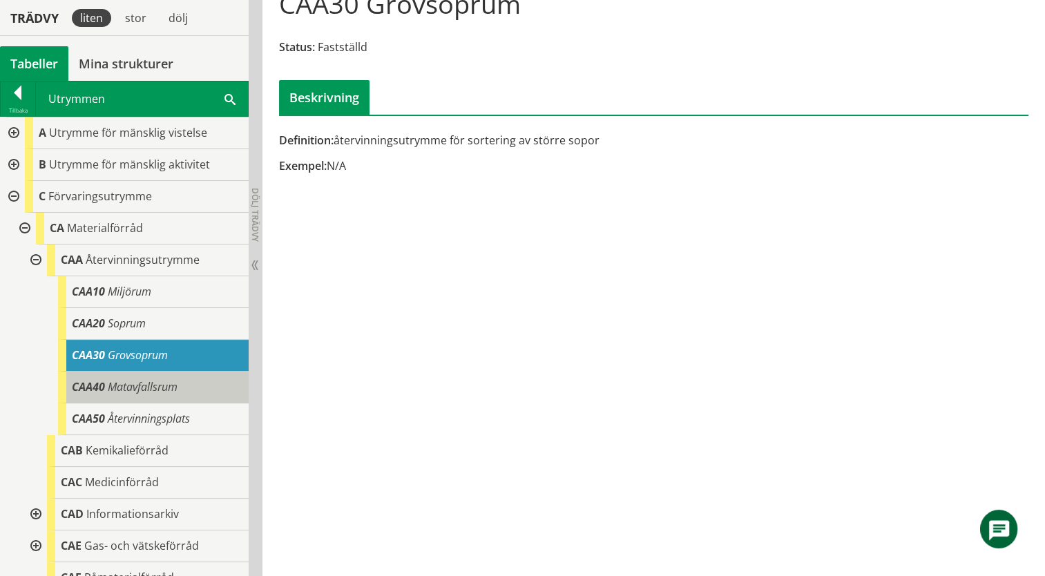
click at [181, 380] on div "CAA40 Matavfallsrum" at bounding box center [153, 387] width 191 height 32
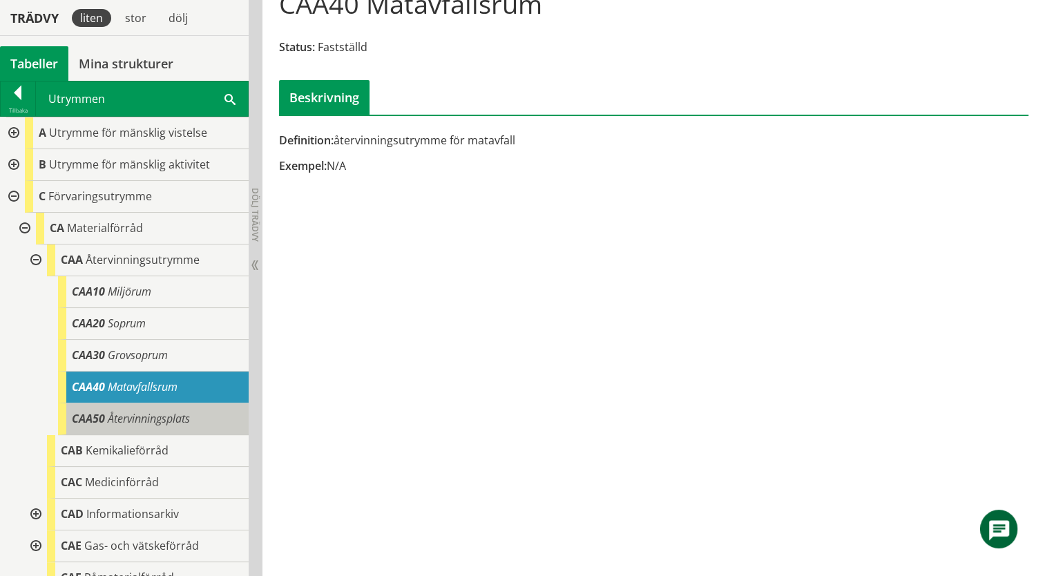
click at [177, 413] on span "Återvinningsplats" at bounding box center [149, 418] width 82 height 15
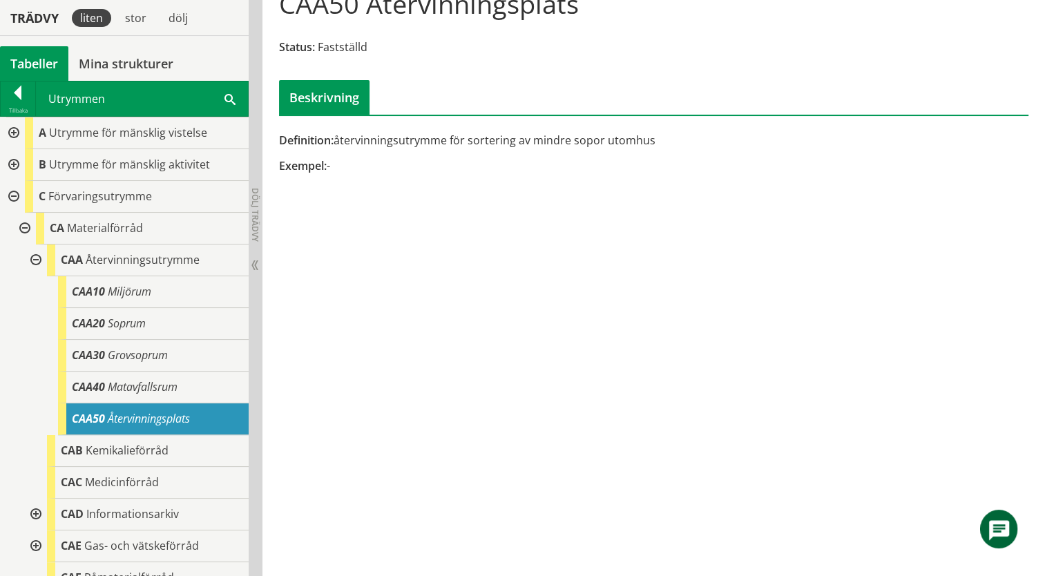
click at [229, 99] on span at bounding box center [229, 98] width 11 height 15
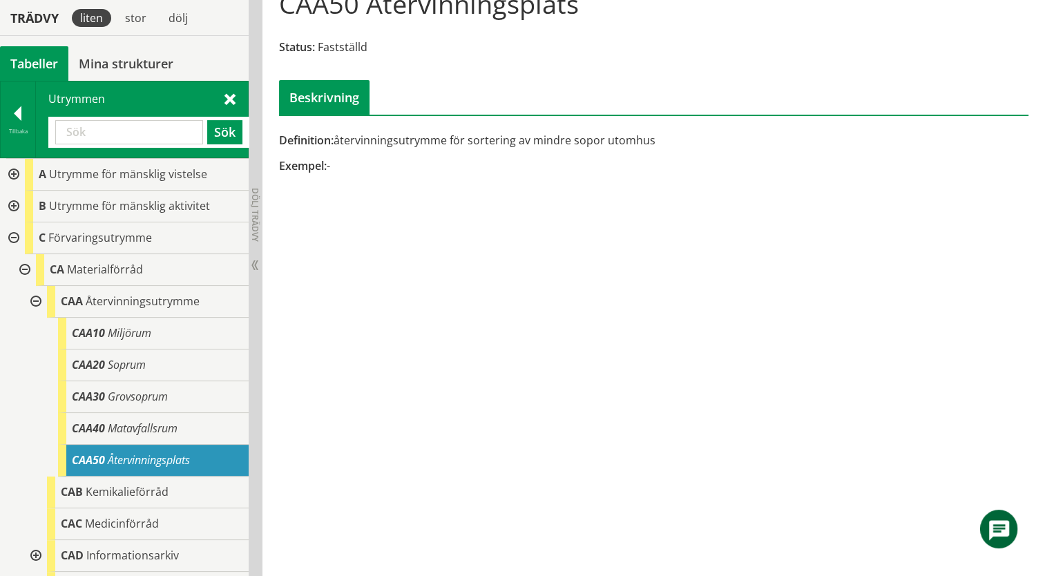
click at [127, 131] on input "text" at bounding box center [129, 132] width 148 height 24
click at [215, 135] on button "Sök" at bounding box center [224, 132] width 35 height 24
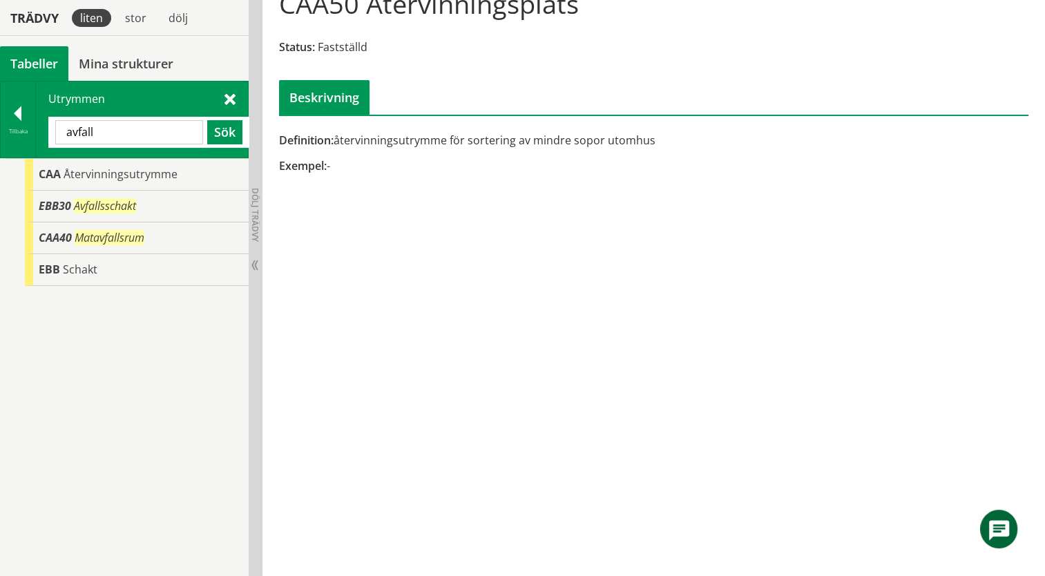
click at [117, 128] on input "avfall" at bounding box center [129, 132] width 148 height 24
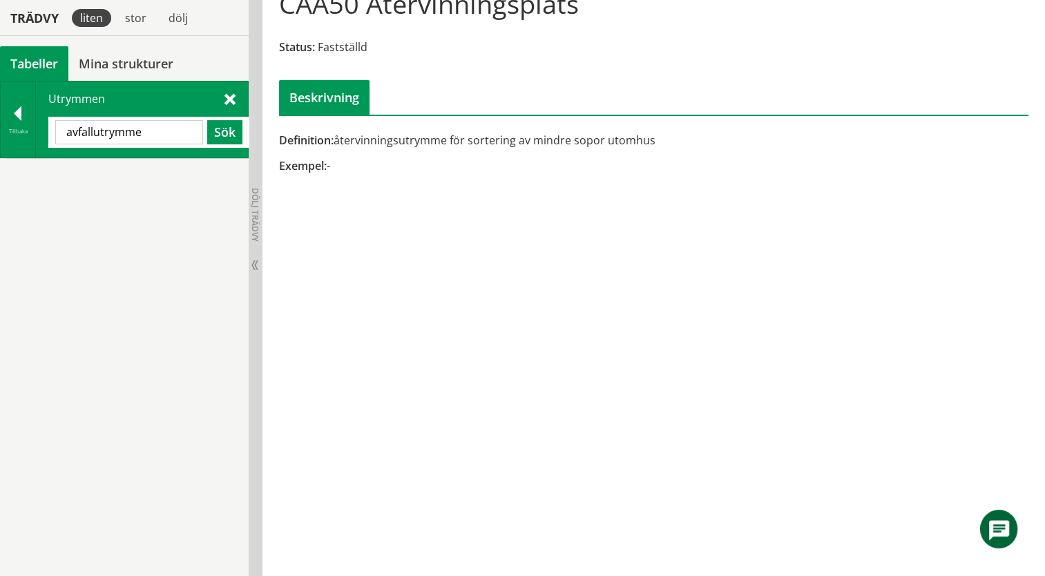
click at [94, 131] on input "avfallutrymme" at bounding box center [129, 132] width 148 height 24
click at [151, 131] on input "avfallutrymme" at bounding box center [129, 132] width 148 height 24
click at [221, 128] on button "Sök" at bounding box center [224, 132] width 35 height 24
click at [160, 129] on input "avfallutrymmen" at bounding box center [129, 132] width 148 height 24
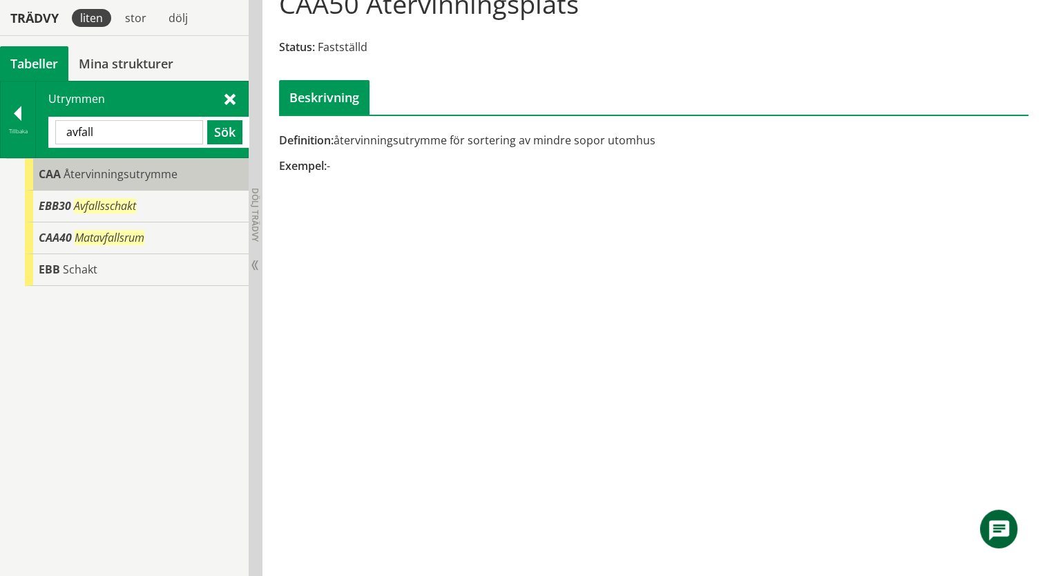
click at [76, 186] on div "CAA Återvinningsutrymme" at bounding box center [137, 175] width 224 height 32
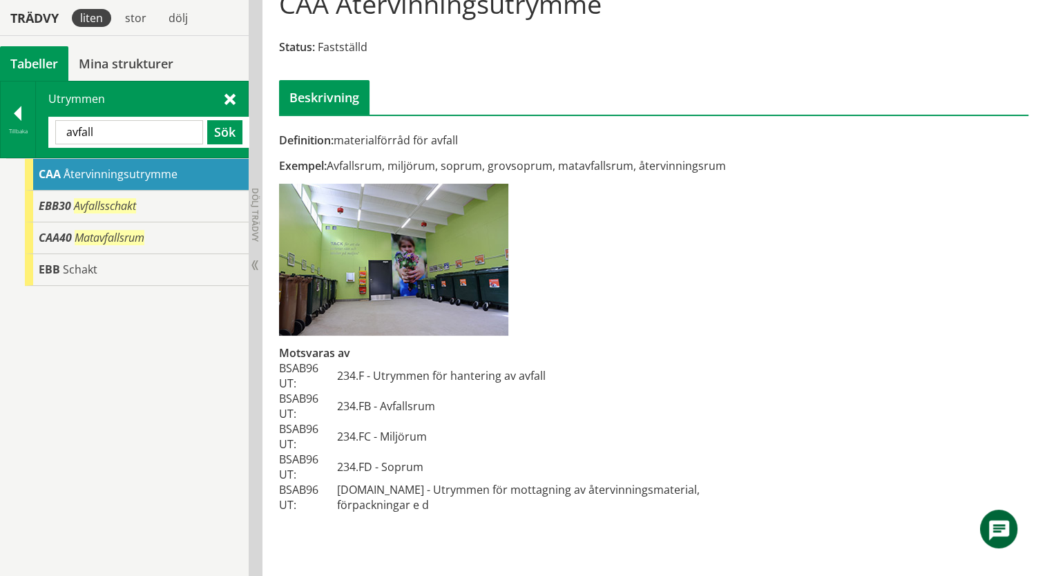
click at [127, 177] on span "Återvinningsutrymme" at bounding box center [121, 173] width 114 height 15
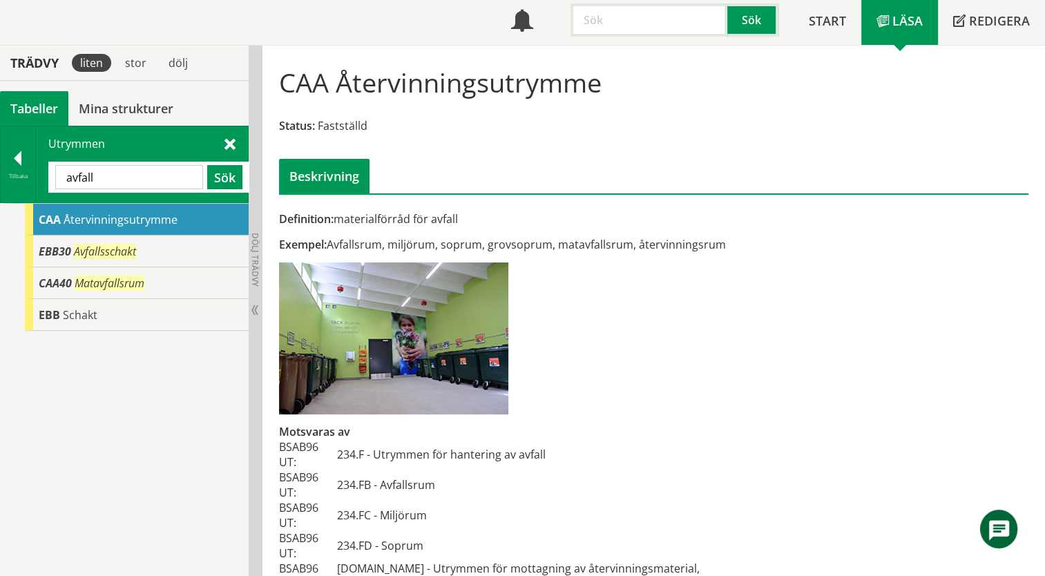
scroll to position [84, 0]
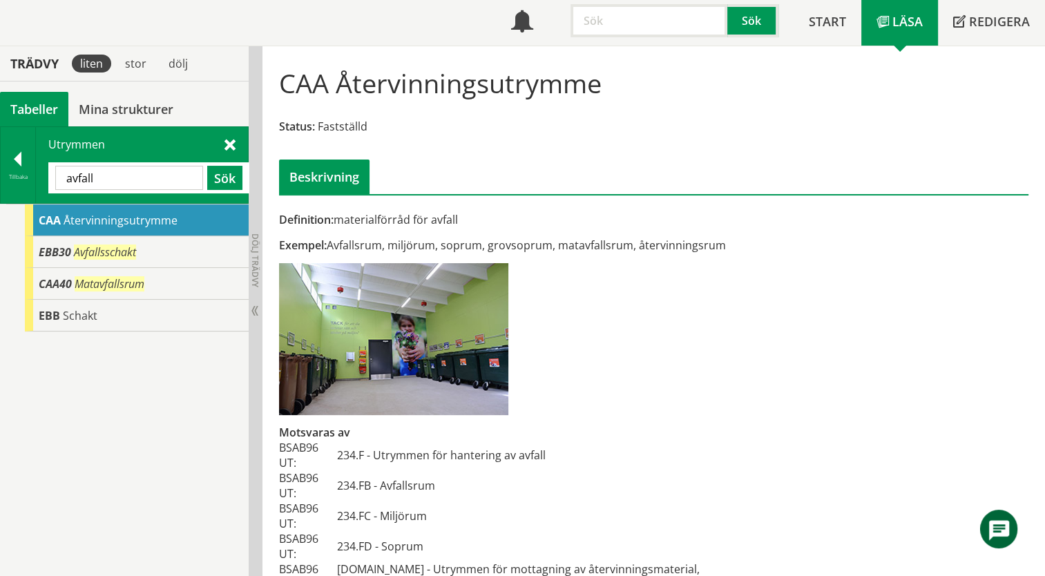
drag, startPoint x: 605, startPoint y: 86, endPoint x: 373, endPoint y: 83, distance: 232.0
click at [376, 84] on div "CAA Återvinningsutrymme Status: Fastställd Beskrivning" at bounding box center [653, 125] width 769 height 137
drag, startPoint x: 735, startPoint y: 247, endPoint x: 492, endPoint y: 247, distance: 243.0
click at [494, 247] on div "Exempel: Avfallsrum, miljörum, soprum, grovsoprum, matavfallsrum, återvinningsr…" at bounding box center [526, 245] width 494 height 15
drag, startPoint x: 467, startPoint y: 221, endPoint x: 347, endPoint y: 225, distance: 119.5
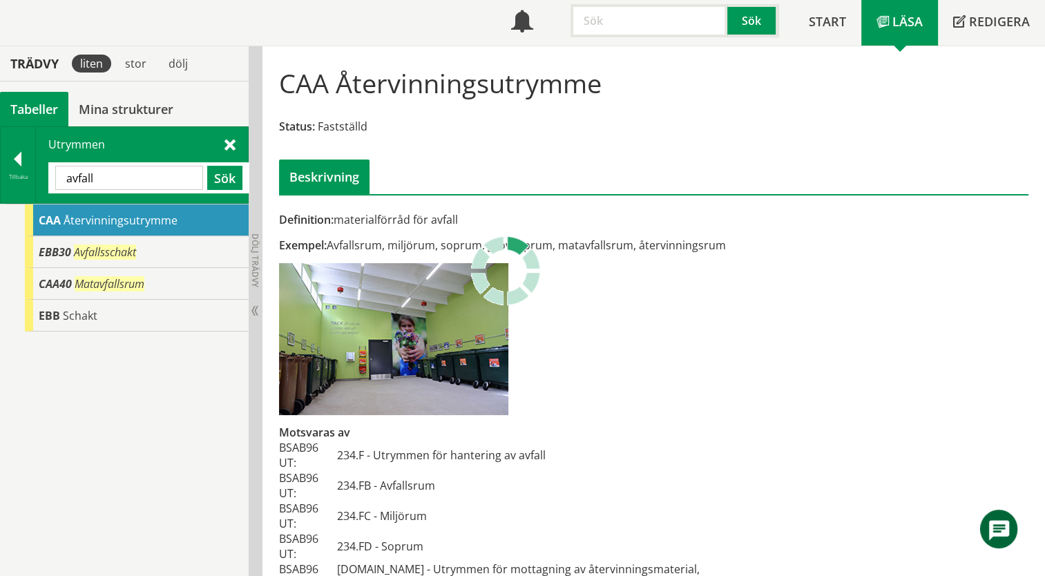
click at [347, 225] on div "Definition: materialförråd för avfall" at bounding box center [526, 219] width 494 height 15
drag, startPoint x: 117, startPoint y: 175, endPoint x: 26, endPoint y: 172, distance: 91.2
click at [26, 172] on div "Tillbaka Utrymmen avfall Sök" at bounding box center [124, 164] width 249 height 77
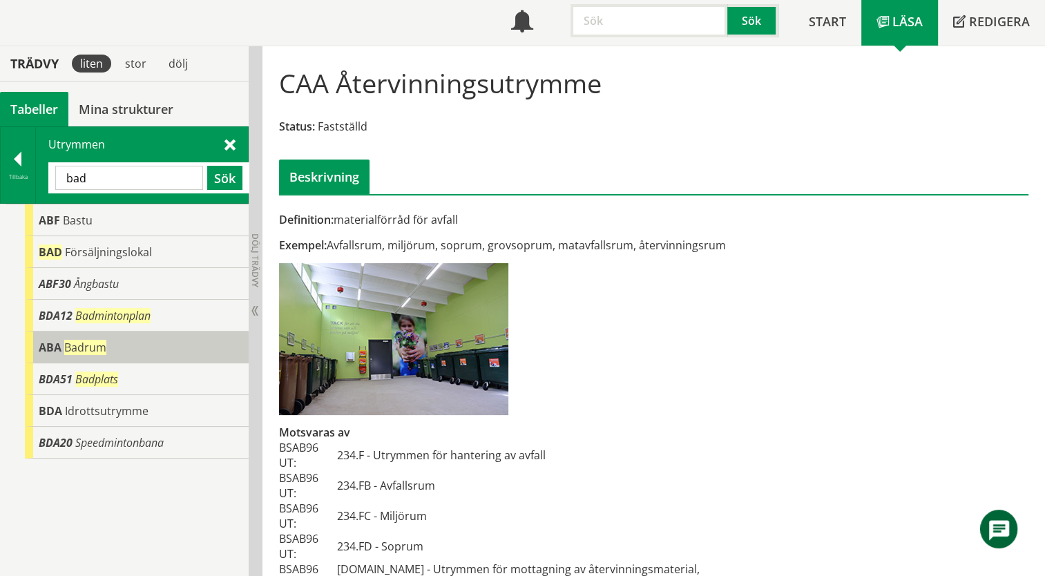
click at [47, 358] on div "ABA Badrum" at bounding box center [137, 347] width 224 height 32
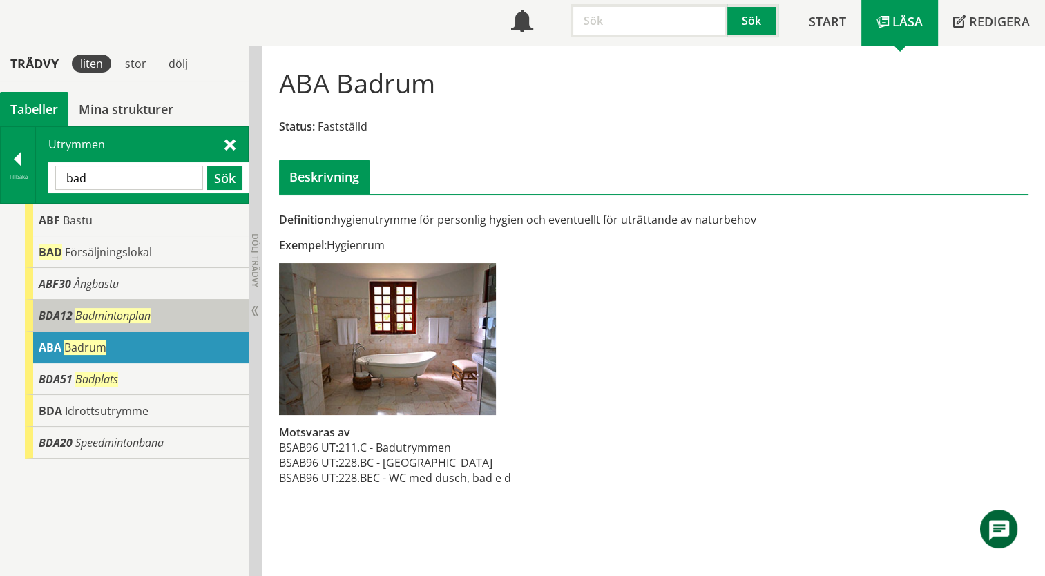
click at [115, 316] on span "Badmintonplan" at bounding box center [112, 315] width 75 height 15
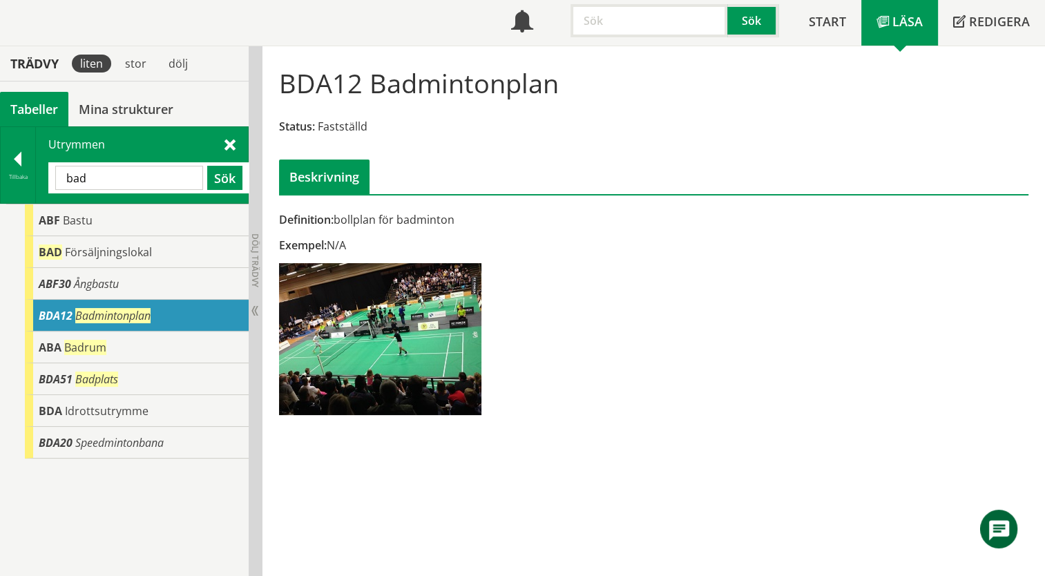
click at [183, 300] on div "BDA12 Badmintonplan" at bounding box center [137, 316] width 224 height 32
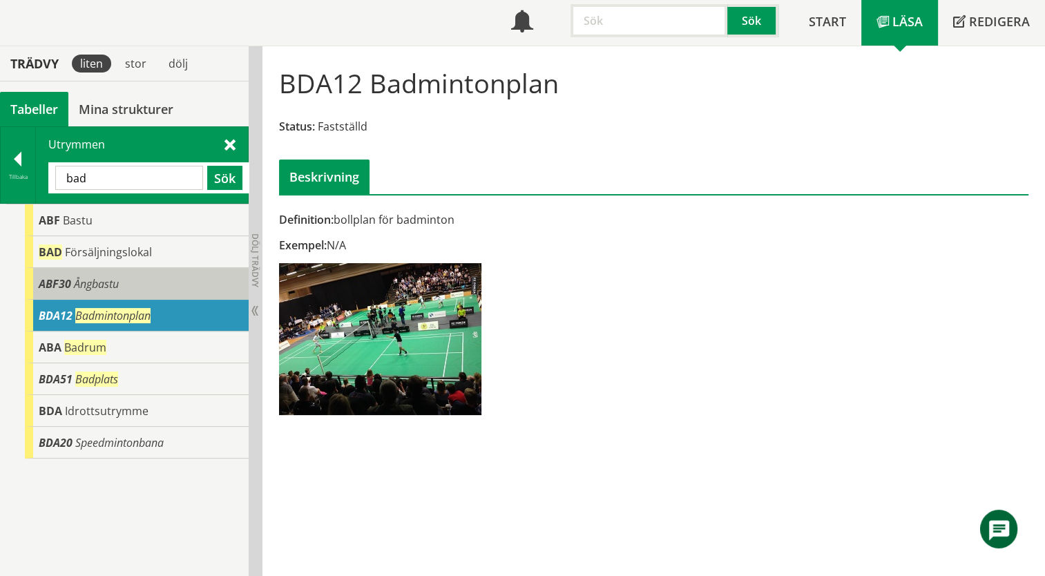
click at [176, 289] on div "ABF30 Ångbastu" at bounding box center [137, 284] width 224 height 32
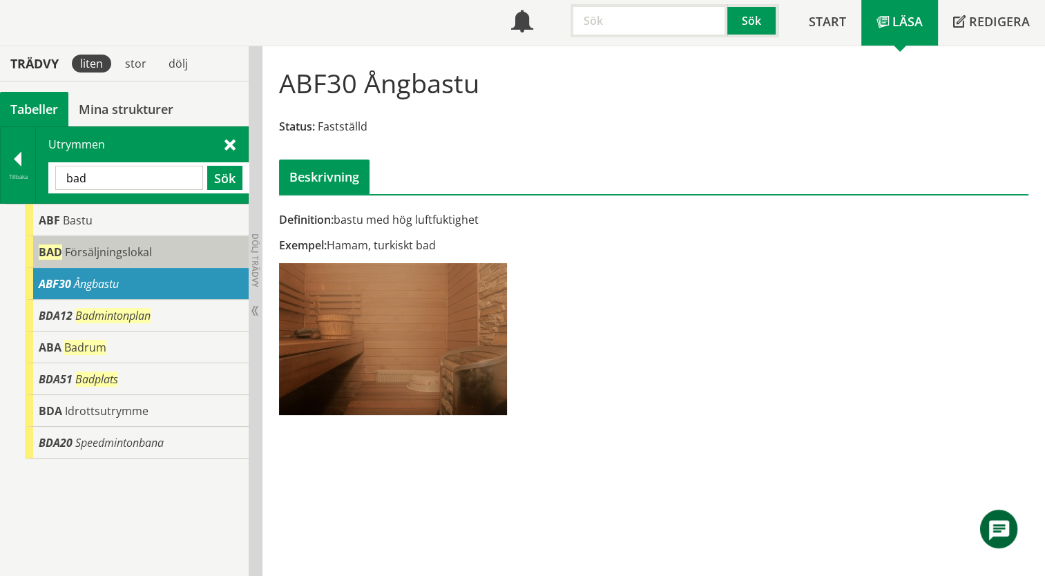
click at [166, 258] on div "BAD Försäljningslokal" at bounding box center [137, 252] width 224 height 32
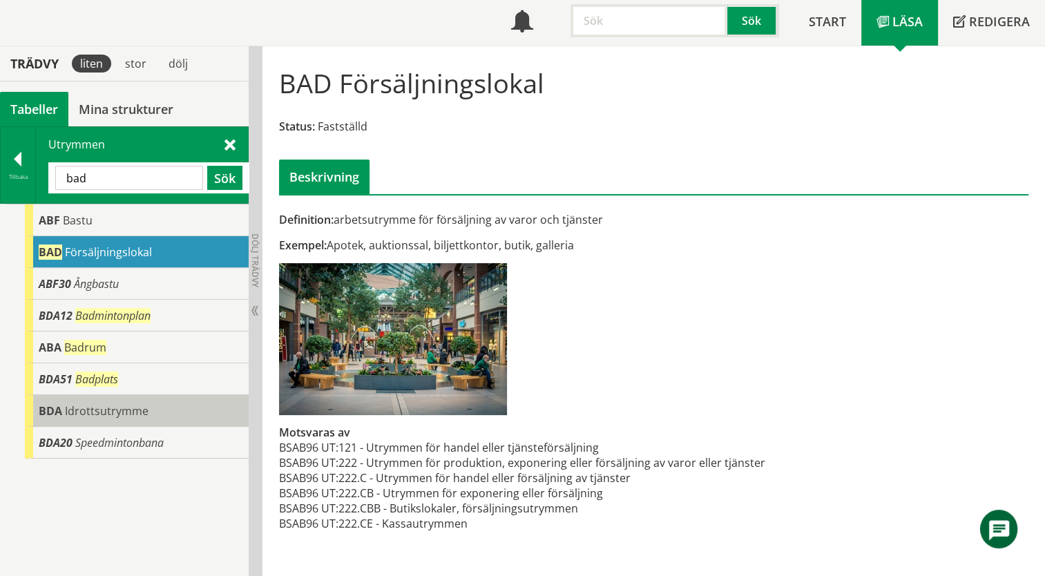
click at [130, 403] on span "Idrottsutrymme" at bounding box center [107, 410] width 84 height 15
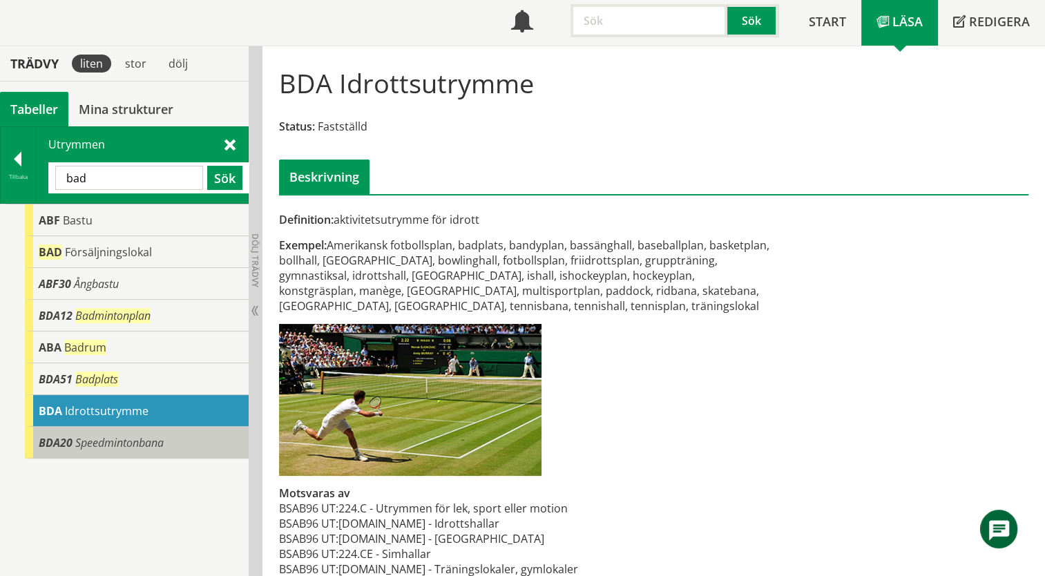
click at [138, 443] on span "Speedmintonbana" at bounding box center [119, 442] width 88 height 15
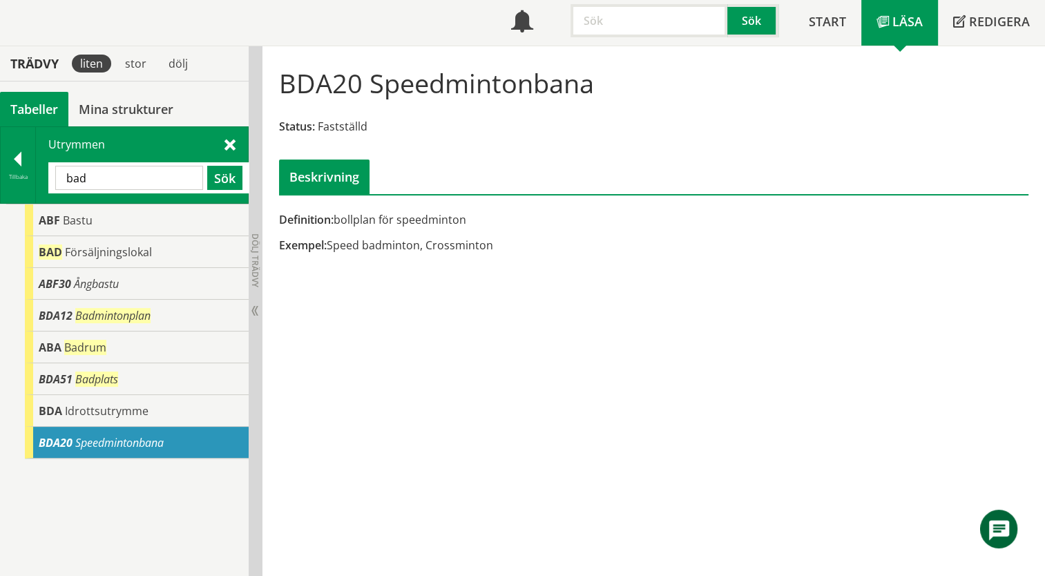
click at [116, 177] on input "bad" at bounding box center [129, 178] width 148 height 24
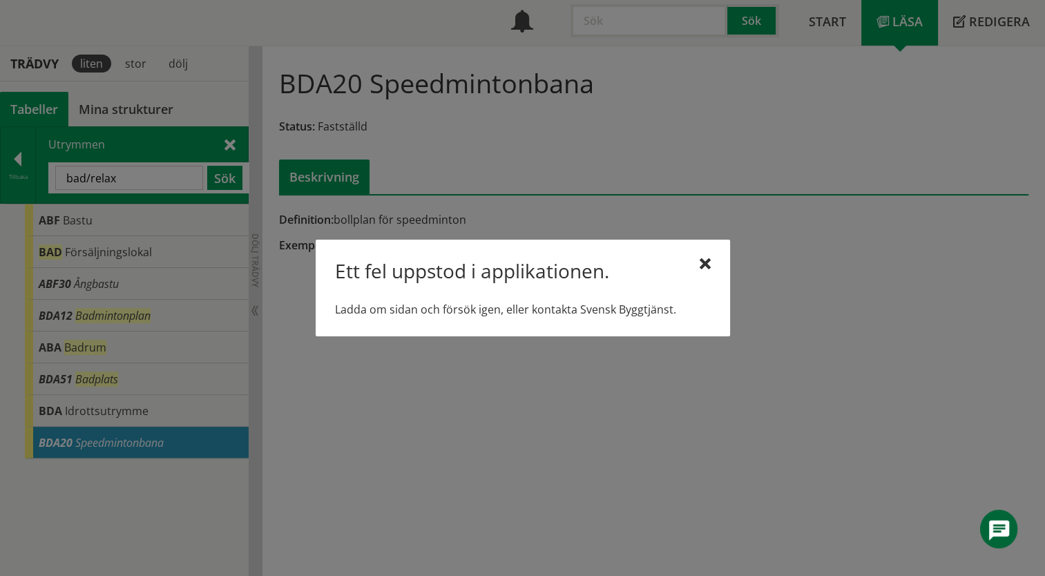
click at [711, 266] on div "Ett fel uppstod i applikationen. Ladda om sidan och försök igen, eller kontakta…" at bounding box center [523, 288] width 414 height 97
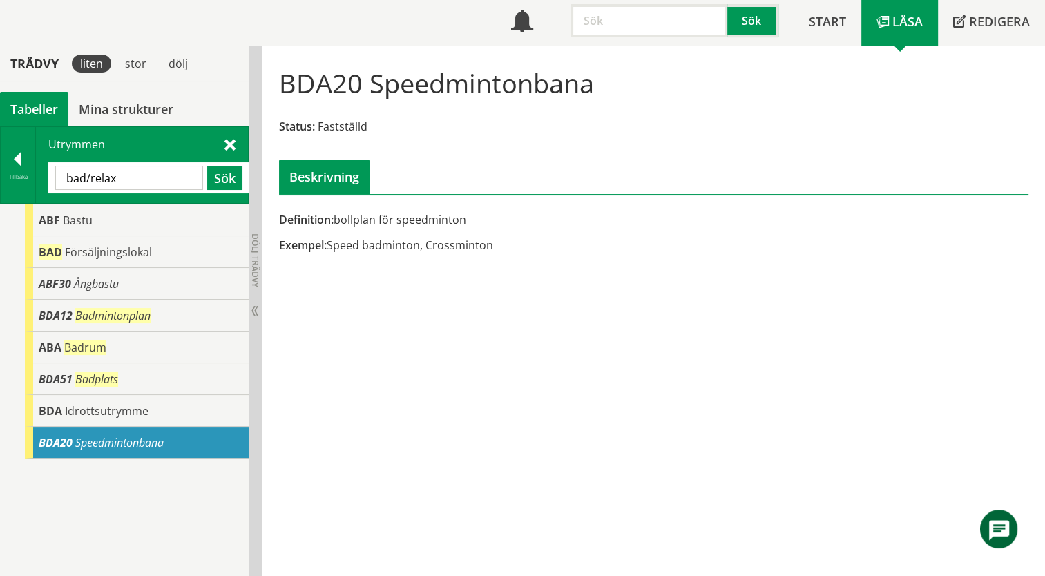
drag, startPoint x: 90, startPoint y: 178, endPoint x: 58, endPoint y: 175, distance: 31.9
click at [58, 175] on input "bad/relax" at bounding box center [129, 178] width 148 height 24
click at [234, 178] on button "Sök" at bounding box center [224, 178] width 35 height 24
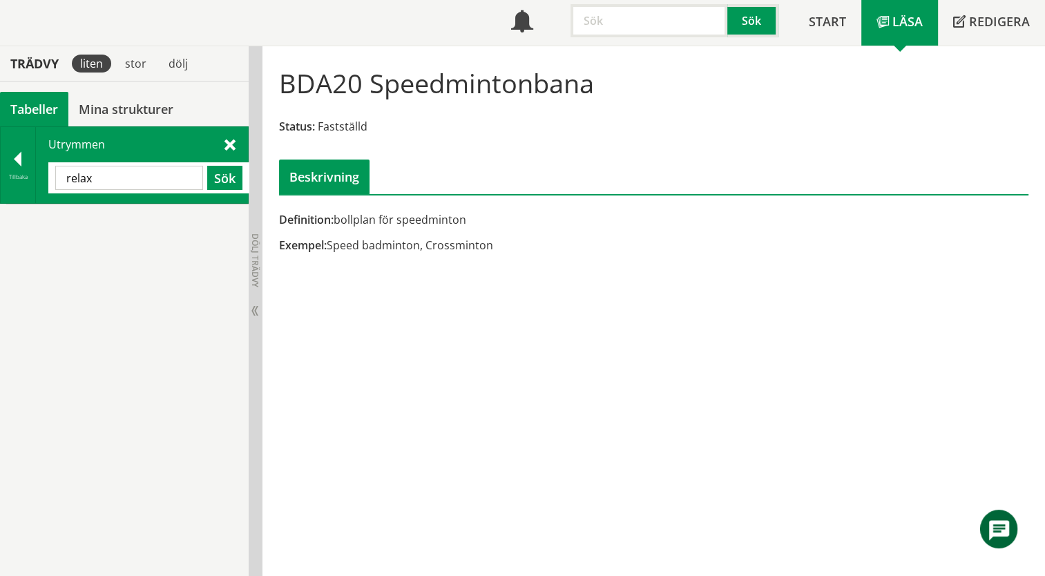
click at [127, 175] on input "relax" at bounding box center [129, 178] width 148 height 24
drag, startPoint x: 116, startPoint y: 175, endPoint x: 51, endPoint y: 175, distance: 64.9
click at [51, 175] on div "relax Sök" at bounding box center [148, 177] width 201 height 31
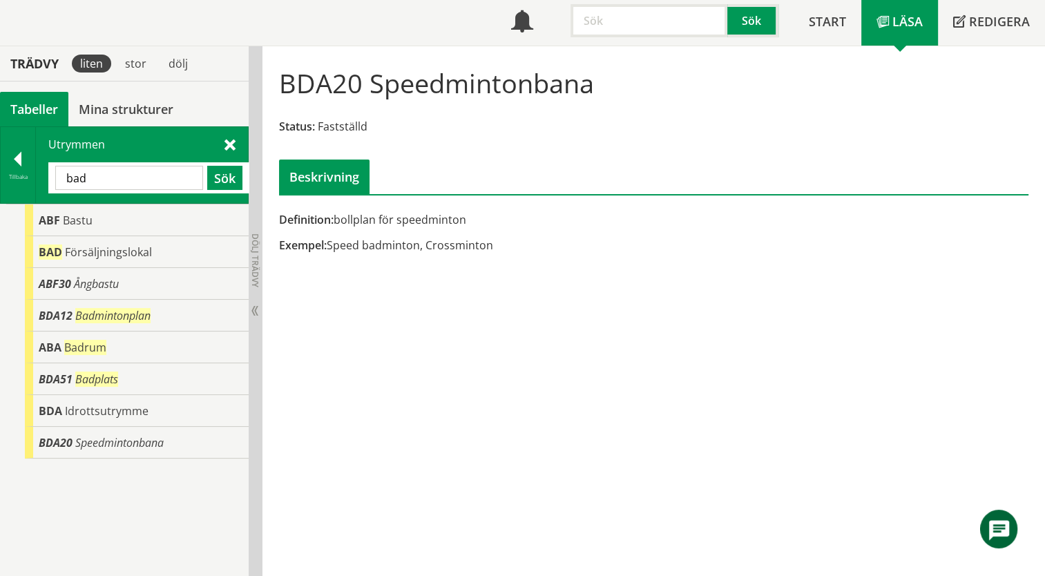
drag, startPoint x: 94, startPoint y: 180, endPoint x: 80, endPoint y: 180, distance: 13.8
click at [80, 180] on input "bad" at bounding box center [129, 178] width 148 height 24
click at [218, 182] on button "Sök" at bounding box center [224, 178] width 35 height 24
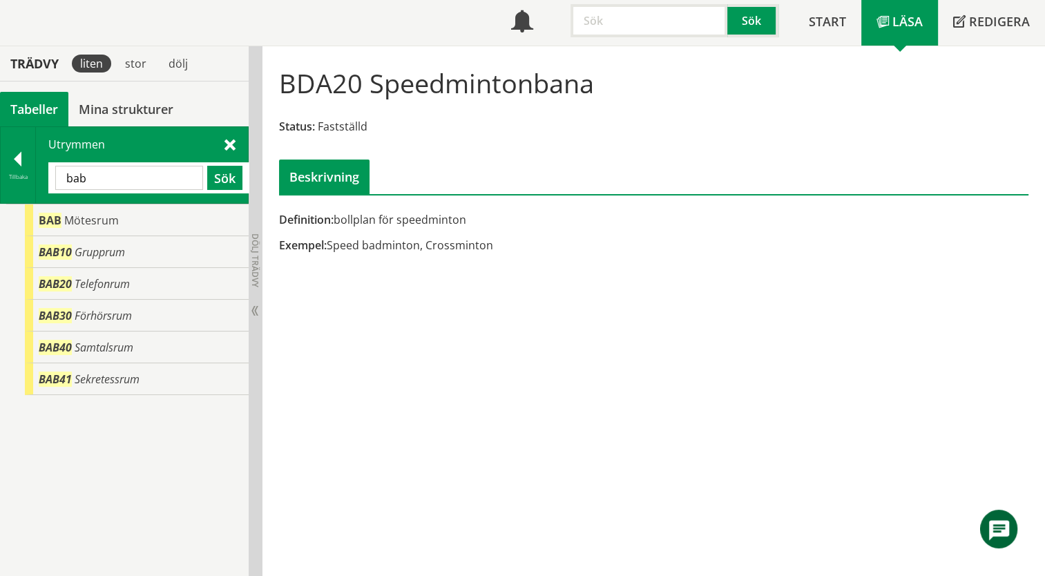
drag, startPoint x: 104, startPoint y: 172, endPoint x: 40, endPoint y: 175, distance: 63.6
click at [40, 175] on div "Utrymmen bab Sök" at bounding box center [142, 165] width 212 height 76
type input "aba"
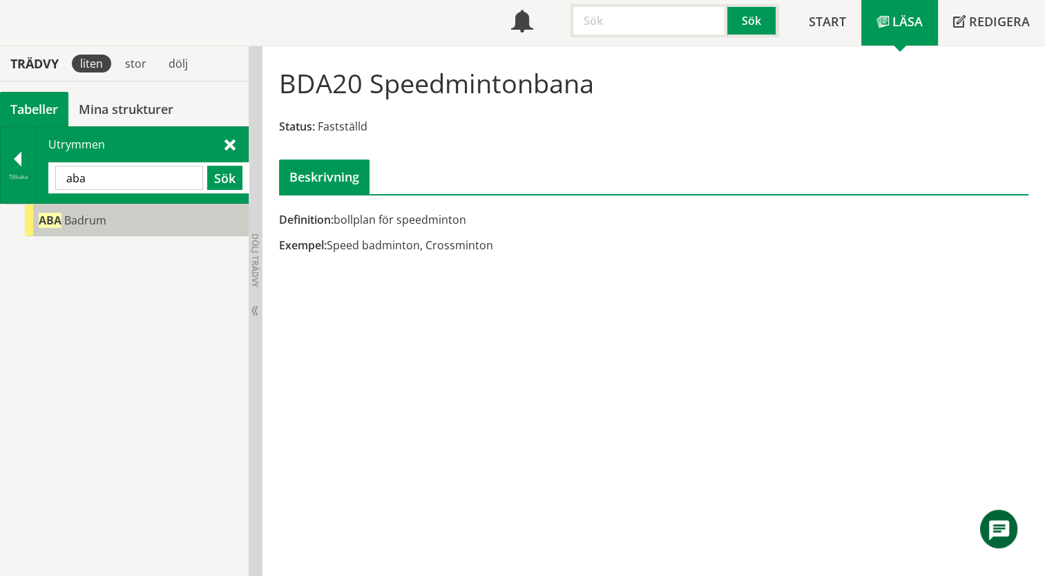
click at [80, 217] on span "Badrum" at bounding box center [85, 220] width 42 height 15
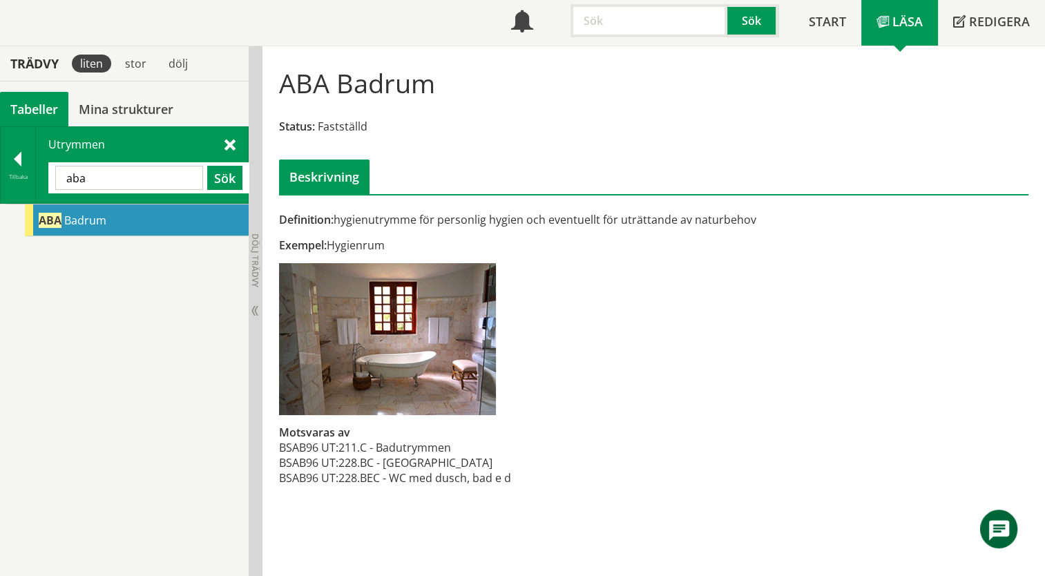
click at [77, 214] on span "Badrum" at bounding box center [85, 220] width 42 height 15
